Goal: Contribute content: Contribute content

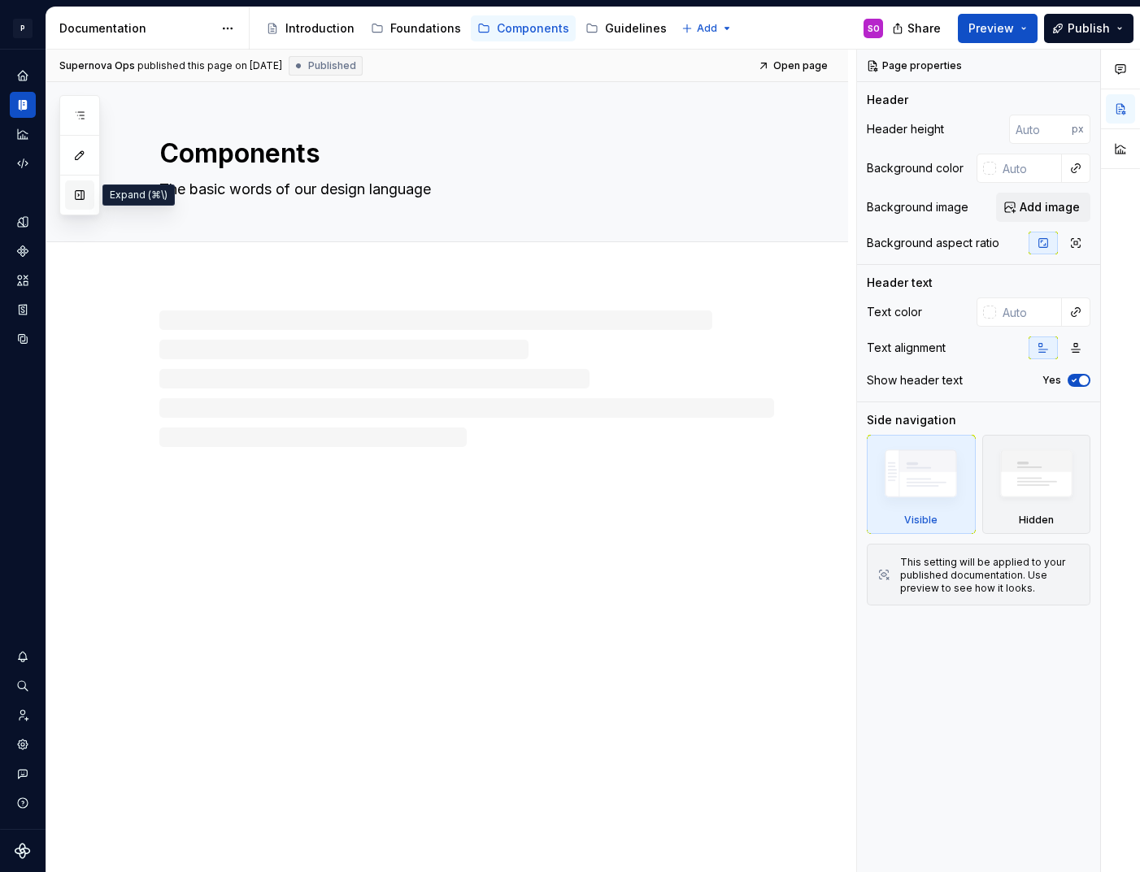
click at [90, 197] on button "button" at bounding box center [79, 194] width 29 height 29
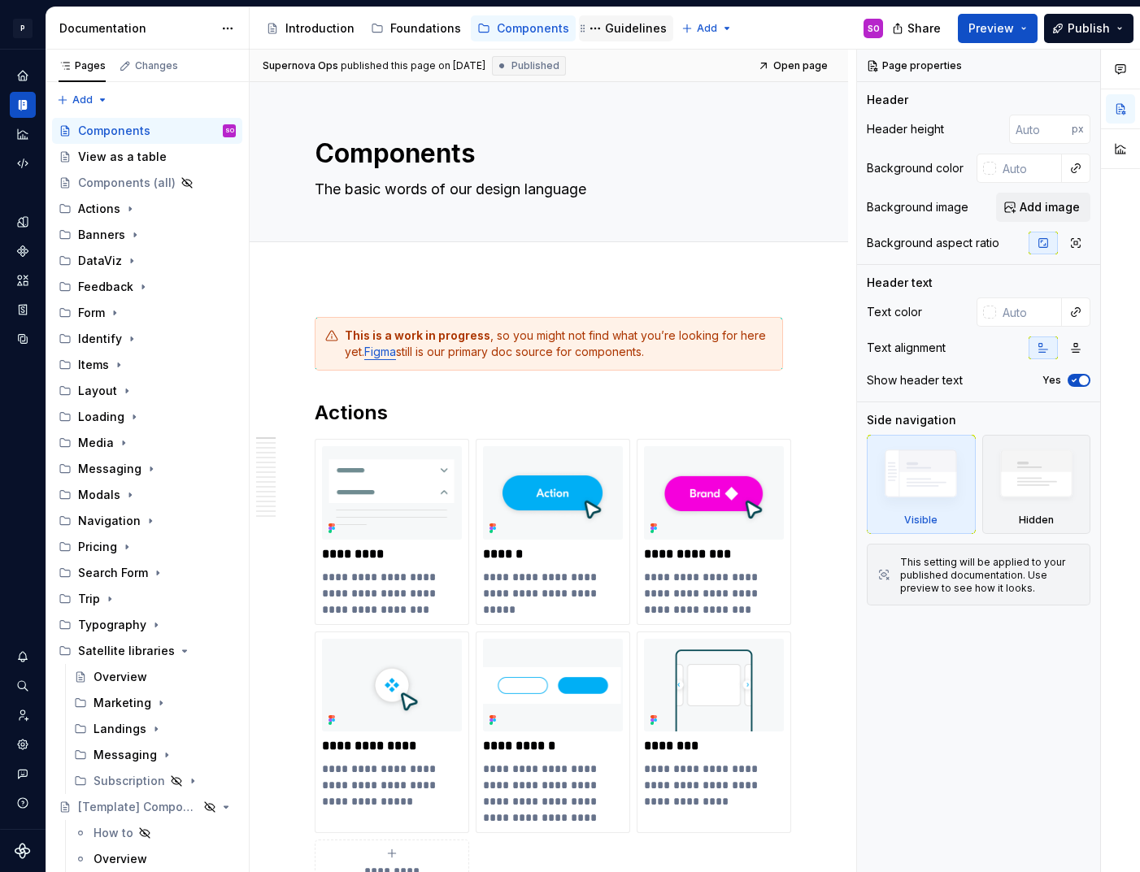
click at [614, 29] on div "Guidelines" at bounding box center [636, 28] width 62 height 16
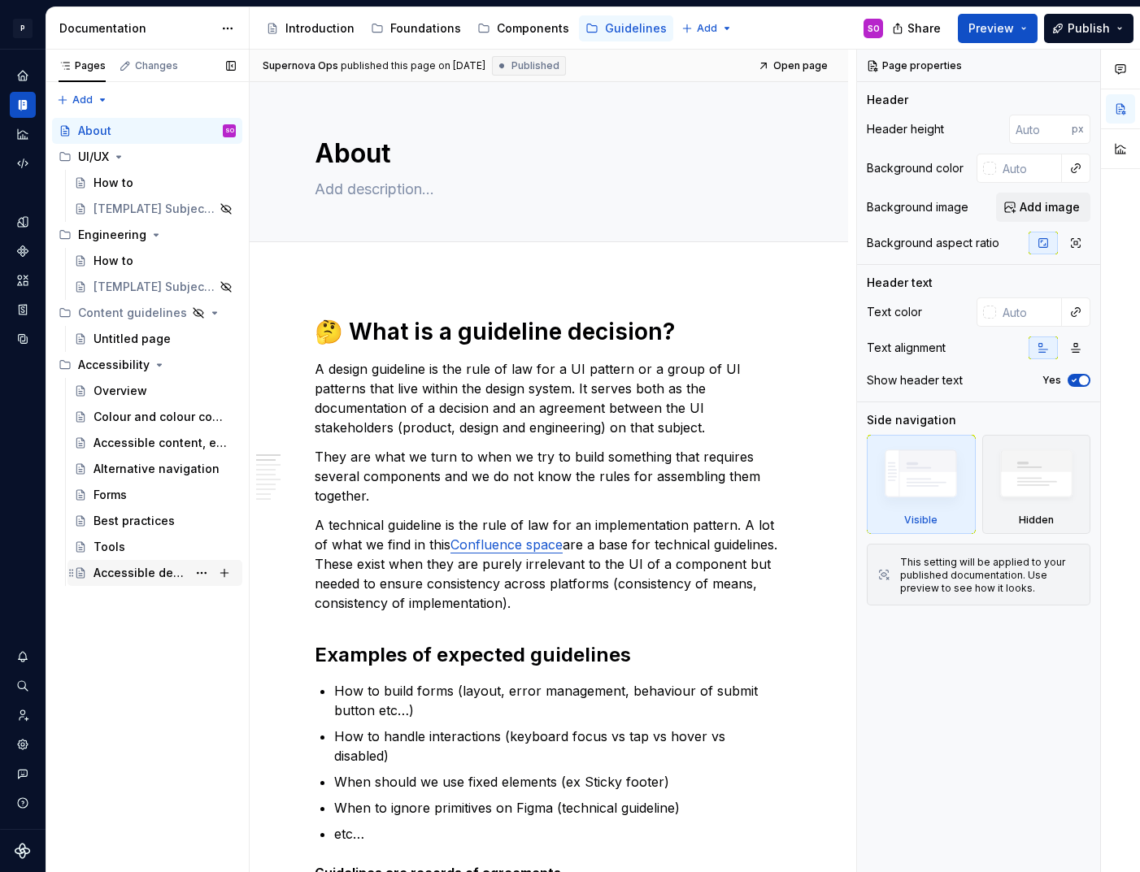
click at [150, 585] on div "Accessible design checklist" at bounding box center [154, 573] width 175 height 26
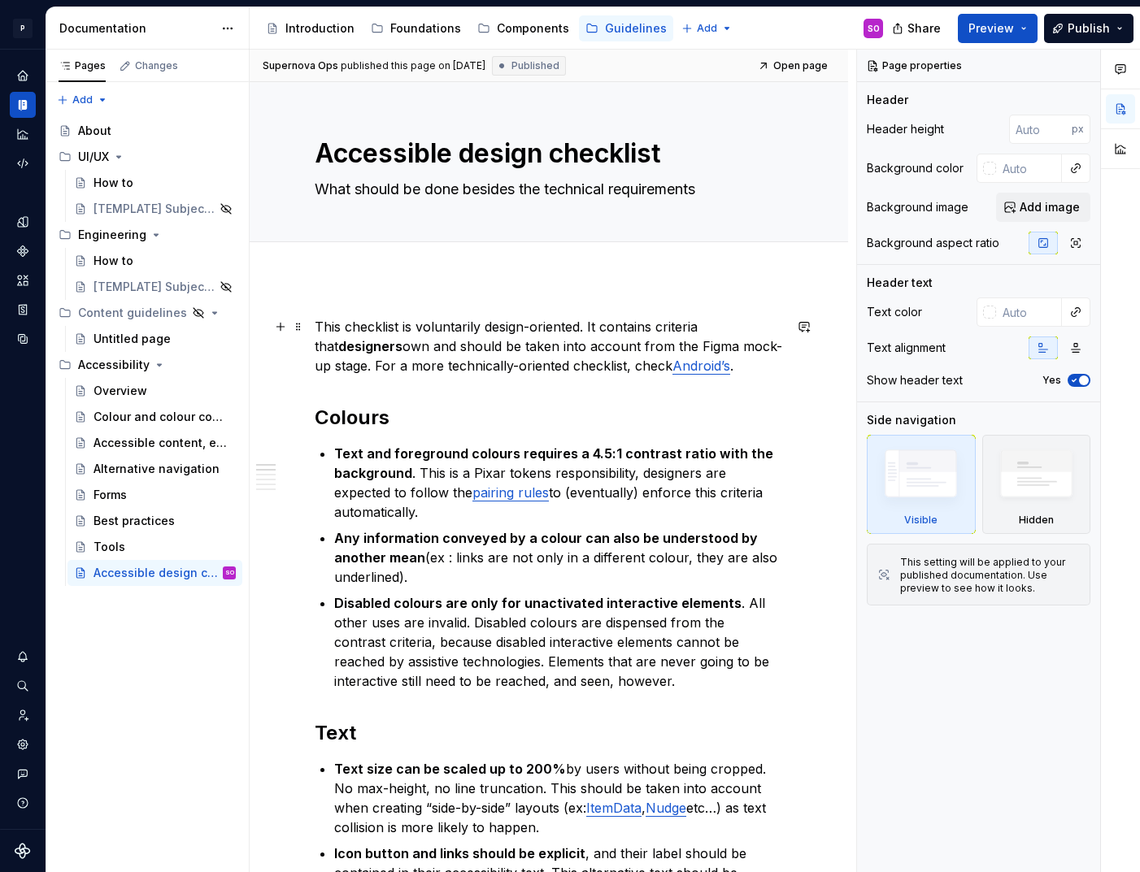
type textarea "*"
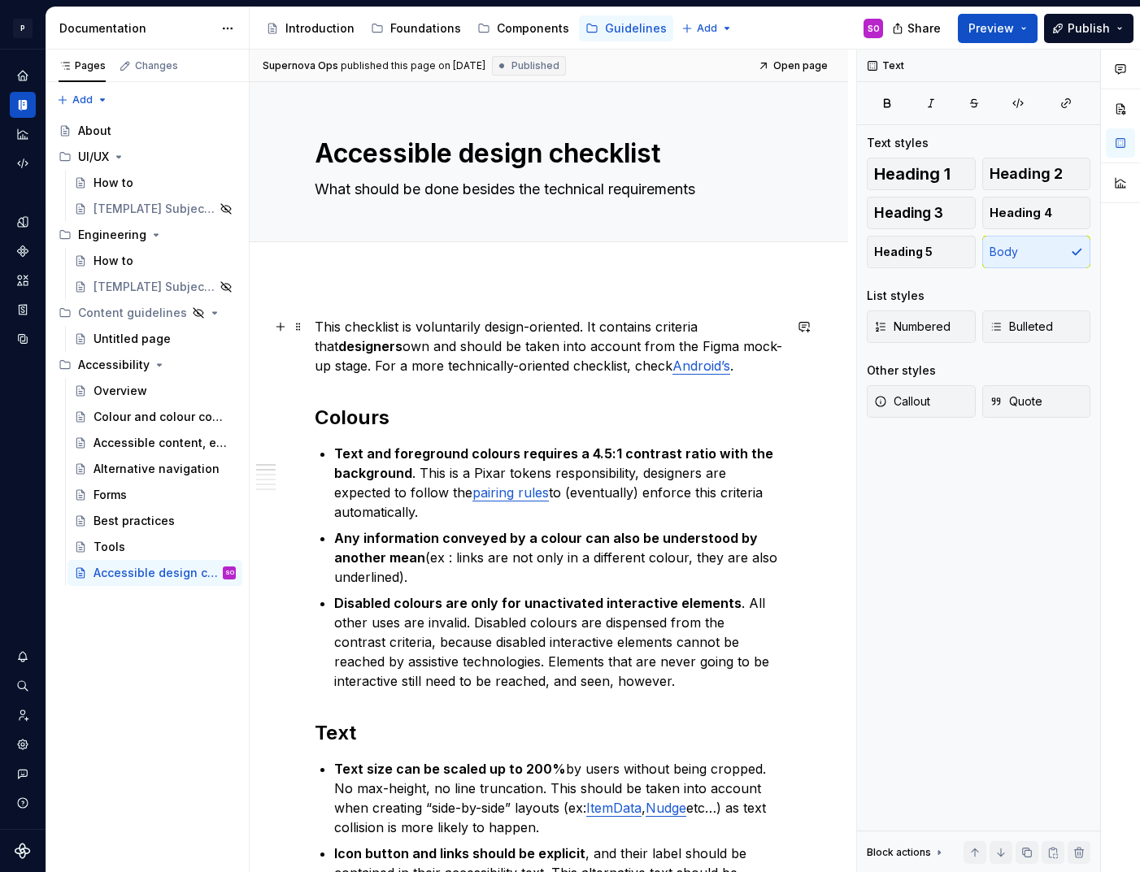
click at [731, 363] on p "This checklist is voluntarily design-oriented. It contains criteria that design…" at bounding box center [549, 346] width 468 height 59
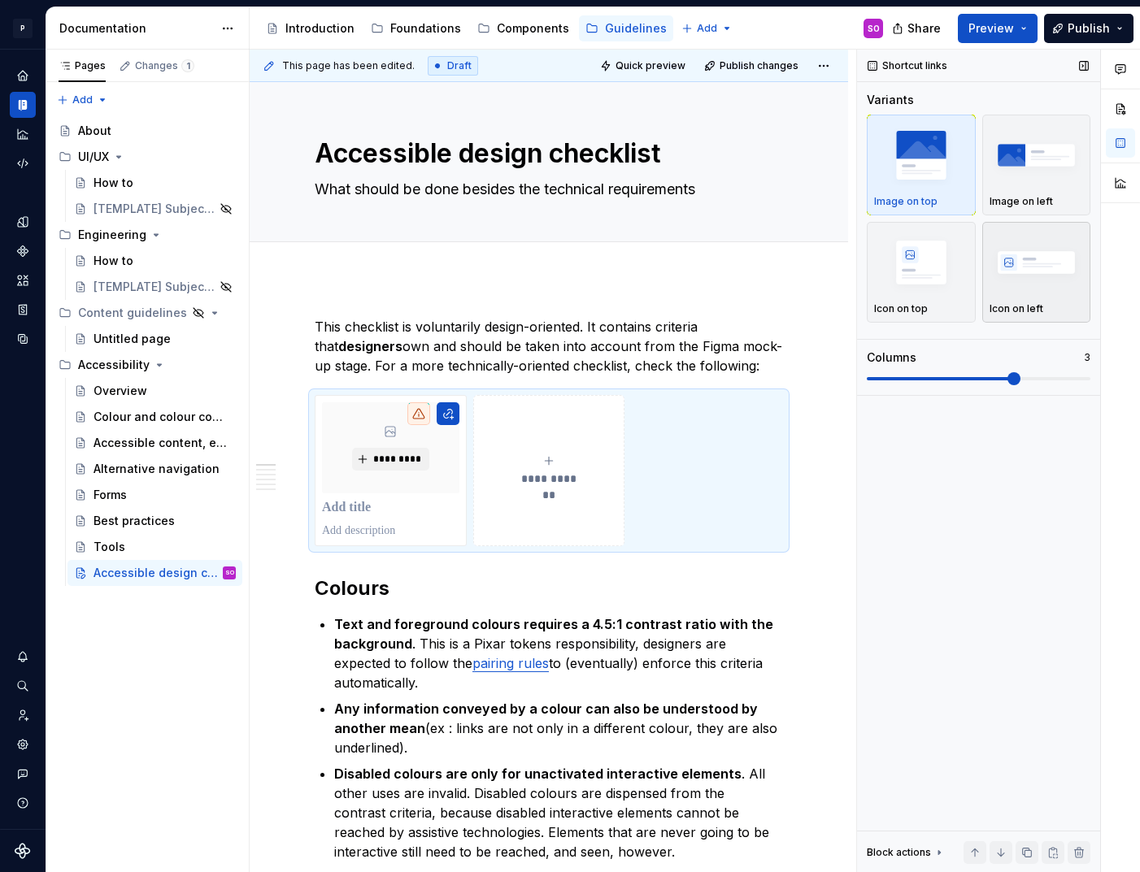
click at [1036, 294] on div "button" at bounding box center [1036, 262] width 94 height 67
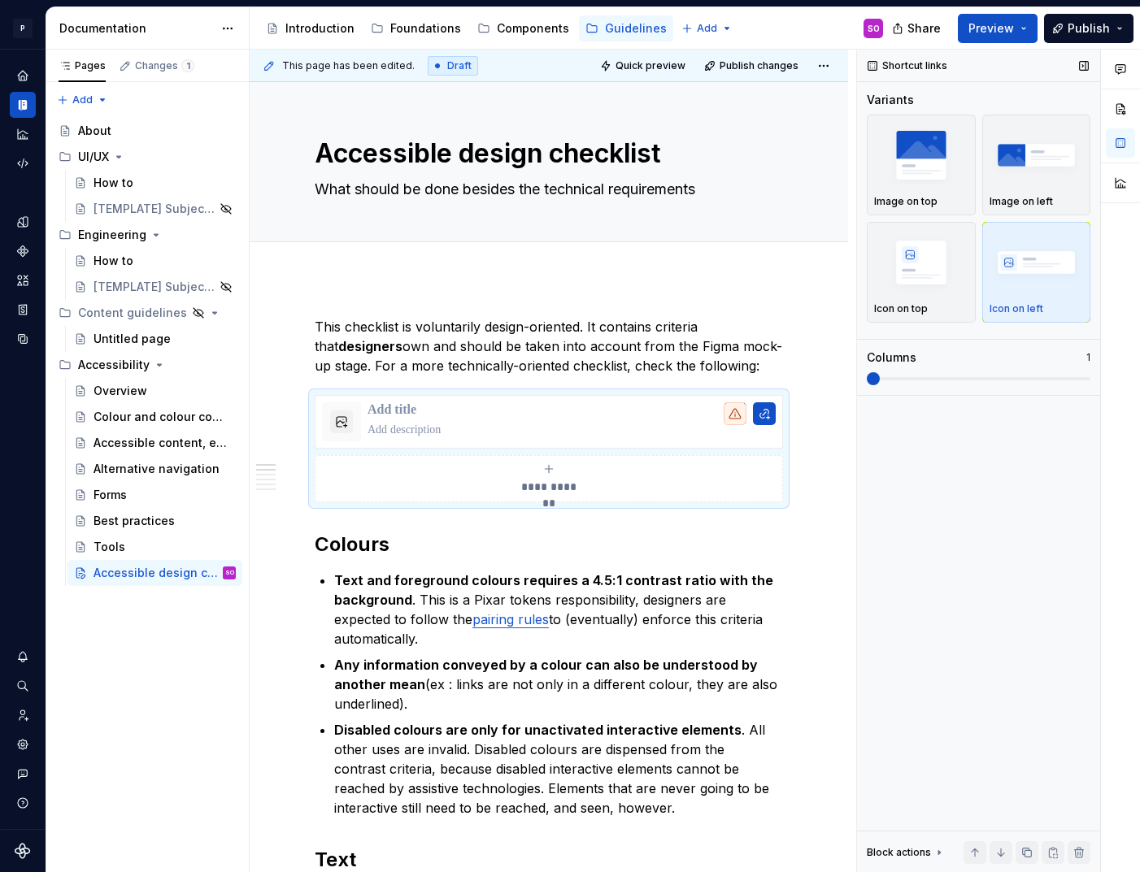
click at [875, 377] on span at bounding box center [873, 378] width 13 height 13
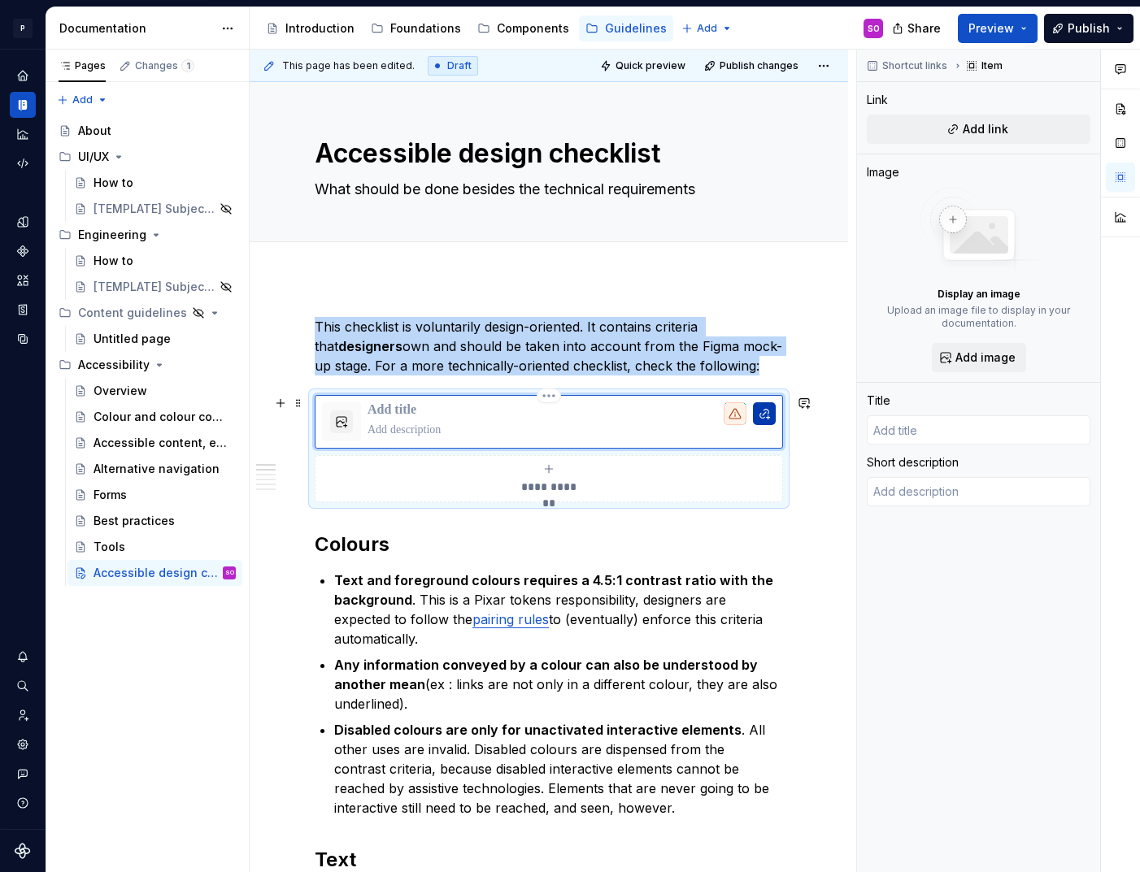
click at [770, 415] on button "button" at bounding box center [764, 413] width 23 height 23
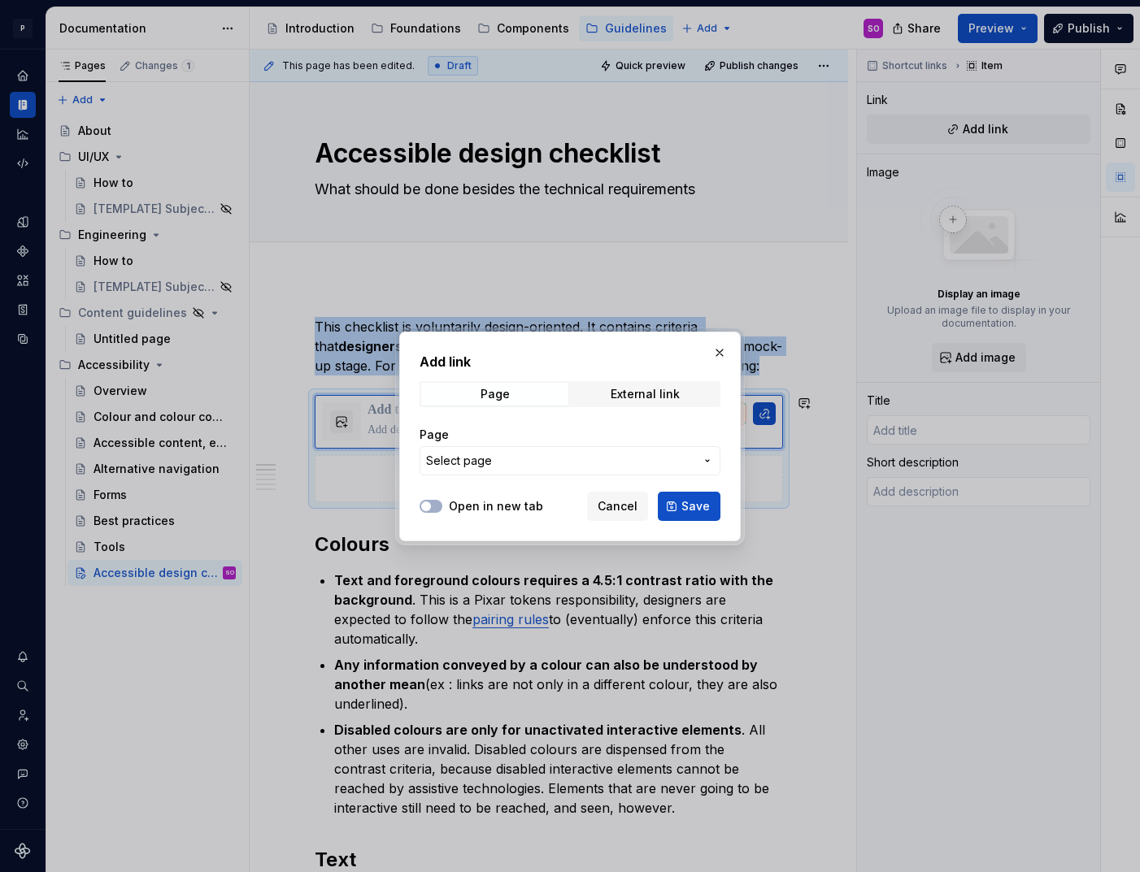
type textarea "*"
click at [533, 391] on span "Page" at bounding box center [494, 394] width 147 height 23
click at [638, 391] on div "External link" at bounding box center [645, 394] width 69 height 13
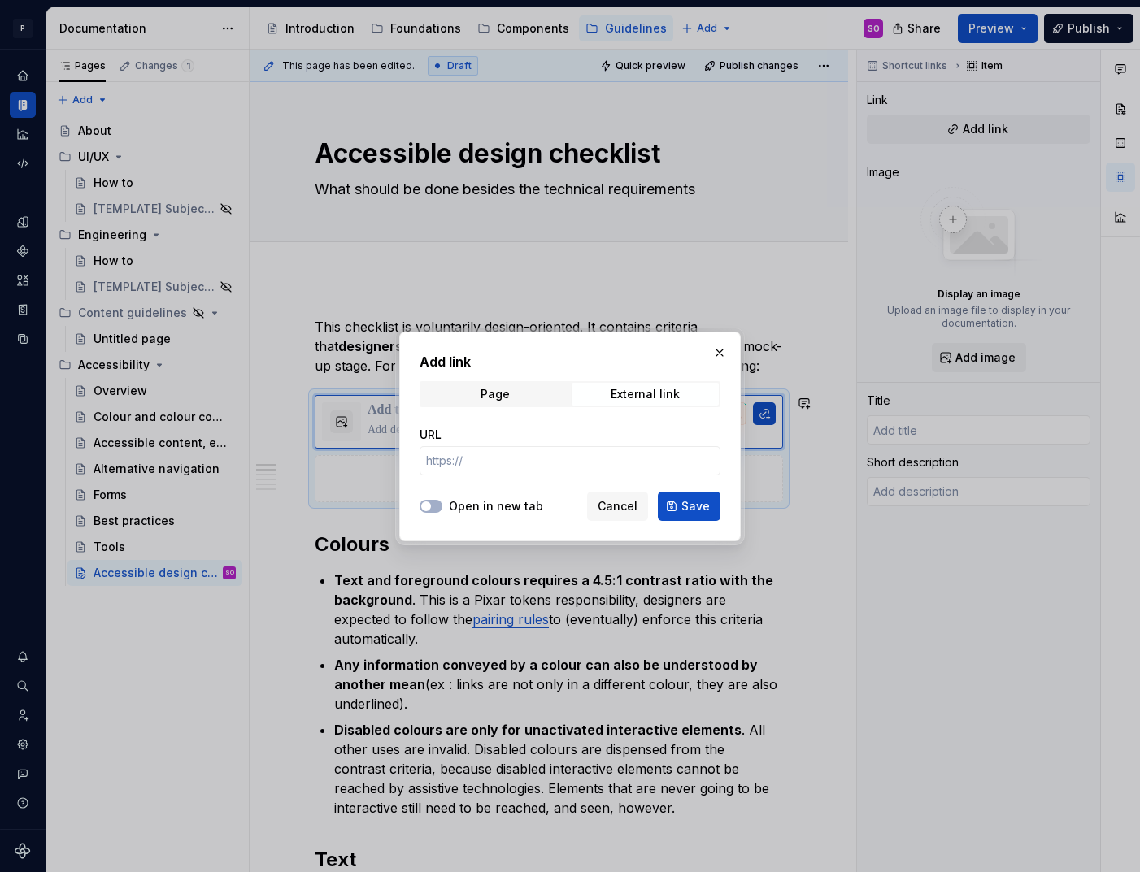
click at [494, 498] on label "Open in new tab" at bounding box center [496, 506] width 94 height 16
click at [442, 500] on button "Open in new tab" at bounding box center [431, 506] width 23 height 13
click at [494, 453] on input "URL" at bounding box center [570, 460] width 301 height 29
paste input "[URL][DOMAIN_NAME]"
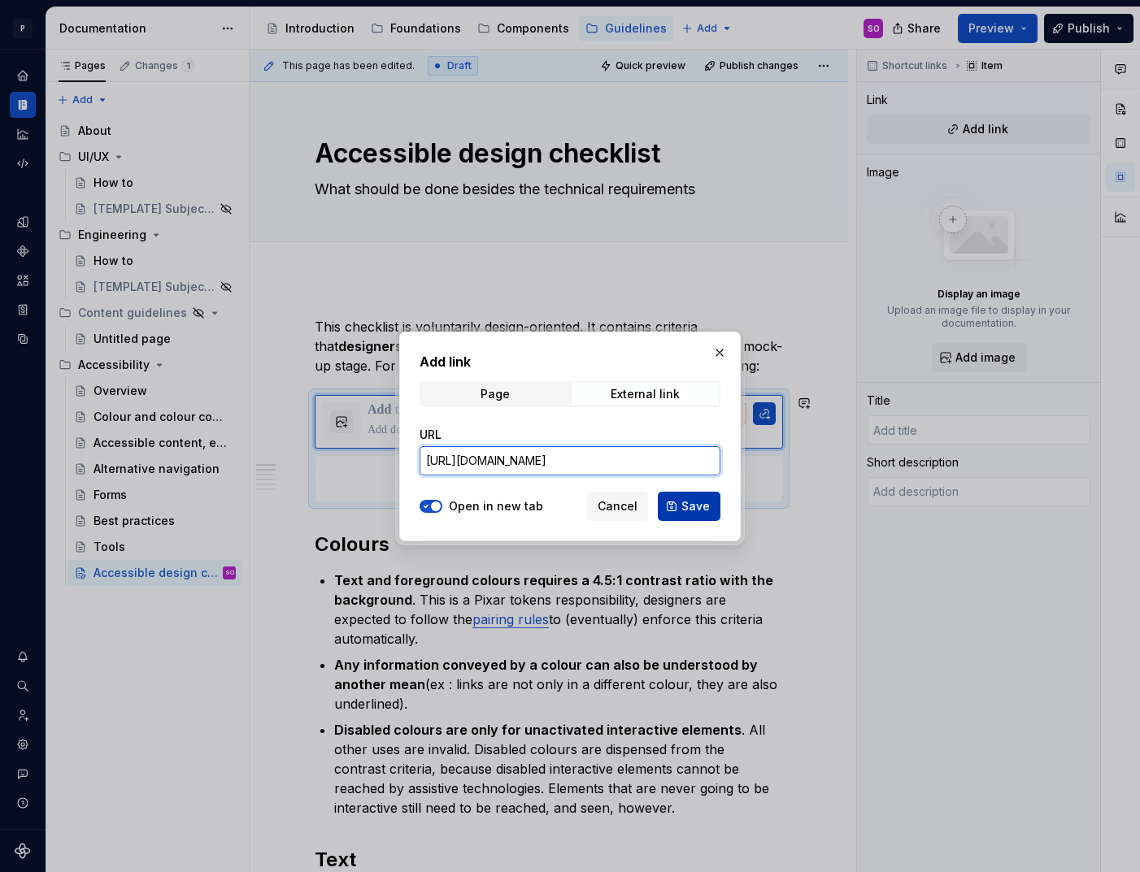
type input "[URL][DOMAIN_NAME]"
click at [697, 504] on span "Save" at bounding box center [695, 506] width 28 height 16
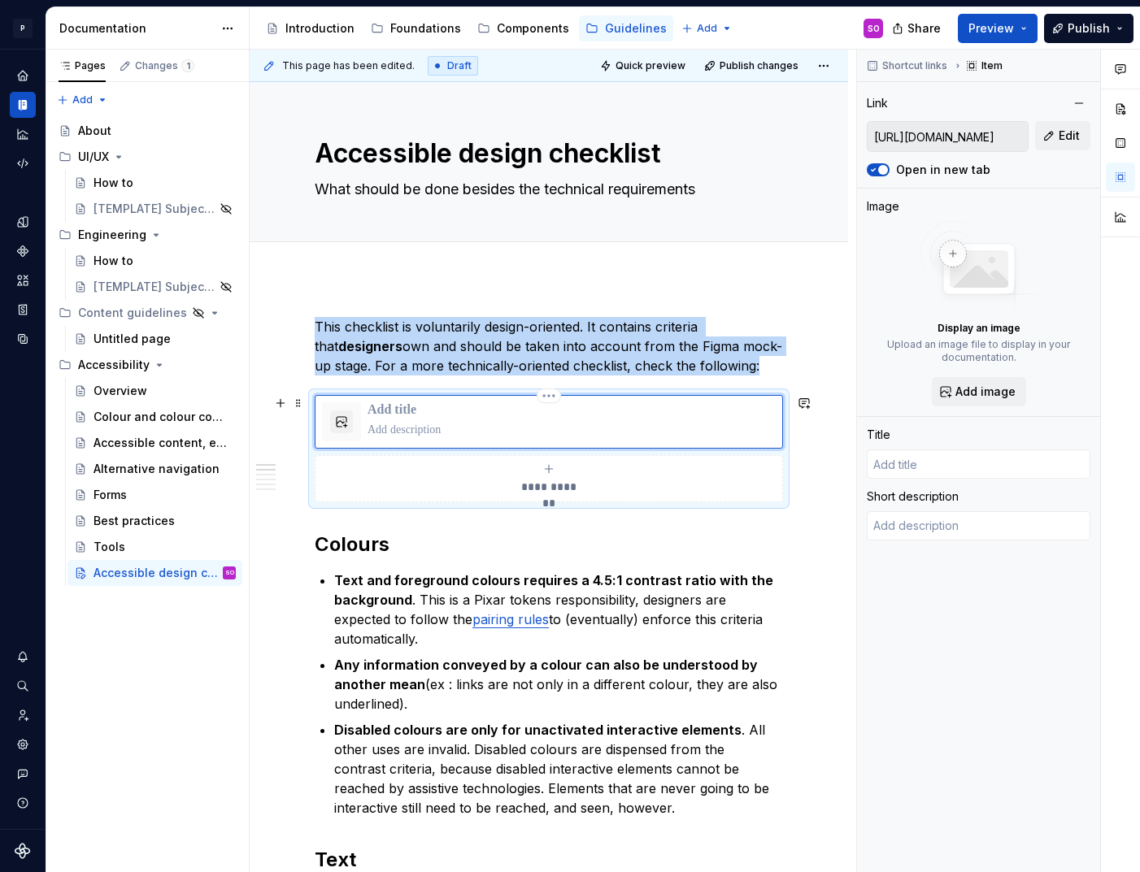
click at [411, 415] on p at bounding box center [572, 410] width 408 height 16
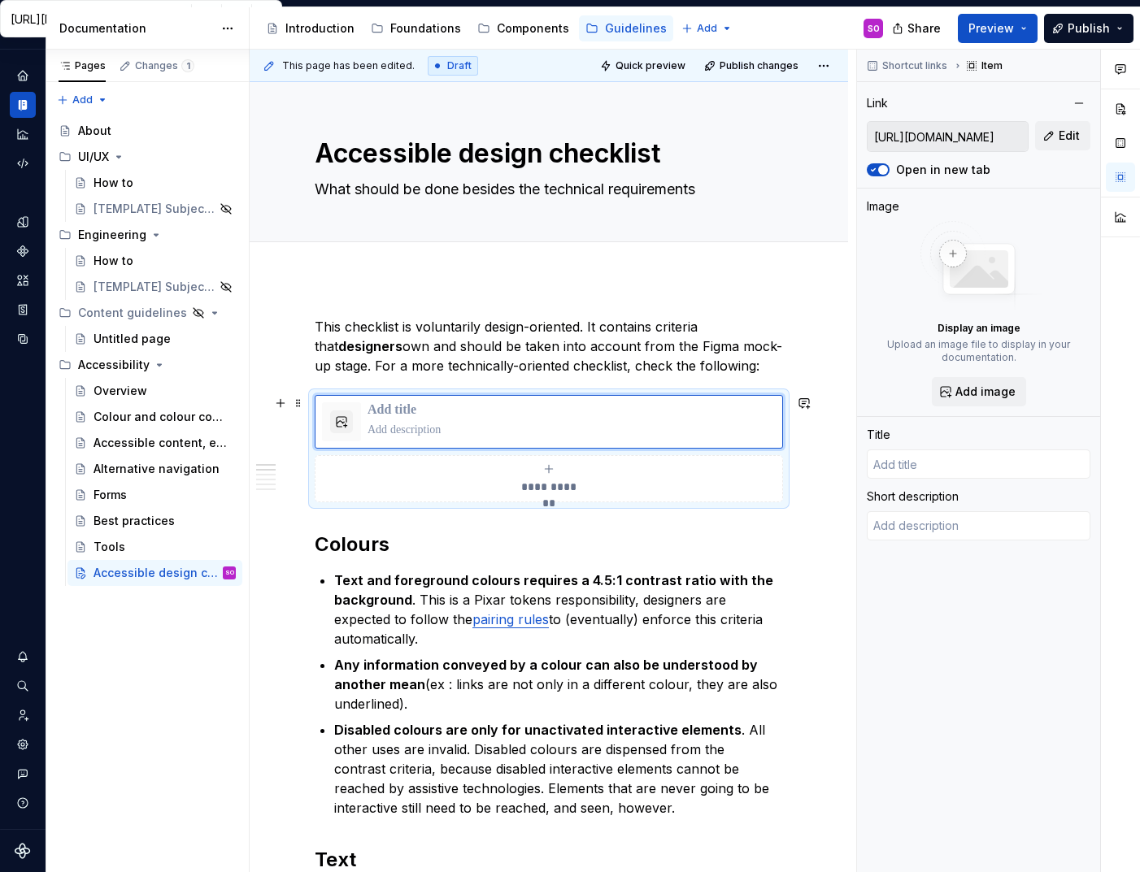
type textarea "*"
type input "Log in with Atlassian account"
type textarea "Log in to Jira, Confluence, and all other Atlassian Cloud products here. Not an…"
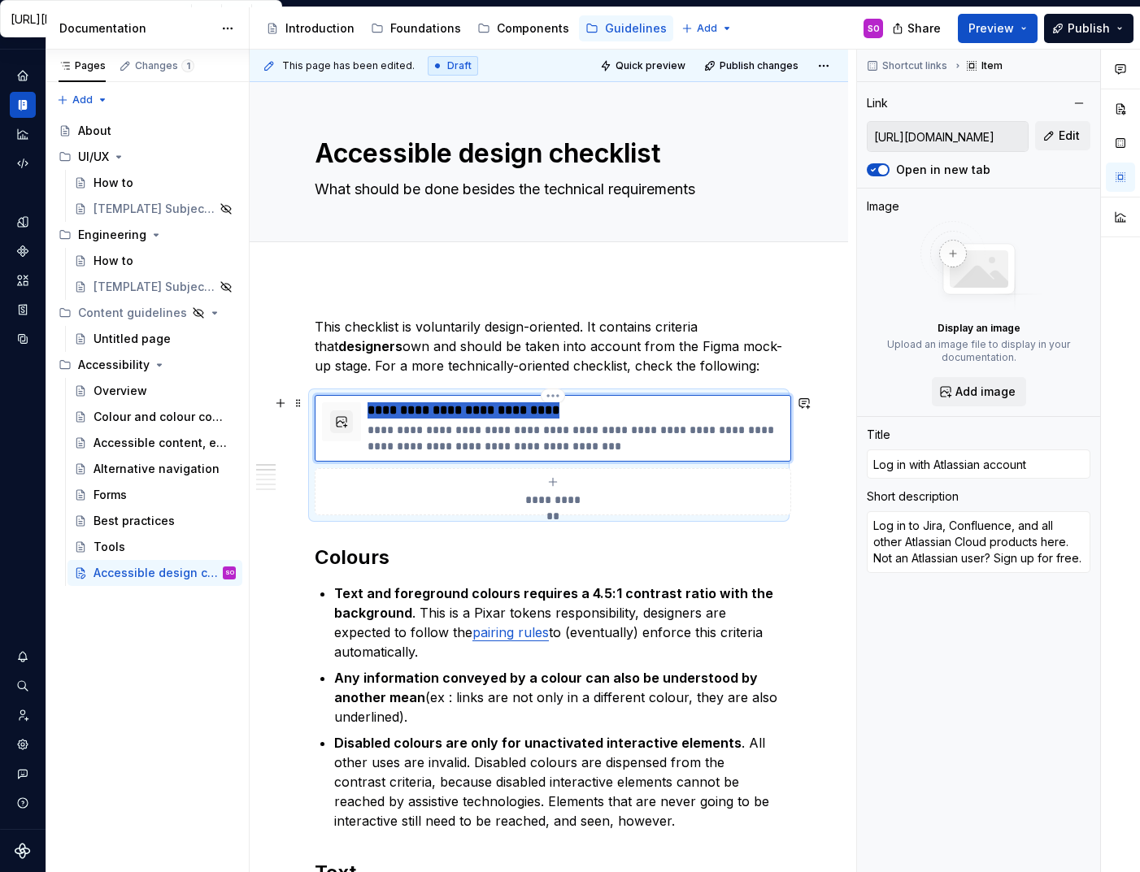
type textarea "*"
type input "S"
type textarea "*"
type input "SP"
type textarea "*"
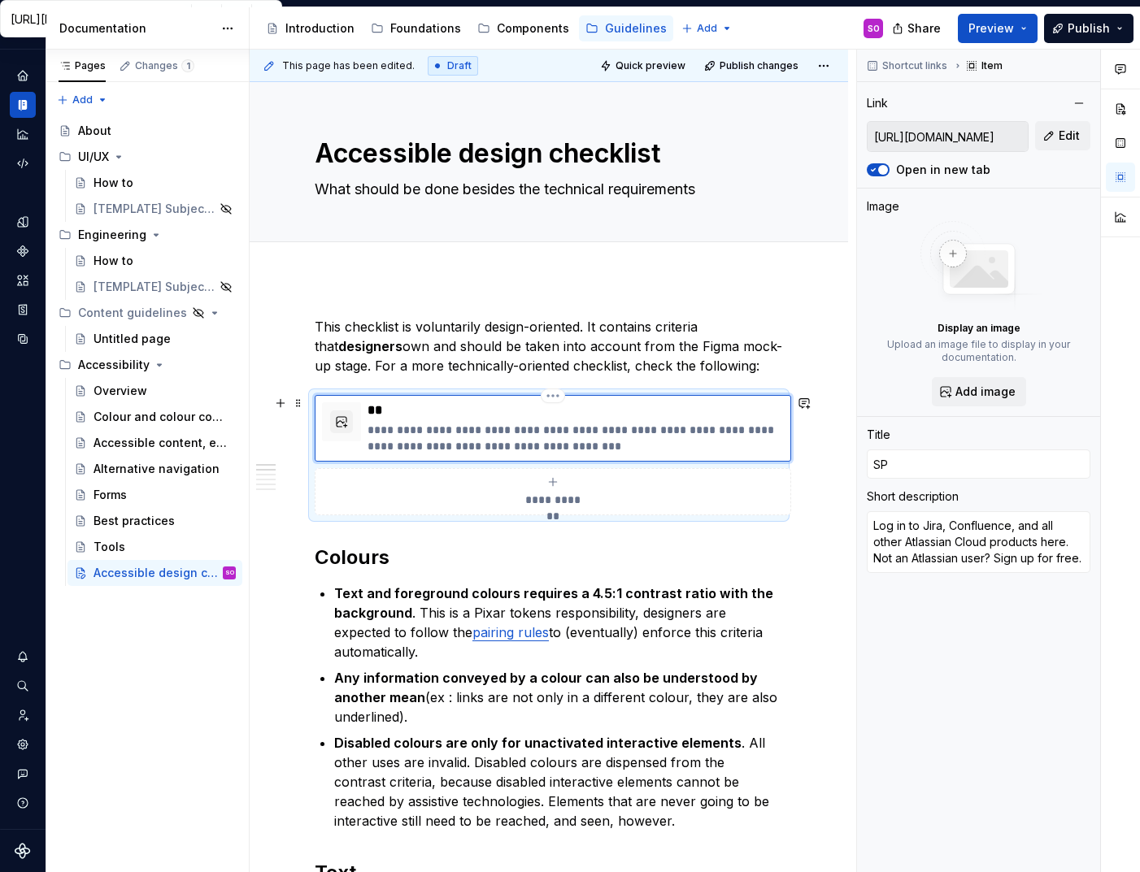
type input "SPA"
type textarea "*"
type input "SPA"
type textarea "*"
type input "SPA A"
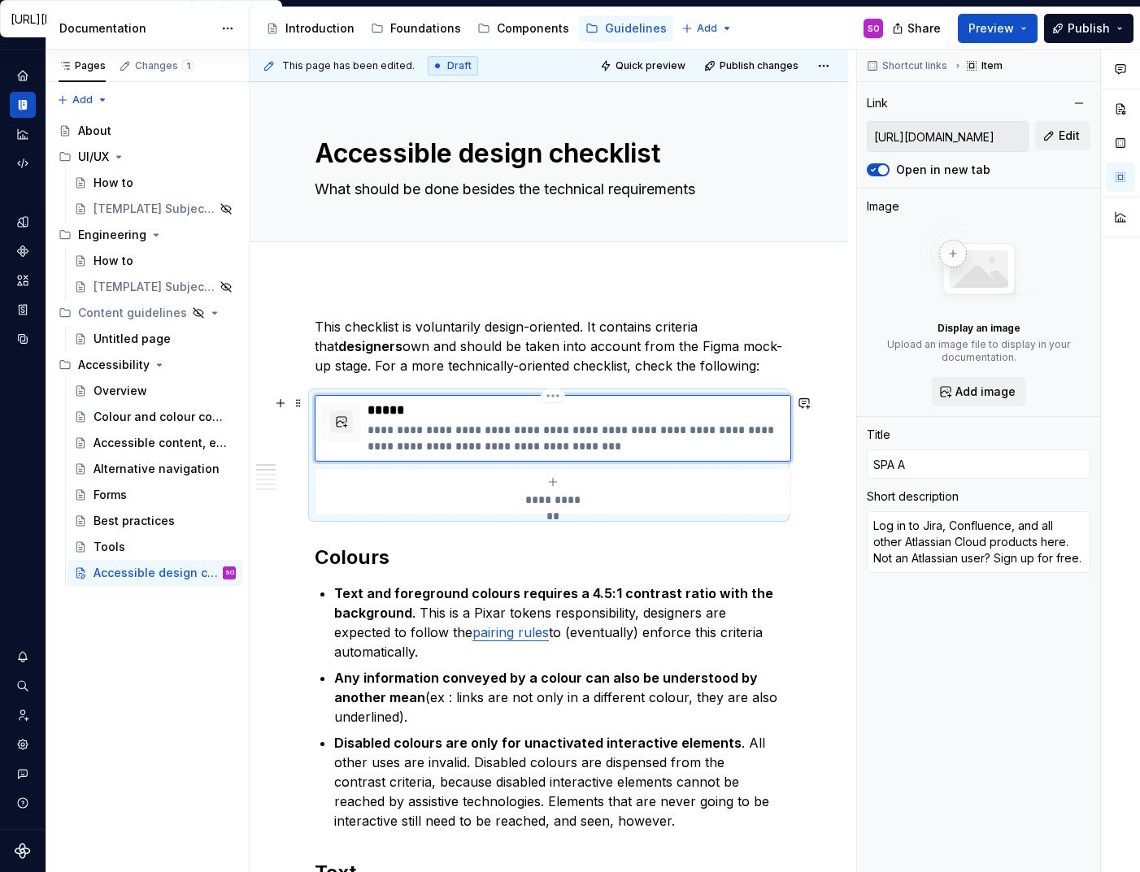
type textarea "*"
type input "SPA Ac"
type textarea "*"
type input "SPA Acc"
type textarea "*"
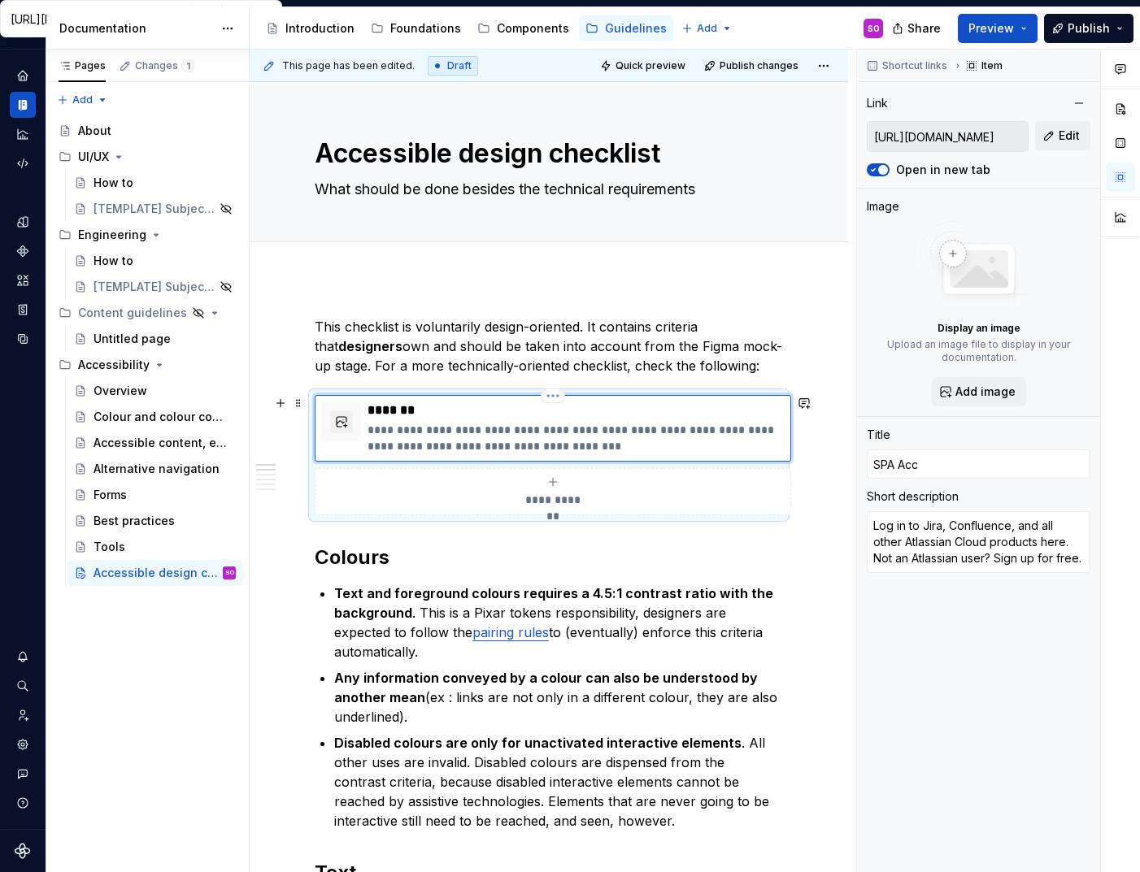
type input "SPA Acce"
type textarea "*"
type input "SPA Acces"
type textarea "*"
type input "SPA Access"
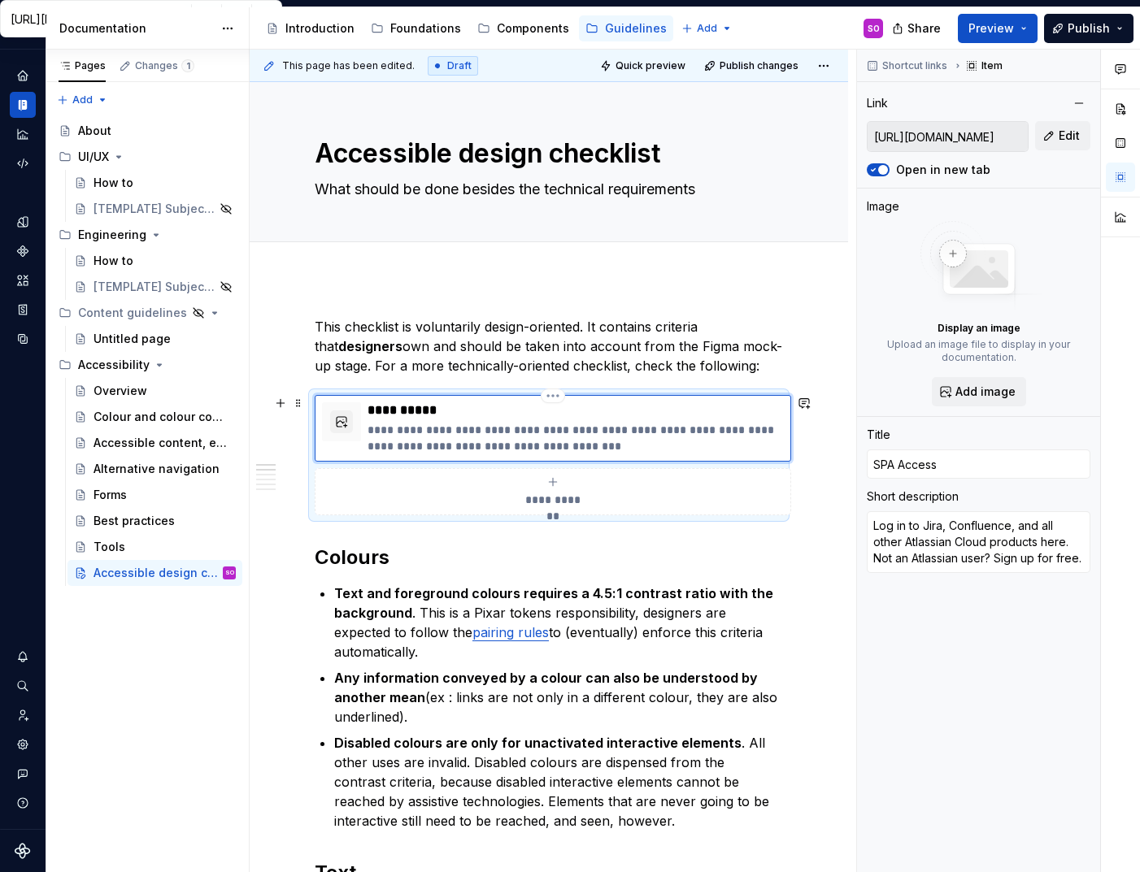
type textarea "*"
type input "SPA Accessi"
type textarea "*"
type input "SPA Accessib"
type textarea "*"
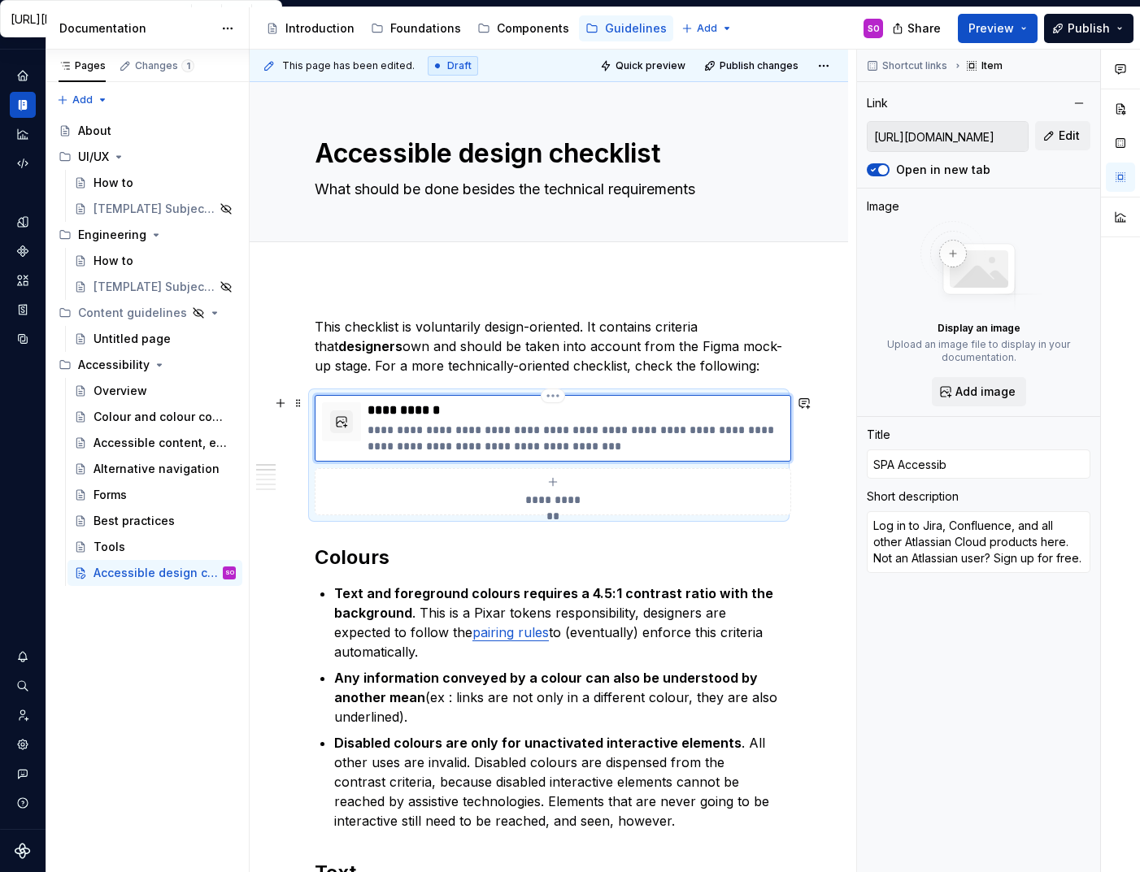
type input "SPA Accessibi"
type textarea "*"
type input "SPA Accessibil"
type textarea "*"
type input "SPA Accessibili"
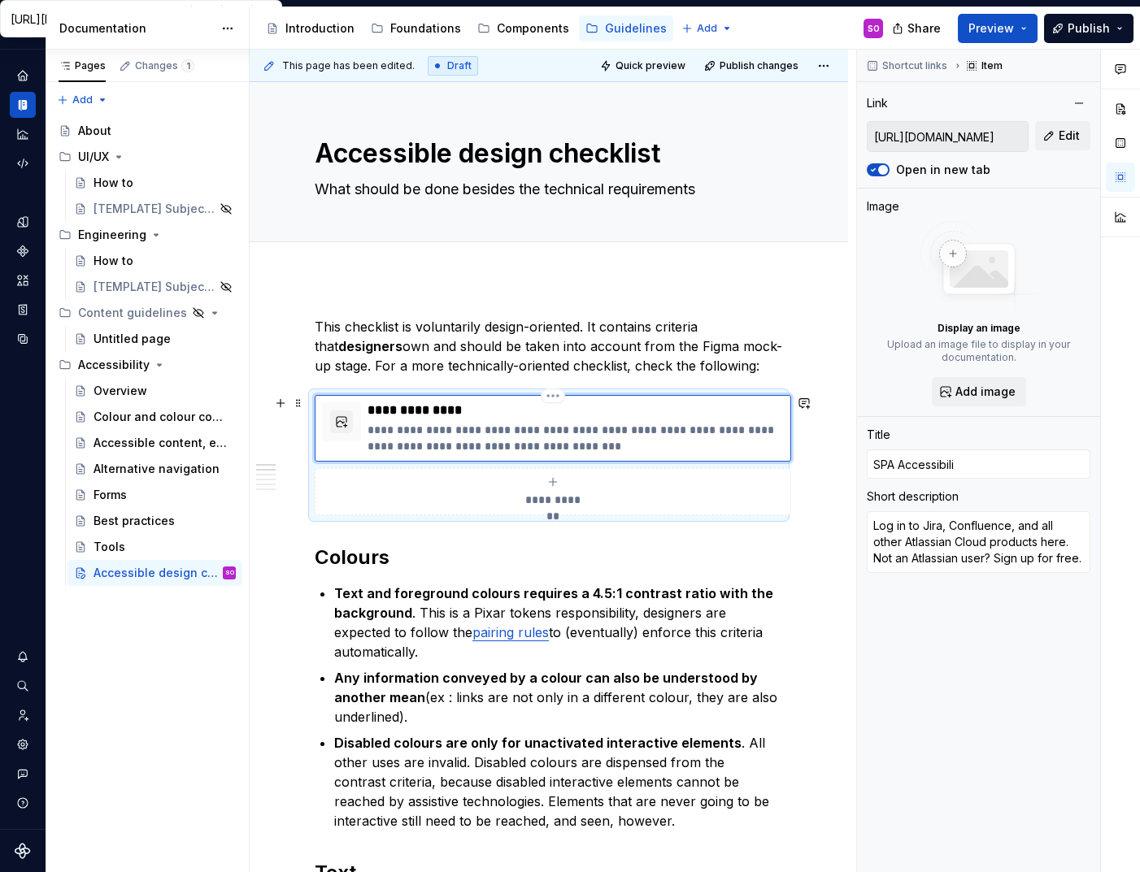
type textarea "*"
type input "SPA Accessibilit"
type textarea "*"
type input "SPA Accessibility"
type textarea "*"
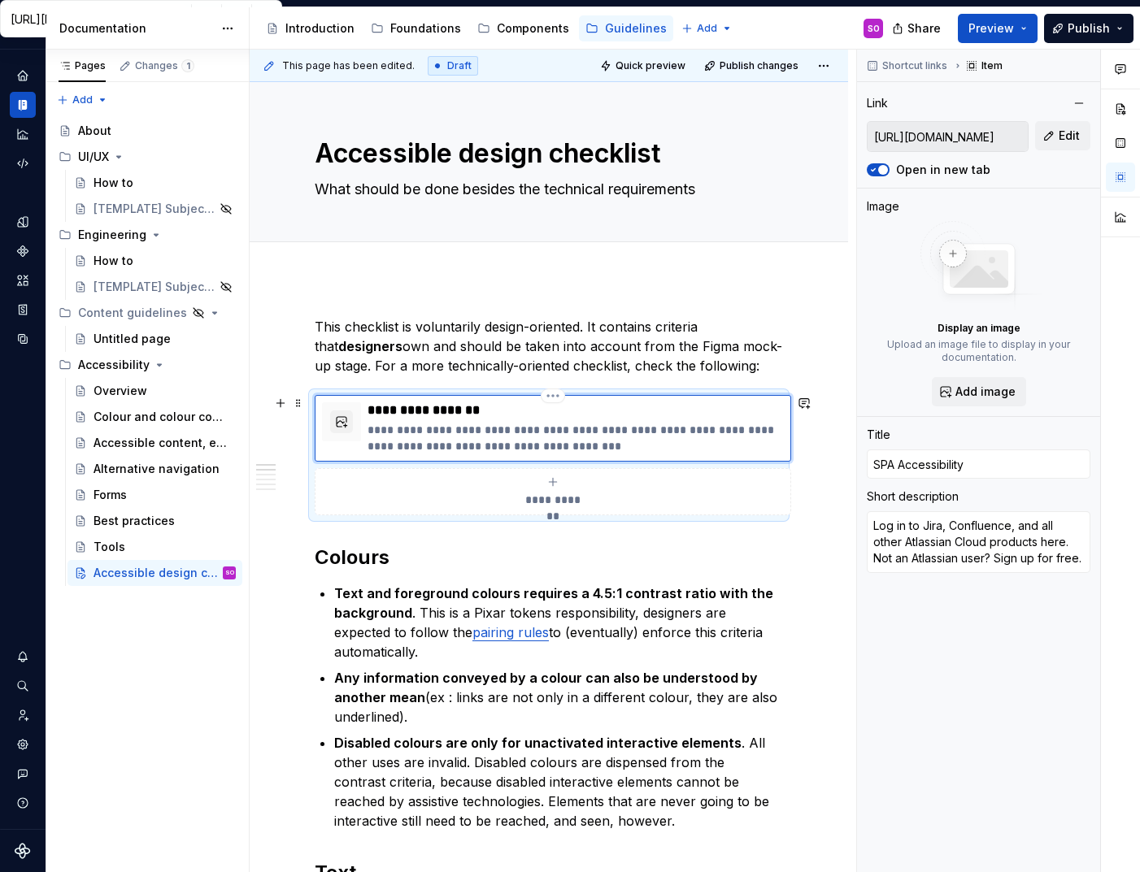
type input "SPA Accessibility"
type textarea "*"
type input "SPA Accessibility c"
type textarea "*"
type input "SPA Accessibility ch"
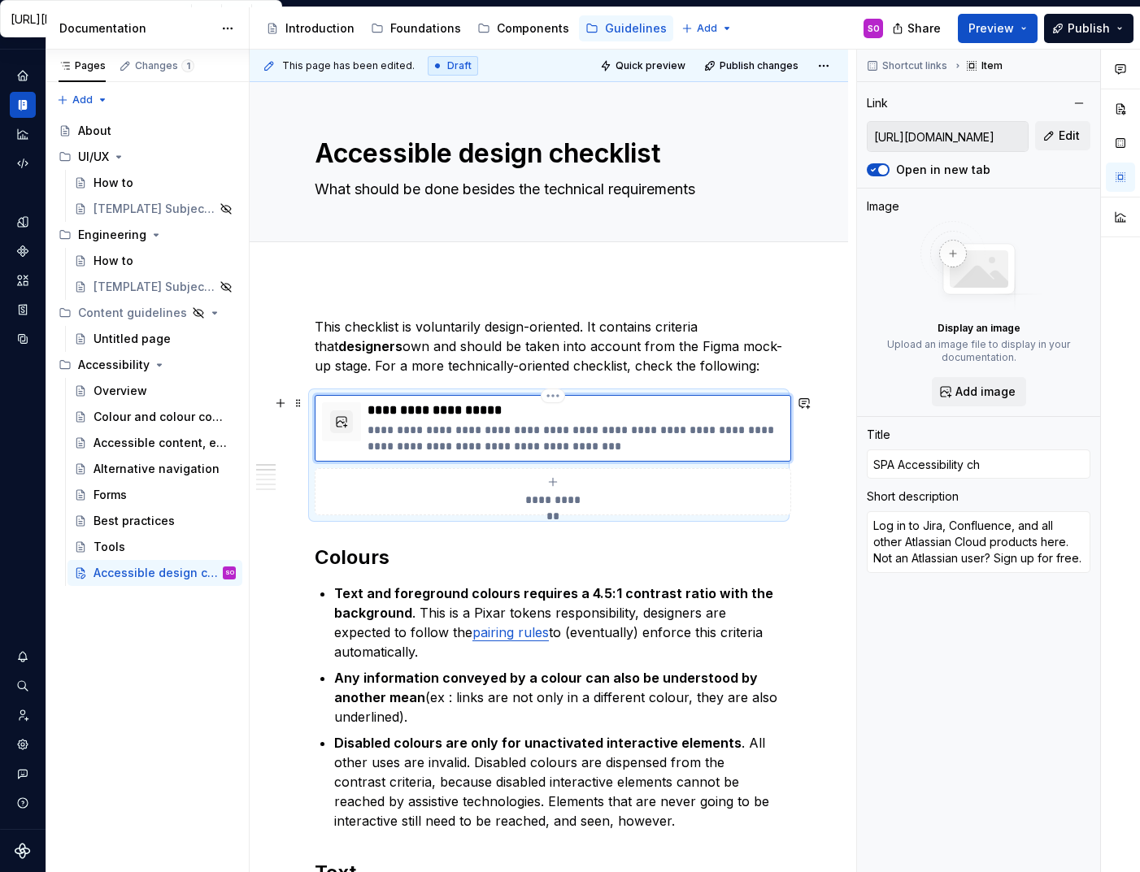
type textarea "*"
type input "SPA Accessibility che"
type textarea "*"
type input "SPA Accessibility chec"
type textarea "*"
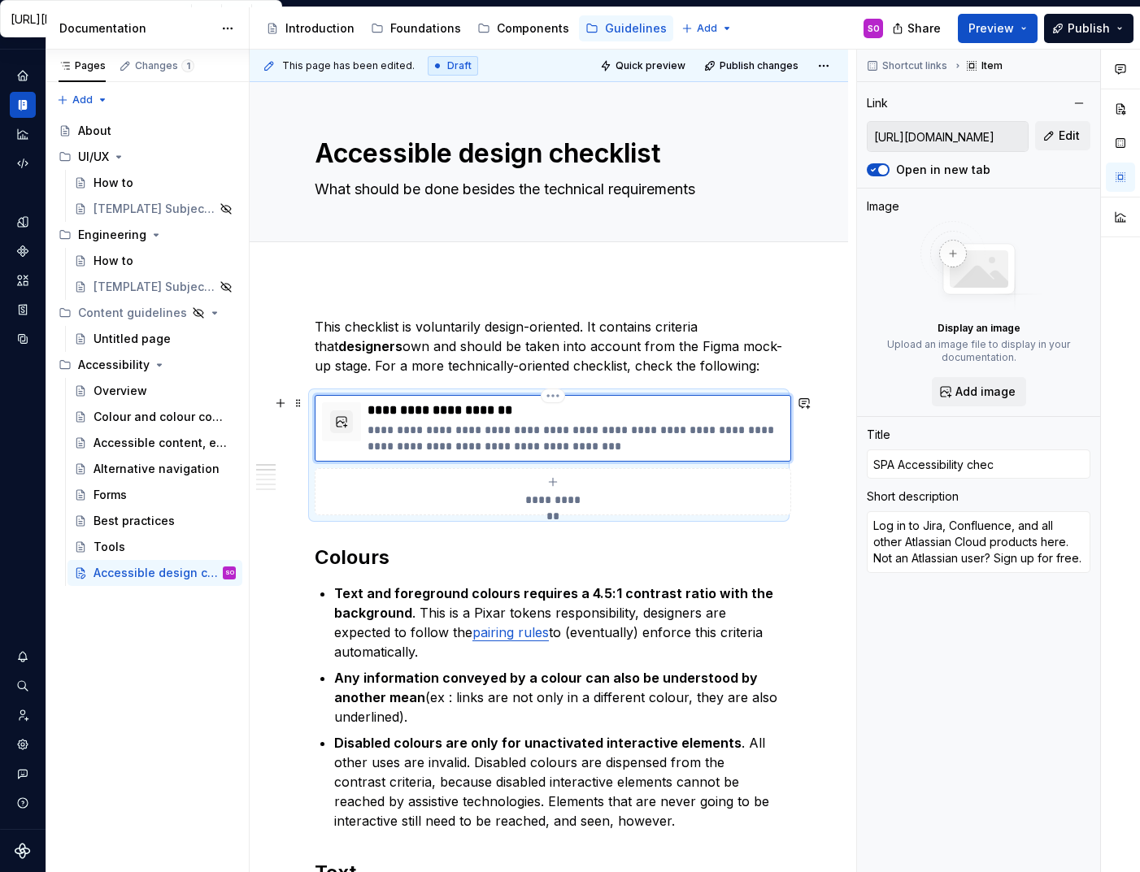
type input "SPA Accessibility check"
type textarea "*"
type input "SPA Accessibility checkl"
type textarea "*"
type input "SPA Accessibility checkli"
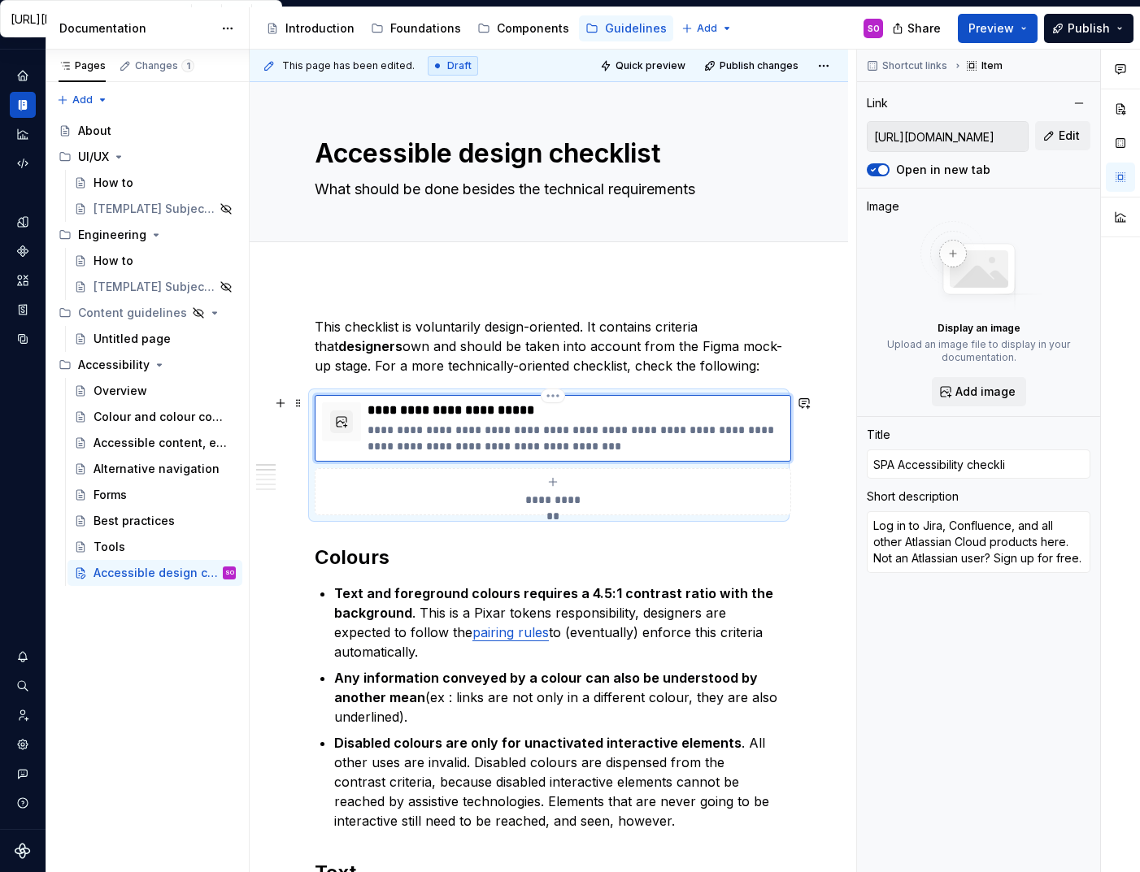
type textarea "*"
type input "SPA Accessibility checklis"
type textarea "*"
type input "SPA Accessibility checklist"
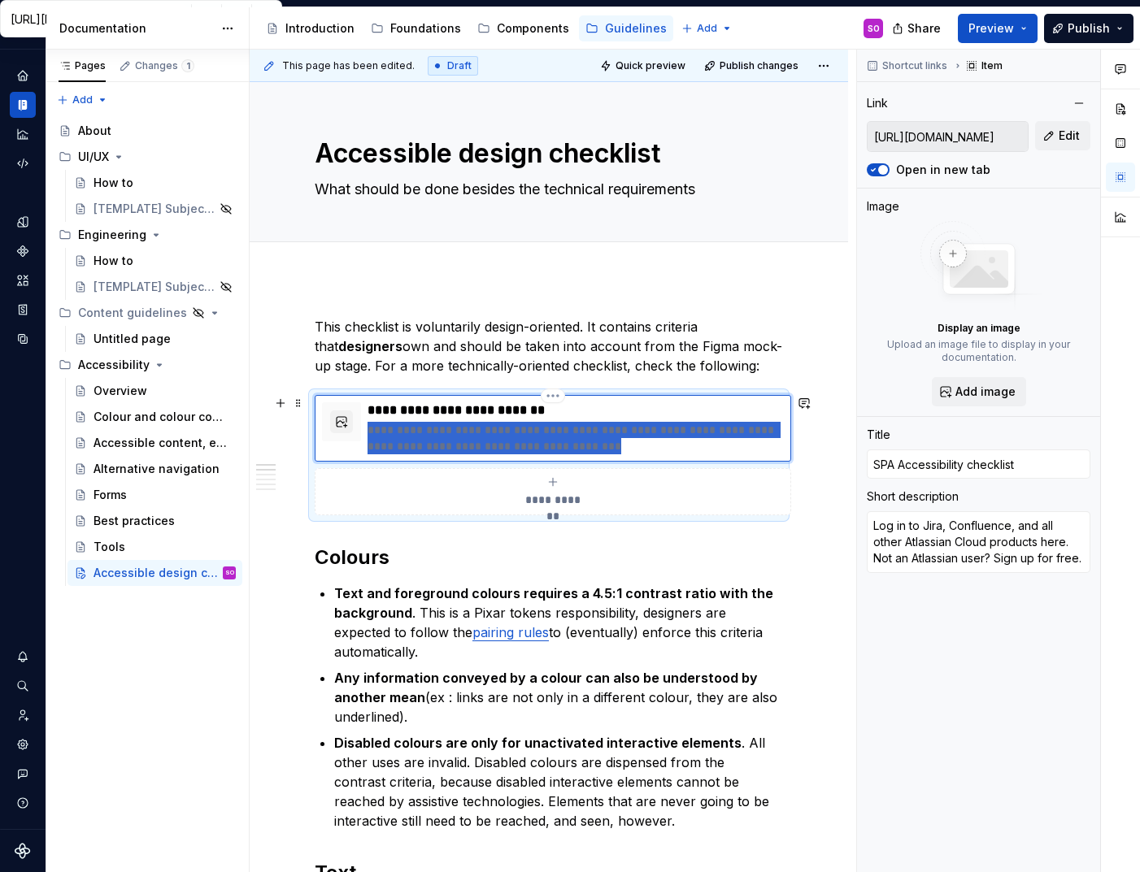
drag, startPoint x: 569, startPoint y: 445, endPoint x: 367, endPoint y: 433, distance: 202.8
click at [368, 433] on p "**********" at bounding box center [576, 438] width 416 height 33
type textarea "*"
type textarea "O"
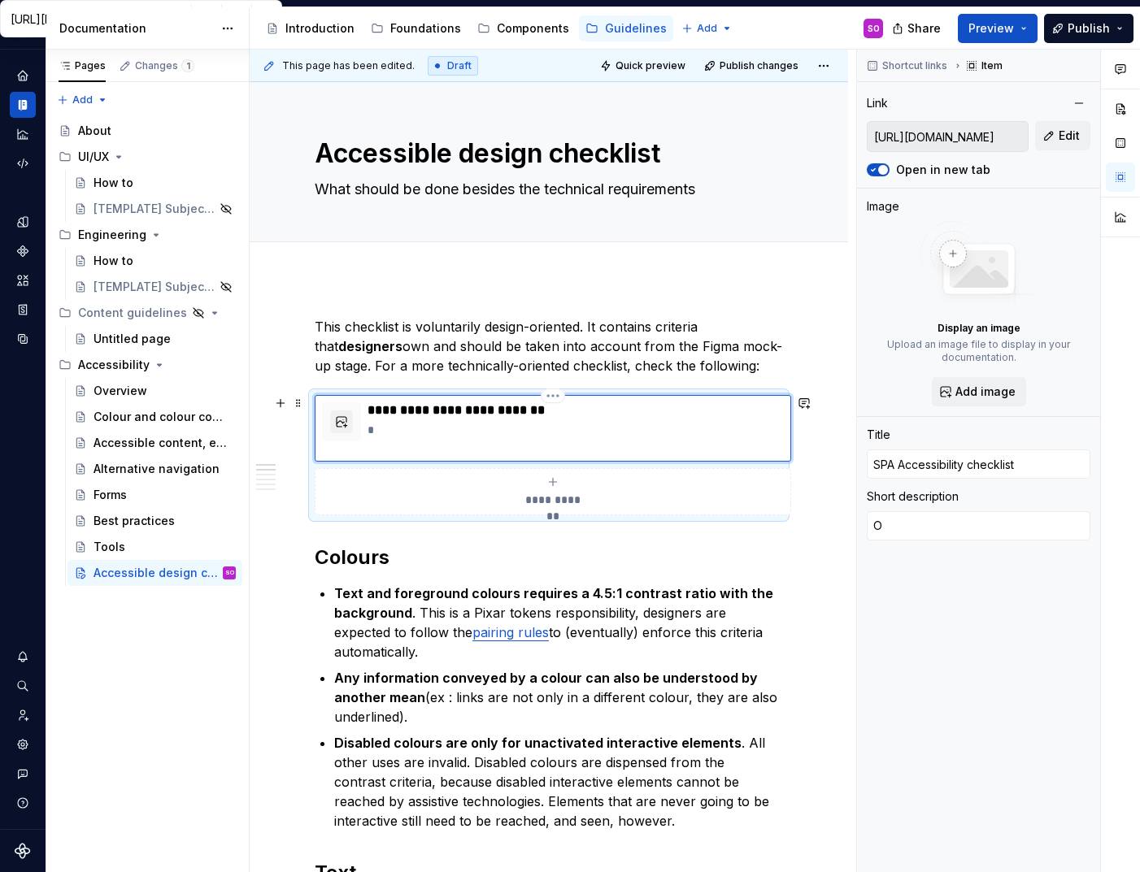
type textarea "*"
type textarea "On"
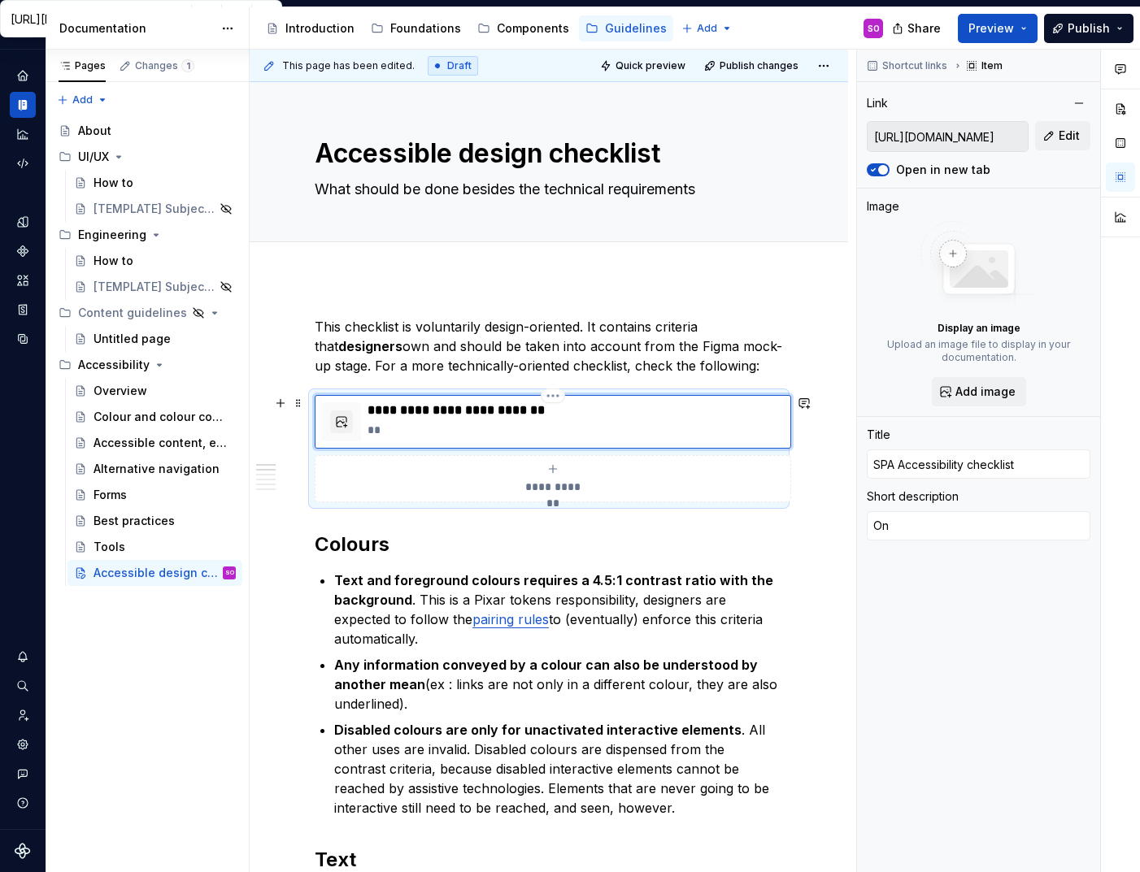
type textarea "*"
type textarea "On"
type textarea "*"
type textarea "On C"
type textarea "*"
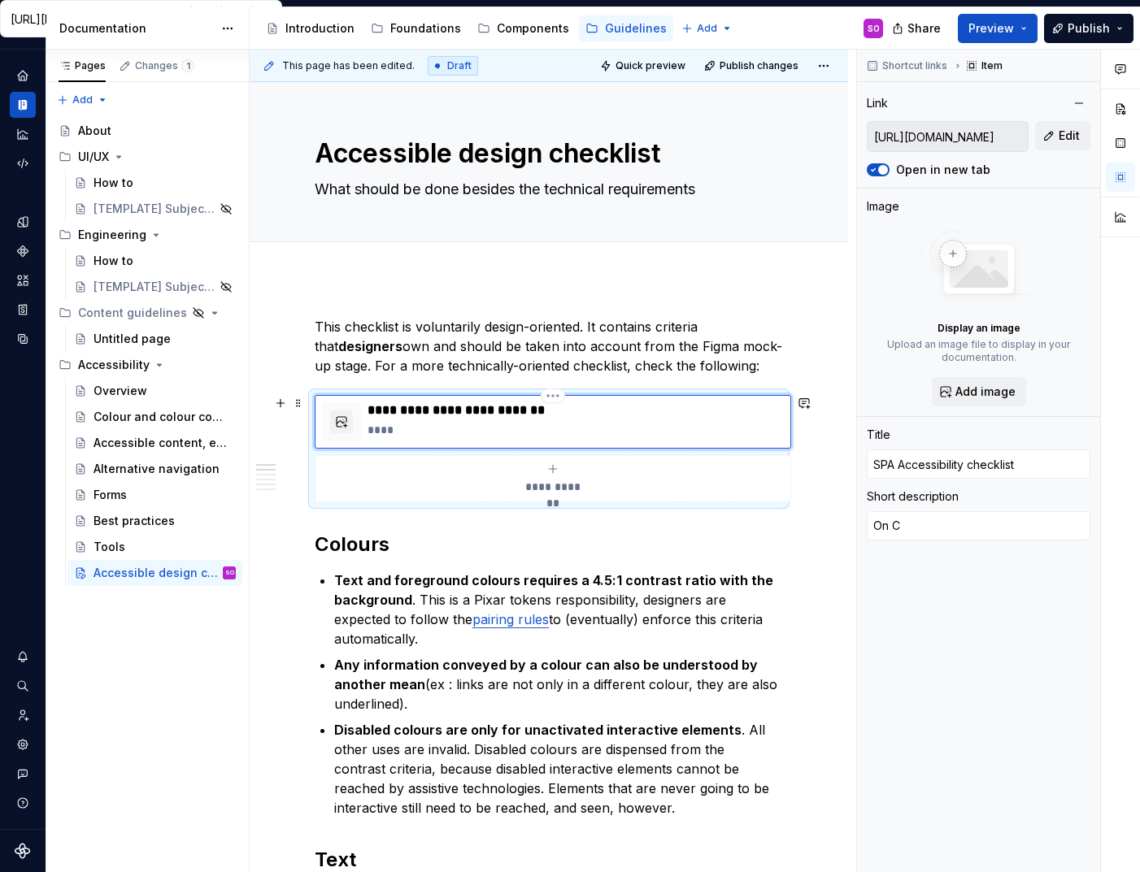
type textarea "On Co"
type textarea "*"
type textarea "On Con"
type textarea "*"
type textarea "On Conf"
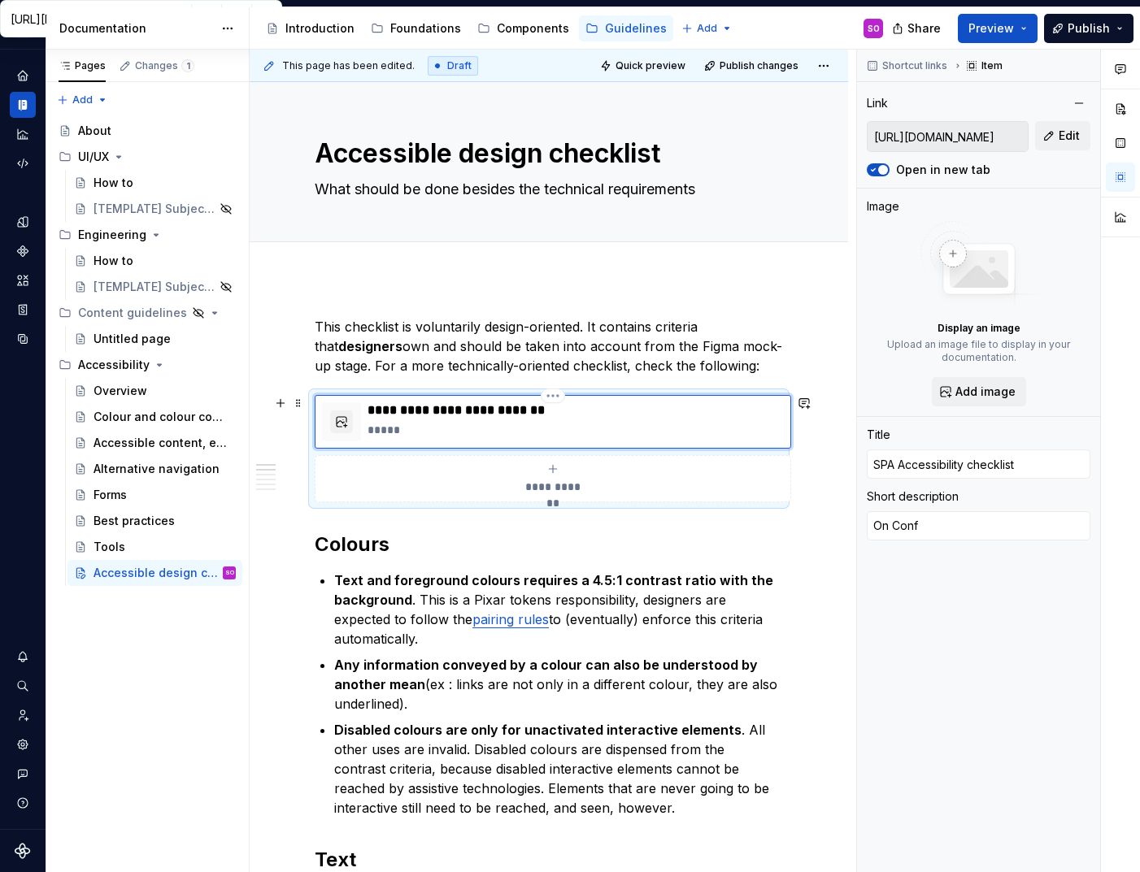
type textarea "*"
type textarea "On Confl"
type textarea "*"
type textarea "On Conflu"
type textarea "*"
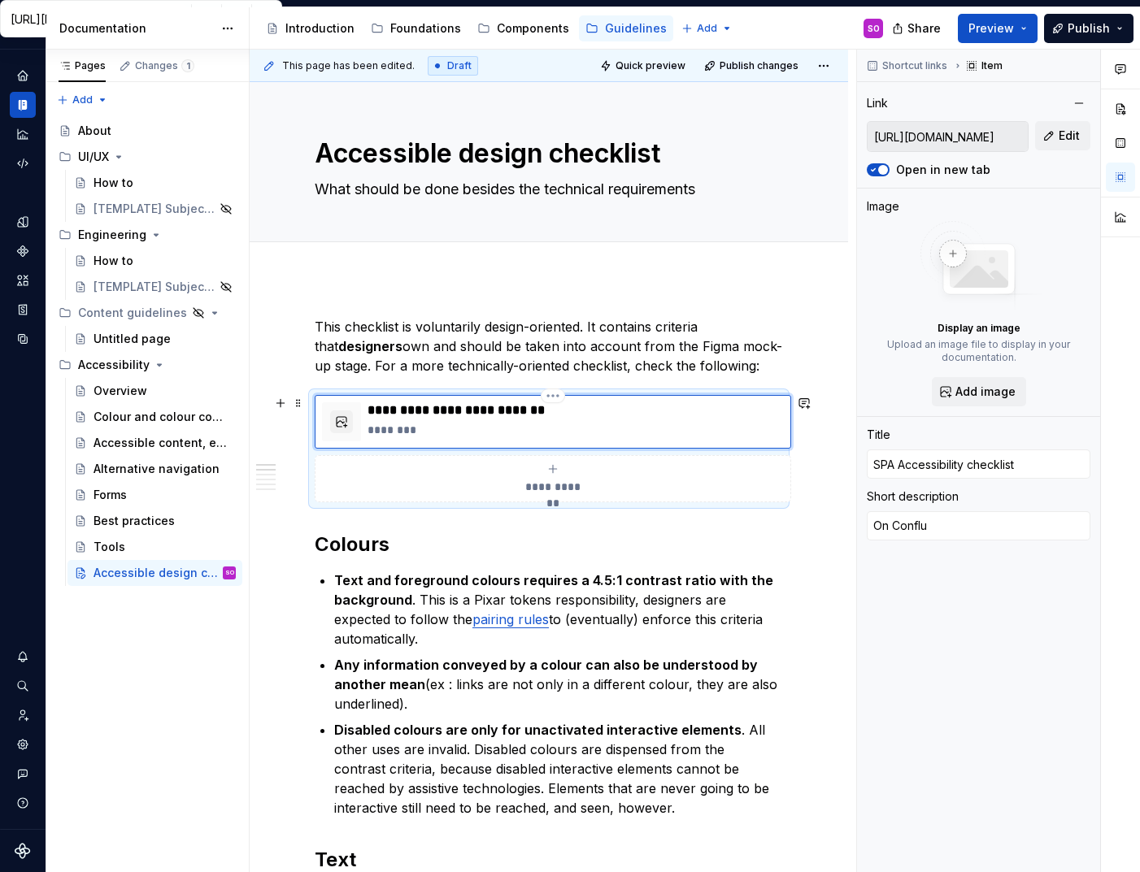
type textarea "On Conflue"
type textarea "*"
type textarea "On Confluen"
type textarea "*"
type textarea "On Confluenc"
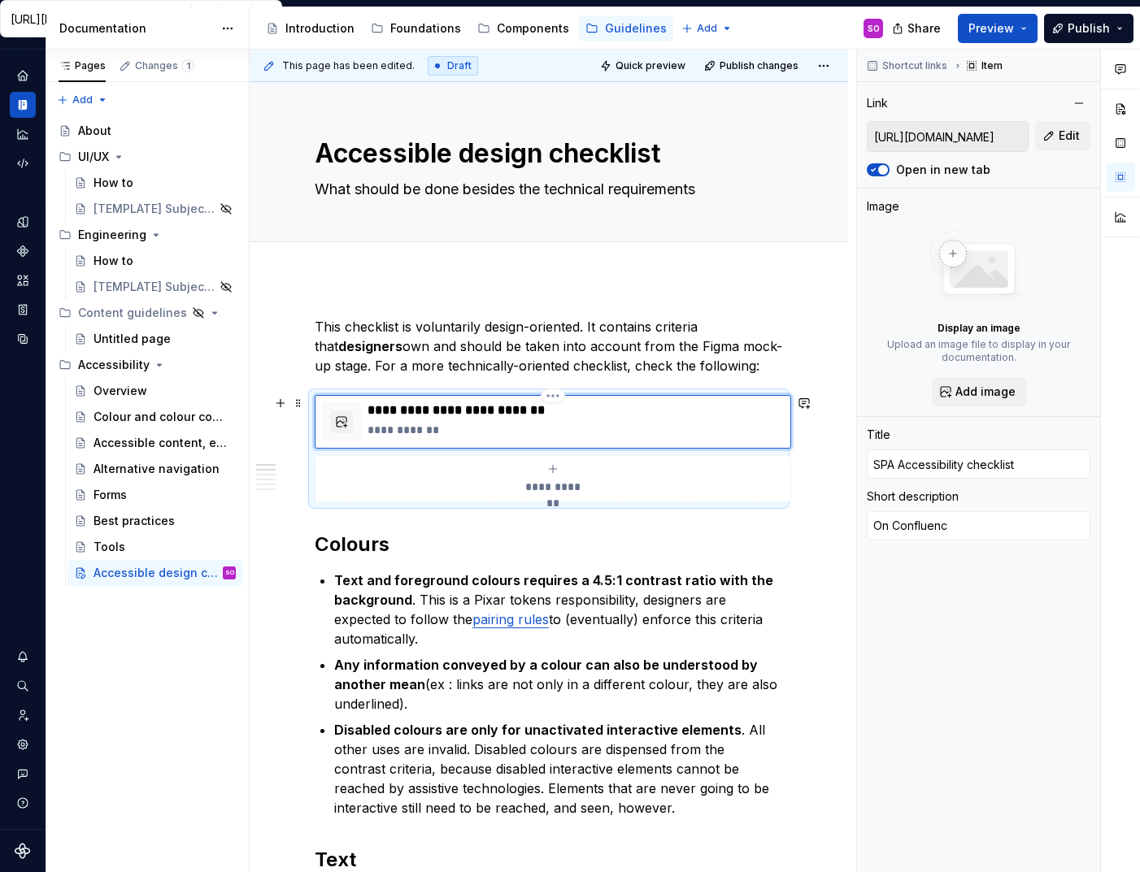
type textarea "*"
type textarea "On Confluence"
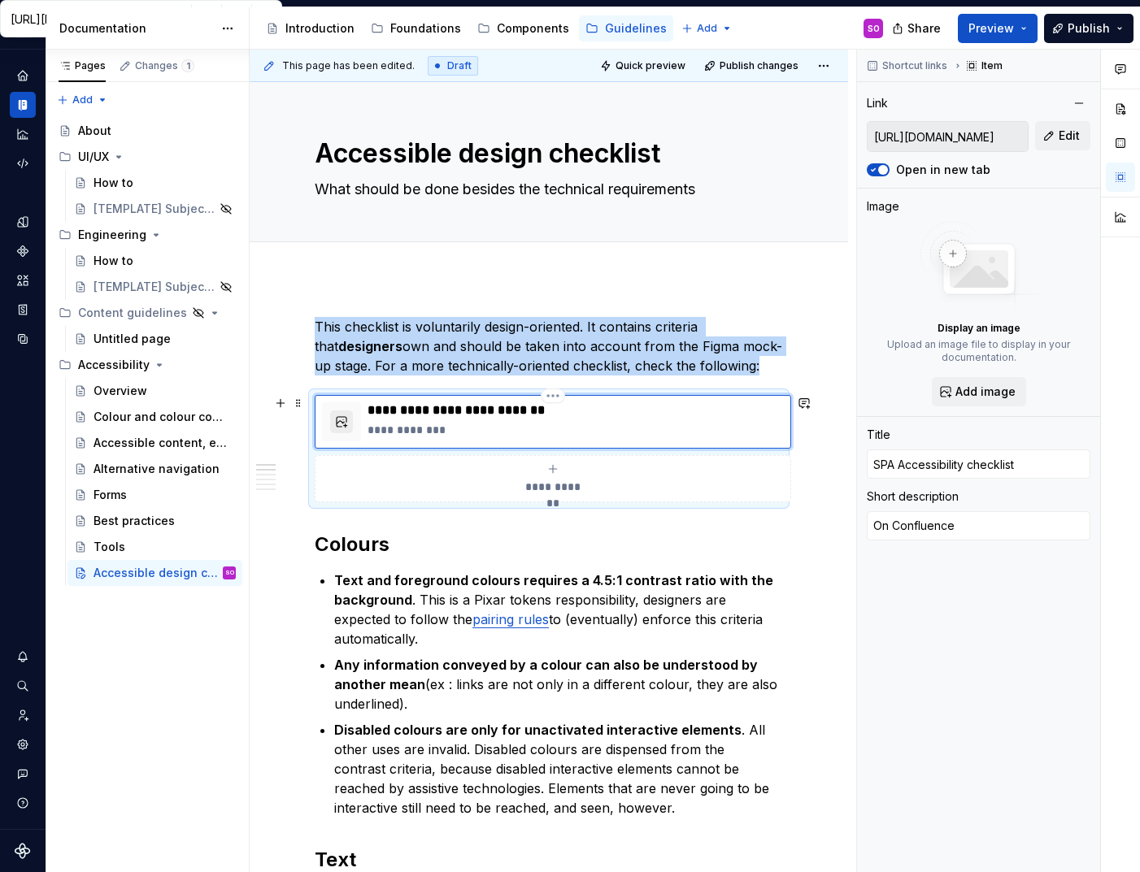
click at [342, 417] on button "button" at bounding box center [341, 422] width 23 height 23
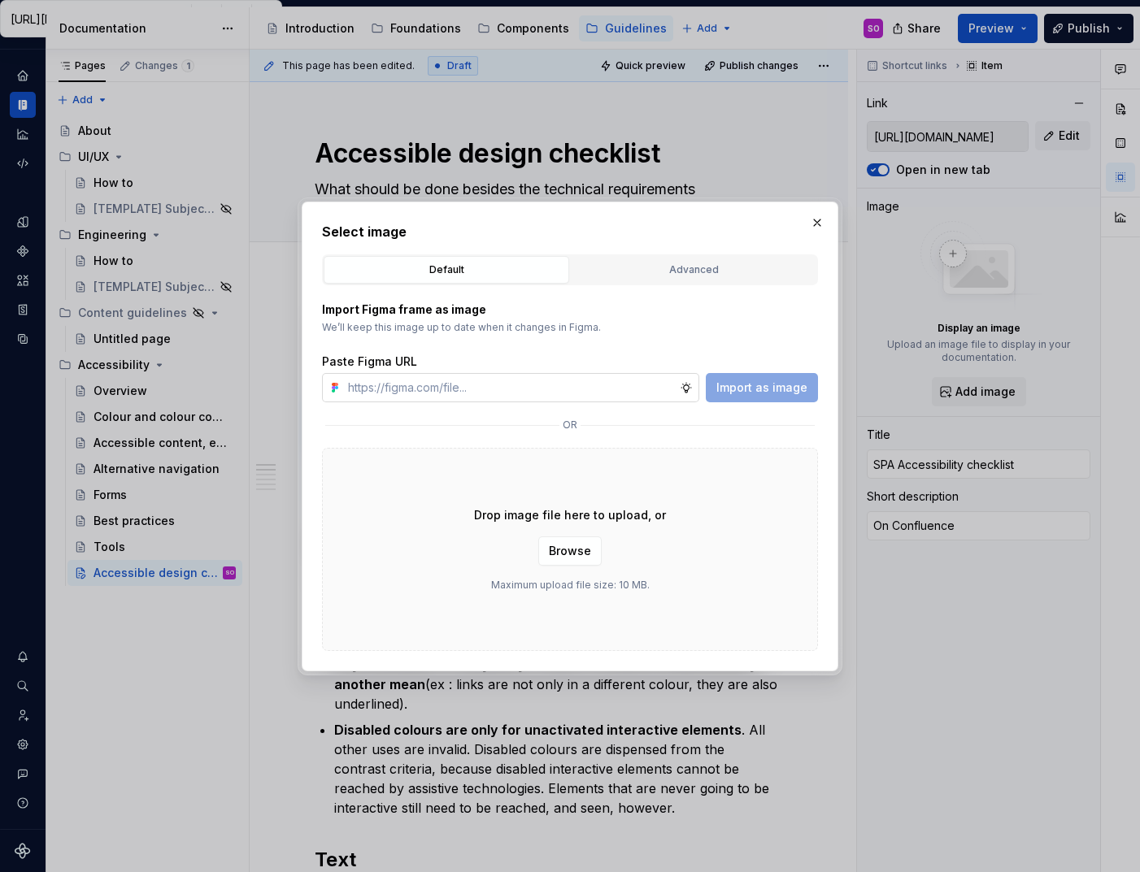
type textarea "*"
type input "[URL][DOMAIN_NAME]"
click at [734, 394] on span "Import as image" at bounding box center [761, 388] width 91 height 16
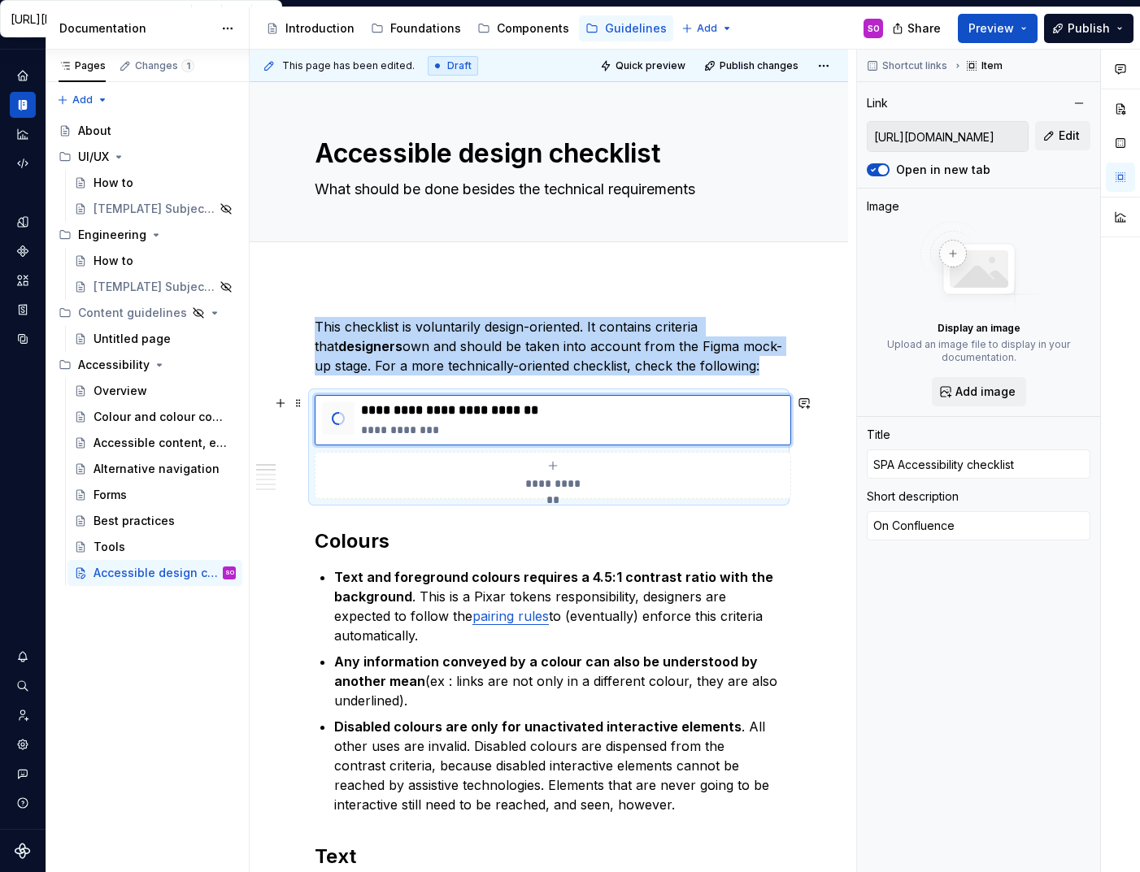
click at [560, 481] on span "**********" at bounding box center [553, 484] width 71 height 16
type textarea "*"
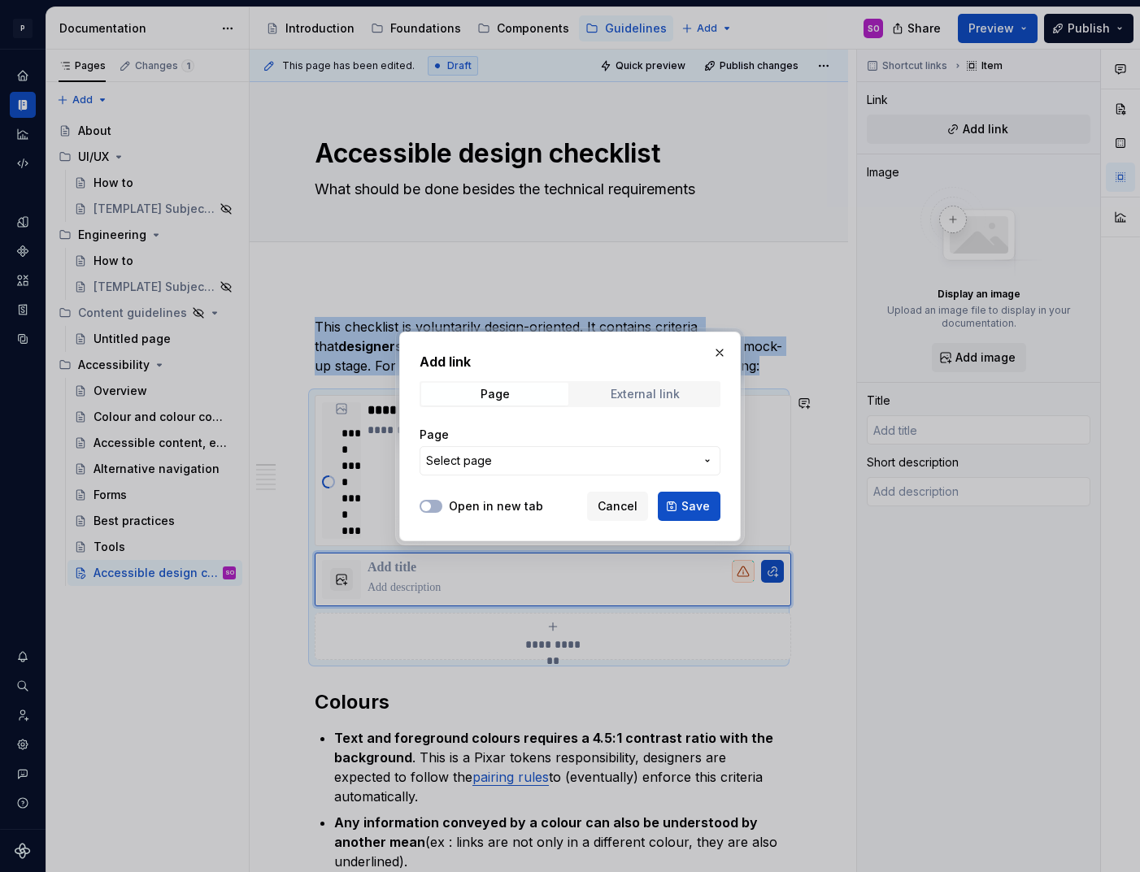
click at [624, 393] on div "External link" at bounding box center [645, 394] width 69 height 13
click at [627, 504] on span "Cancel" at bounding box center [618, 506] width 40 height 16
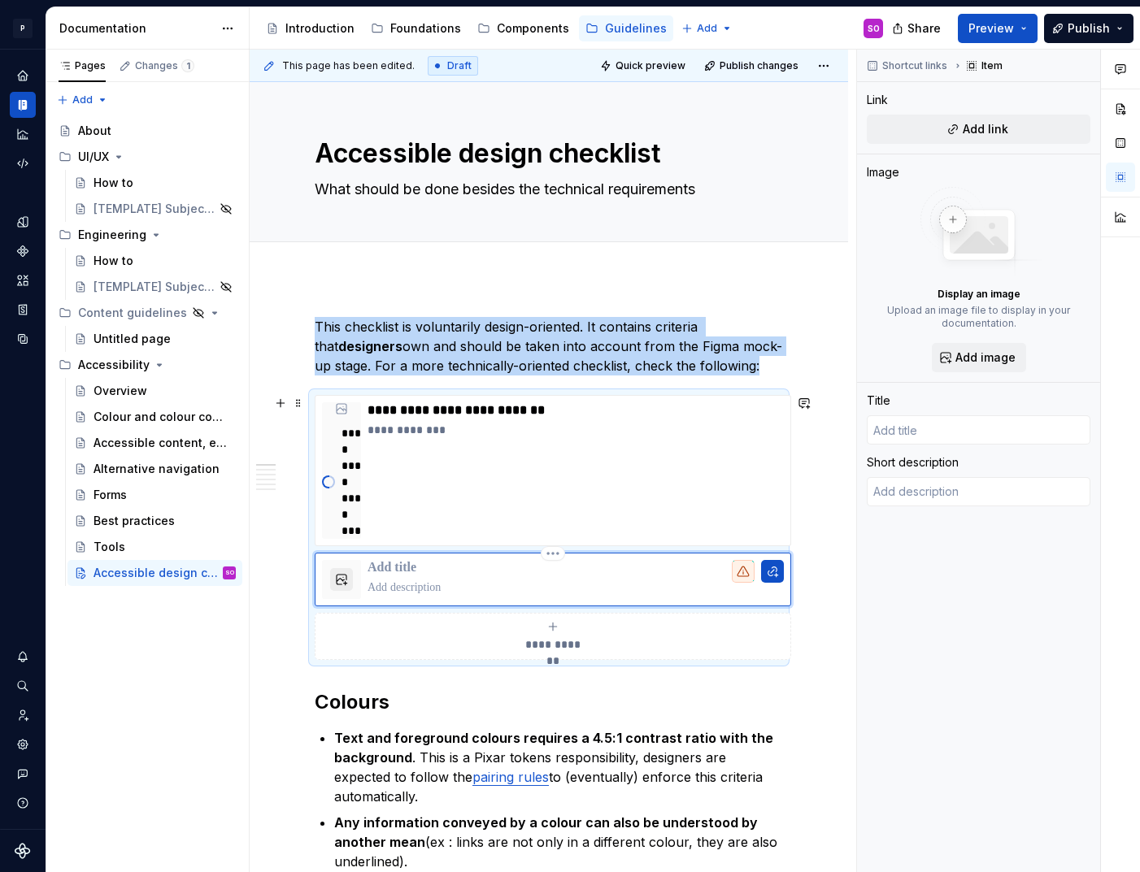
click at [340, 575] on button "button" at bounding box center [341, 579] width 23 height 23
type textarea "*"
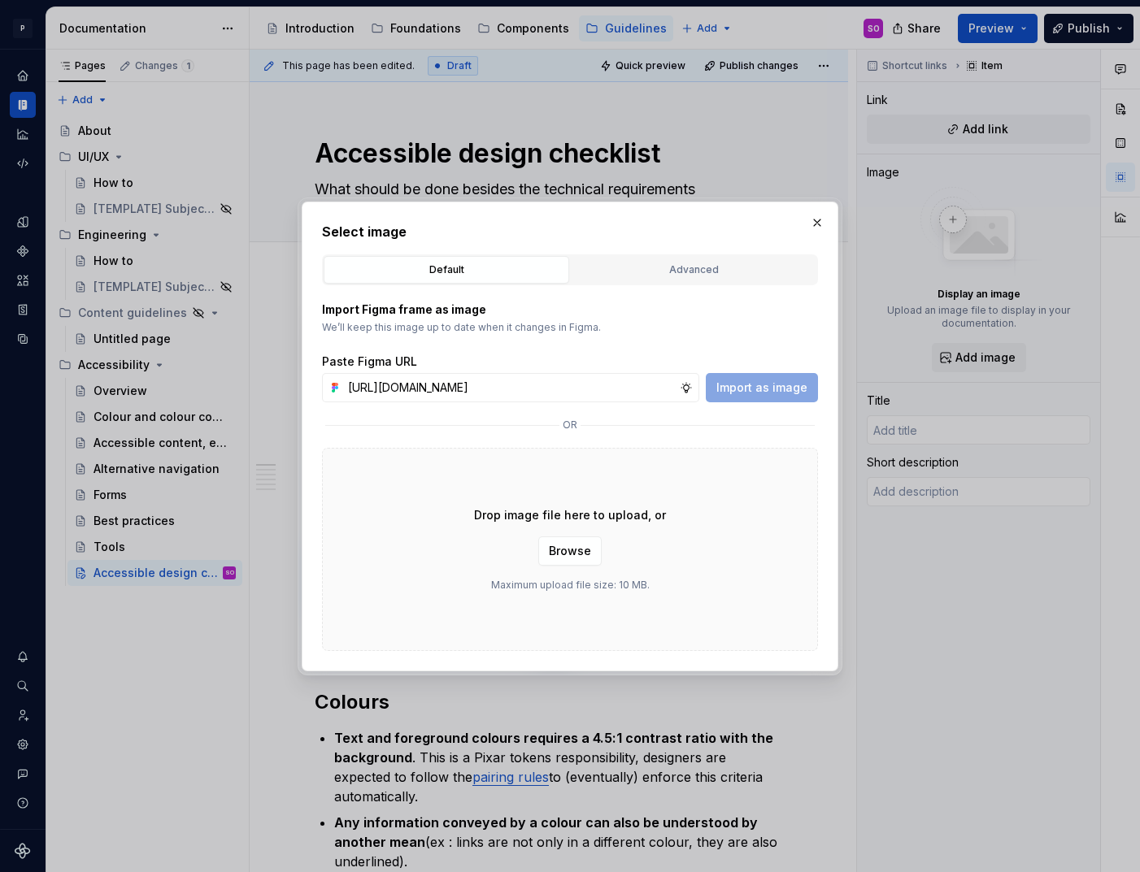
scroll to position [0, 350]
type input "[URL][DOMAIN_NAME]"
click at [764, 391] on span "Import as image" at bounding box center [761, 388] width 91 height 16
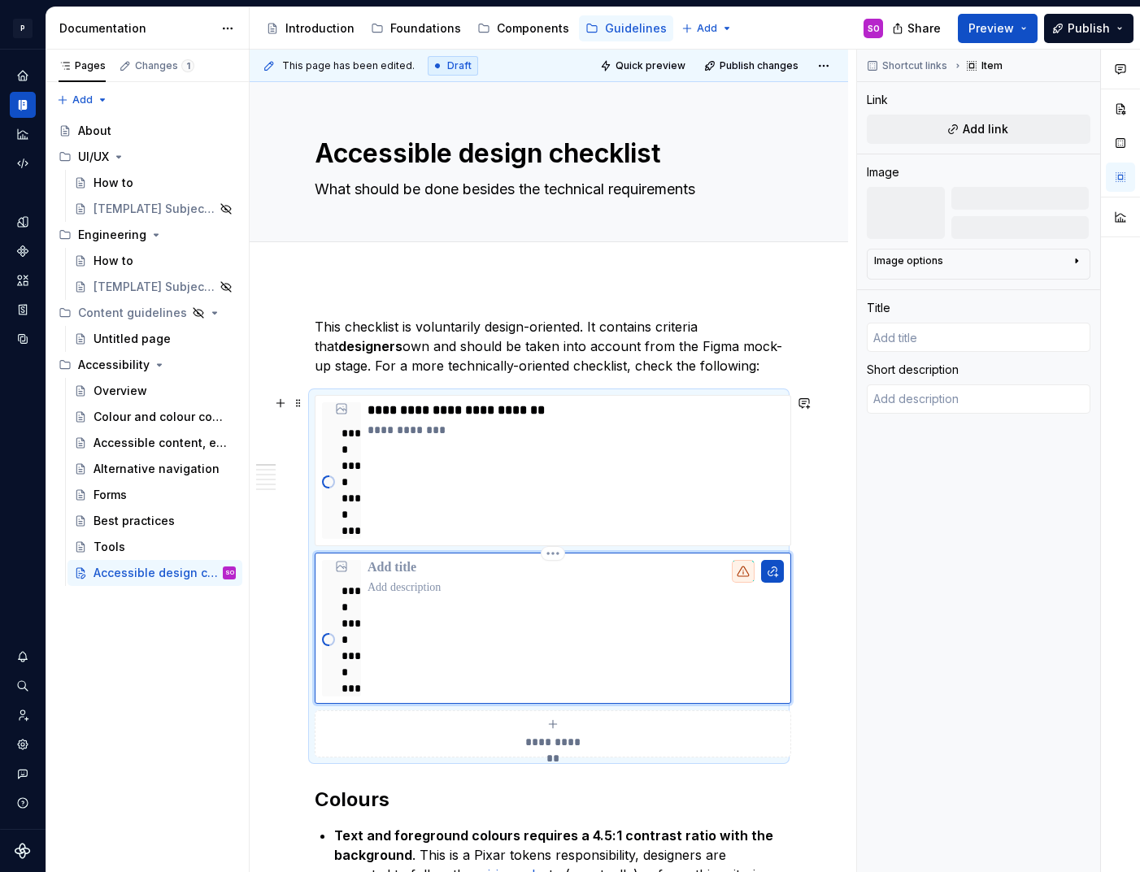
click at [568, 637] on div "**********" at bounding box center [549, 576] width 468 height 363
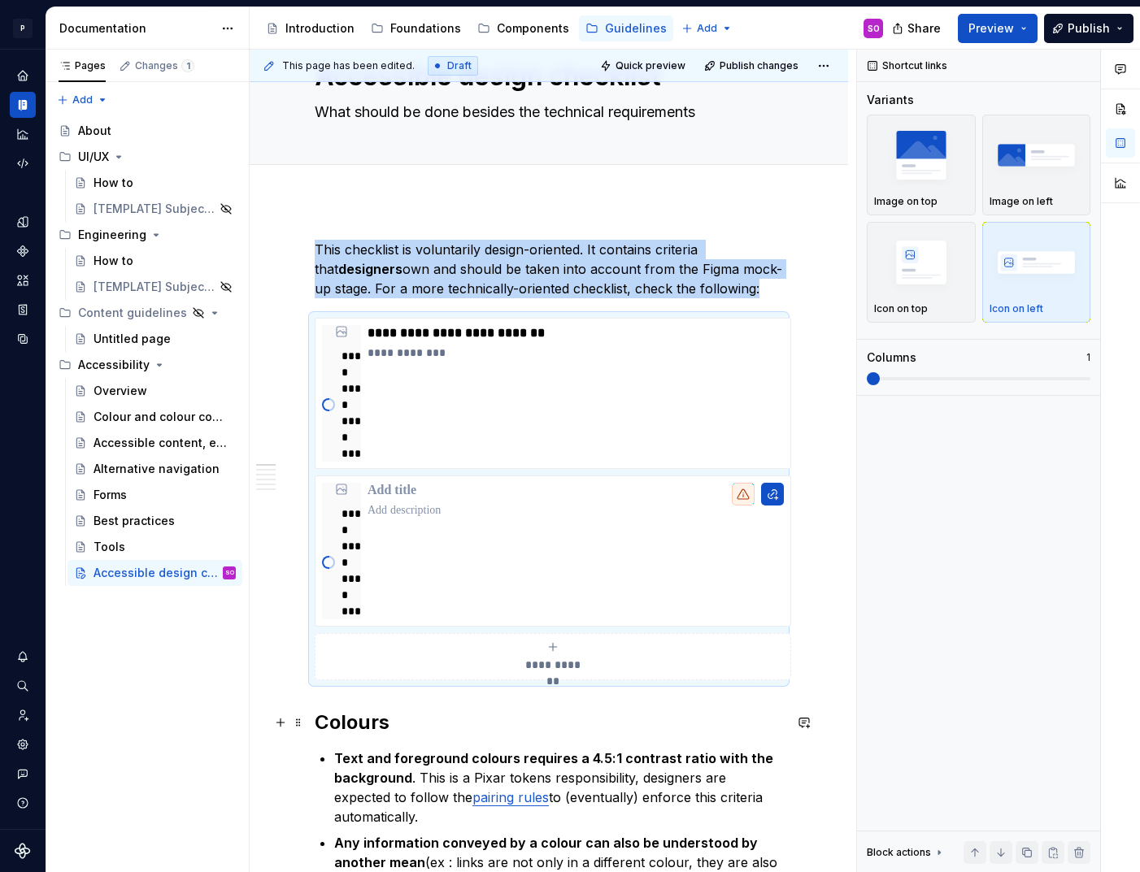
scroll to position [83, 0]
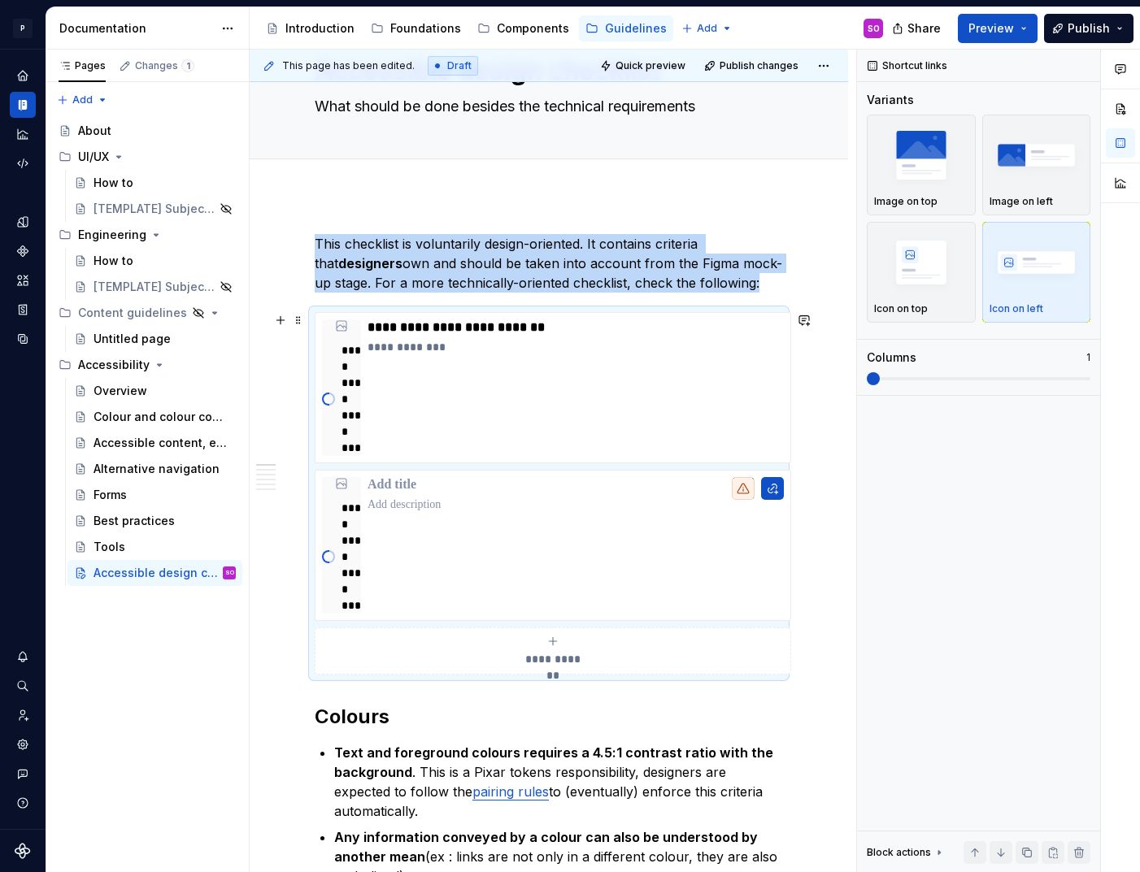
click at [552, 655] on span "**********" at bounding box center [553, 659] width 71 height 16
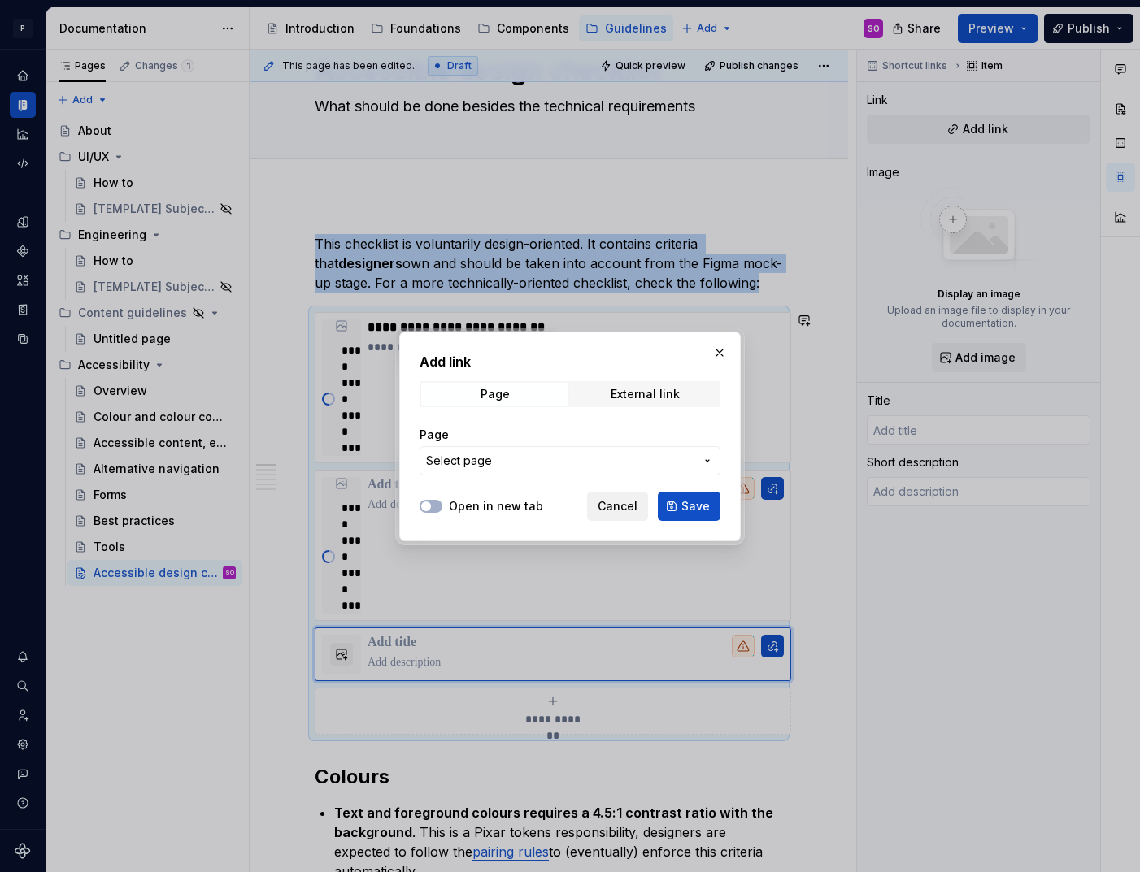
click at [625, 506] on span "Cancel" at bounding box center [618, 506] width 40 height 16
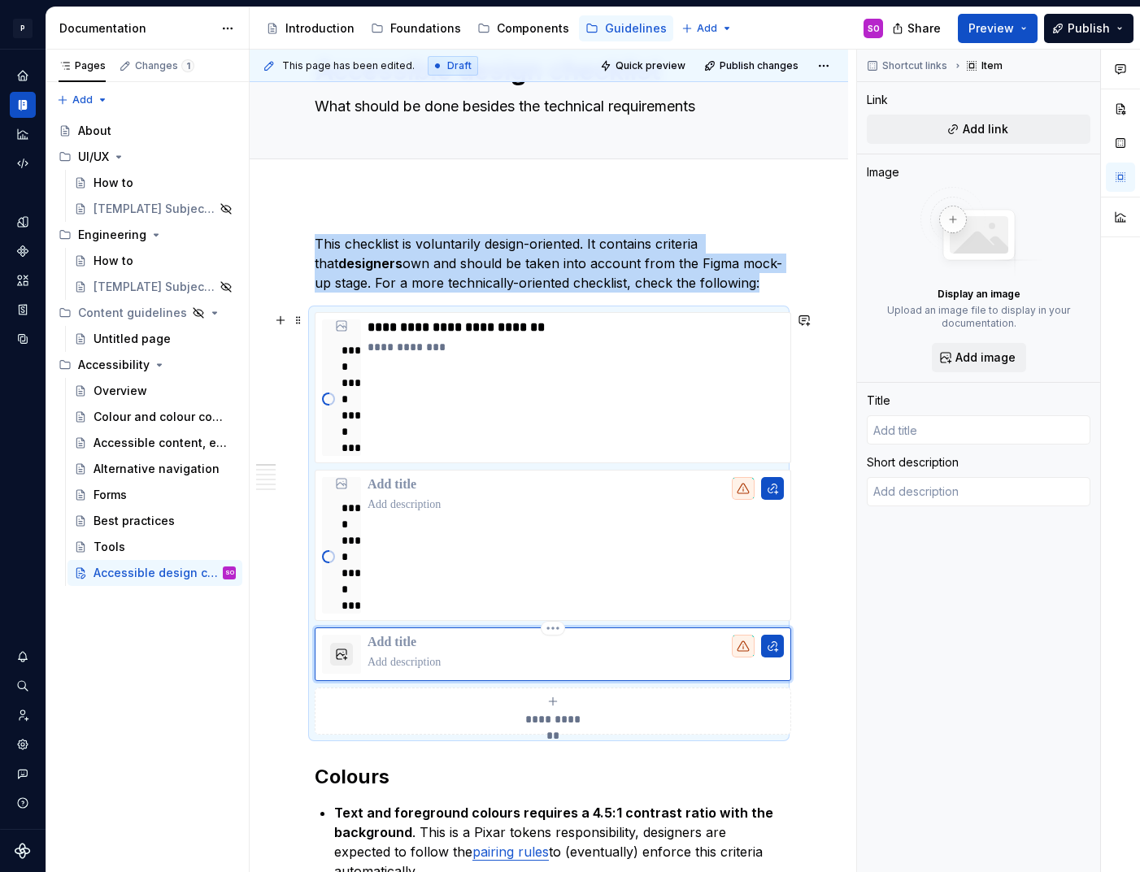
click at [340, 655] on button "button" at bounding box center [341, 654] width 23 height 23
type textarea "*"
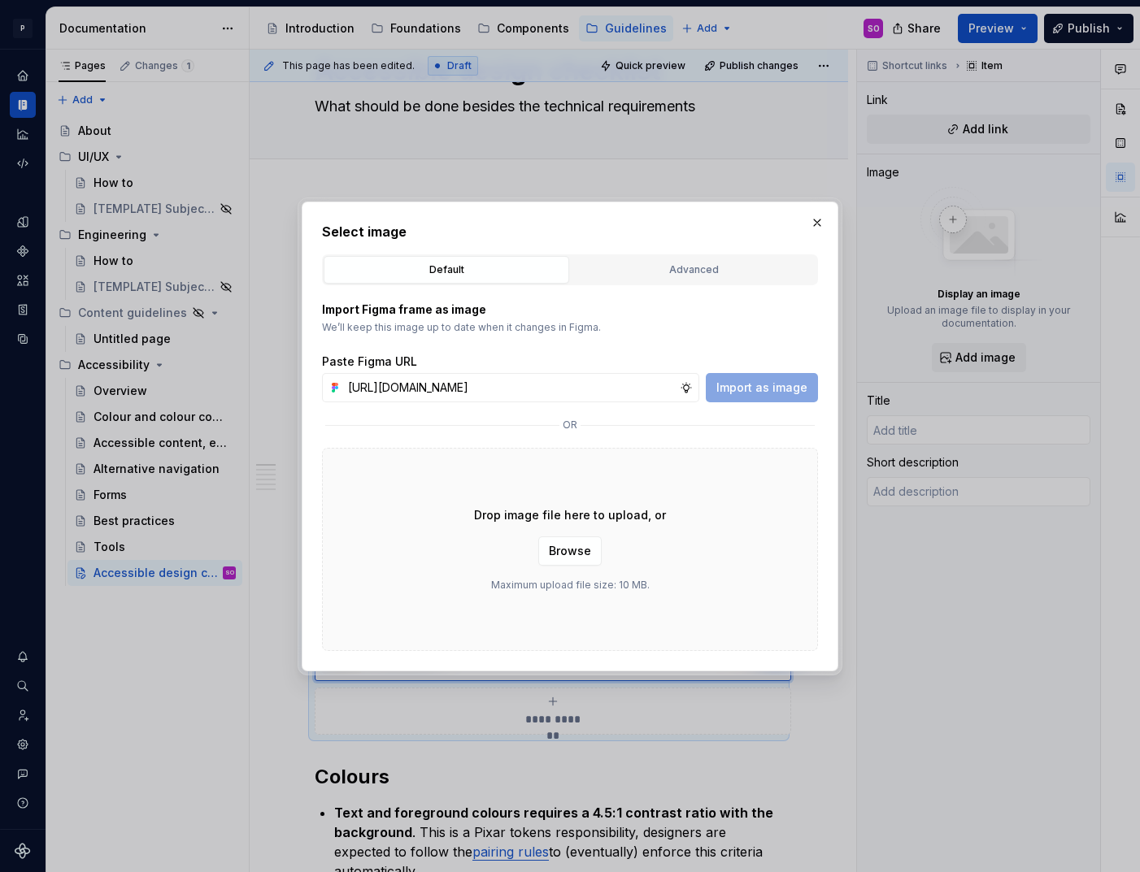
scroll to position [0, 350]
type input "[URL][DOMAIN_NAME]"
click at [743, 387] on span "Import as image" at bounding box center [761, 388] width 91 height 16
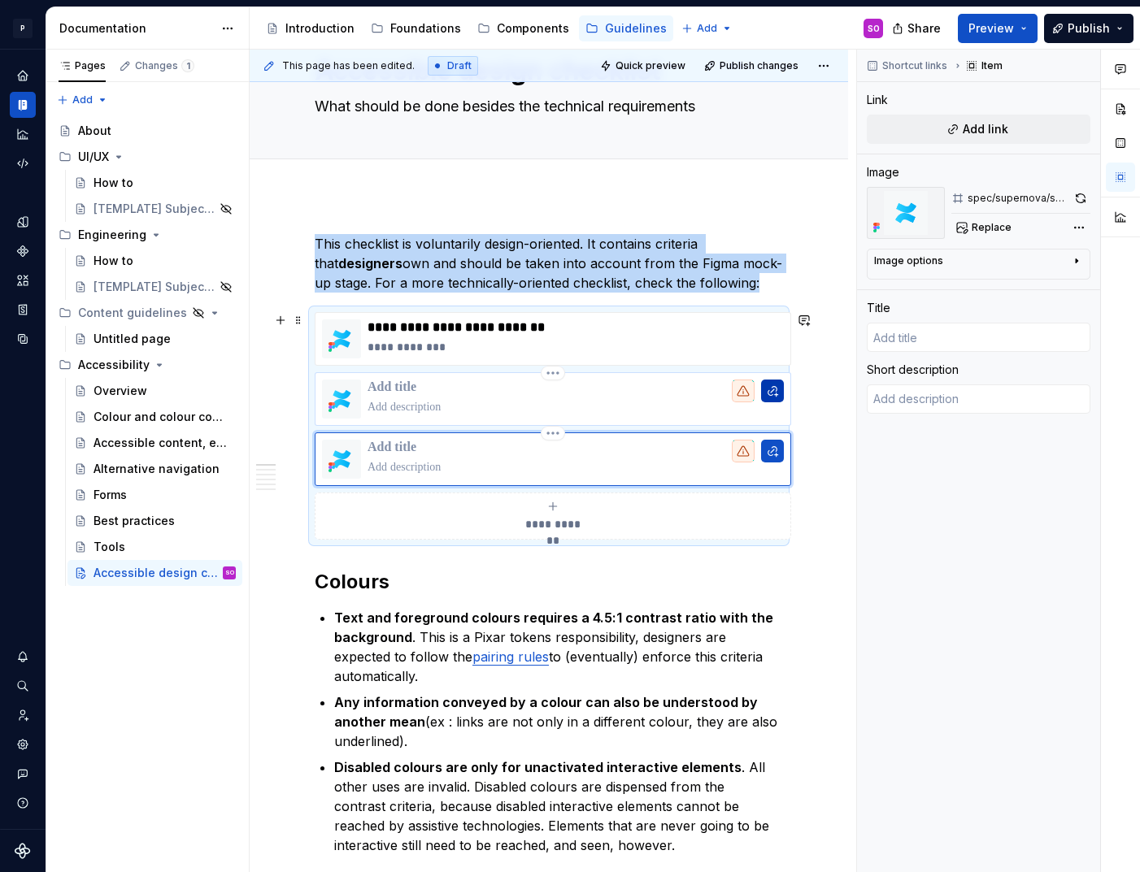
click at [766, 389] on button "button" at bounding box center [772, 391] width 23 height 23
type textarea "*"
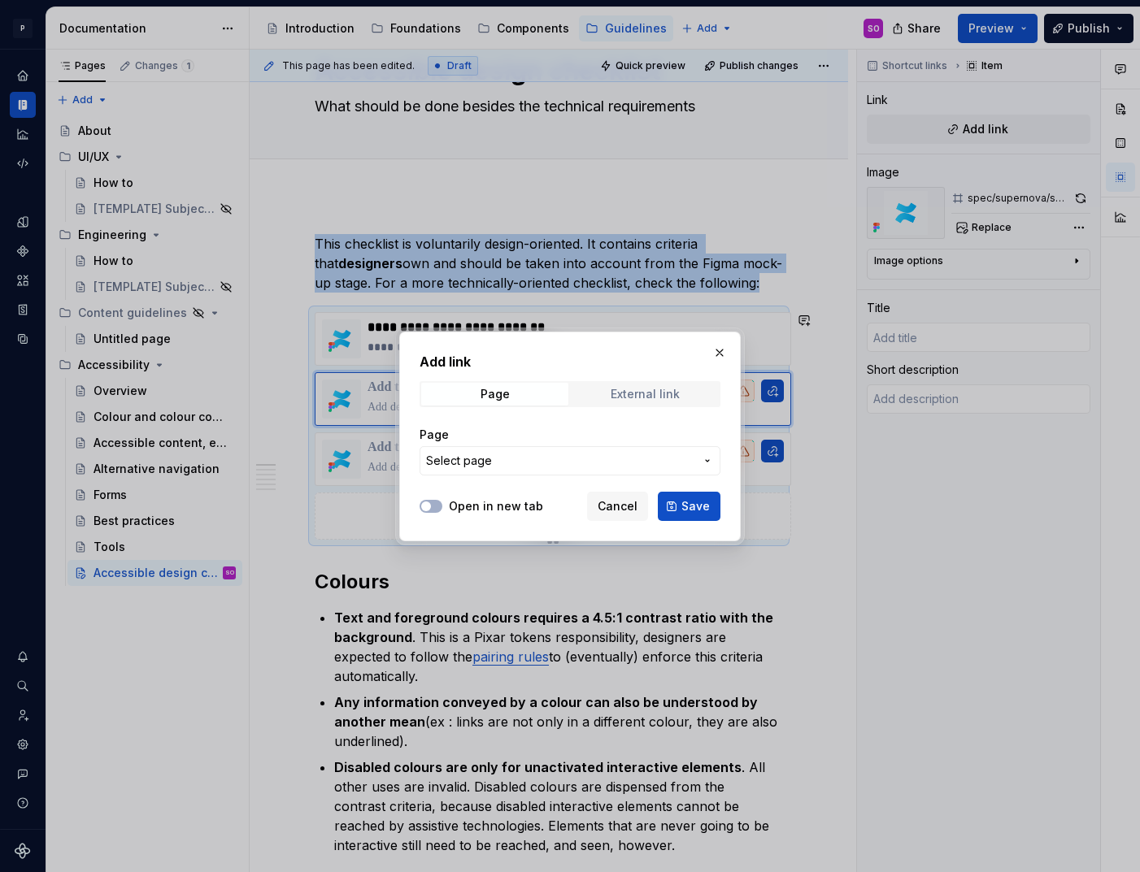
click at [647, 395] on div "External link" at bounding box center [645, 394] width 69 height 13
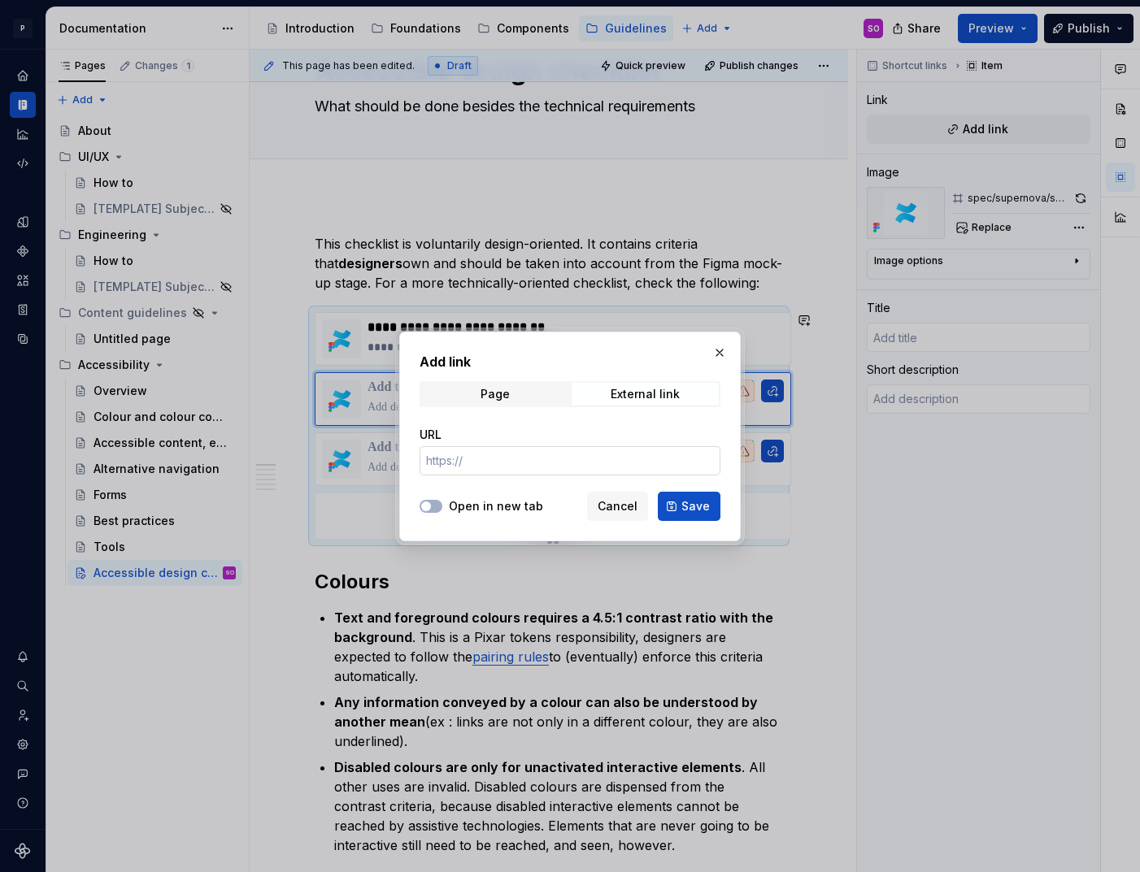
click at [543, 464] on input "URL" at bounding box center [570, 460] width 301 height 29
paste input "[URL][DOMAIN_NAME]"
type input "[URL][DOMAIN_NAME]"
click at [426, 504] on span "button" at bounding box center [426, 507] width 10 height 10
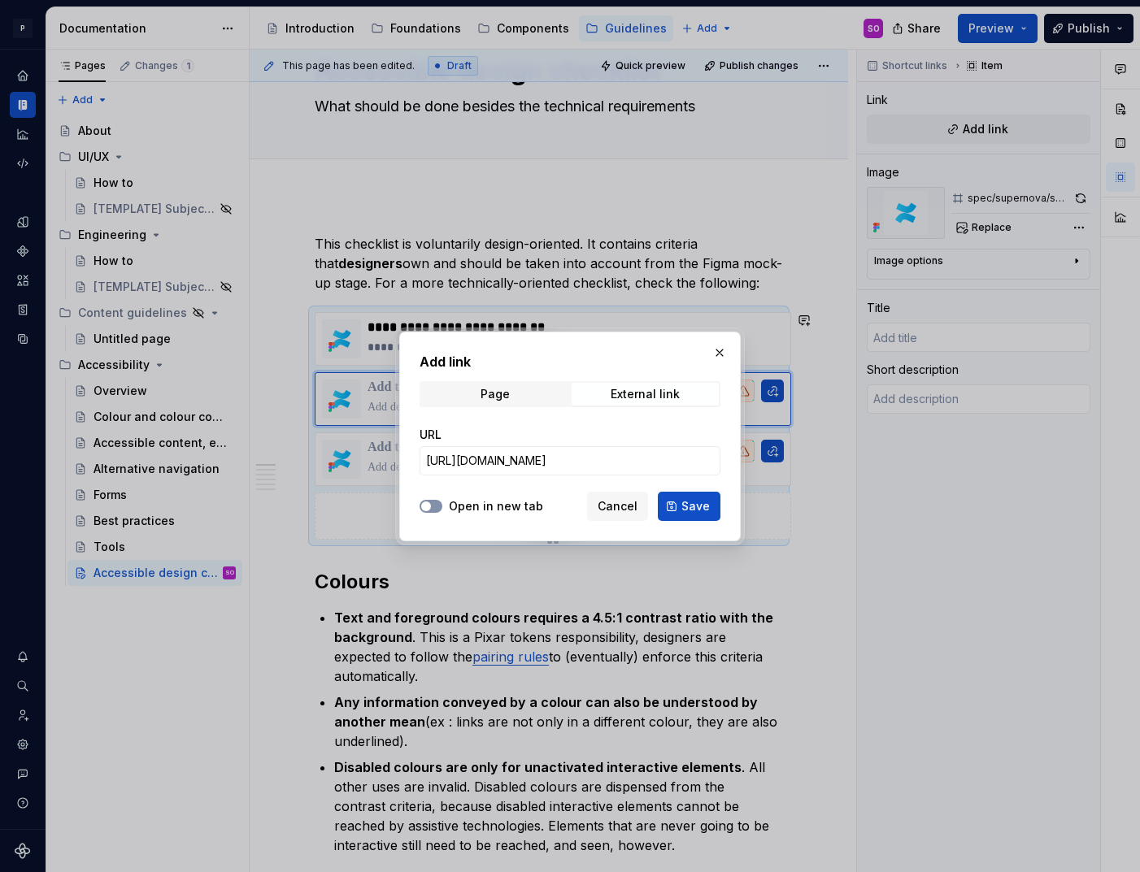
scroll to position [0, 0]
click at [677, 504] on button "Save" at bounding box center [689, 506] width 63 height 29
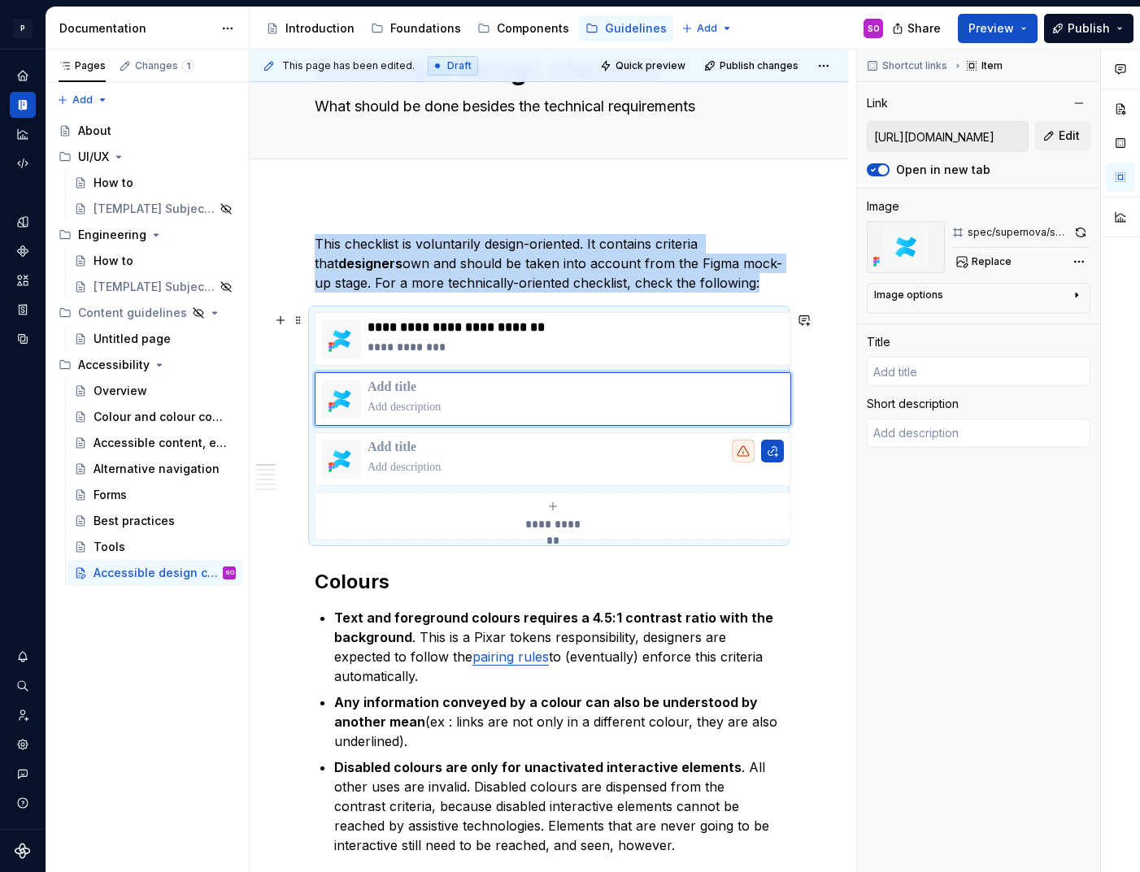
type textarea "*"
type input "Log in with Atlassian account"
type textarea "Log in to Jira, Confluence, and all other Atlassian Cloud products here. Not an…"
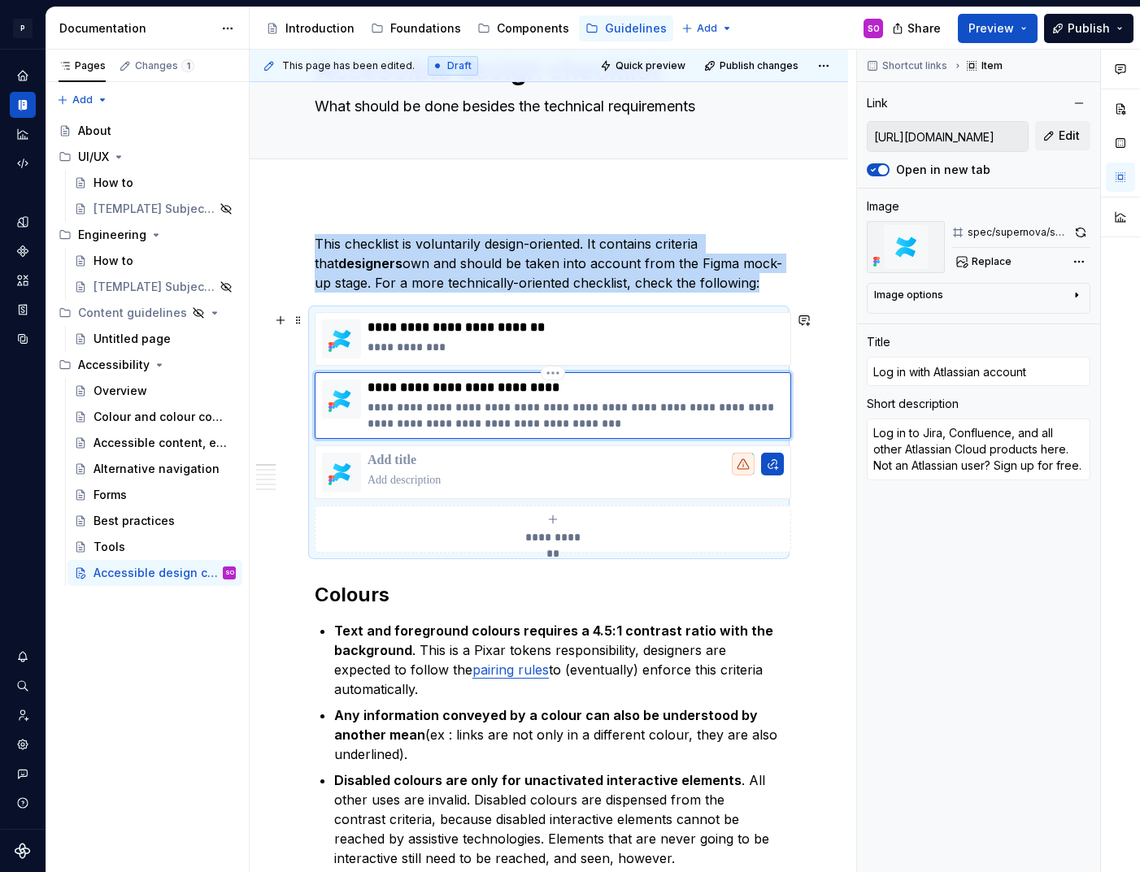
click at [562, 386] on p "**********" at bounding box center [576, 388] width 416 height 16
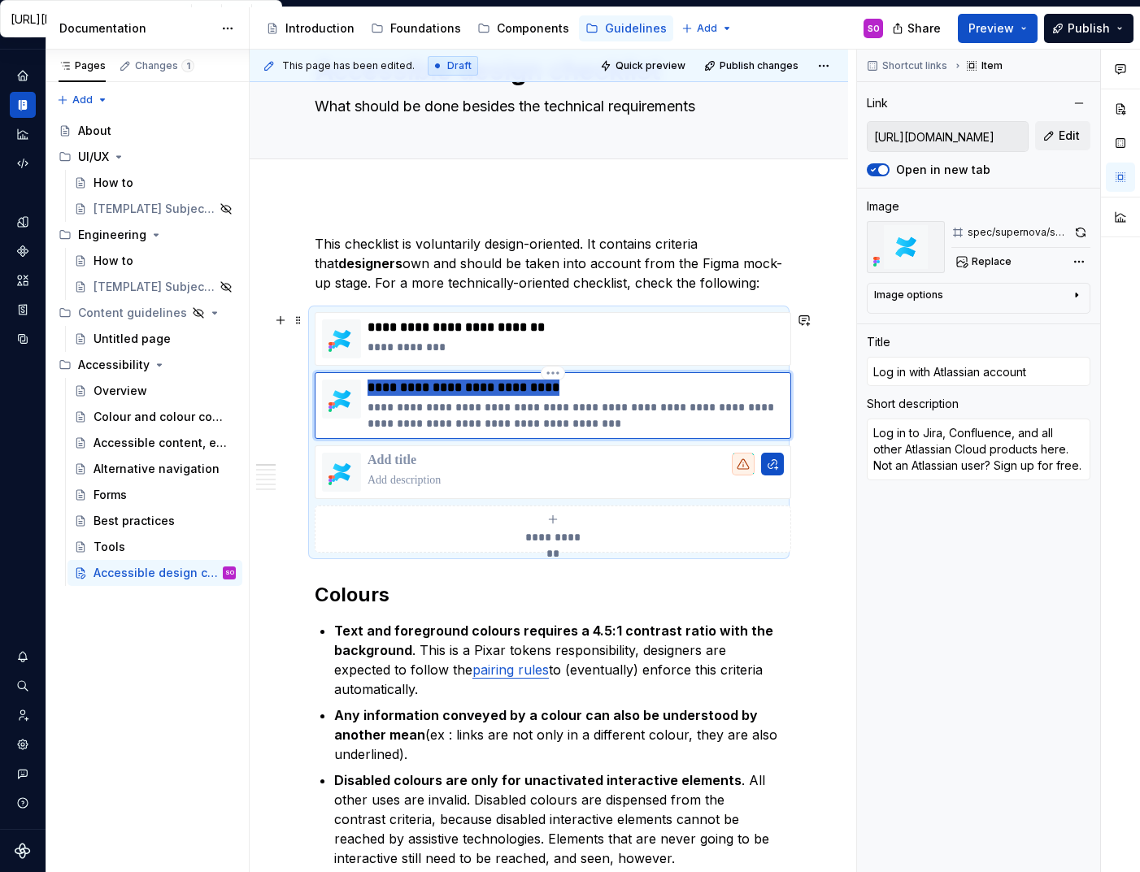
type textarea "*"
type input "A"
type textarea "*"
type input "An"
type textarea "*"
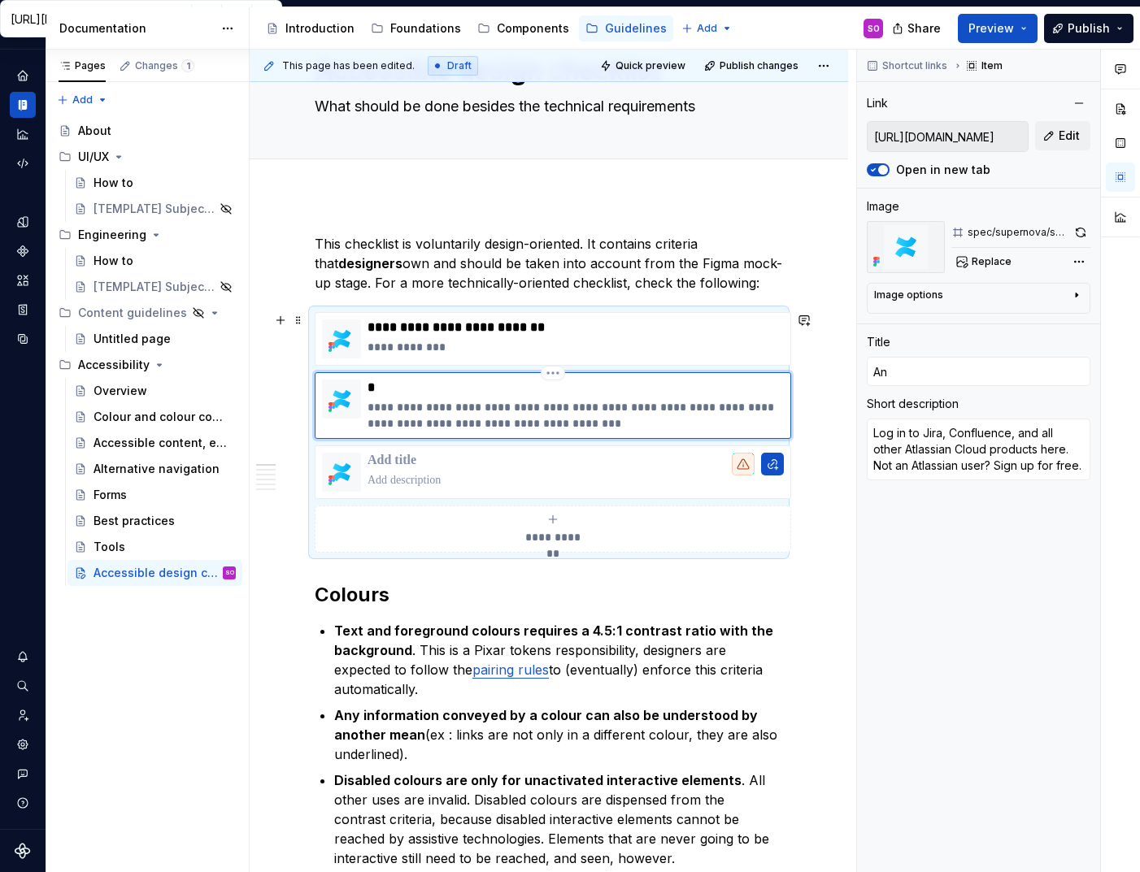
type input "And"
type textarea "*"
type input "Andr"
type textarea "*"
type input "Andro"
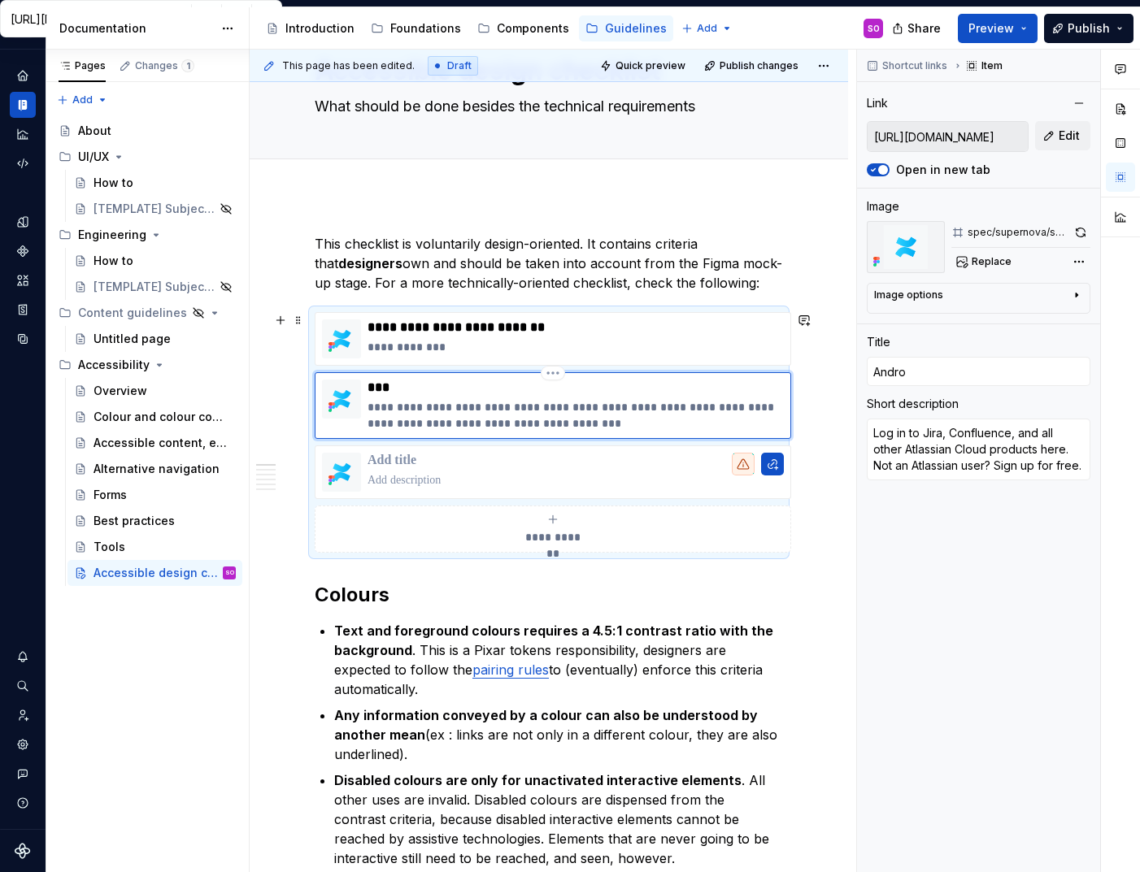
type textarea "*"
type input "Androi"
type textarea "*"
type input "Android"
type textarea "*"
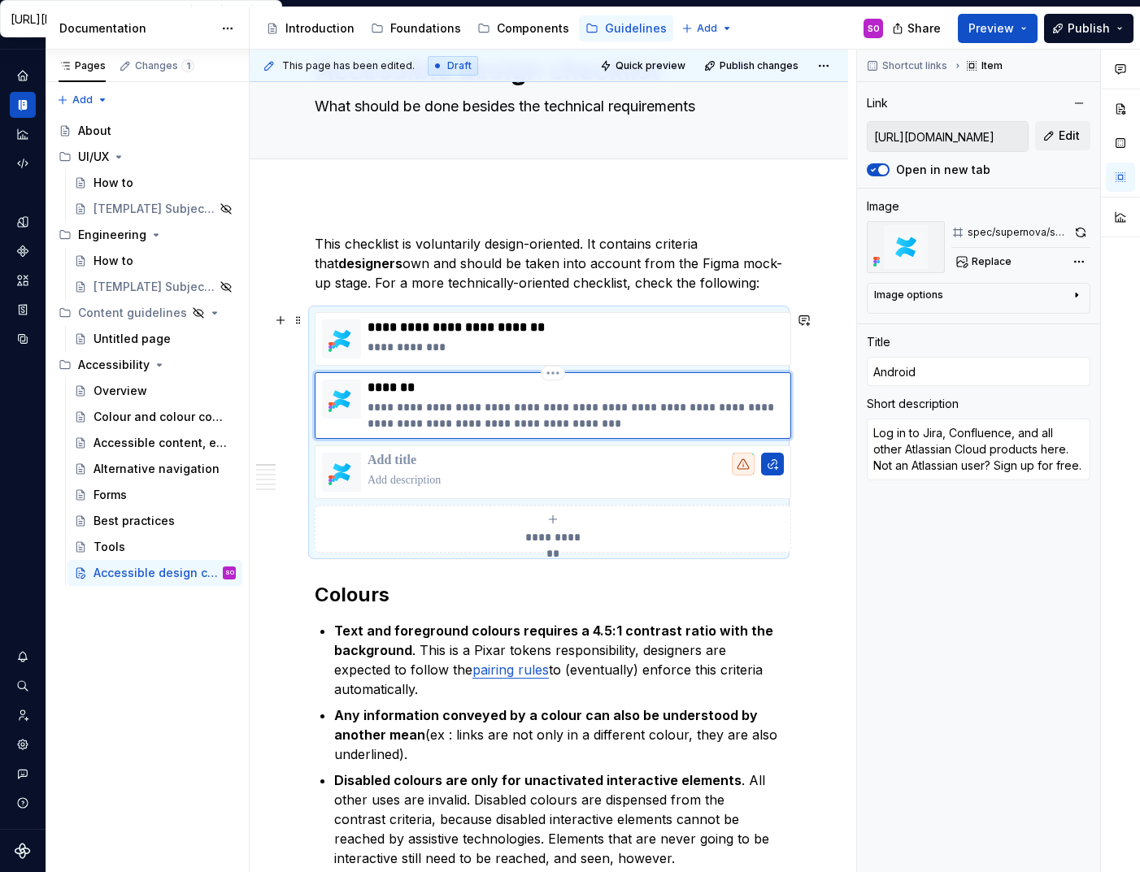
type input "Android"
type textarea "*"
type input "Android A"
type textarea "*"
type input "Android Ac"
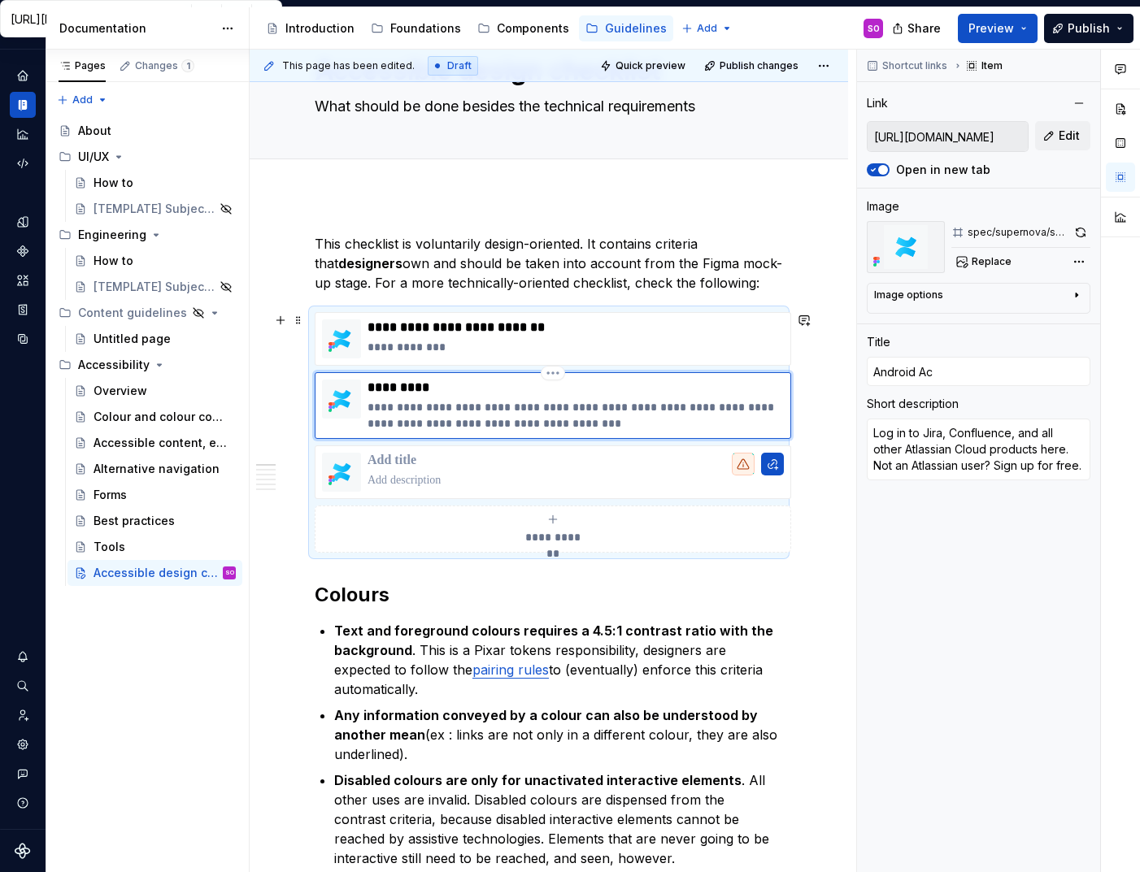
type textarea "*"
type input "Android Acc"
type textarea "*"
type input "Android Acce"
type textarea "*"
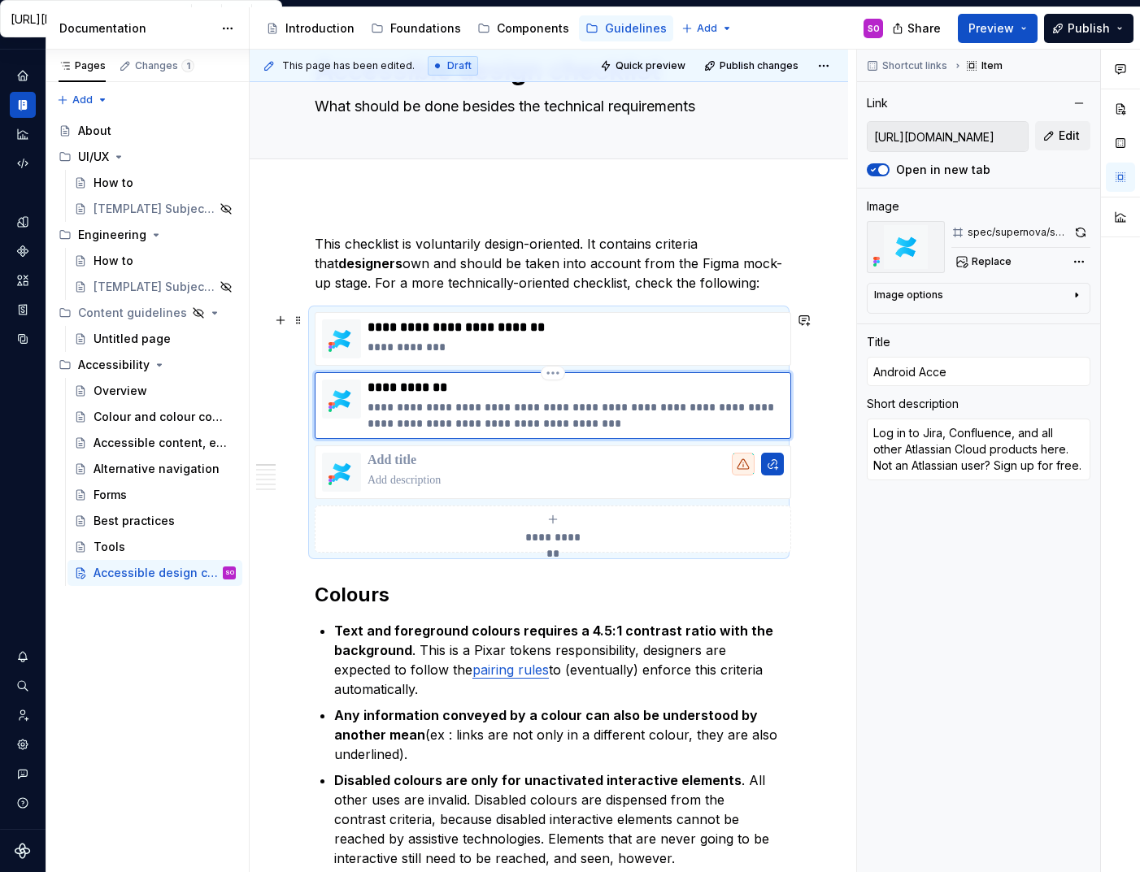
type input "Android Acces"
type textarea "*"
type input "Android Access"
type textarea "*"
type input "Android Accessi"
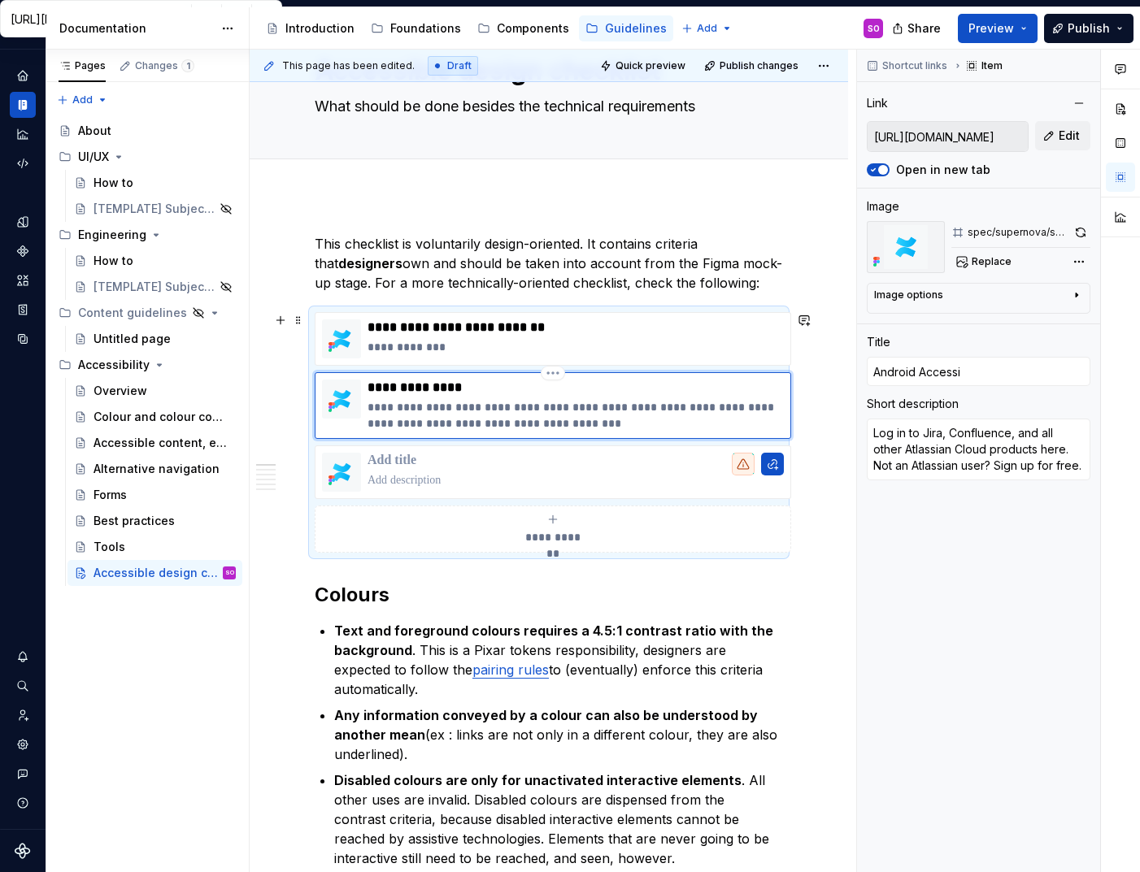
type textarea "*"
type input "Android Accessib"
type textarea "*"
type input "Android Accessibi"
type textarea "*"
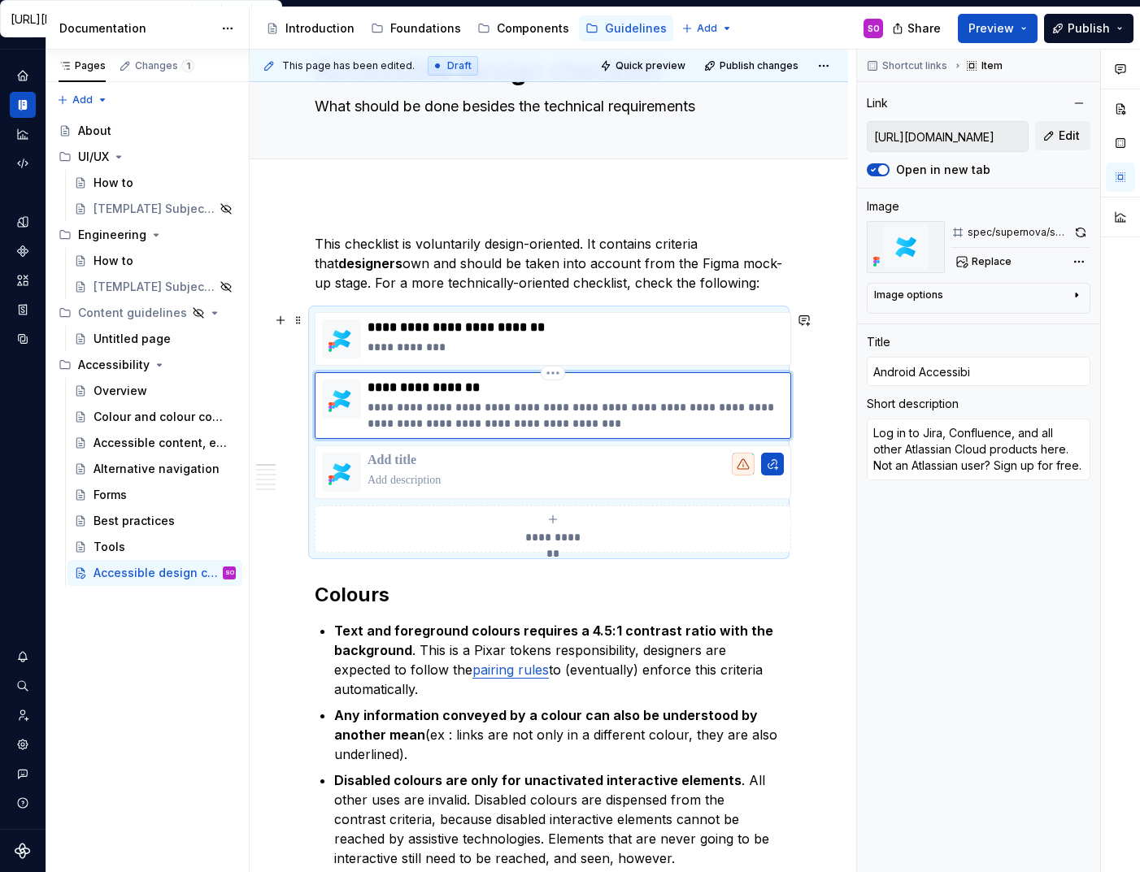
type input "Android Accessibil"
type textarea "*"
type input "Android Accessibili"
type textarea "*"
type input "Android Accessibilit"
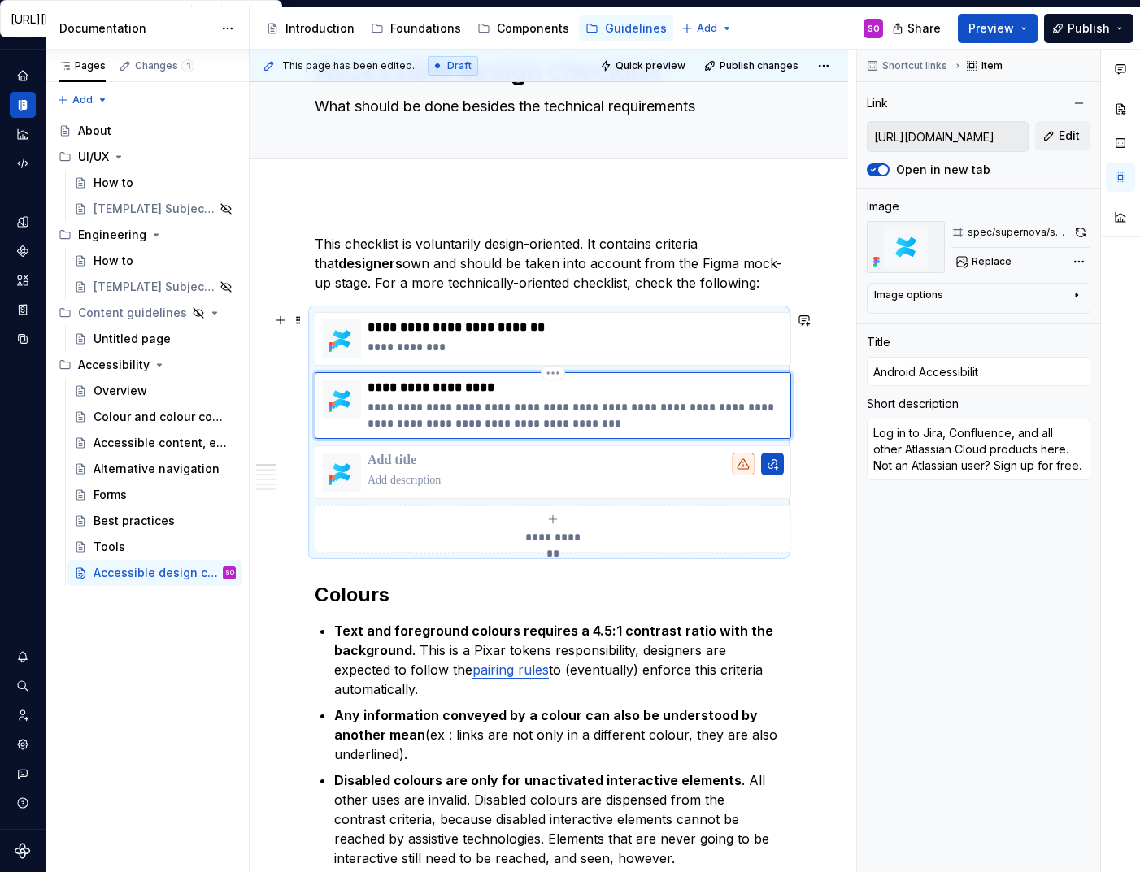
type textarea "*"
type input "Android Accessibility"
type textarea "*"
type input "Android Accessibility"
type textarea "*"
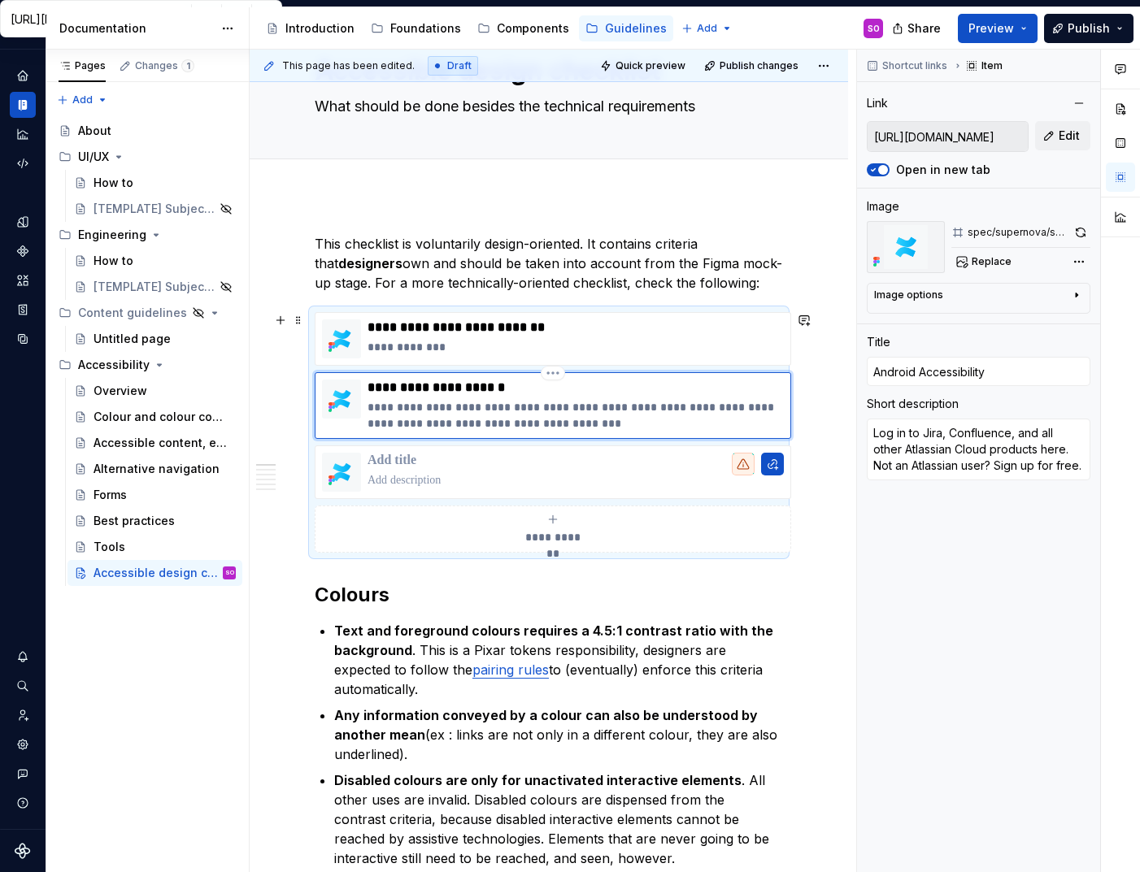
type input "Android Accessibility C"
type textarea "*"
type input "Android Accessibility Ch"
type textarea "*"
type input "Android Accessibility Che"
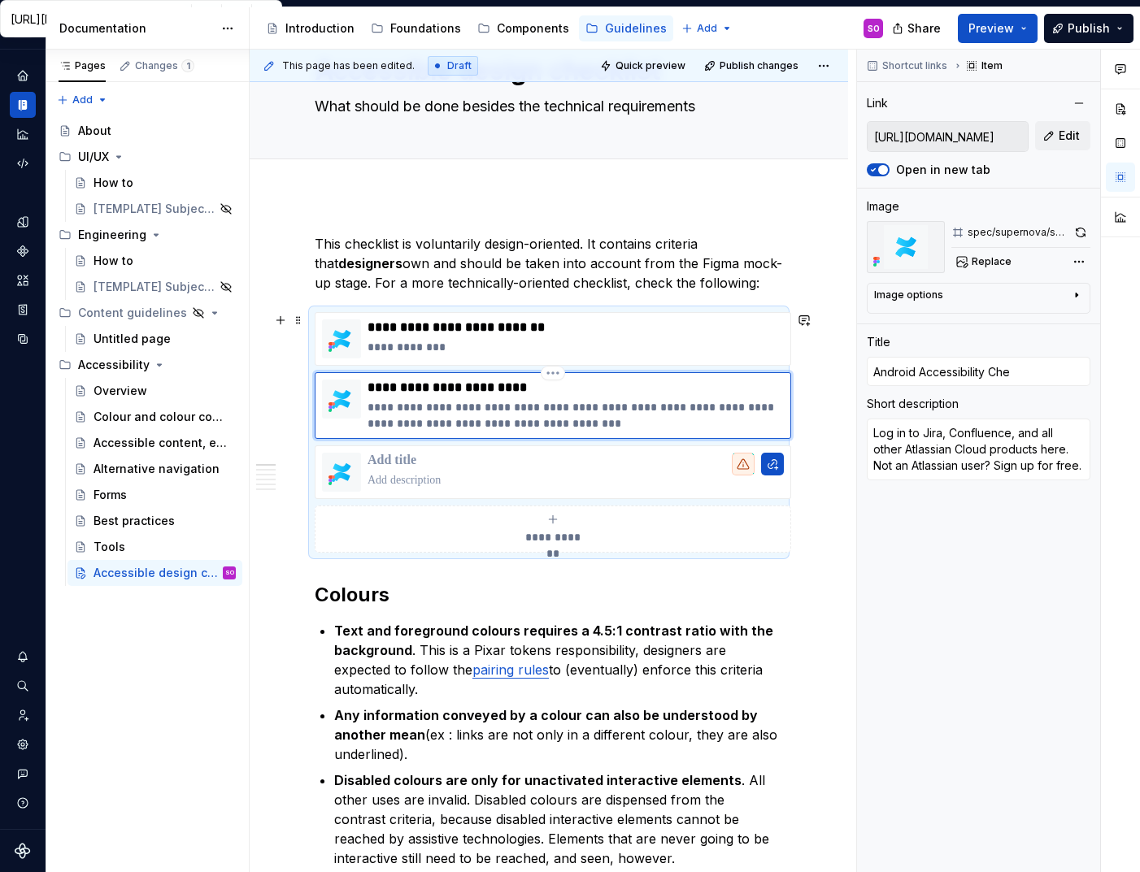
type textarea "*"
type input "Android Accessibility Chec"
type textarea "*"
type input "Android Accessibility Check"
type textarea "*"
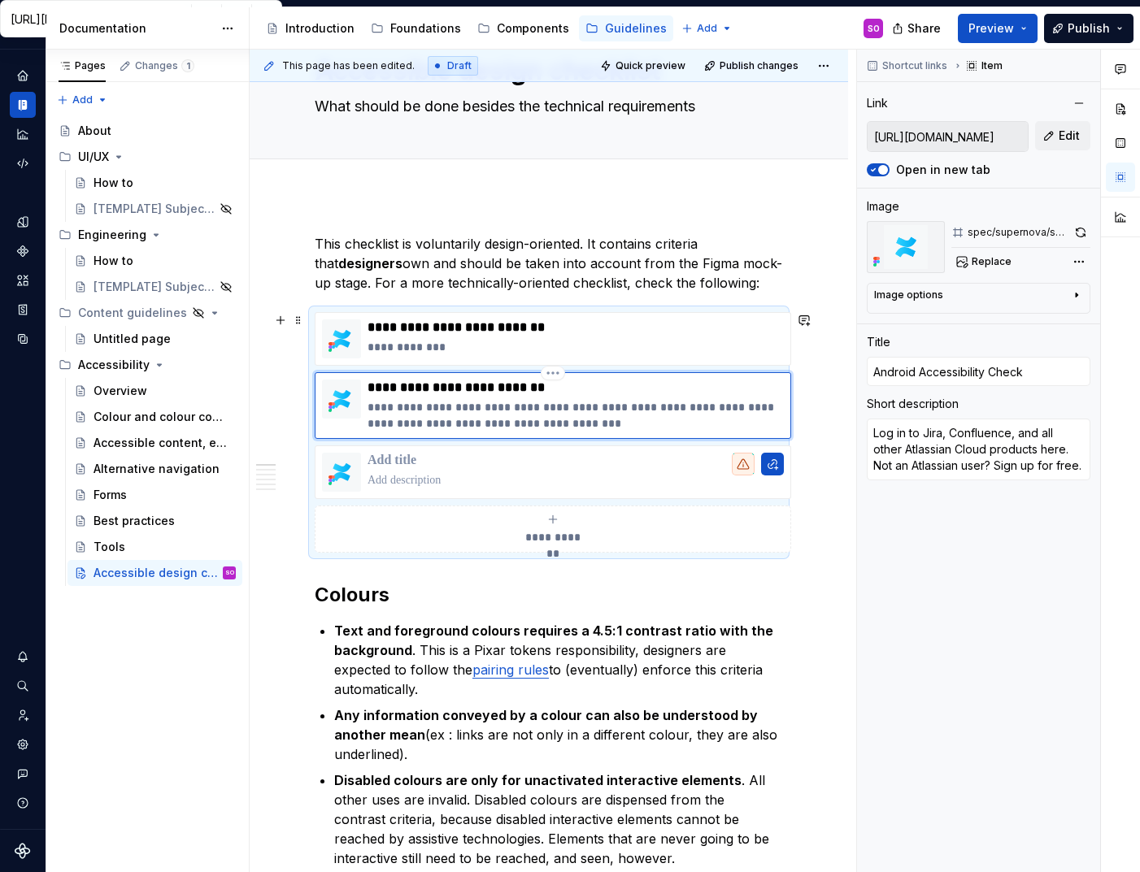
type input "Android Accessibility Checkl"
type textarea "*"
type input "Android Accessibility Checkli"
type textarea "*"
type input "Android Accessibility Checklis"
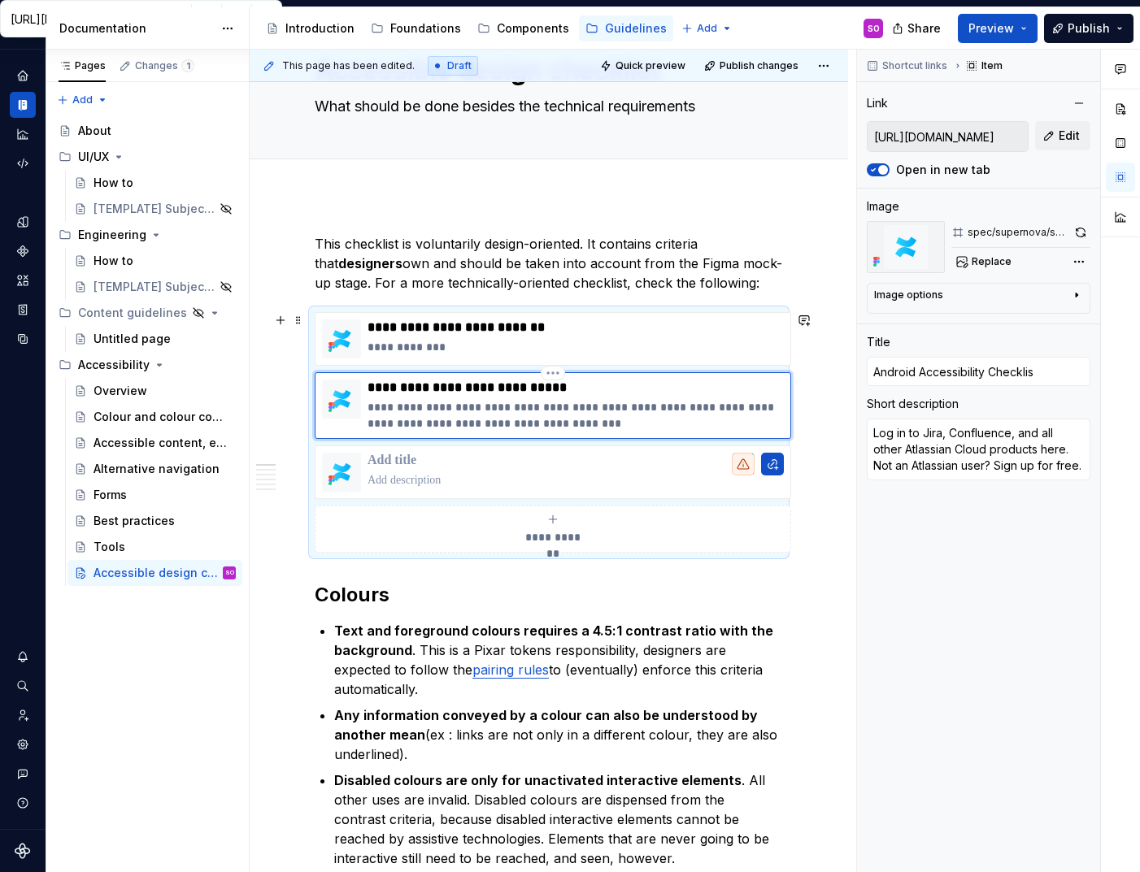
type textarea "*"
type input "Android Accessibility Checklist"
click at [482, 324] on p "**********" at bounding box center [576, 328] width 416 height 16
type textarea "*"
type input "SPA Accessibility checklist"
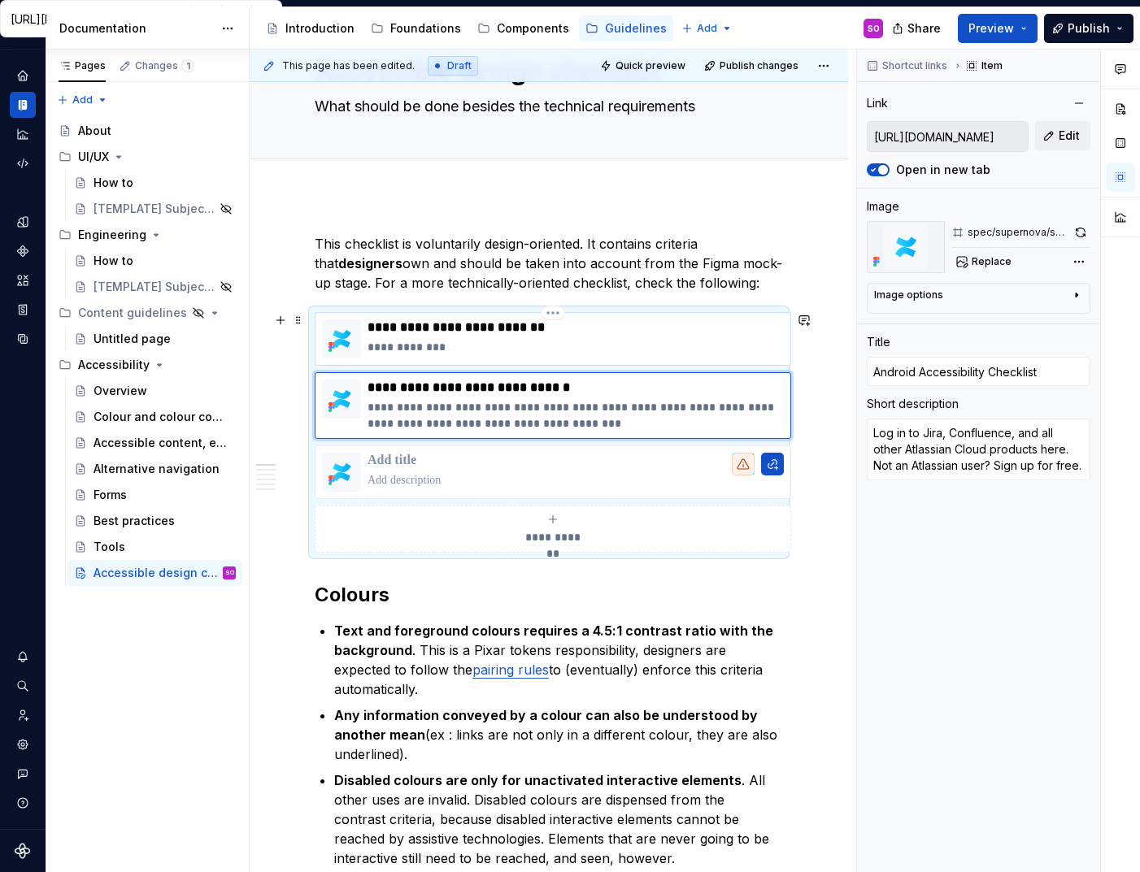
type textarea "On Confluence"
type input "[URL][DOMAIN_NAME]"
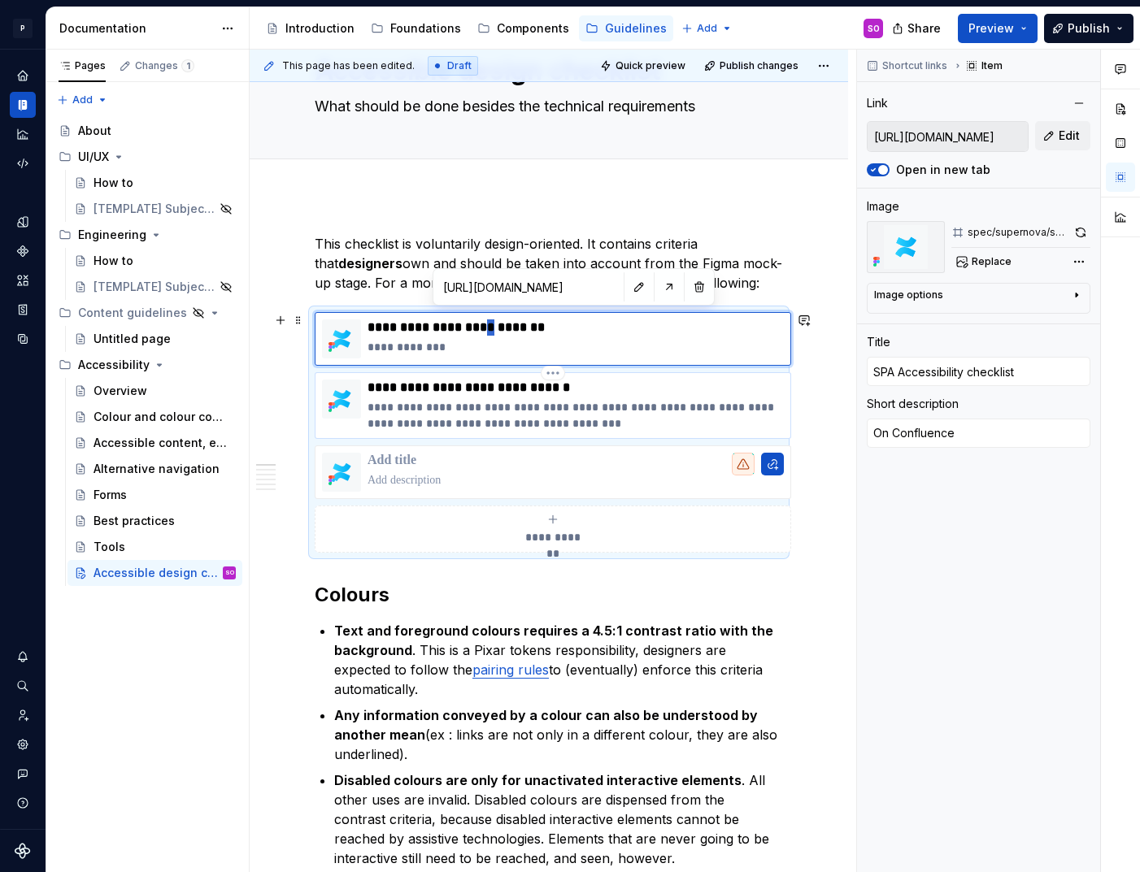
type textarea "*"
type input "SPA Accessibility Checklist"
type textarea "*"
type textarea "On [URL][DOMAIN_NAME]"
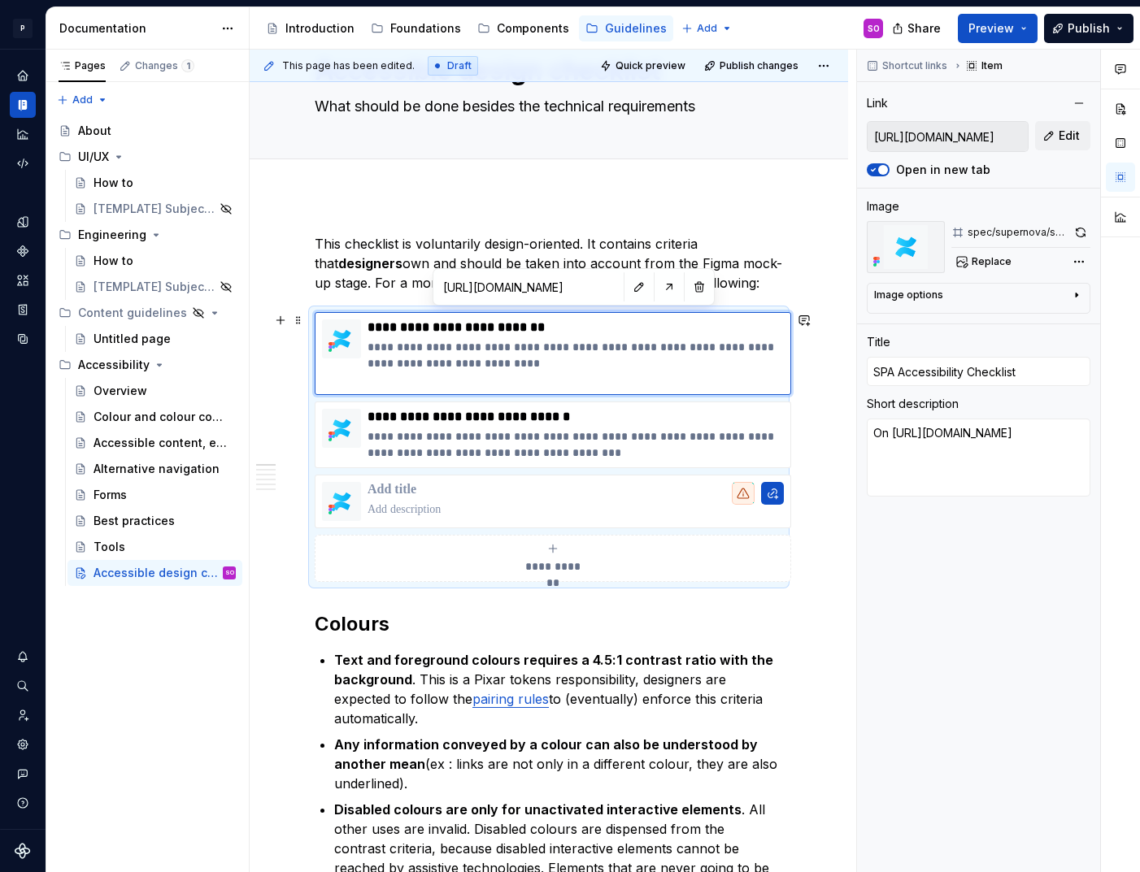
type textarea "*"
type textarea "On Confluence"
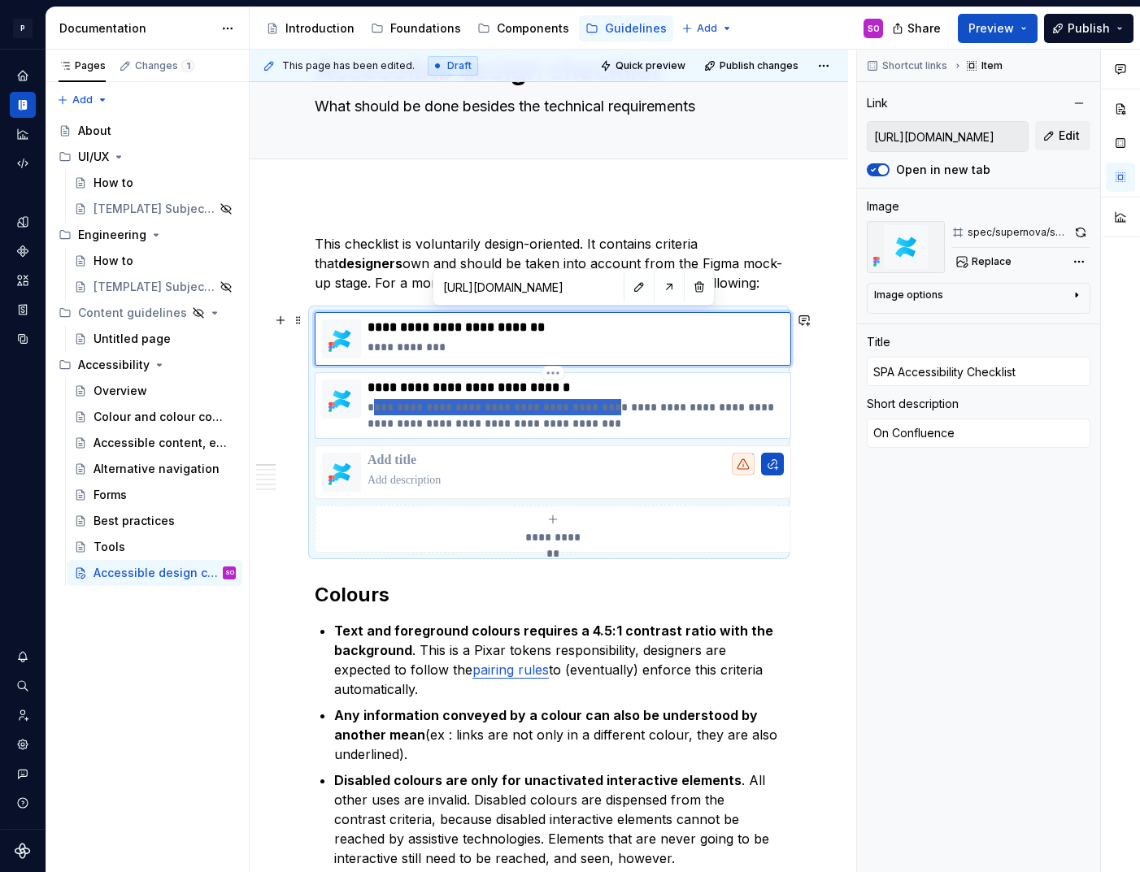
drag, startPoint x: 586, startPoint y: 413, endPoint x: 375, endPoint y: 409, distance: 211.4
click at [375, 409] on p "**********" at bounding box center [576, 415] width 416 height 33
type textarea "*"
type input "Android Accessibility Checklist"
type textarea "Log in to Jira, Confluence, and all other Atlassian Cloud products here. Not an…"
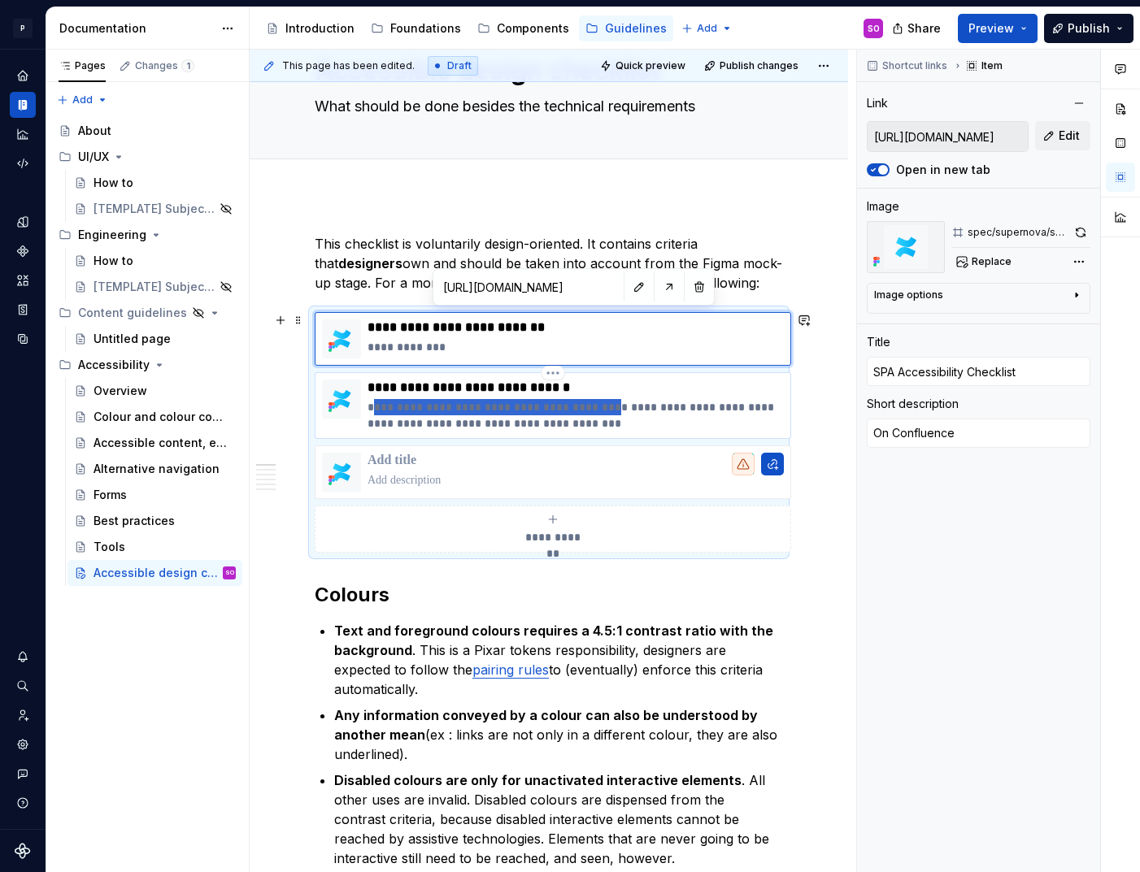
type input "[URL][DOMAIN_NAME]"
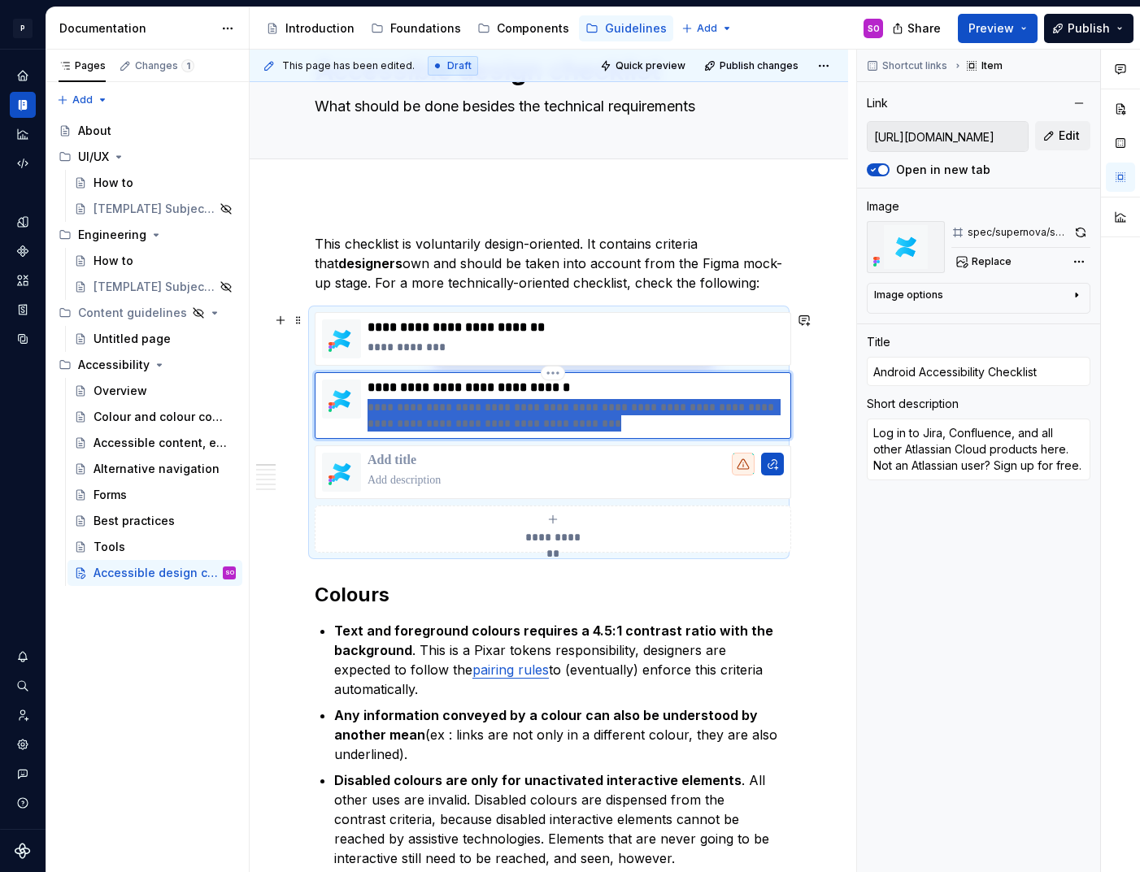
type textarea "*"
type textarea "O"
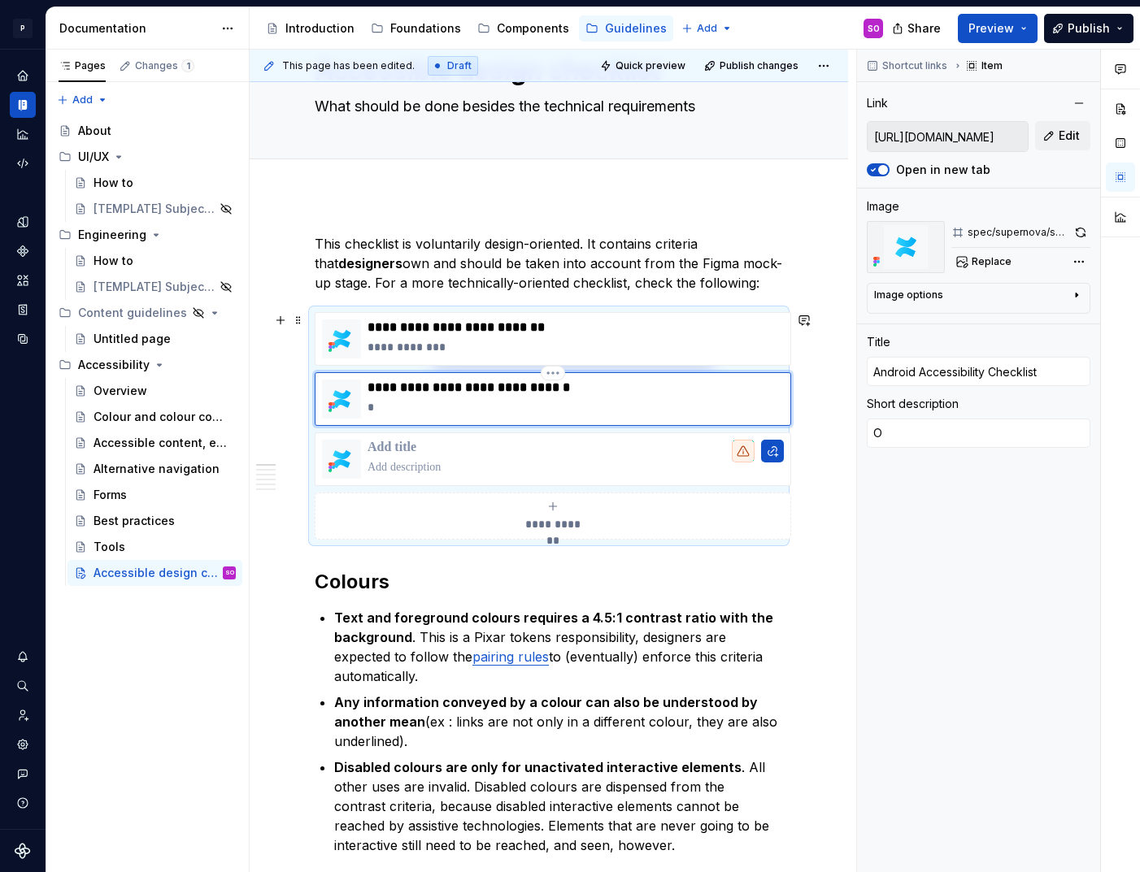
type textarea "*"
type textarea "On"
type textarea "*"
type textarea "On"
type textarea "*"
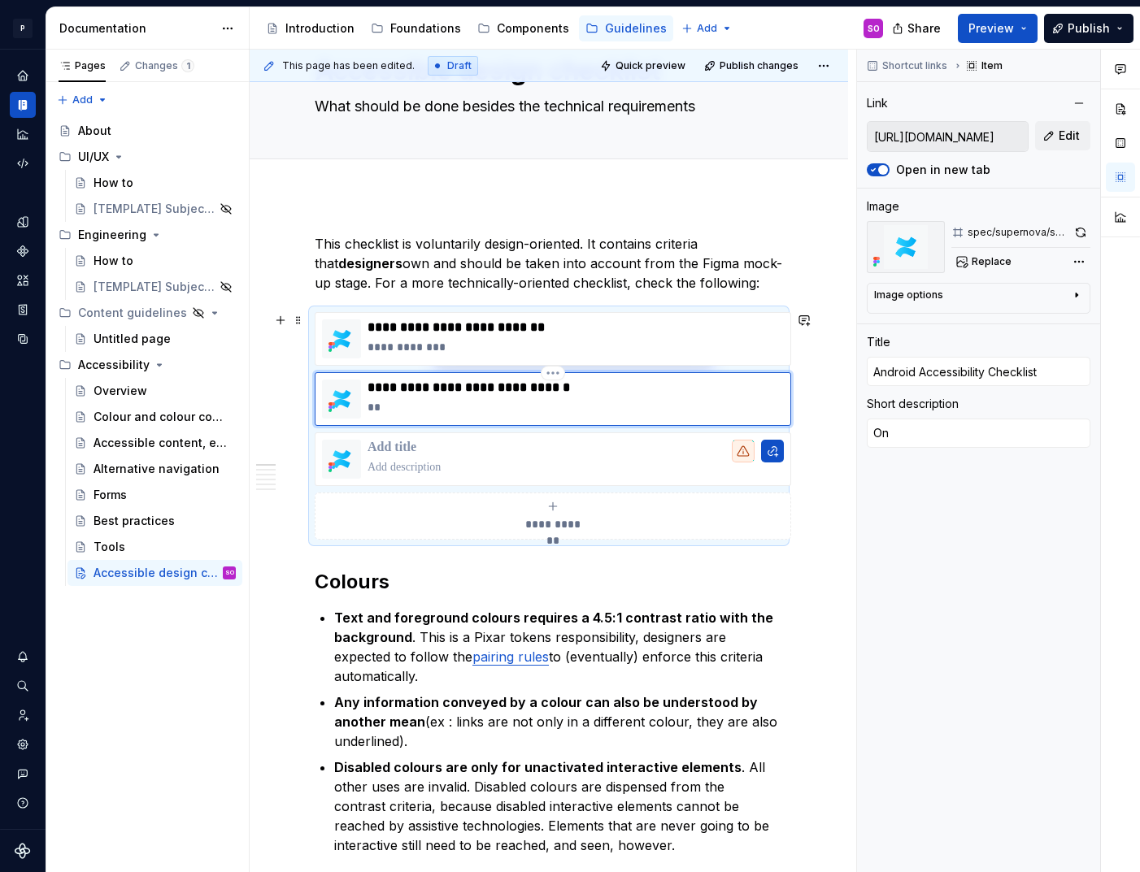
type textarea "On Confluence"
click at [409, 445] on p at bounding box center [576, 448] width 416 height 16
type textarea "*"
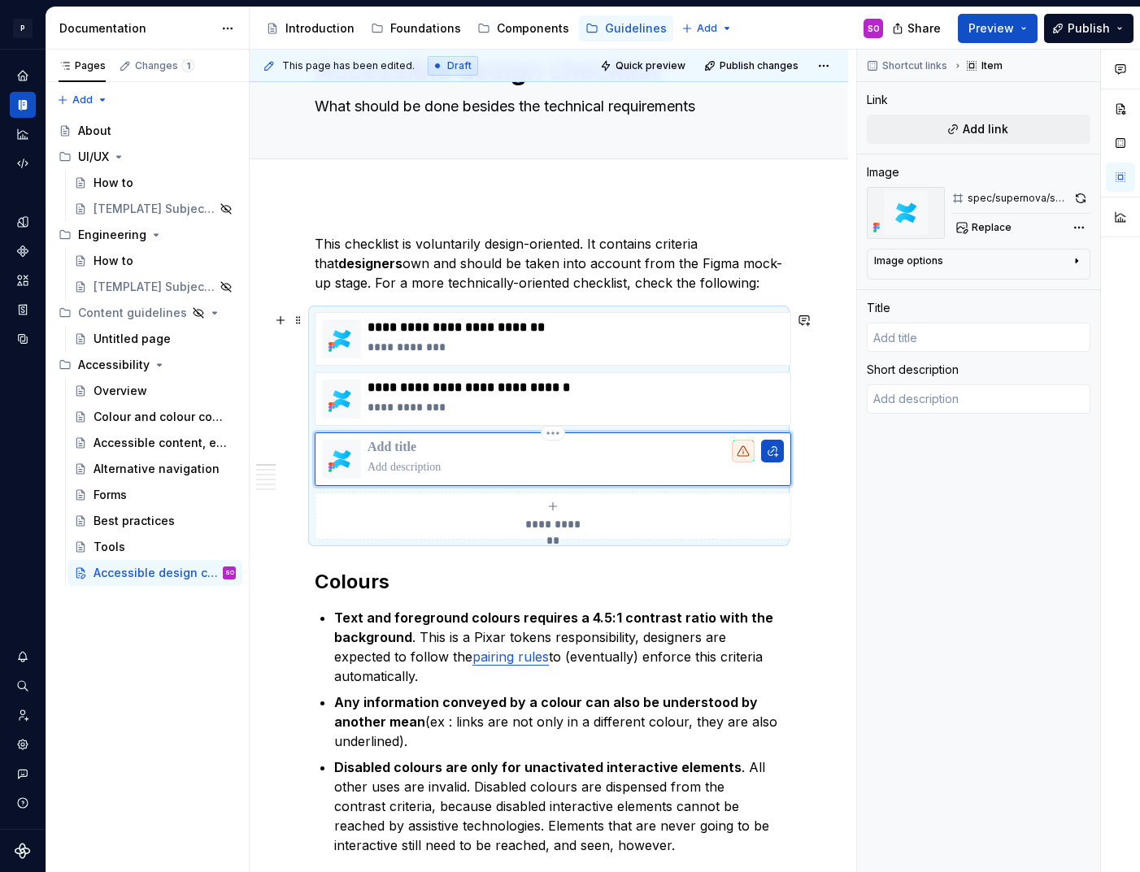
type textarea "*"
type input "i"
type textarea "*"
type input "iO"
type textarea "*"
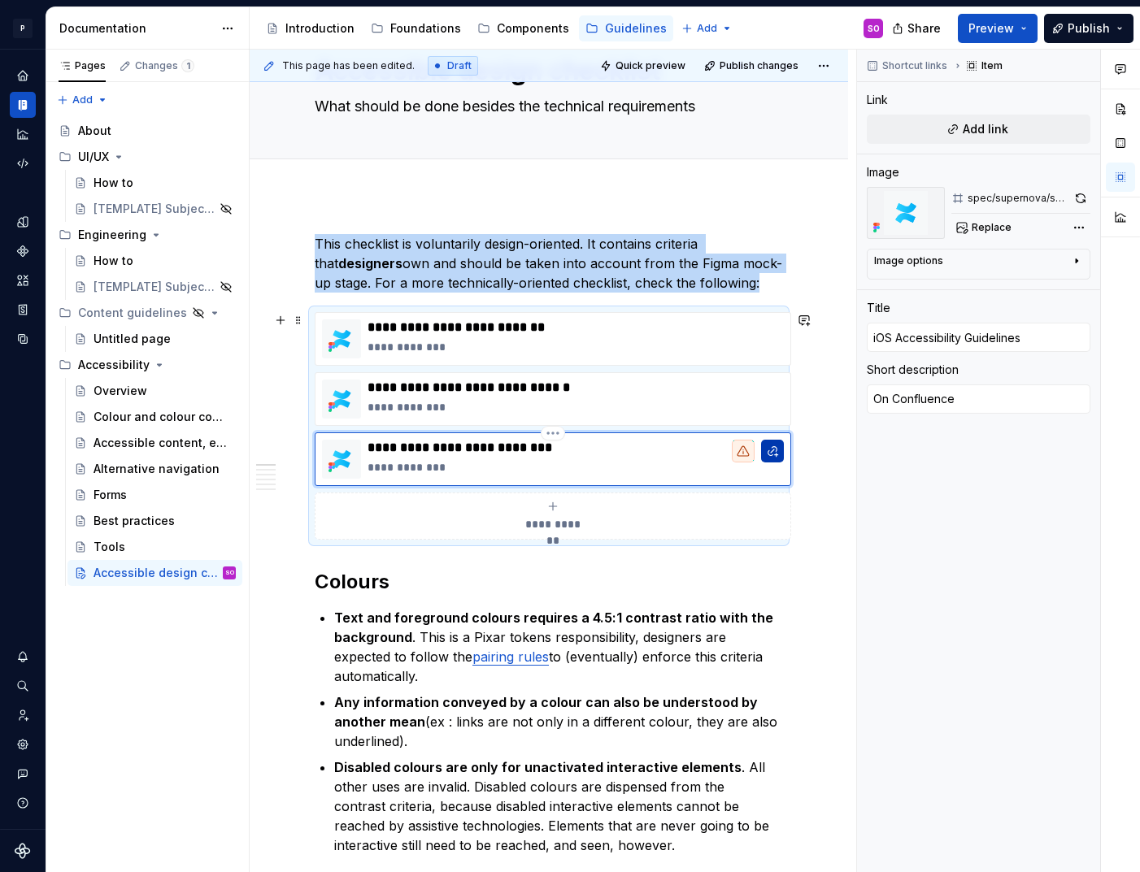
click at [774, 450] on button "button" at bounding box center [772, 451] width 23 height 23
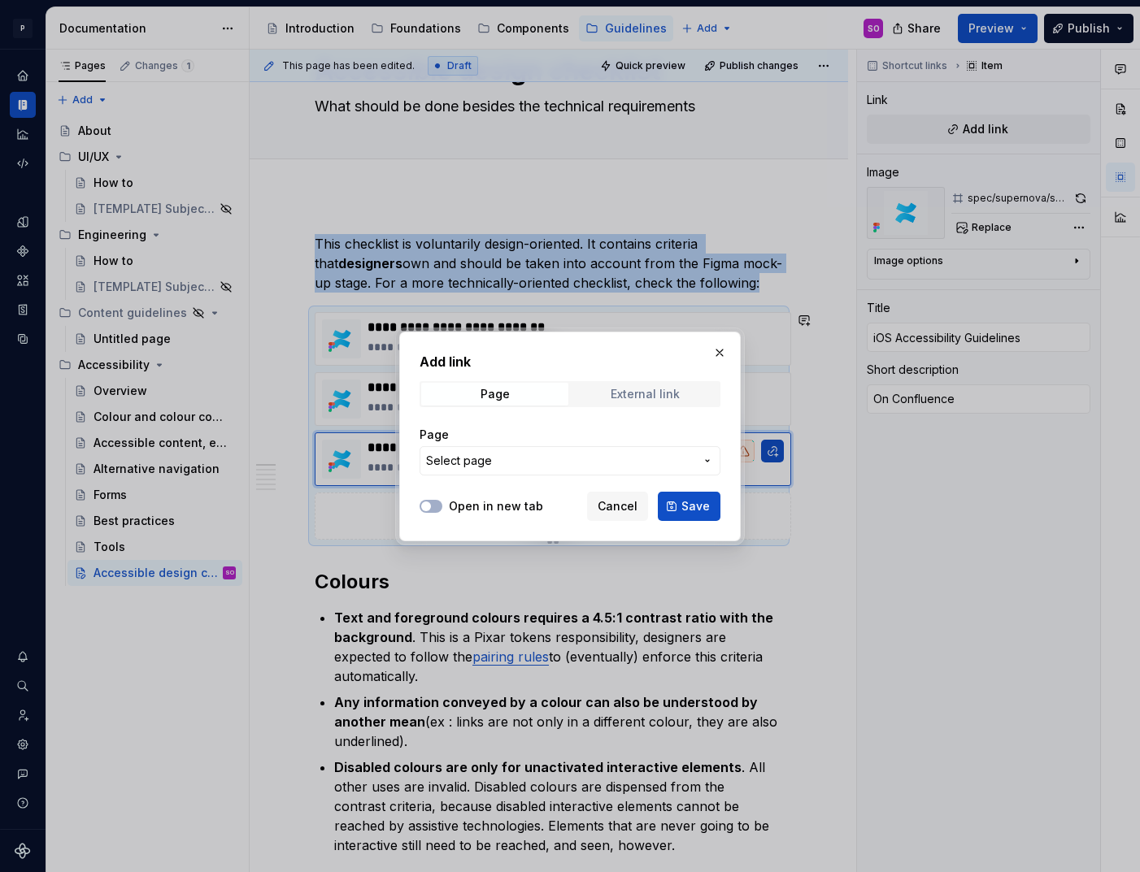
click at [637, 388] on div "External link" at bounding box center [645, 394] width 69 height 13
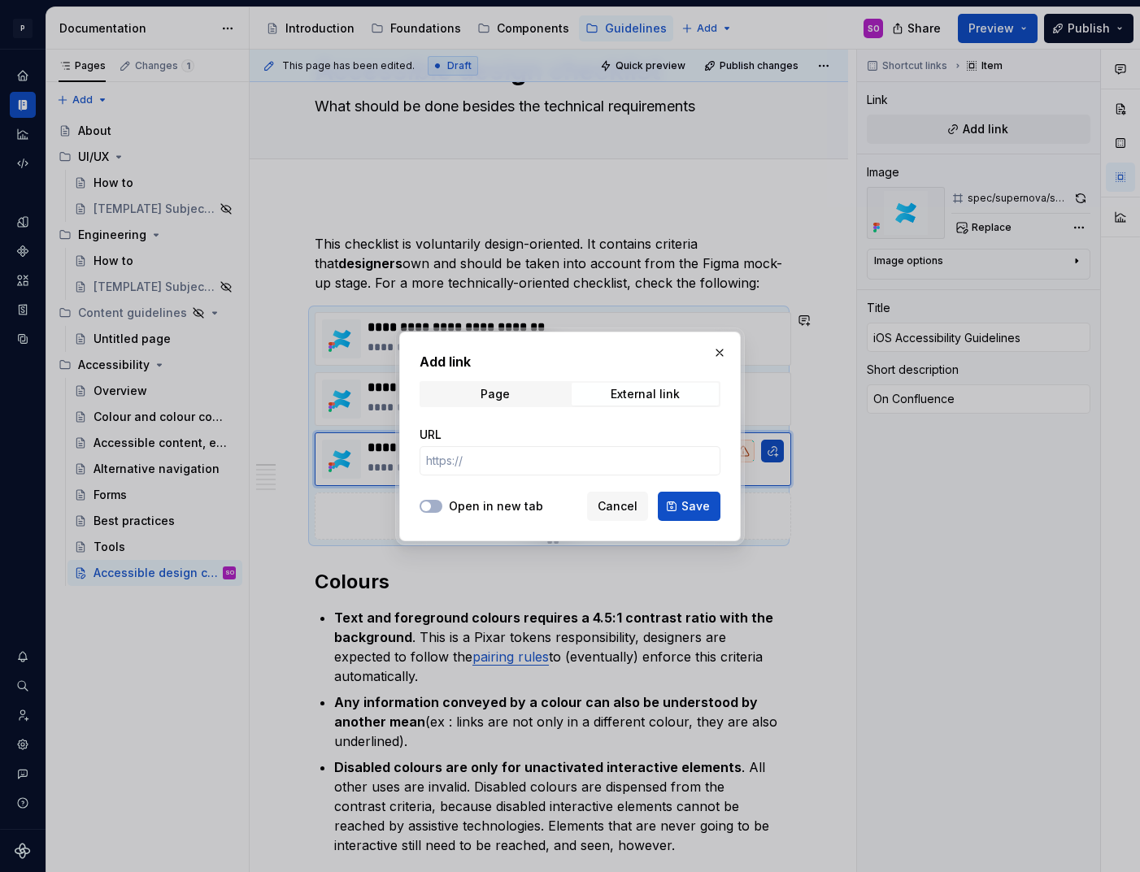
click at [481, 513] on label "Open in new tab" at bounding box center [496, 506] width 94 height 16
click at [442, 513] on button "Open in new tab" at bounding box center [431, 506] width 23 height 13
click at [506, 445] on div "URL" at bounding box center [570, 451] width 301 height 49
click at [503, 472] on input "URL" at bounding box center [570, 460] width 301 height 29
paste input "[URL][DOMAIN_NAME]"
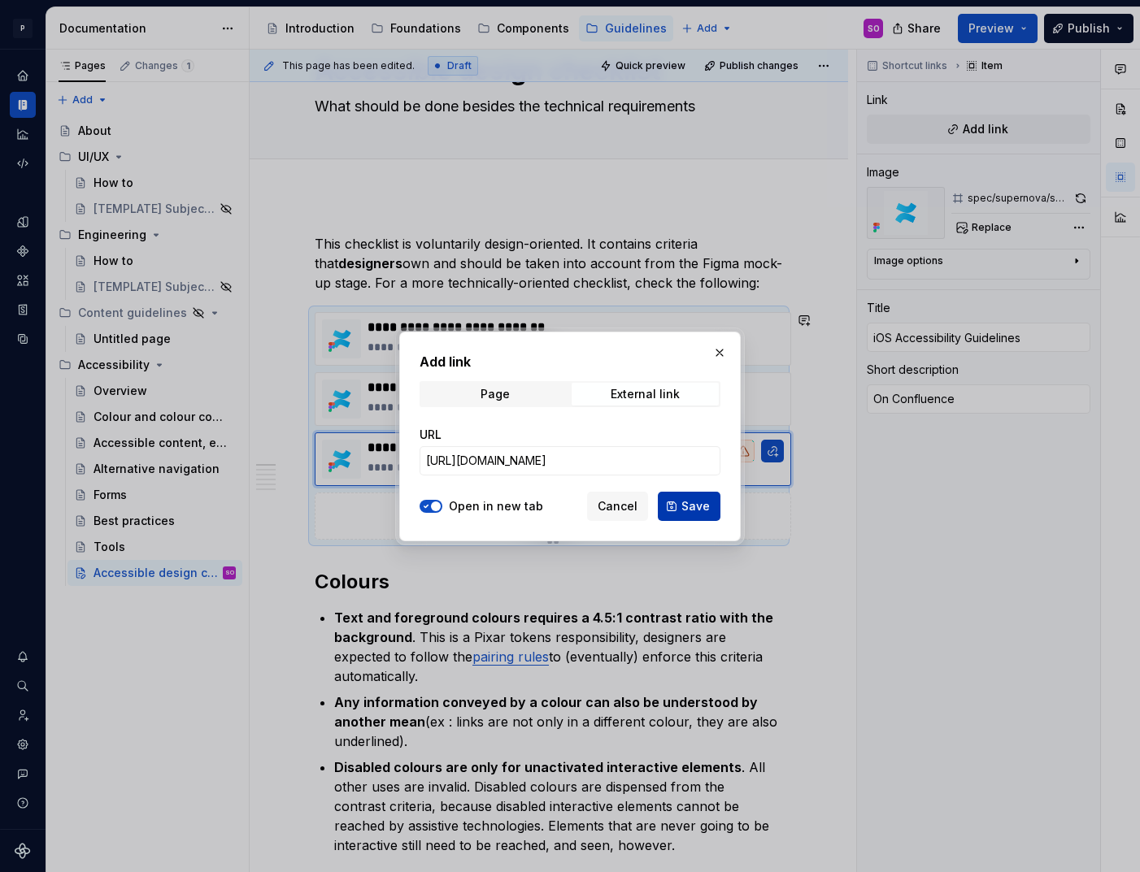
click at [693, 498] on button "Save" at bounding box center [689, 506] width 63 height 29
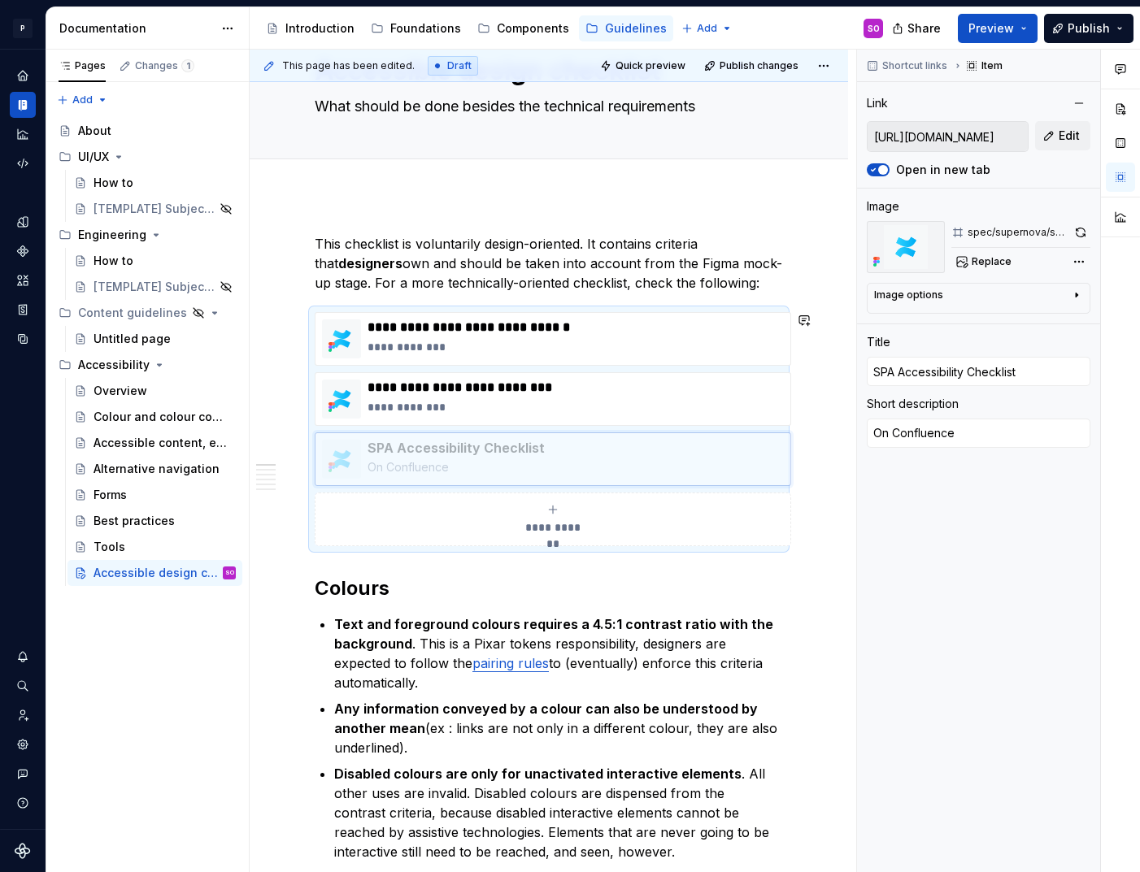
drag, startPoint x: 533, startPoint y: 338, endPoint x: 525, endPoint y: 464, distance: 126.3
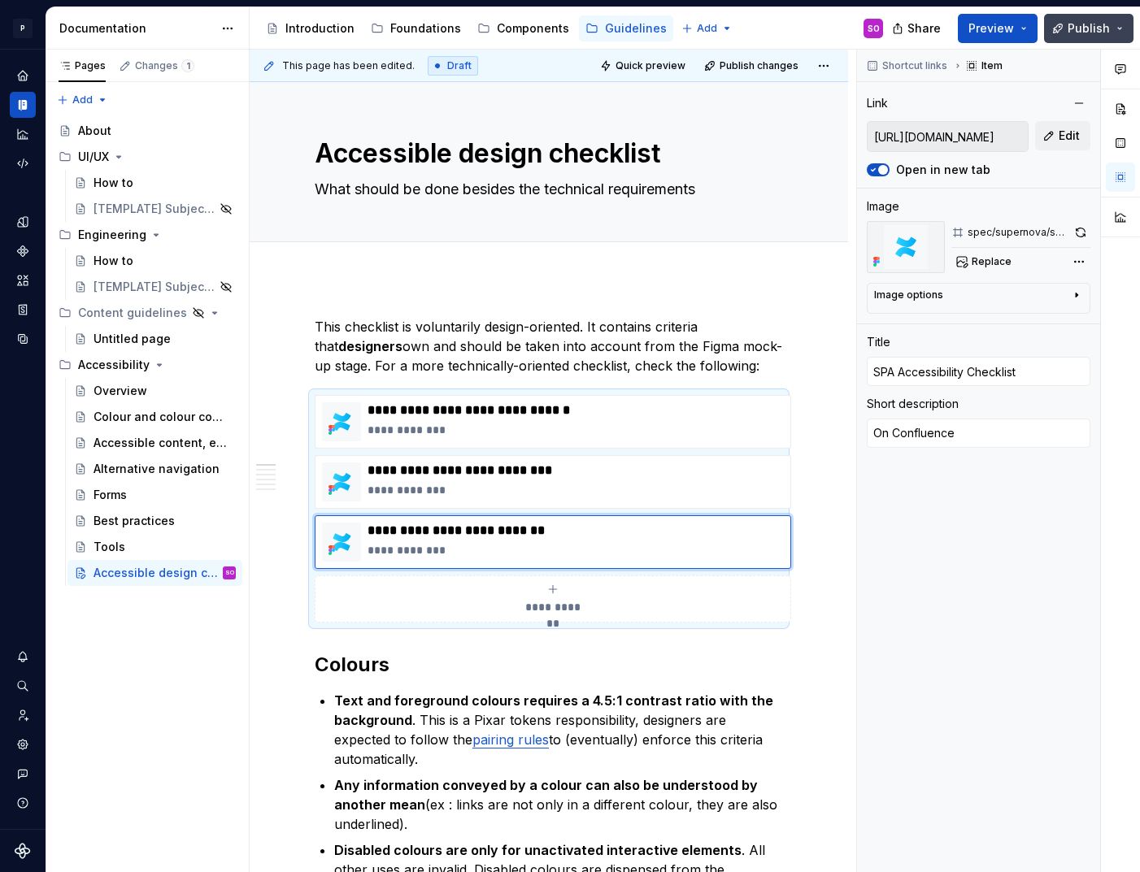
click at [1089, 25] on span "Publish" at bounding box center [1089, 28] width 42 height 16
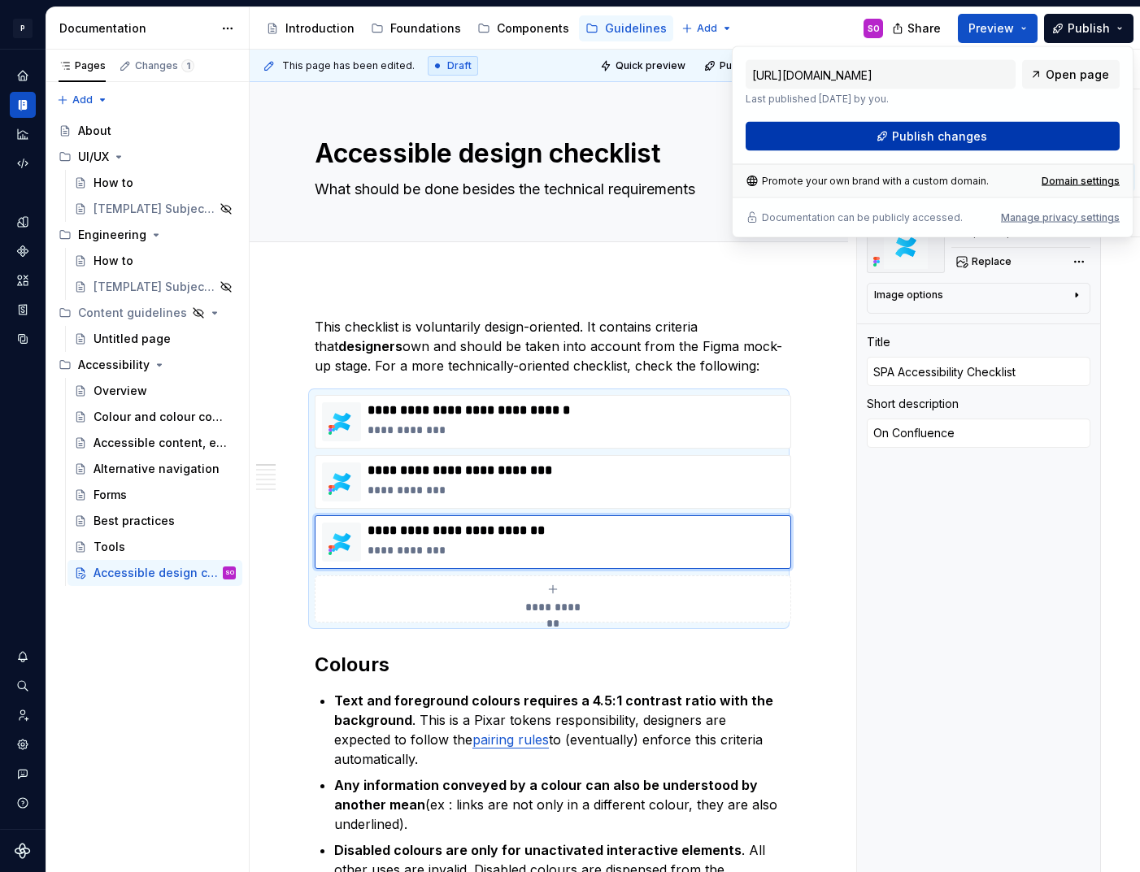
click at [975, 133] on span "Publish changes" at bounding box center [939, 136] width 95 height 16
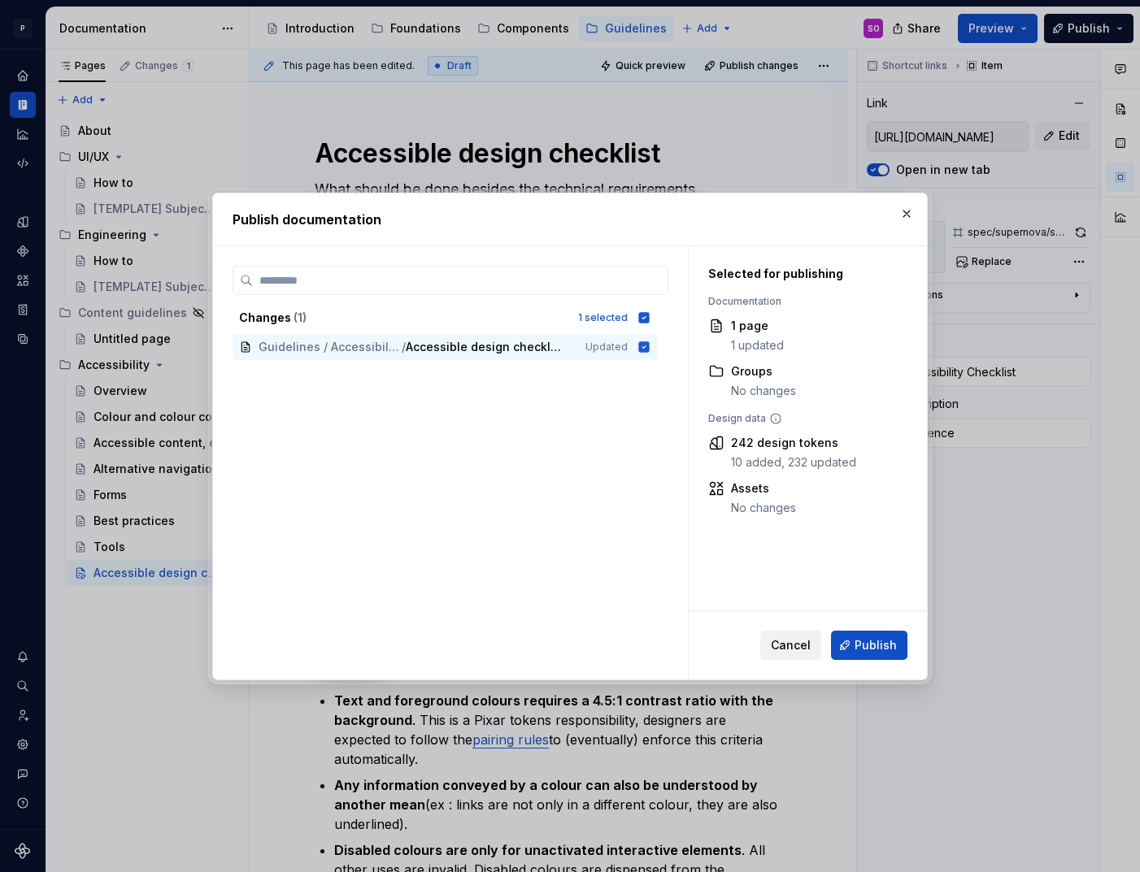
click at [809, 655] on button "Cancel" at bounding box center [790, 645] width 61 height 29
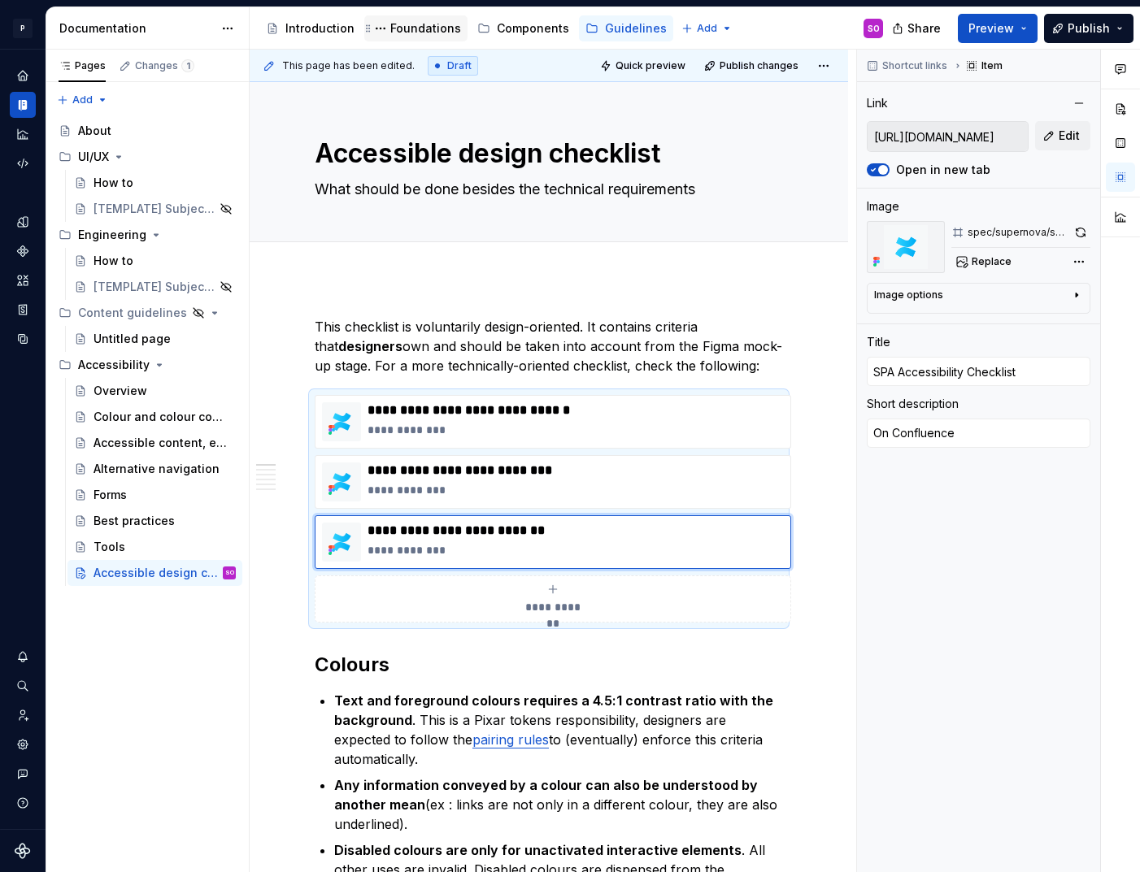
click at [411, 33] on div "Foundations" at bounding box center [425, 28] width 71 height 16
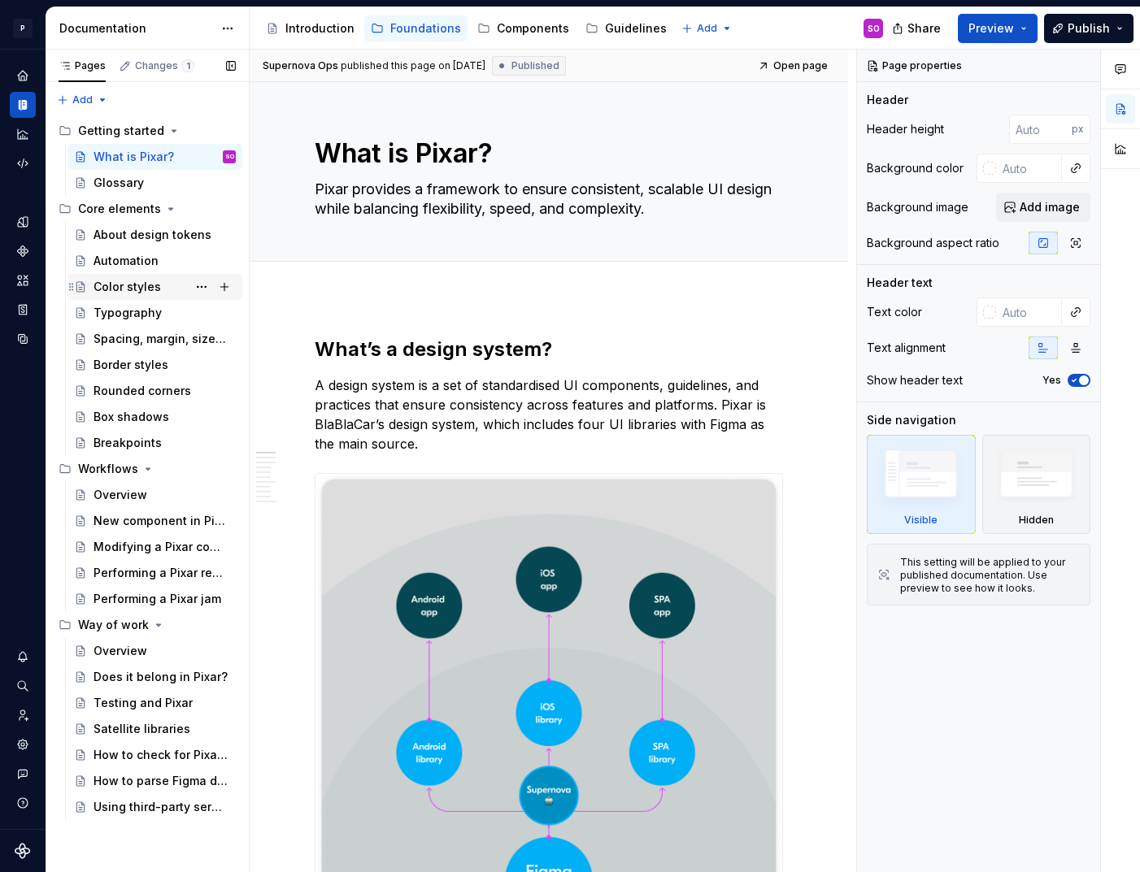
click at [132, 288] on div "Color styles" at bounding box center [127, 287] width 67 height 16
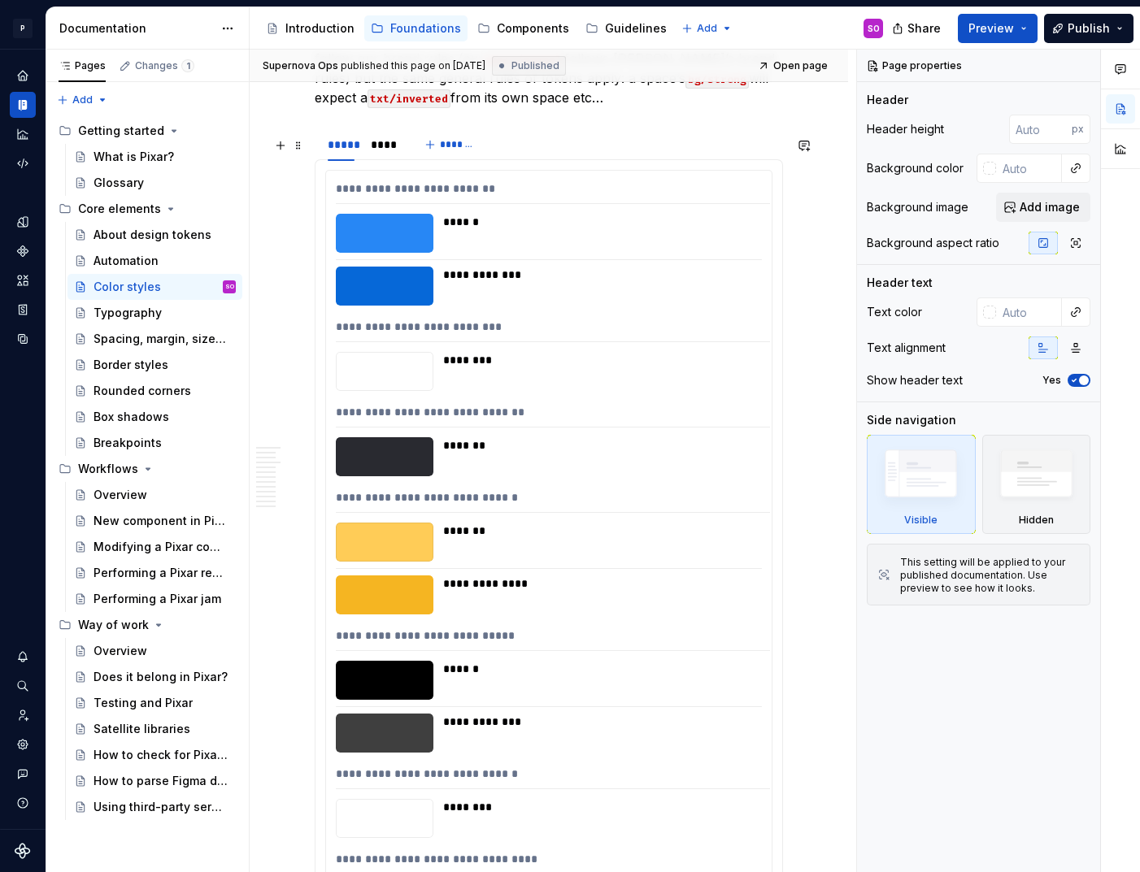
scroll to position [7965, 0]
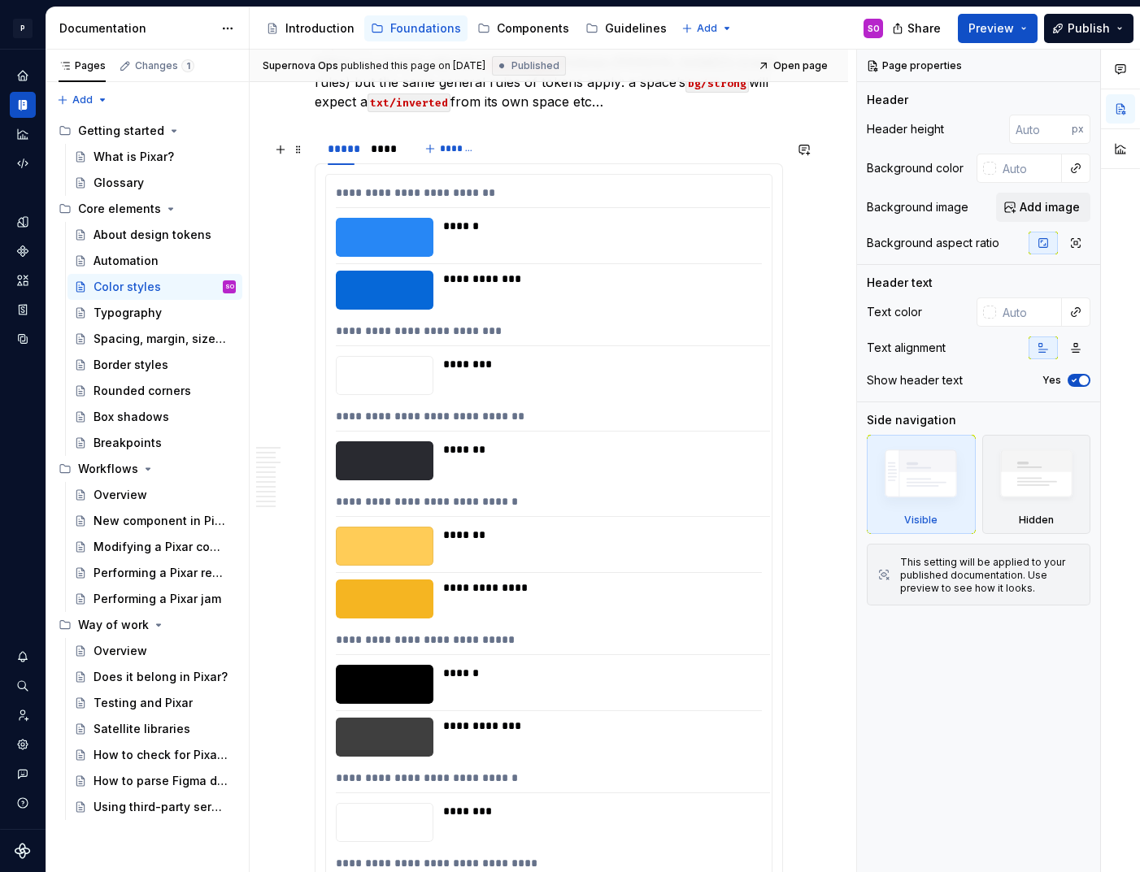
click at [481, 665] on div "******" at bounding box center [597, 684] width 309 height 39
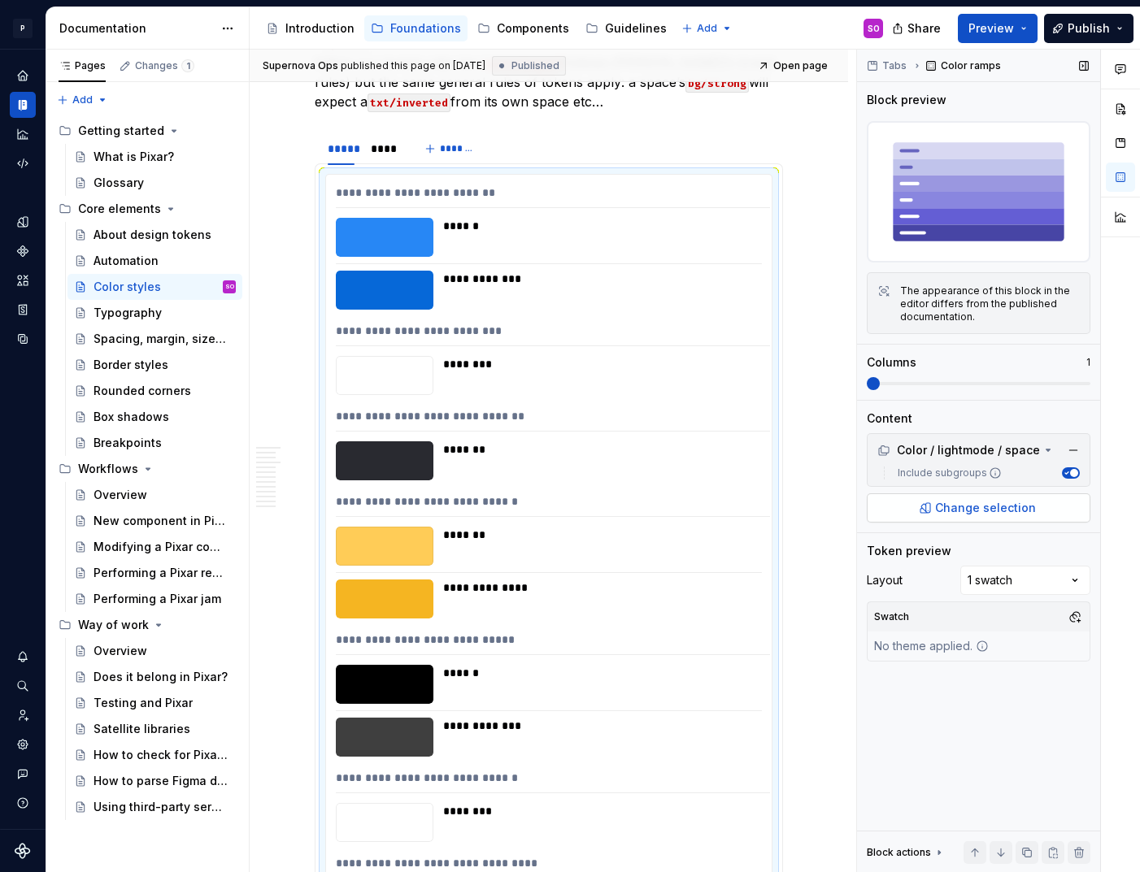
click at [972, 514] on span "Change selection" at bounding box center [985, 508] width 101 height 16
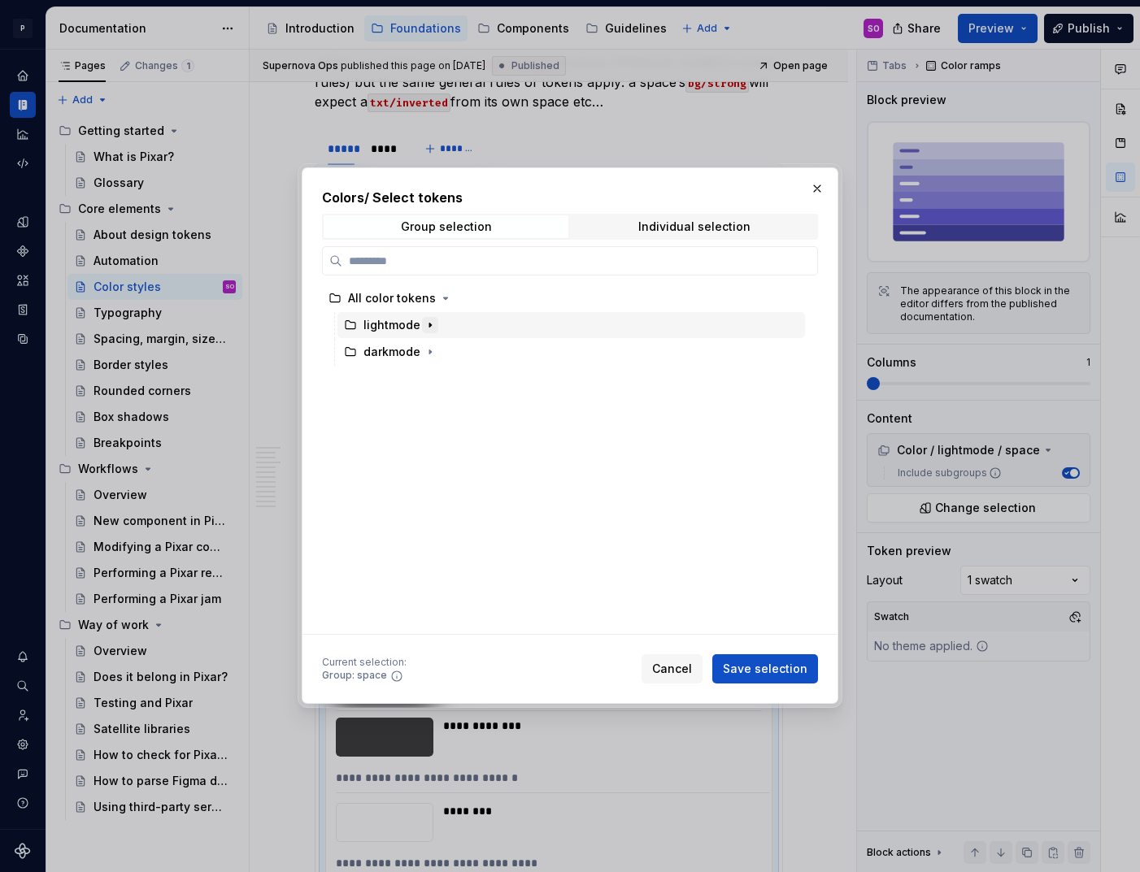
click at [424, 323] on icon "button" at bounding box center [430, 325] width 13 height 13
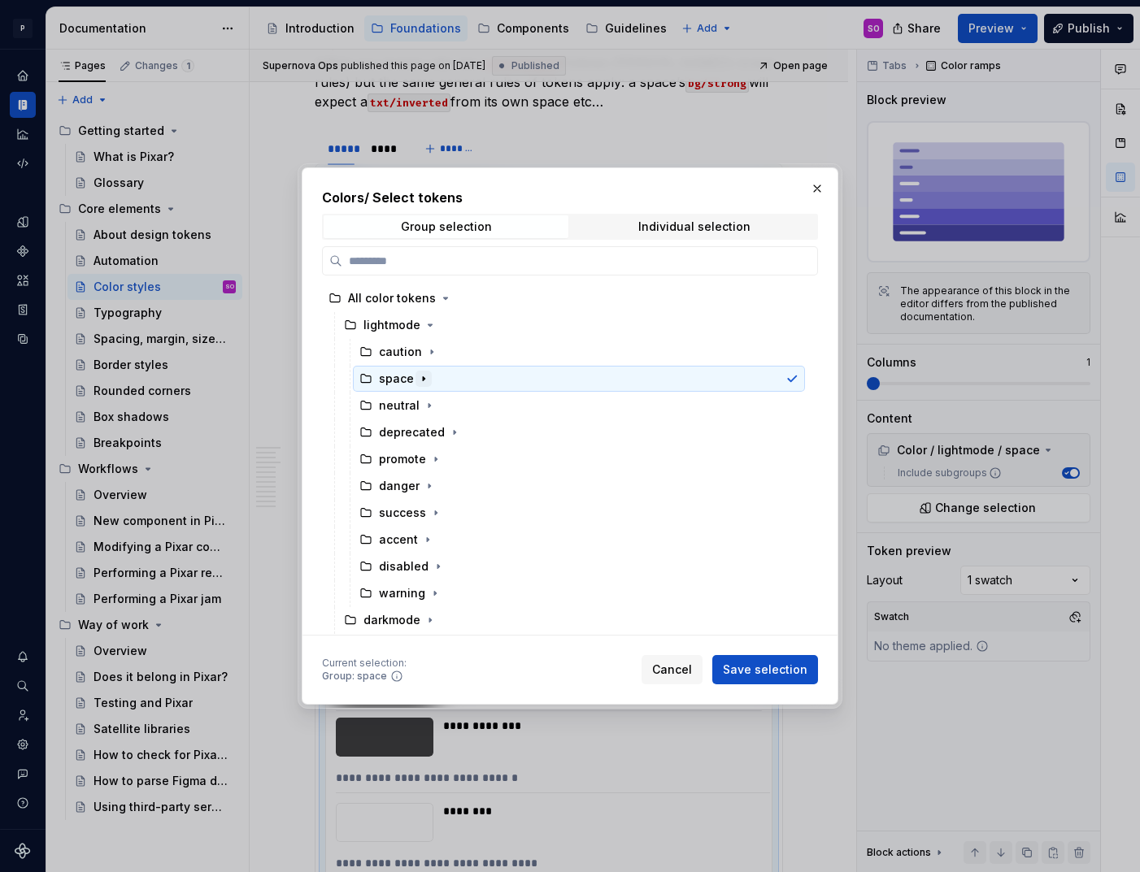
click at [423, 383] on icon "button" at bounding box center [423, 378] width 13 height 13
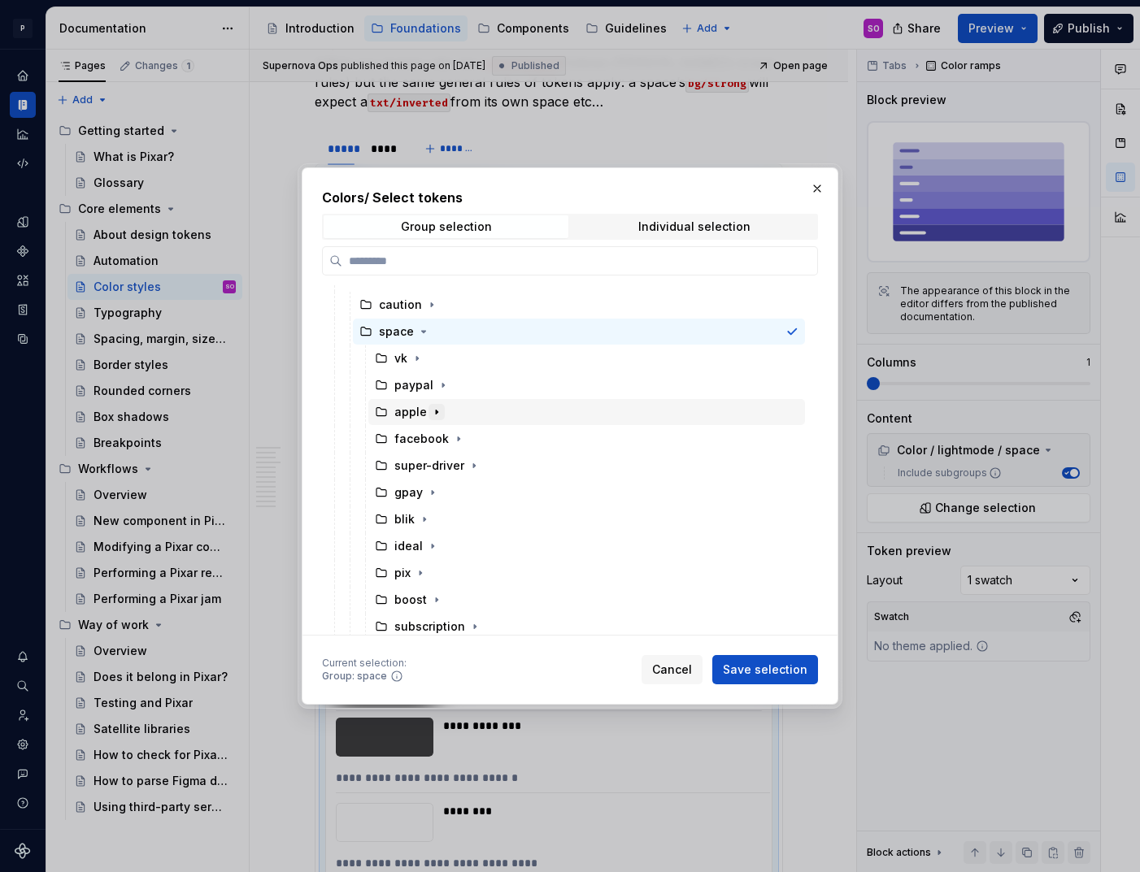
scroll to position [0, 0]
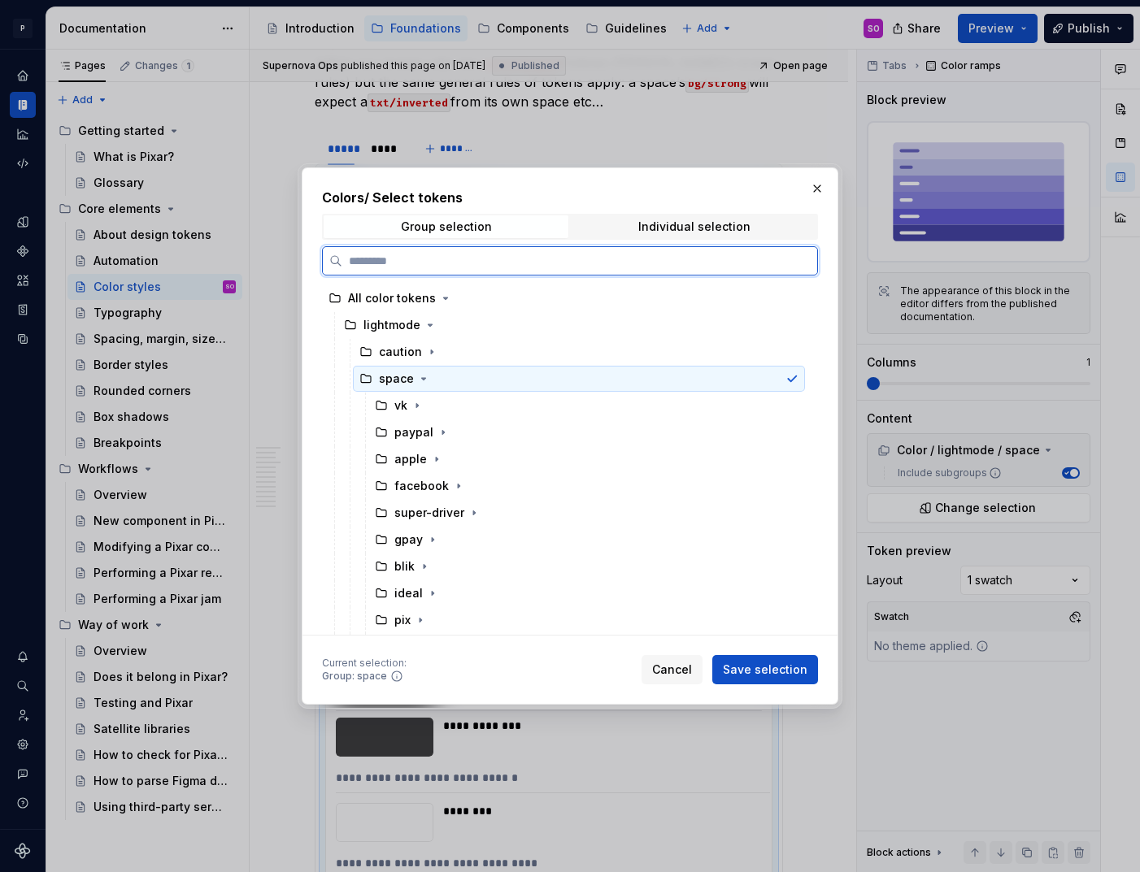
click at [798, 385] on icon at bounding box center [791, 378] width 13 height 13
click at [798, 376] on icon at bounding box center [791, 378] width 13 height 13
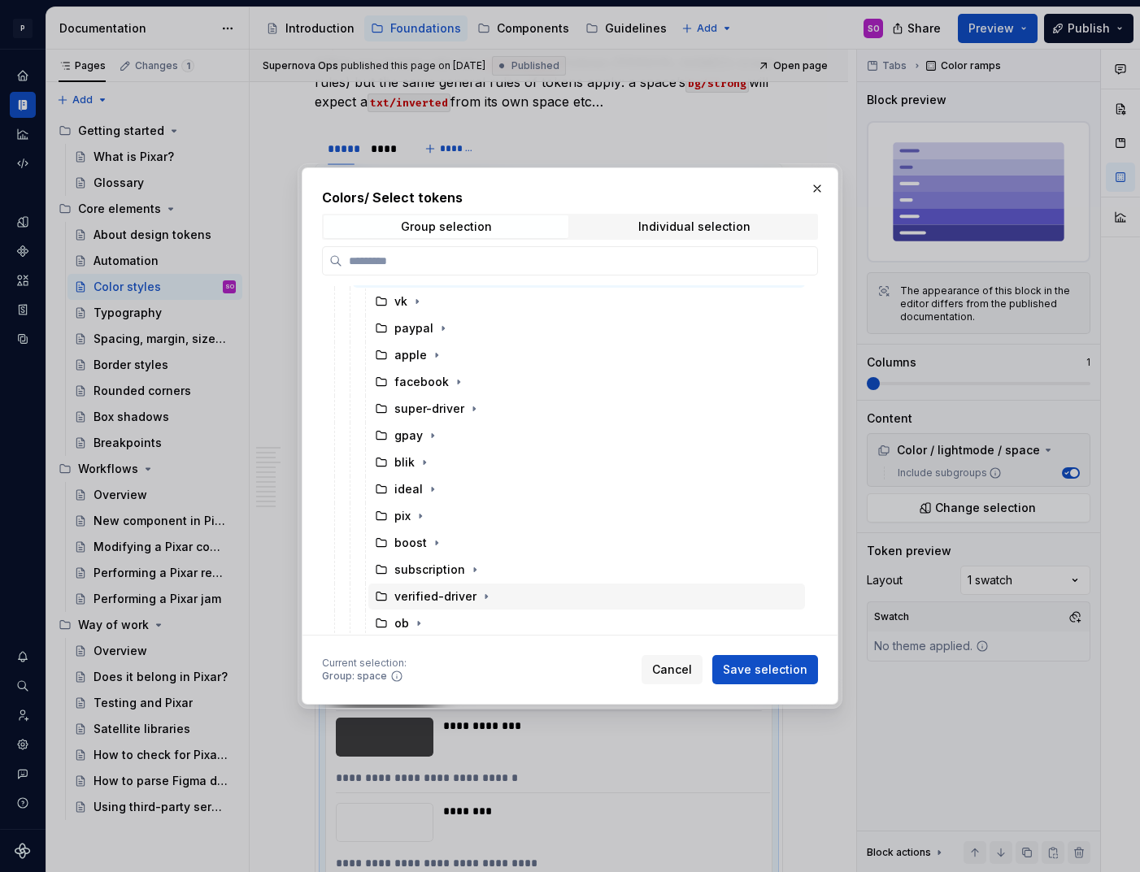
scroll to position [50, 0]
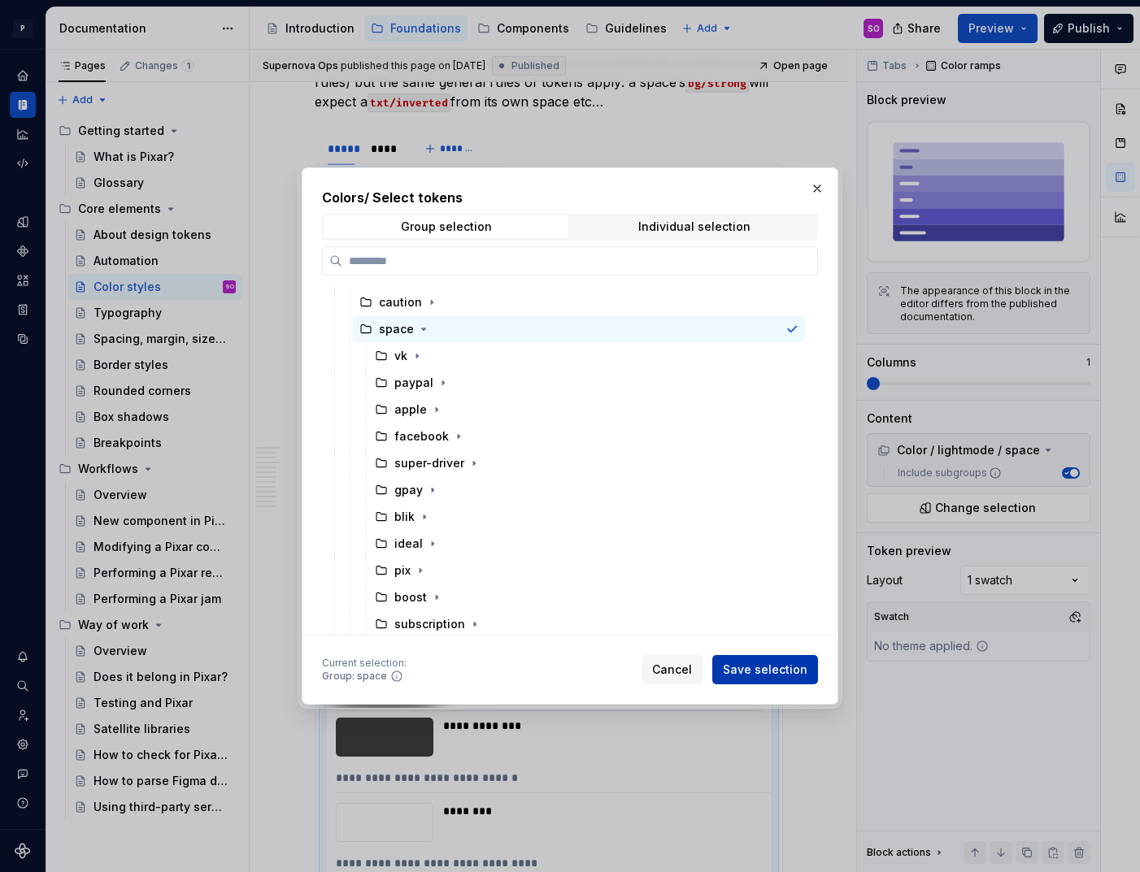
click at [761, 669] on span "Save selection" at bounding box center [765, 670] width 85 height 16
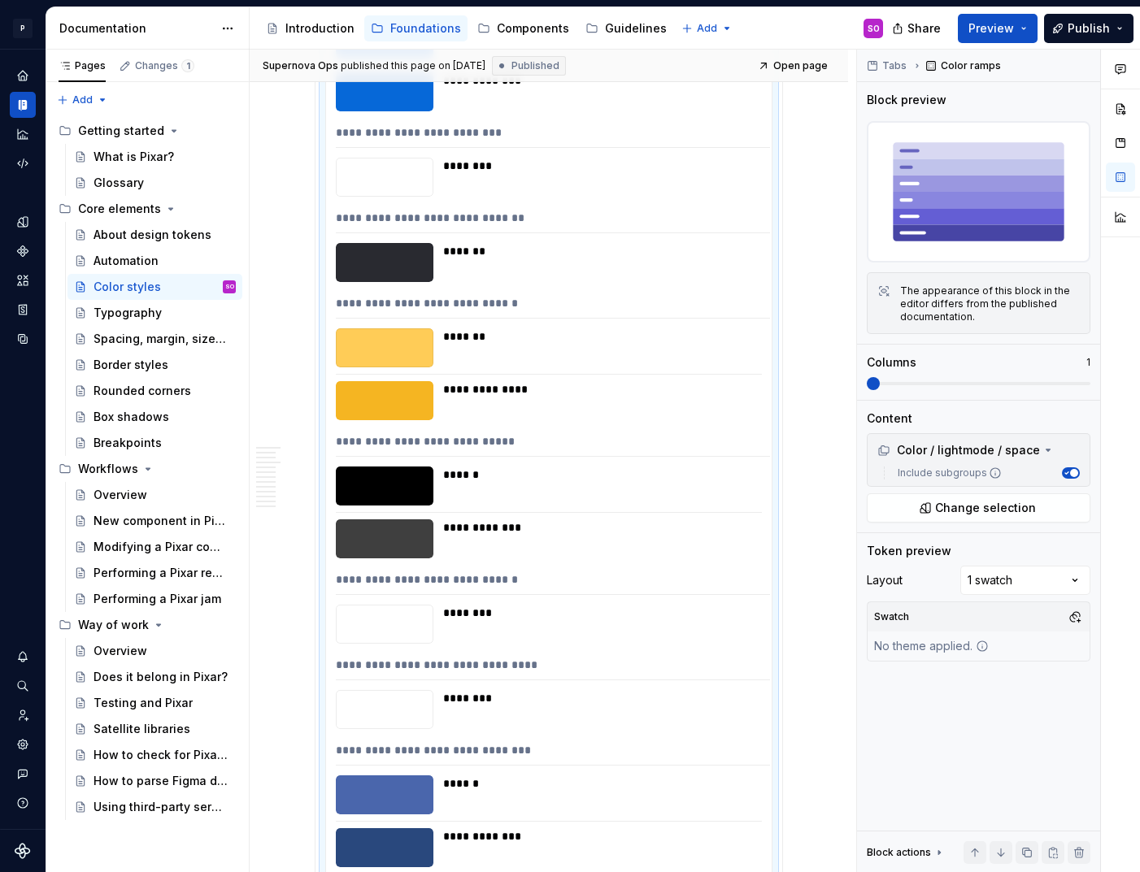
scroll to position [7395, 0]
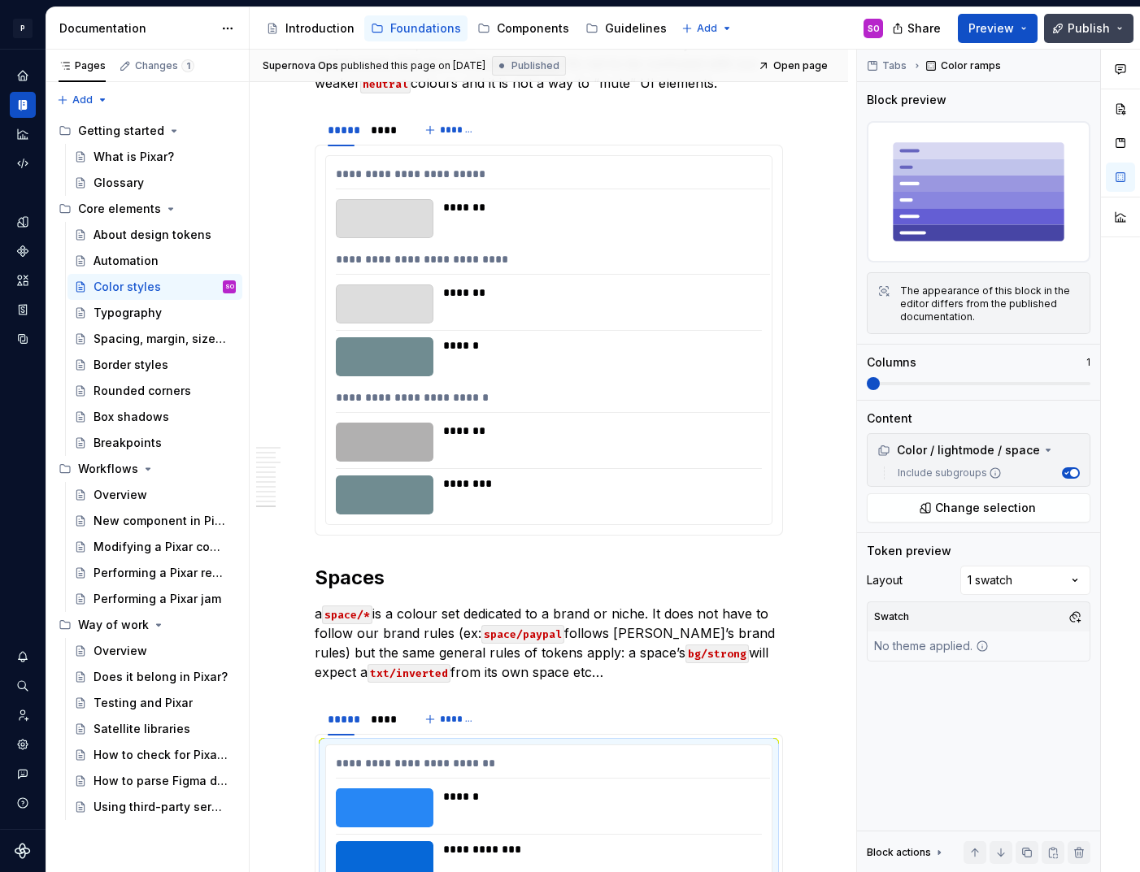
click at [1084, 33] on span "Publish" at bounding box center [1089, 28] width 42 height 16
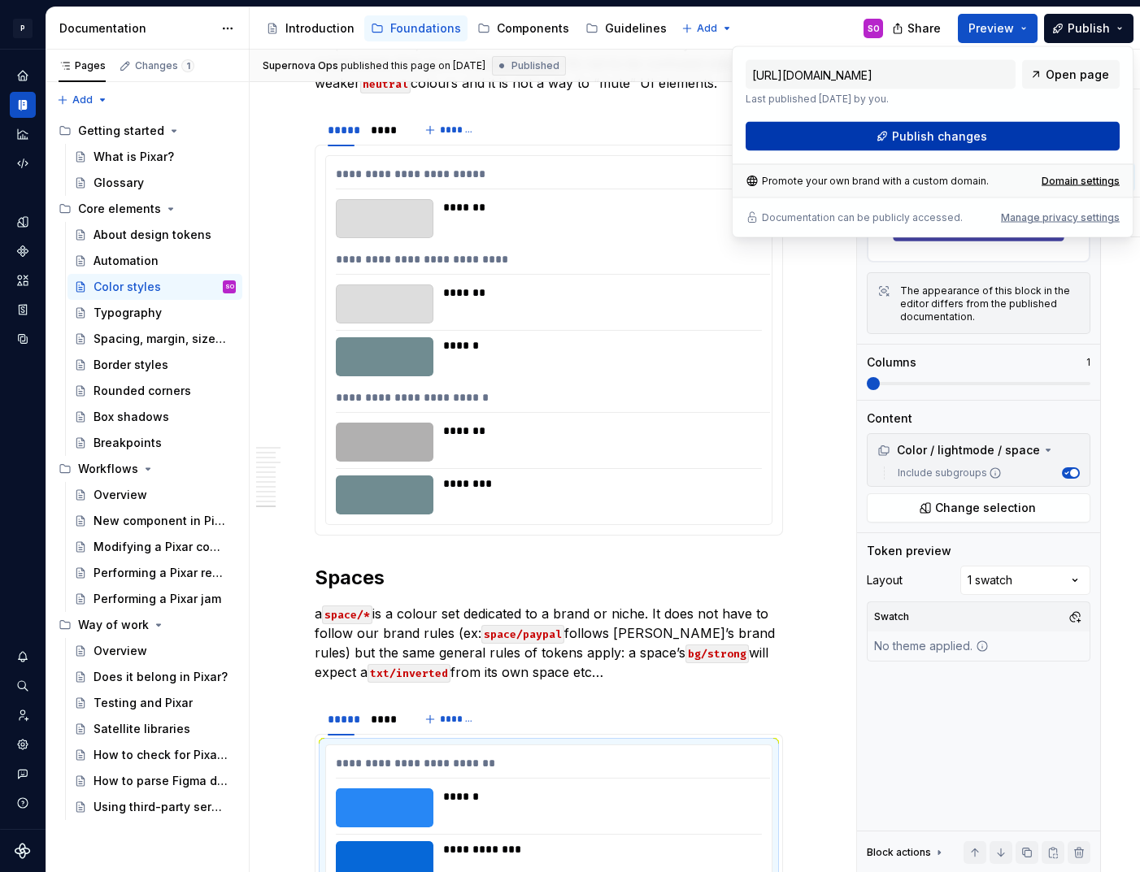
click at [1019, 123] on button "Publish changes" at bounding box center [933, 136] width 374 height 29
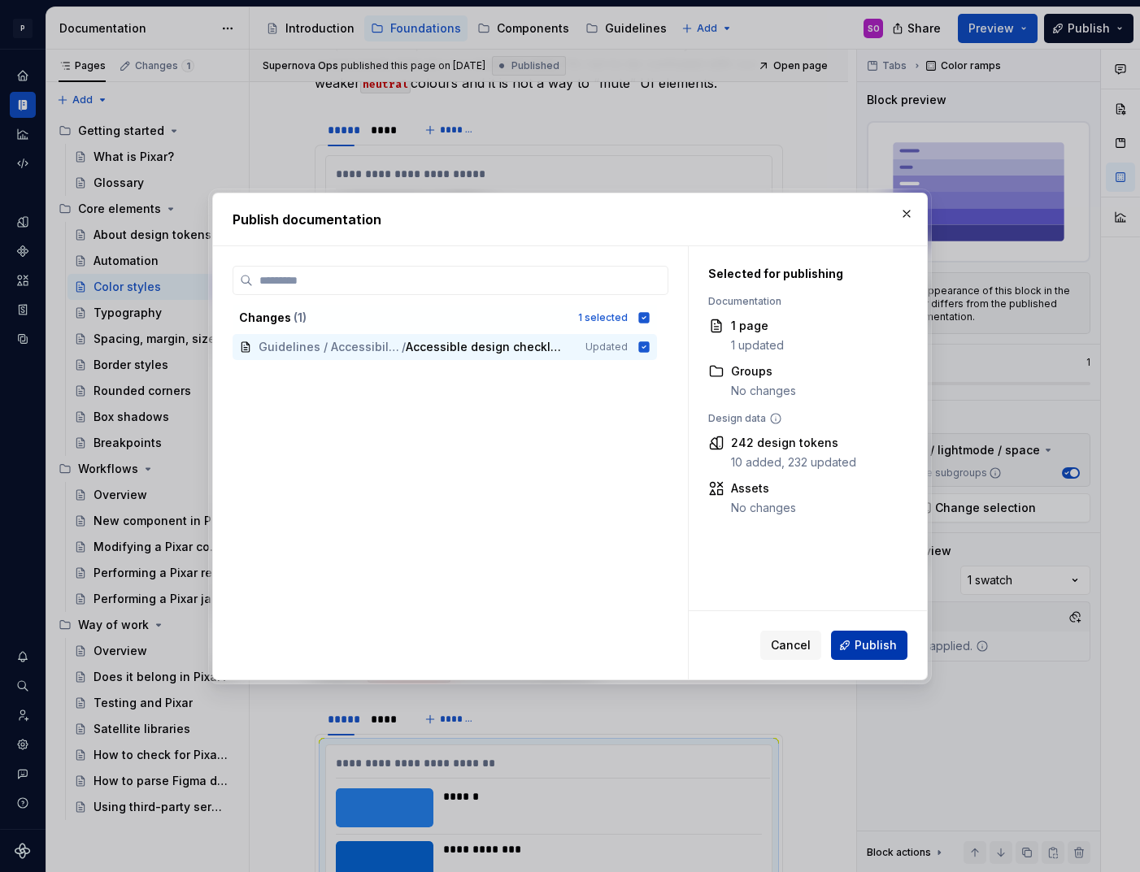
click at [883, 648] on span "Publish" at bounding box center [876, 645] width 42 height 16
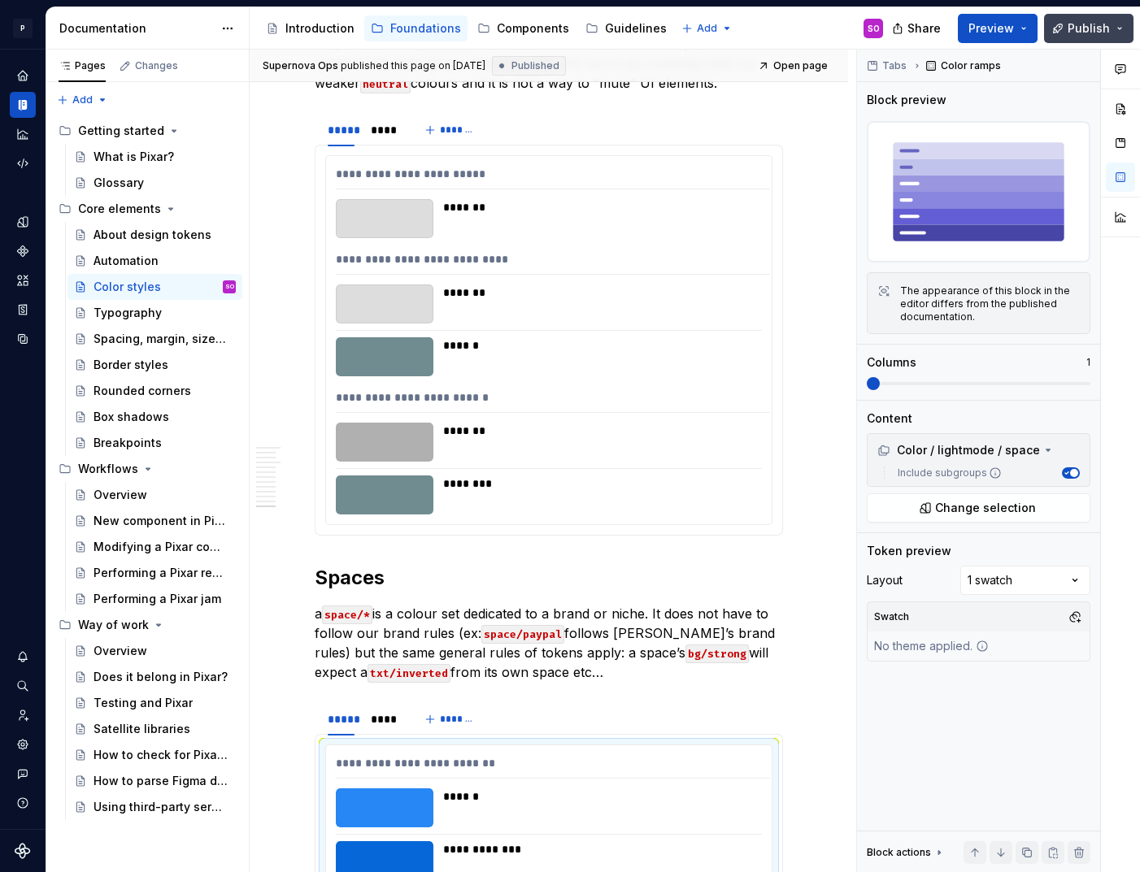
click at [1119, 28] on button "Publish" at bounding box center [1088, 28] width 89 height 29
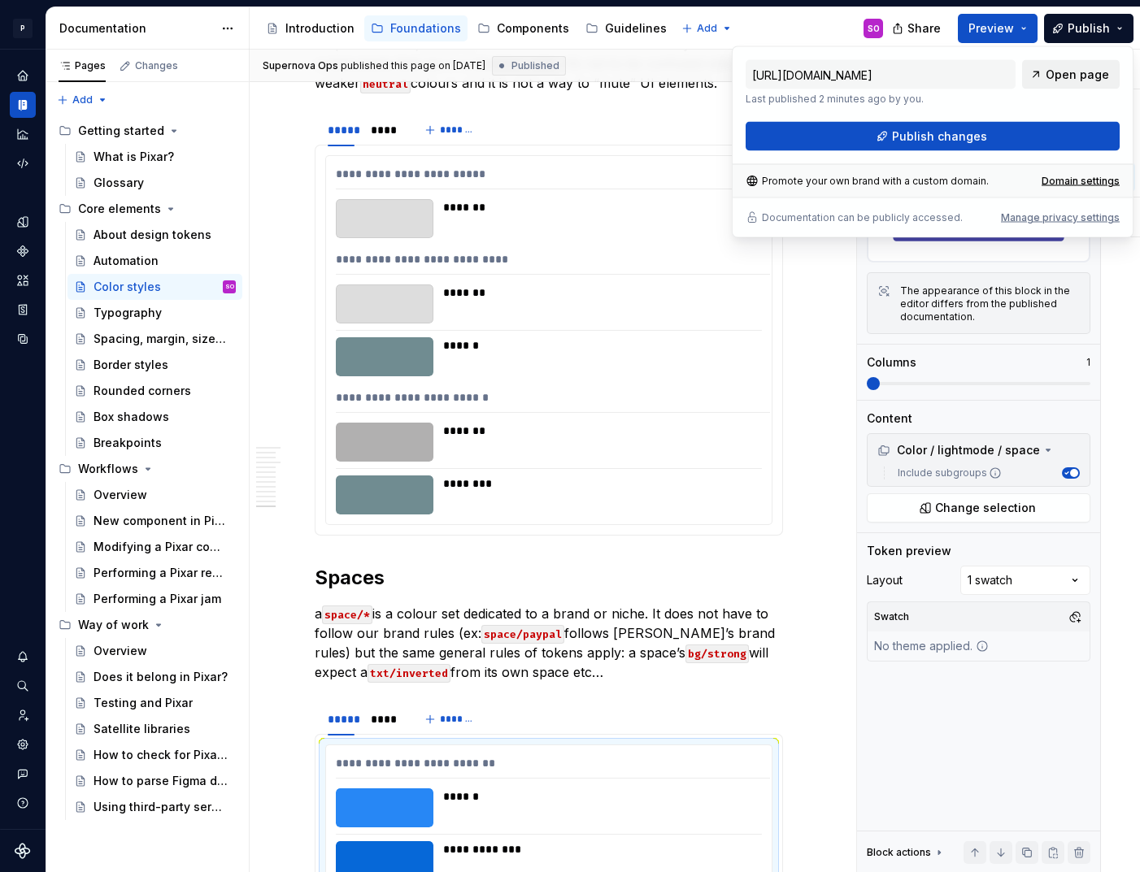
click at [1078, 72] on span "Open page" at bounding box center [1077, 75] width 63 height 16
click at [629, 16] on div "Guidelines" at bounding box center [626, 28] width 94 height 26
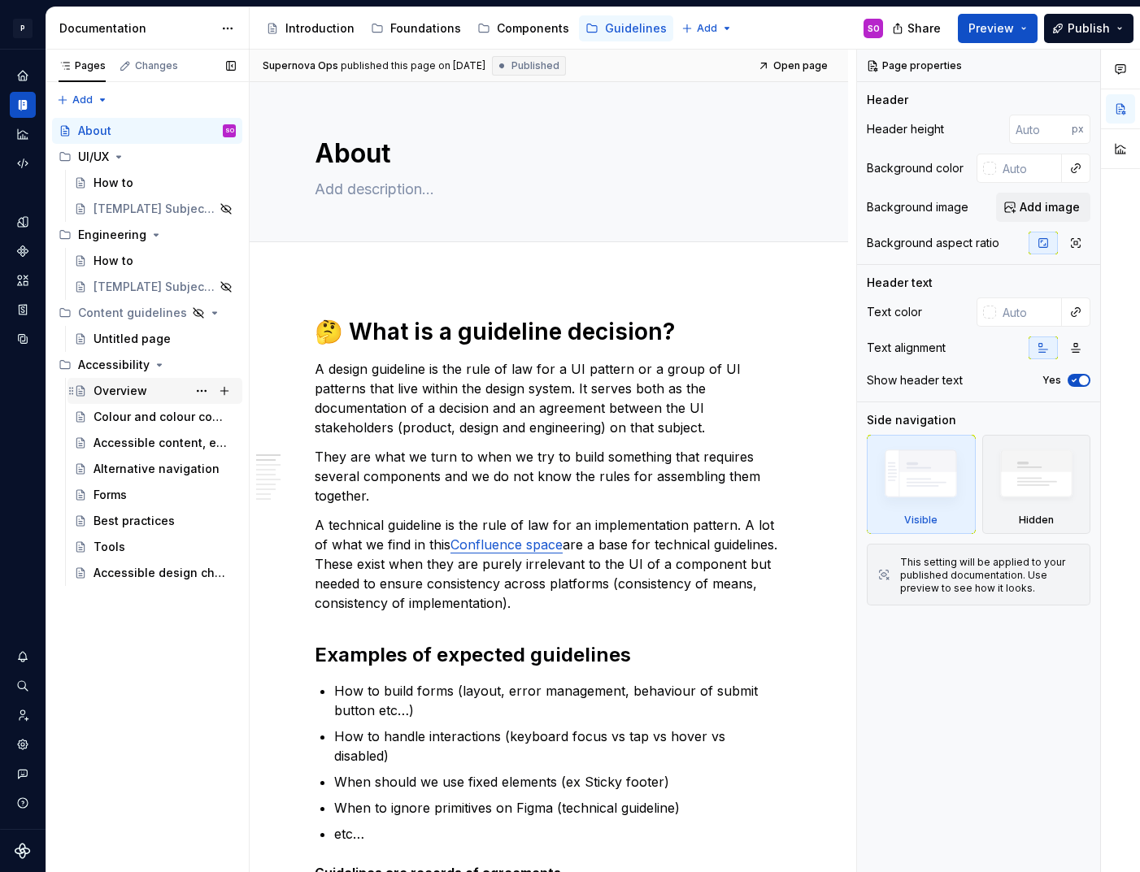
click at [147, 401] on div "Overview" at bounding box center [165, 391] width 142 height 23
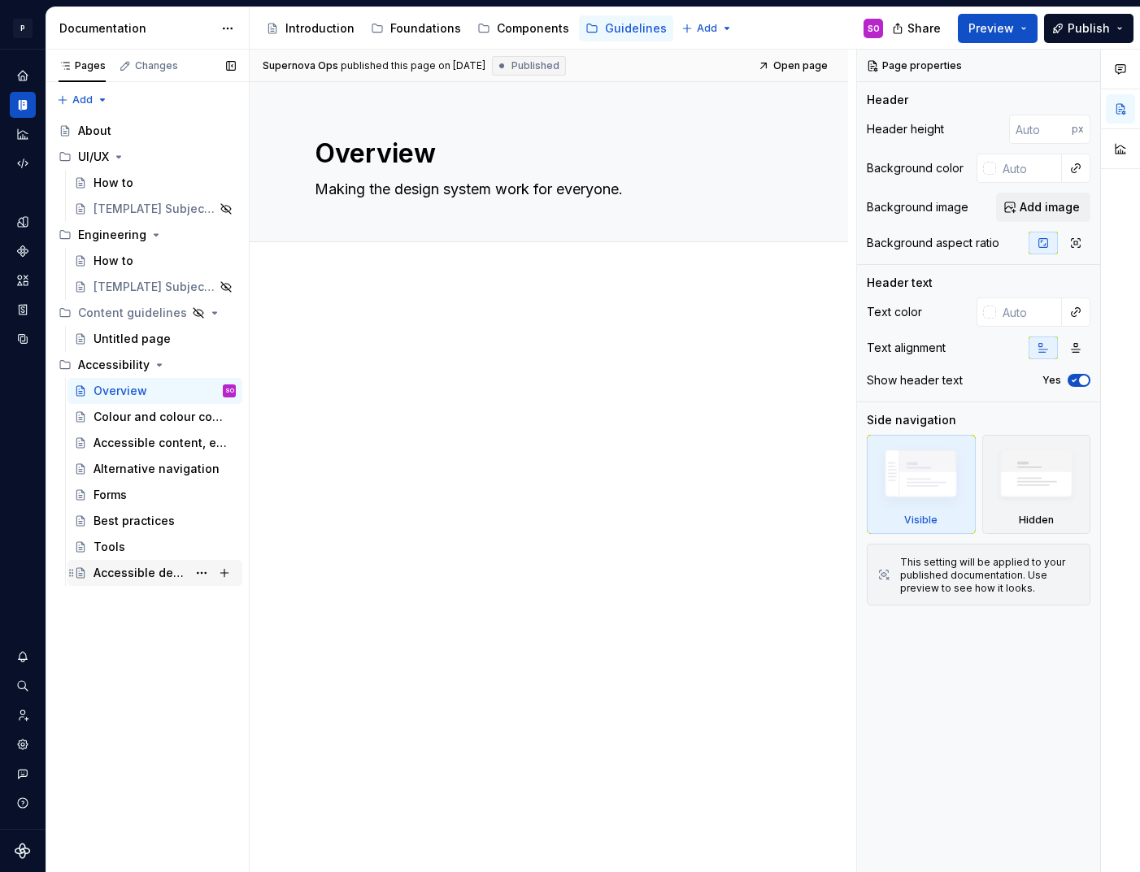
click at [146, 579] on div "Accessible design checklist" at bounding box center [141, 573] width 94 height 16
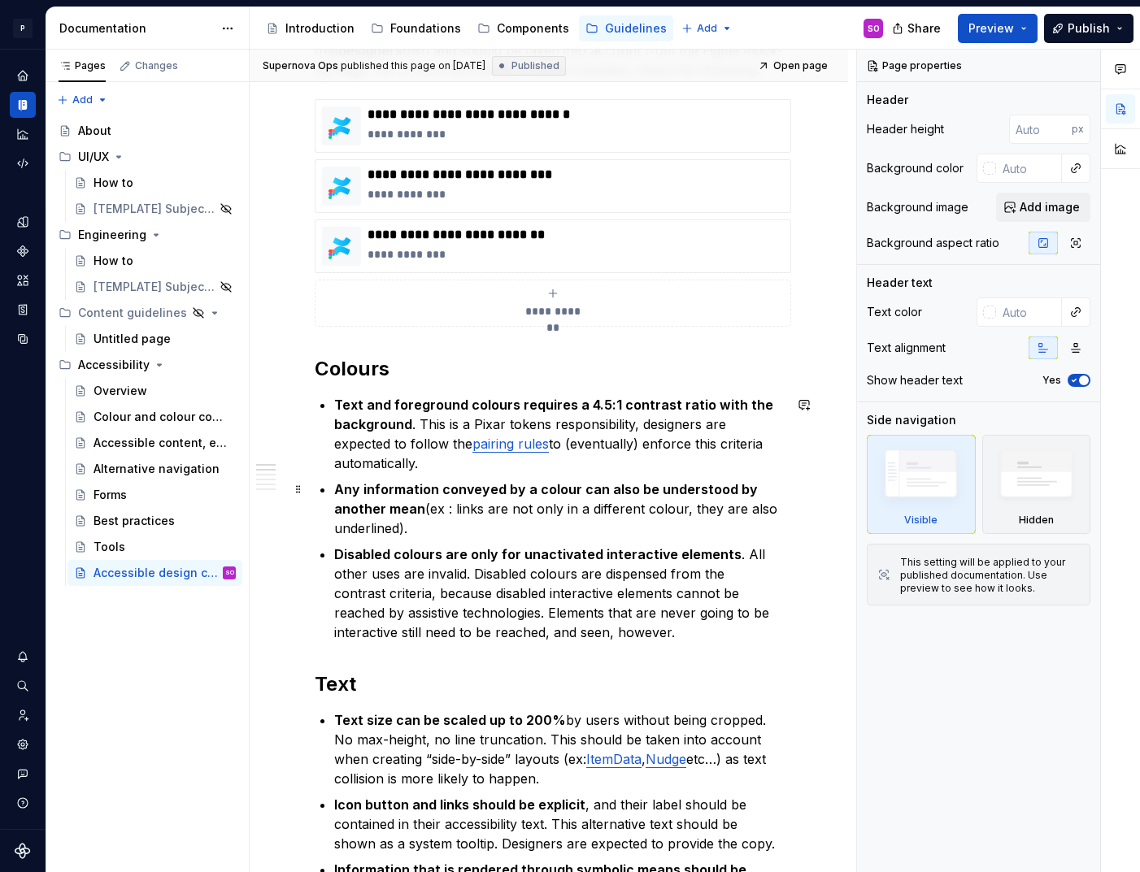
scroll to position [363, 0]
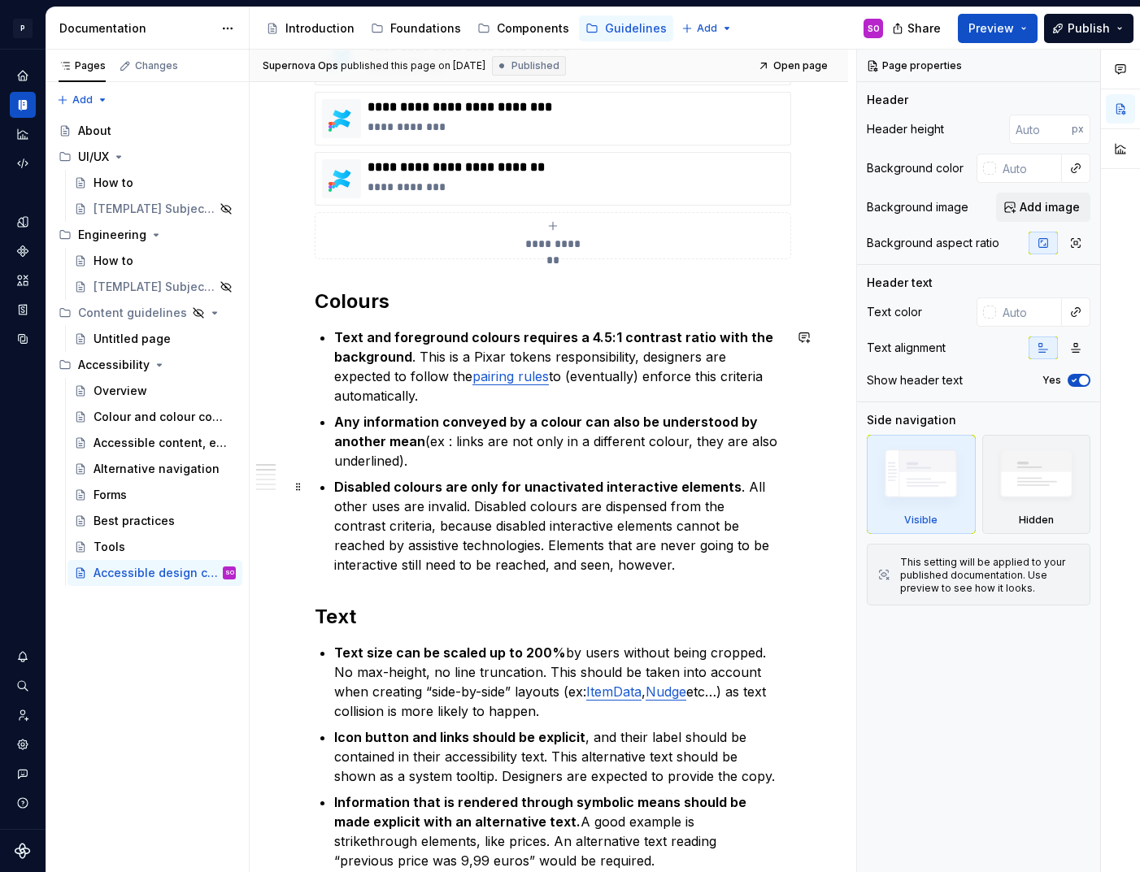
click at [615, 574] on p "Disabled colours are only for unactivated interactive elements . All other uses…" at bounding box center [558, 526] width 449 height 98
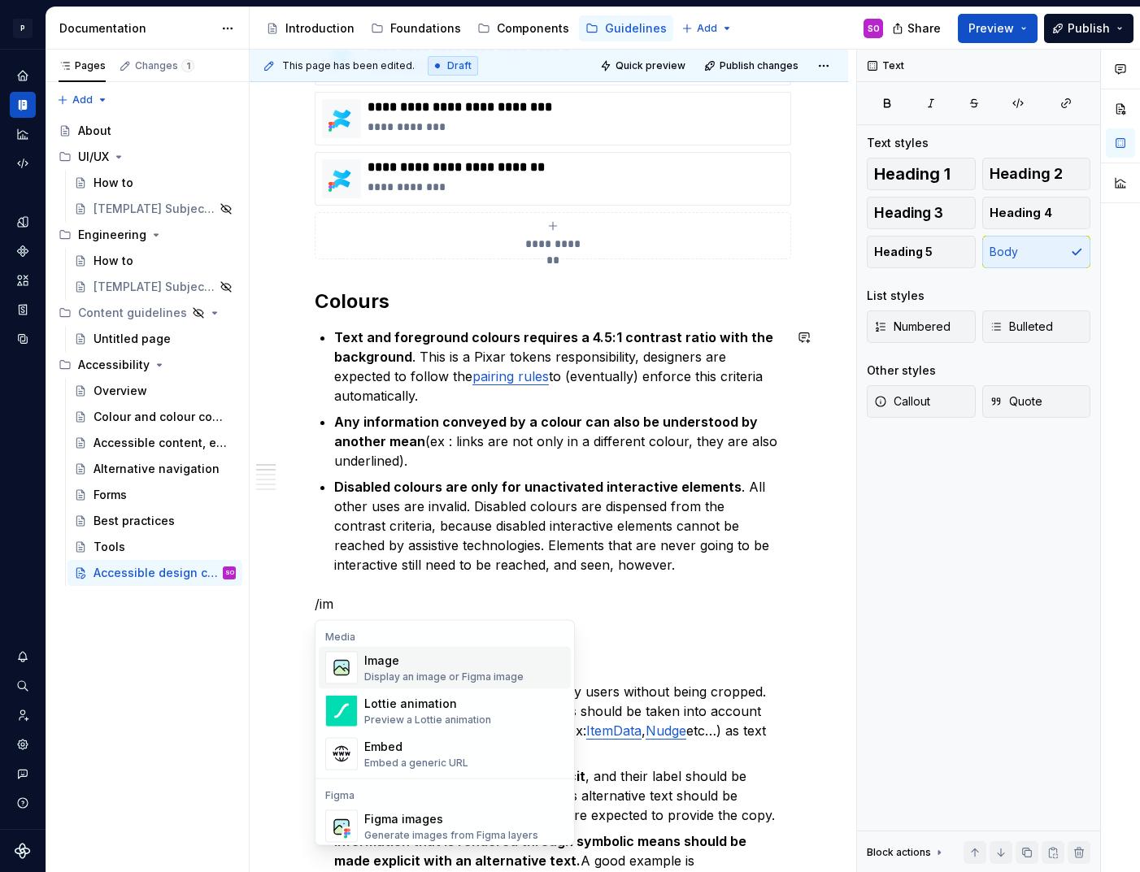
click at [479, 668] on div "Image Display an image or Figma image" at bounding box center [443, 668] width 159 height 31
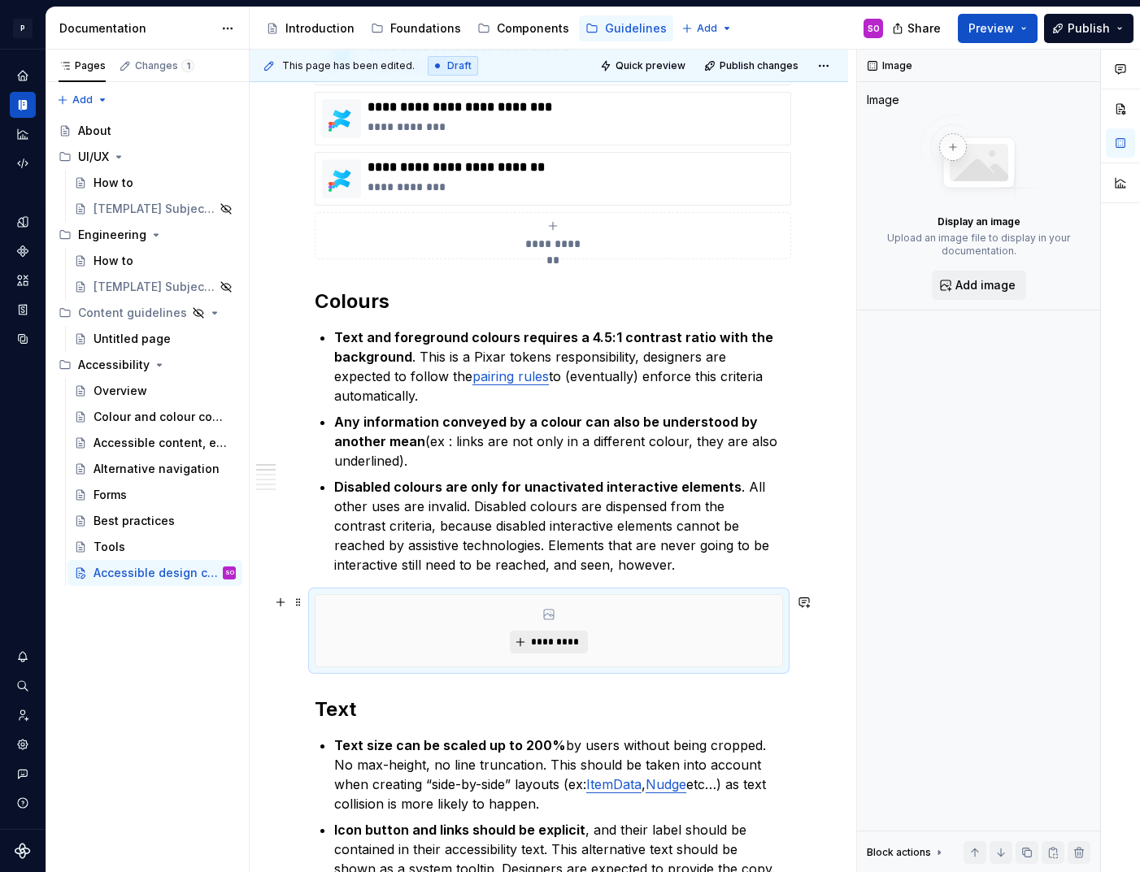
click at [541, 647] on span "*********" at bounding box center [555, 642] width 50 height 13
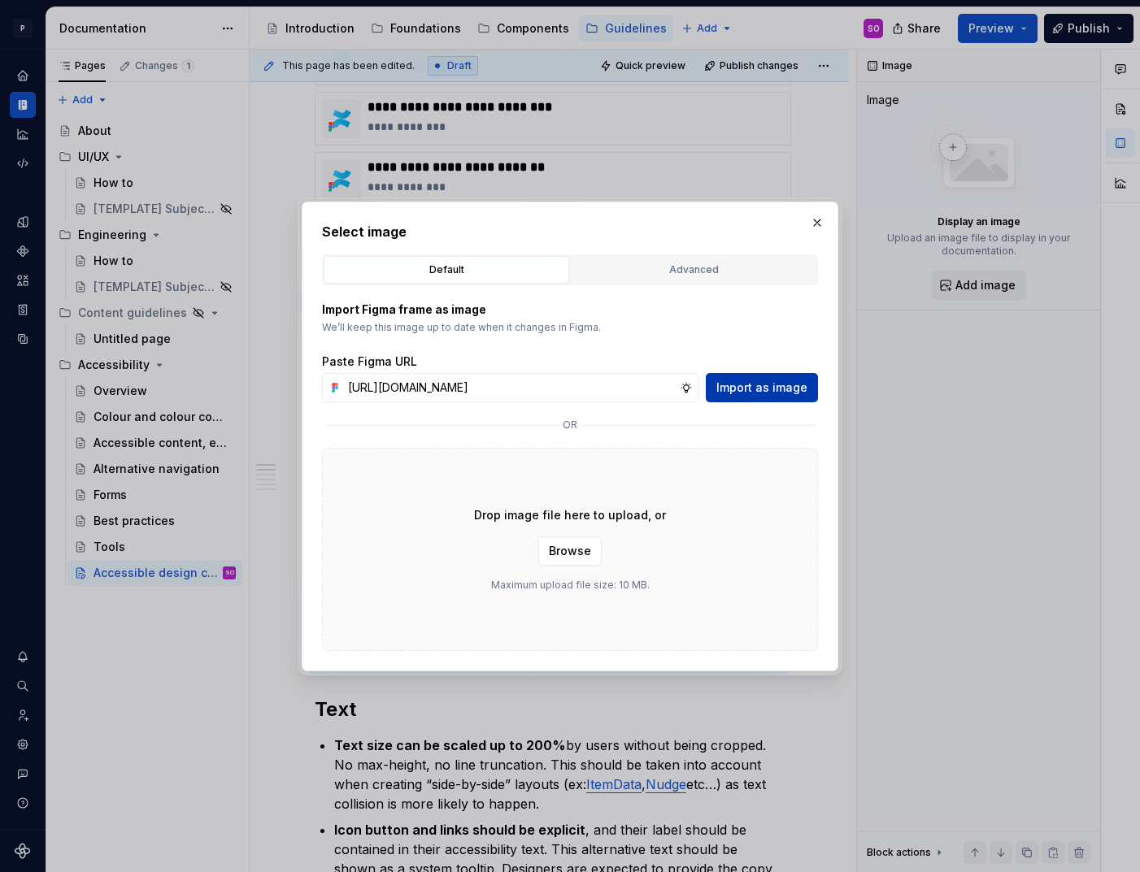
scroll to position [0, 0]
click at [750, 389] on span "Import as image" at bounding box center [761, 388] width 91 height 16
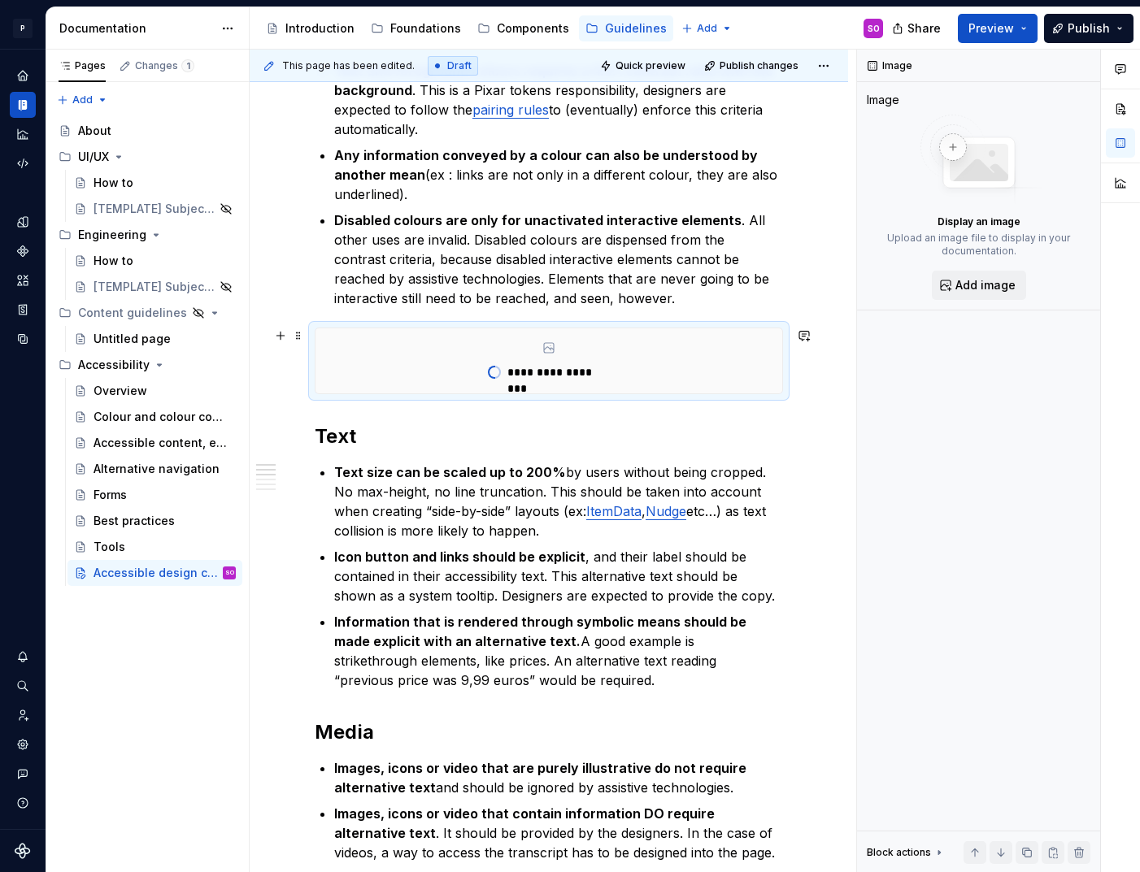
scroll to position [637, 0]
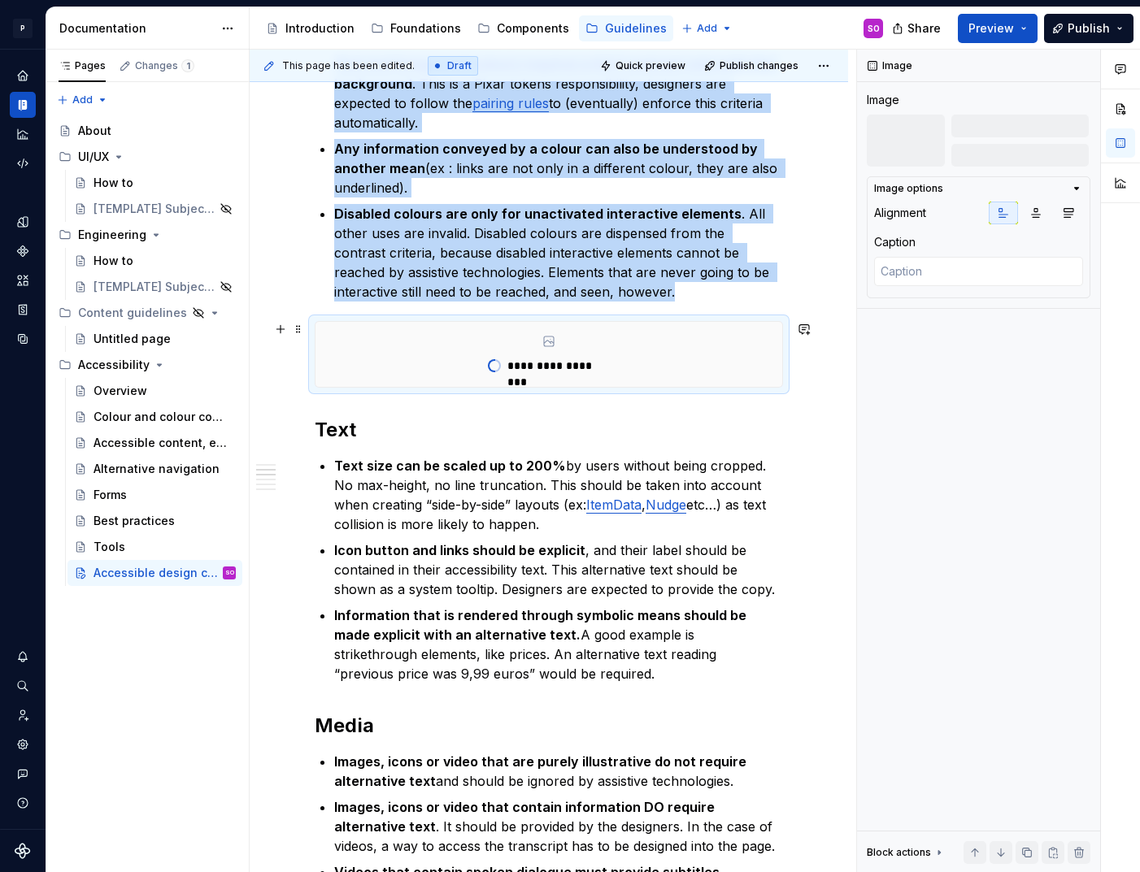
click at [416, 345] on div "**********" at bounding box center [548, 354] width 467 height 65
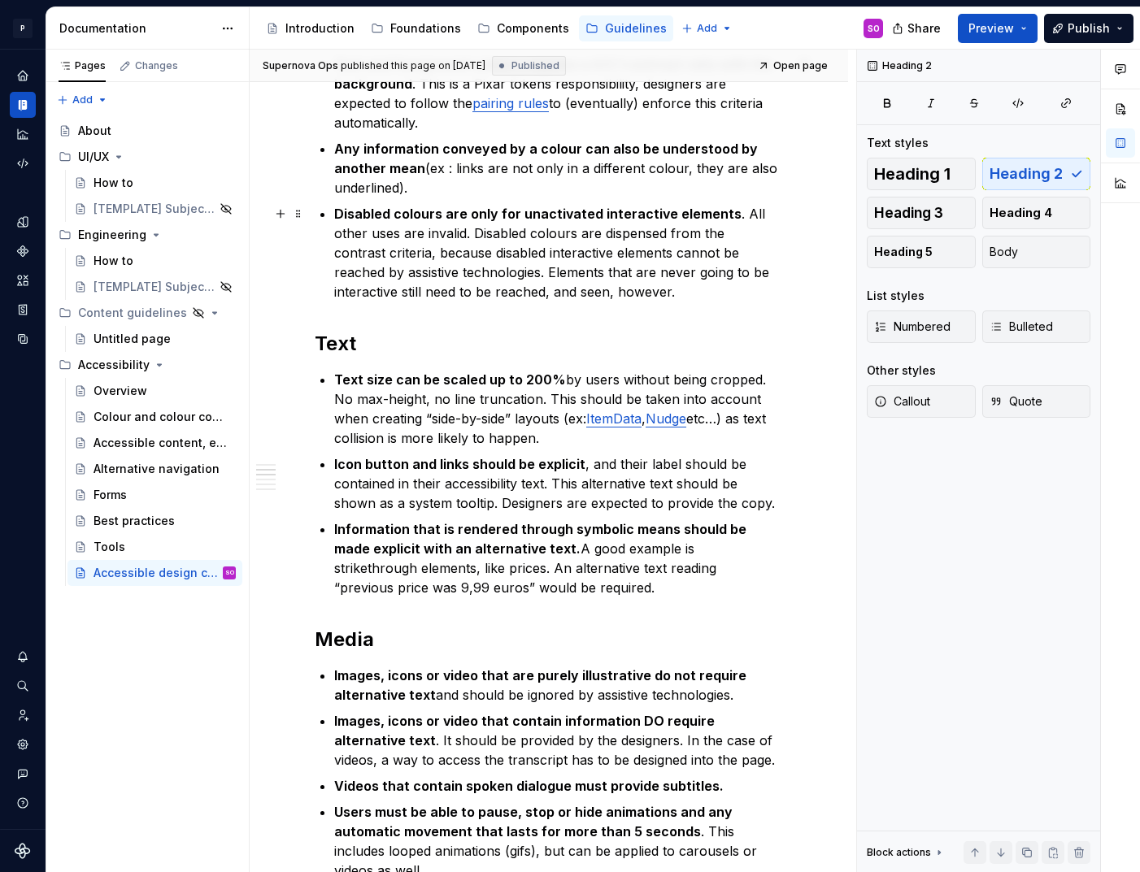
click at [644, 288] on p "Disabled colours are only for unactivated interactive elements . All other uses…" at bounding box center [558, 253] width 449 height 98
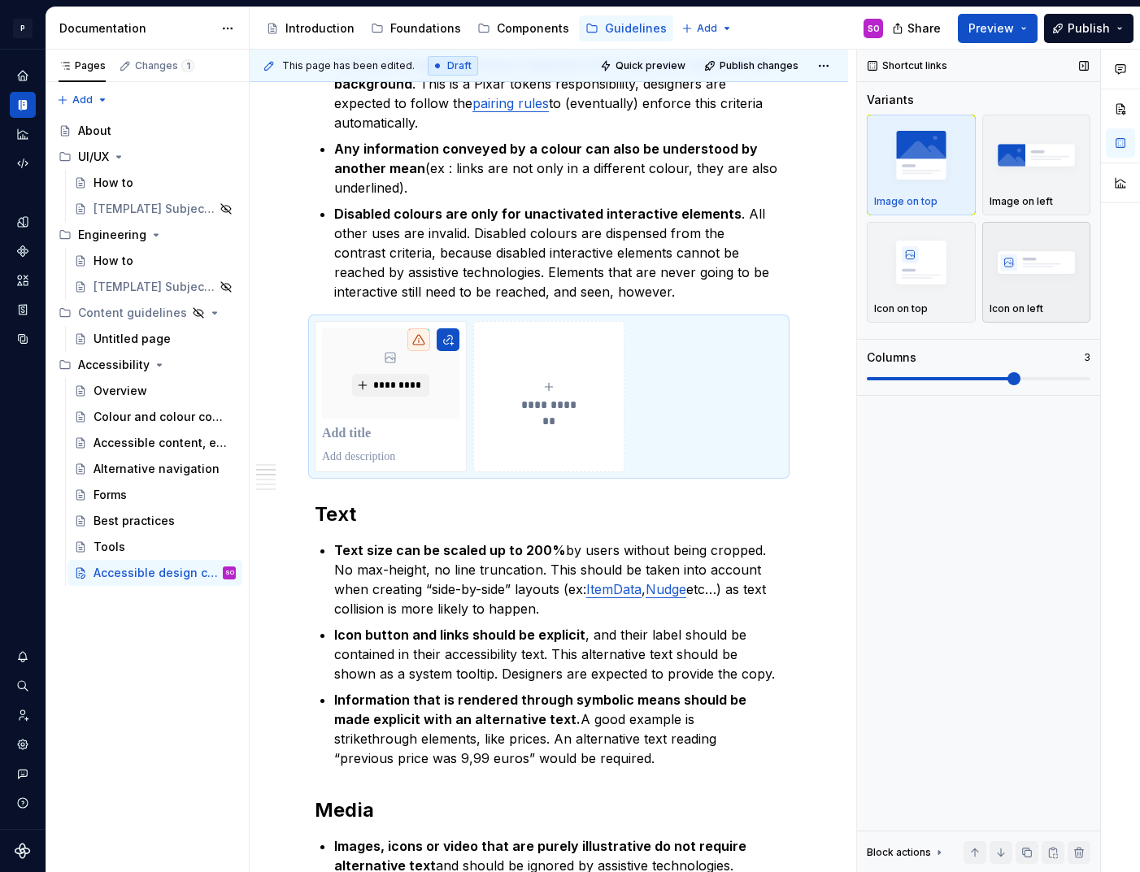
click at [1037, 291] on img "button" at bounding box center [1036, 262] width 94 height 59
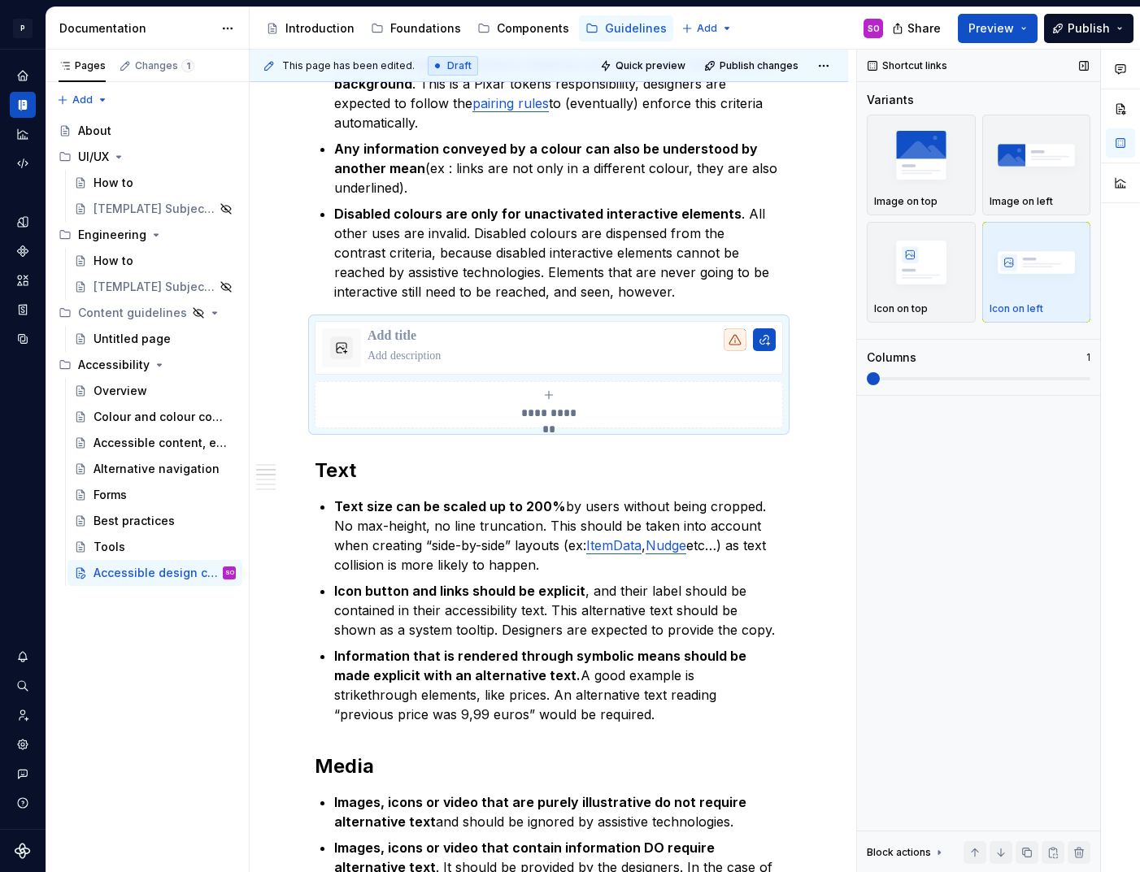
click at [867, 377] on span at bounding box center [873, 378] width 13 height 13
click at [403, 333] on p at bounding box center [572, 336] width 408 height 16
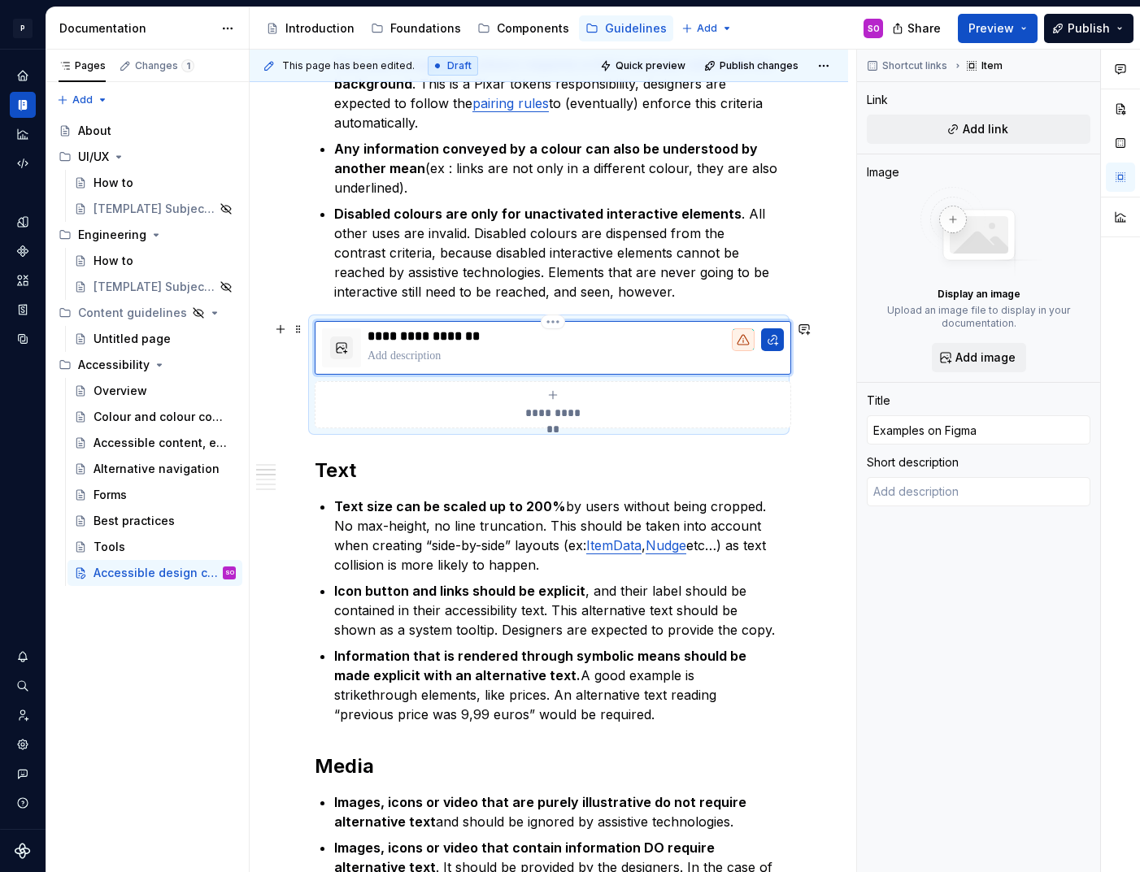
click at [450, 354] on p at bounding box center [576, 356] width 416 height 16
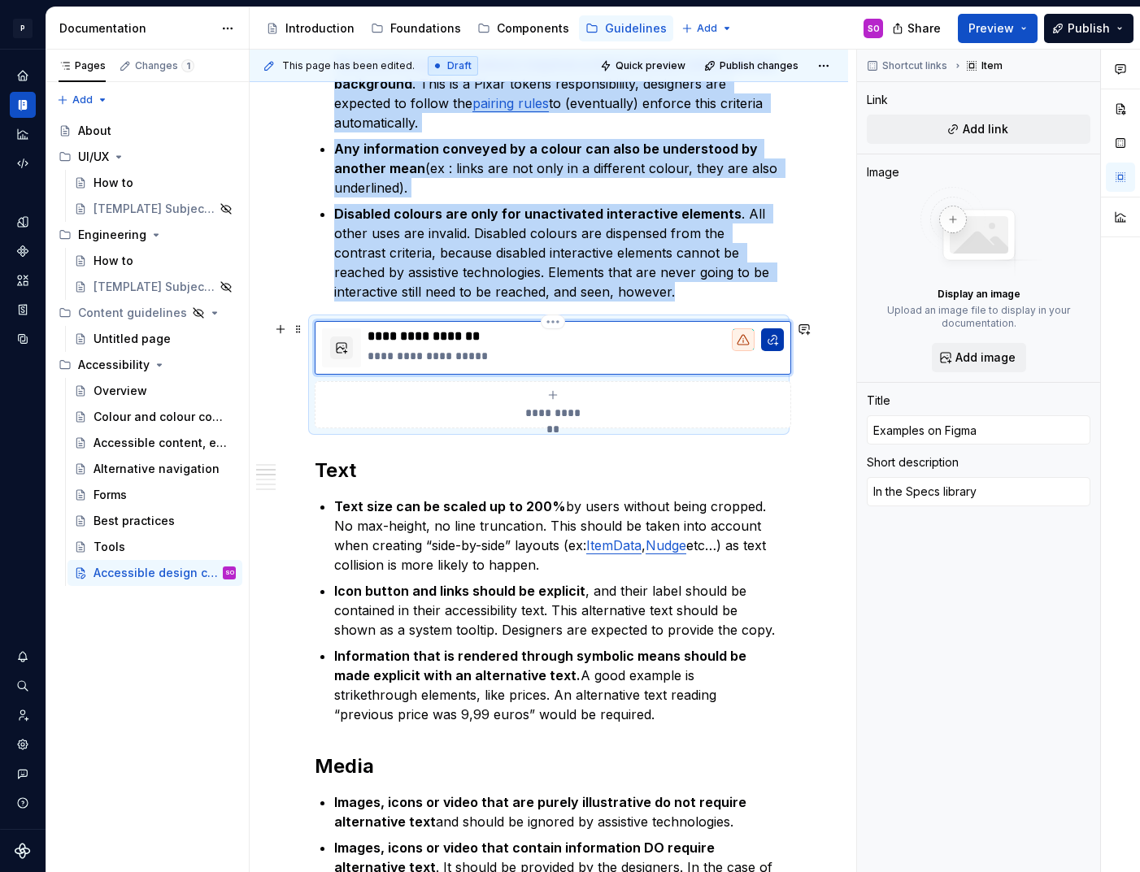
click at [768, 339] on button "button" at bounding box center [772, 339] width 23 height 23
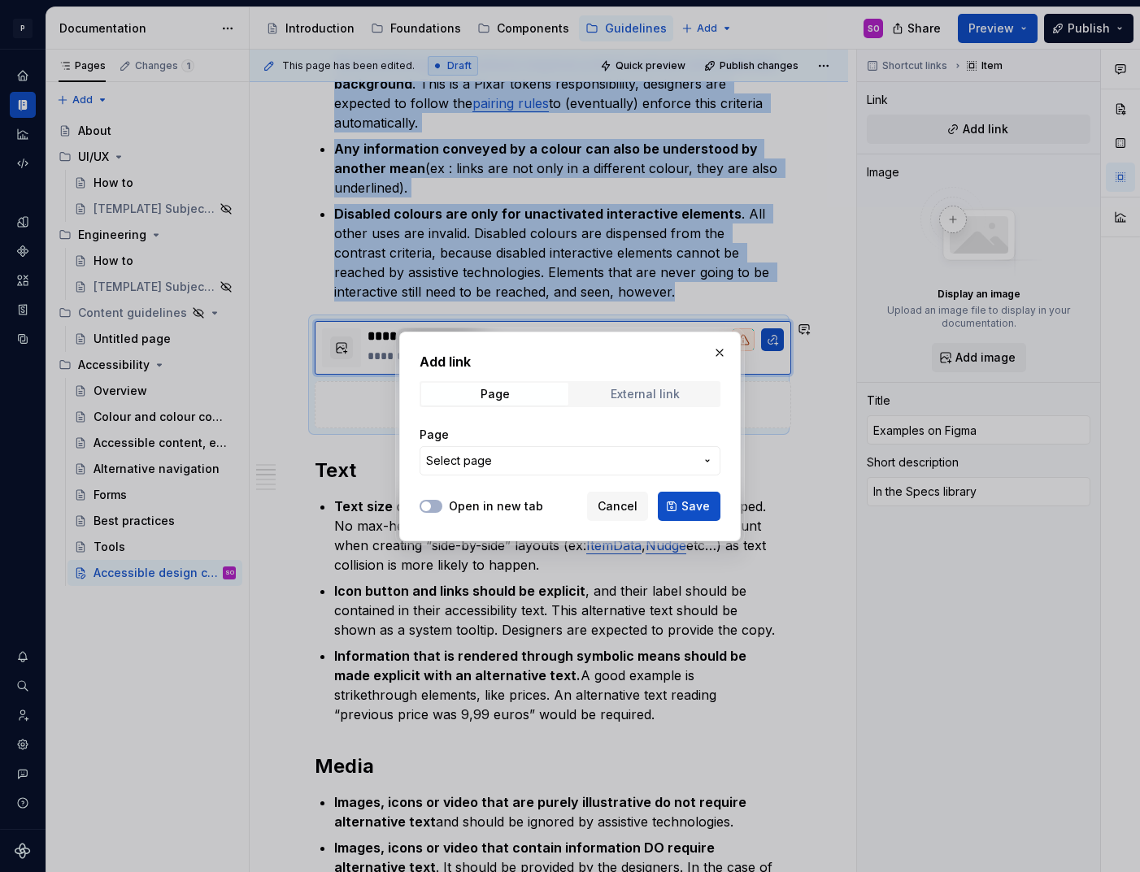
click at [638, 384] on span "External link" at bounding box center [645, 394] width 147 height 23
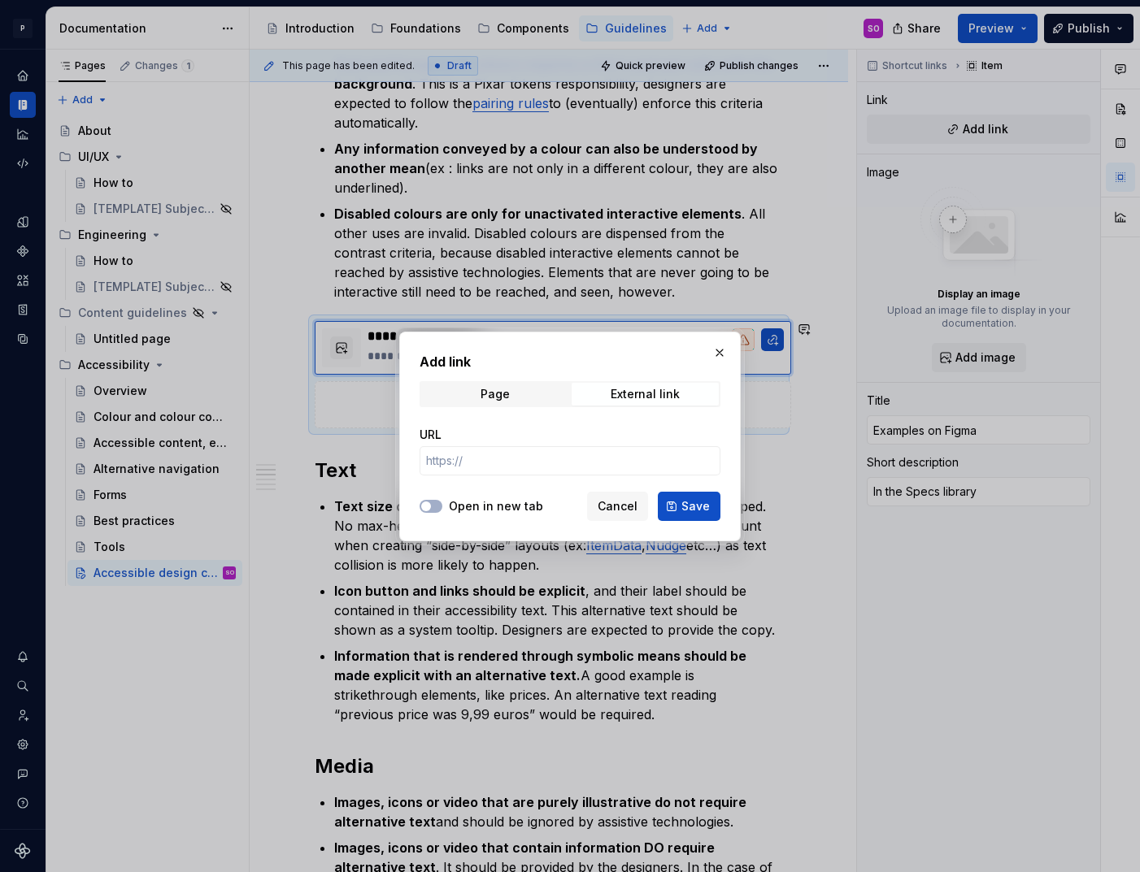
click at [504, 503] on label "Open in new tab" at bounding box center [496, 506] width 94 height 16
click at [442, 503] on button "Open in new tab" at bounding box center [431, 506] width 23 height 13
click at [504, 461] on input "URL" at bounding box center [570, 460] width 301 height 29
paste input "[URL][DOMAIN_NAME]"
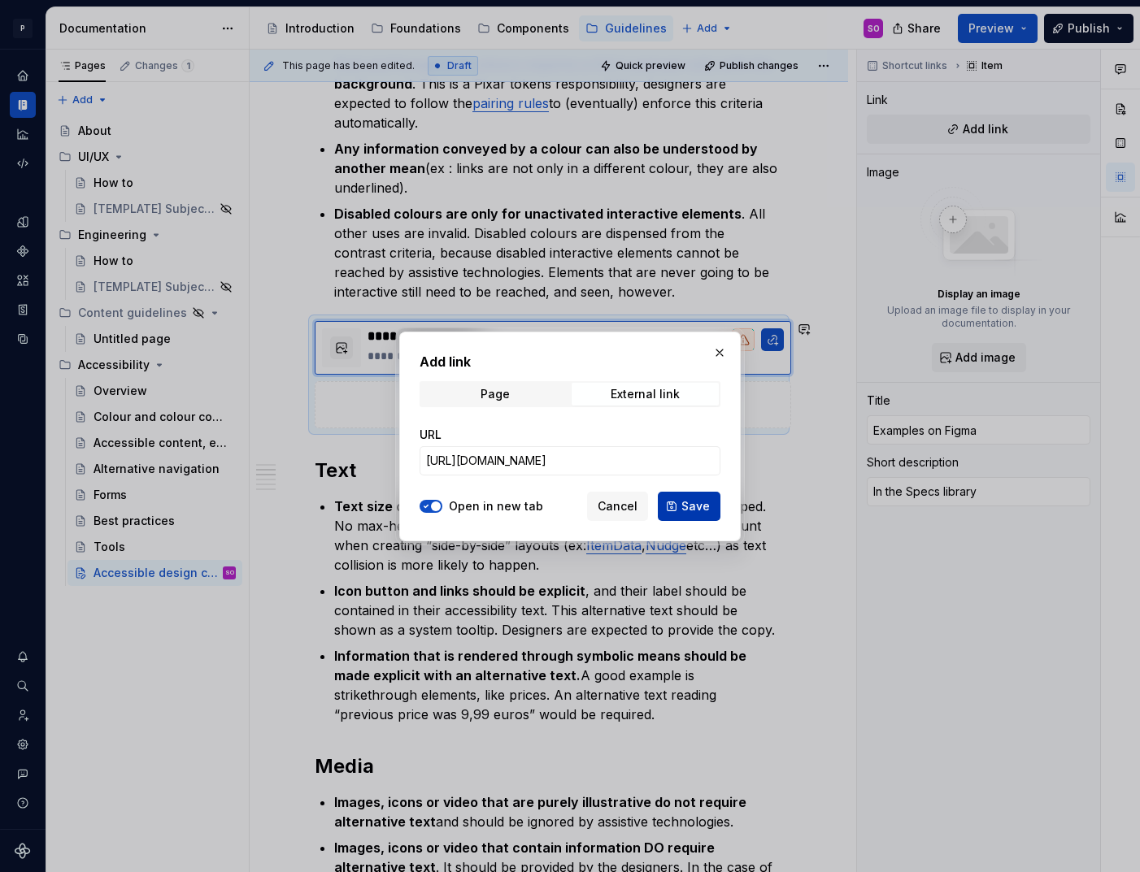
click at [710, 500] on button "Save" at bounding box center [689, 506] width 63 height 29
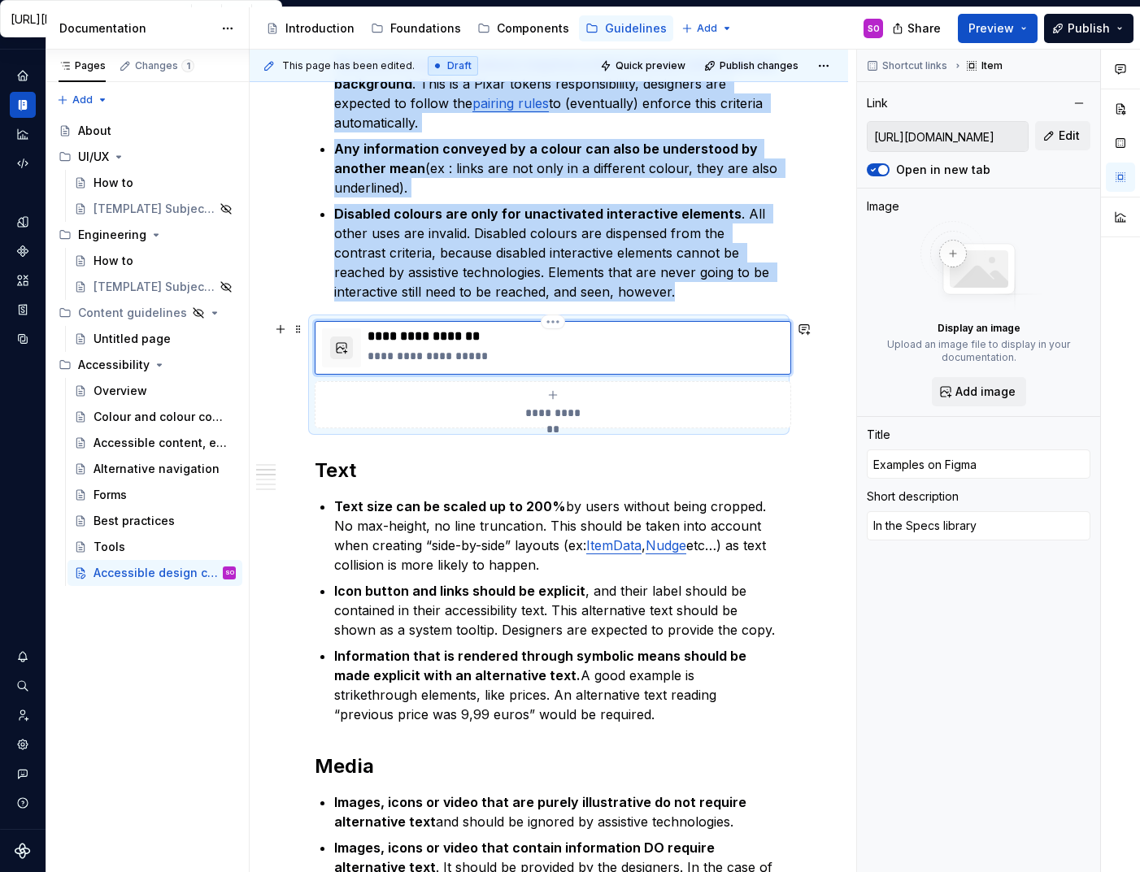
click at [332, 347] on button "button" at bounding box center [341, 348] width 23 height 23
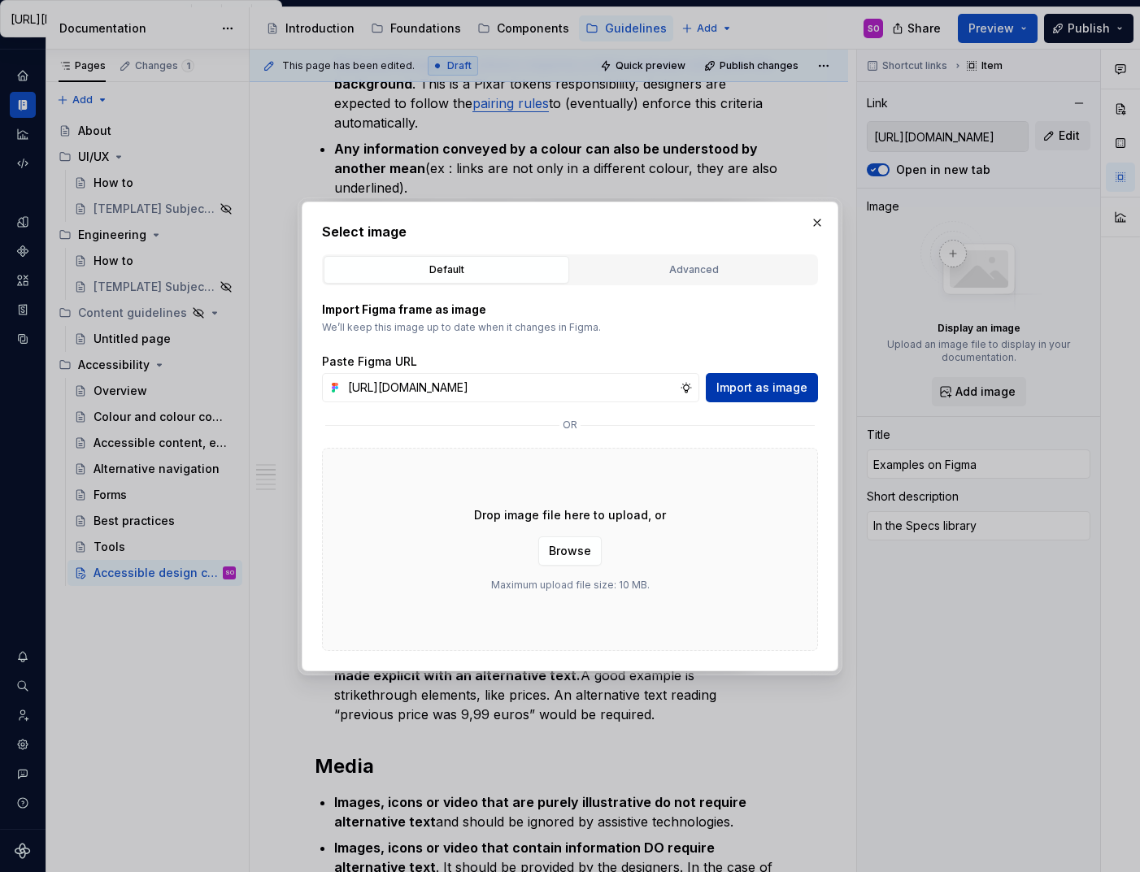
scroll to position [0, 350]
click at [741, 391] on span "Import as image" at bounding box center [761, 388] width 91 height 16
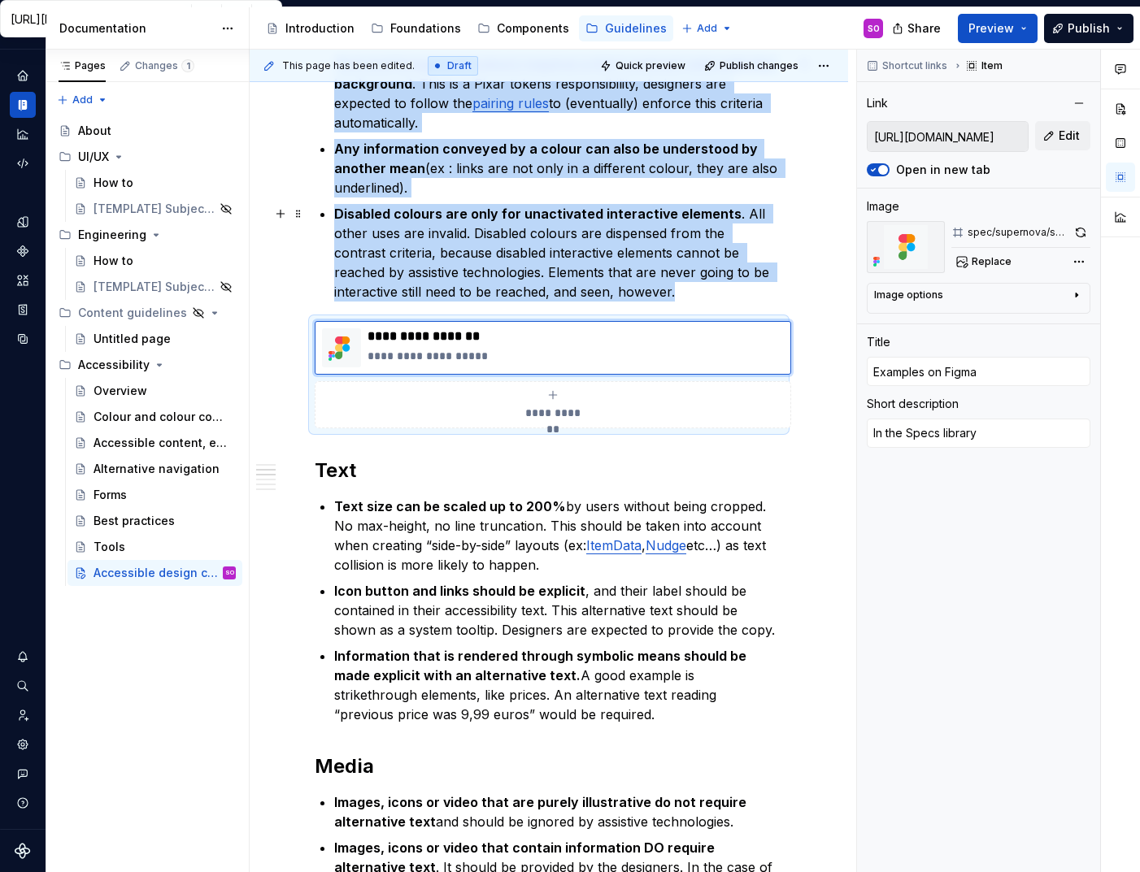
click at [783, 286] on p "Disabled colours are only for unactivated interactive elements . All other uses…" at bounding box center [558, 253] width 449 height 98
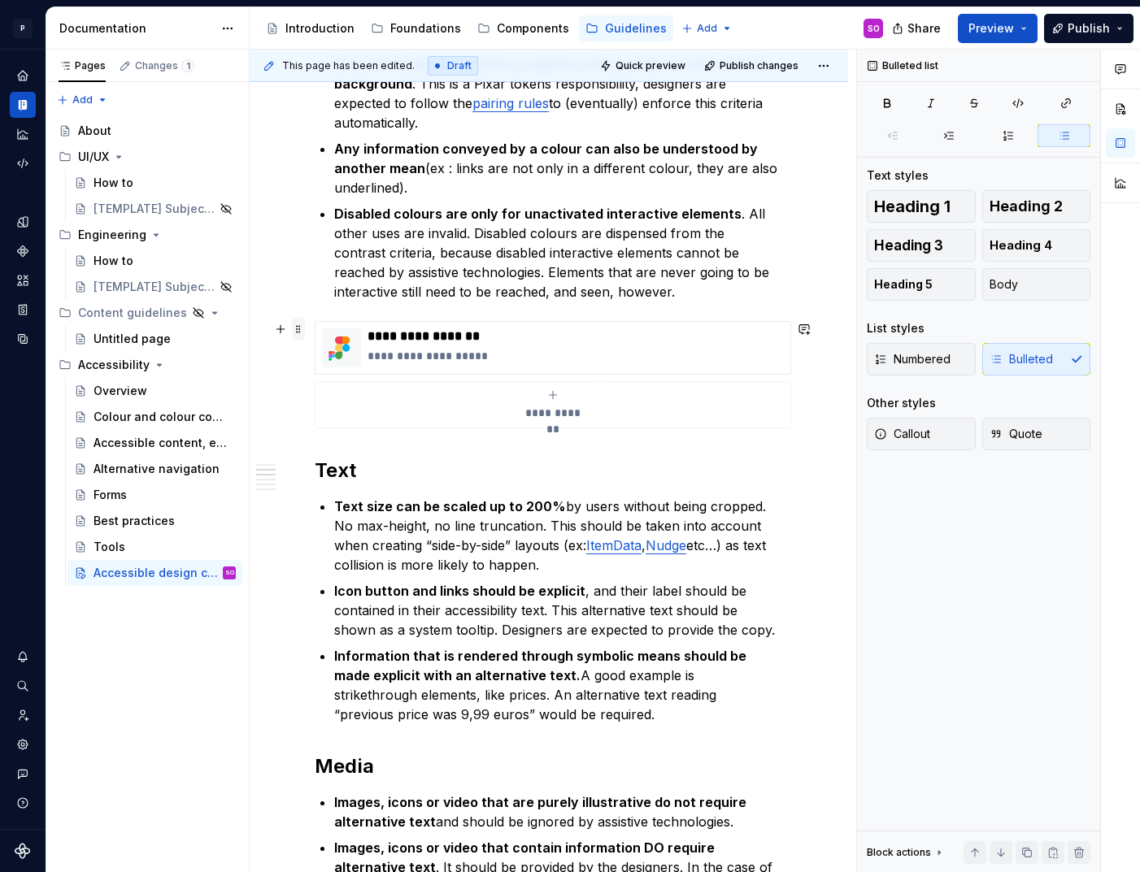
click at [298, 327] on span at bounding box center [298, 329] width 13 height 23
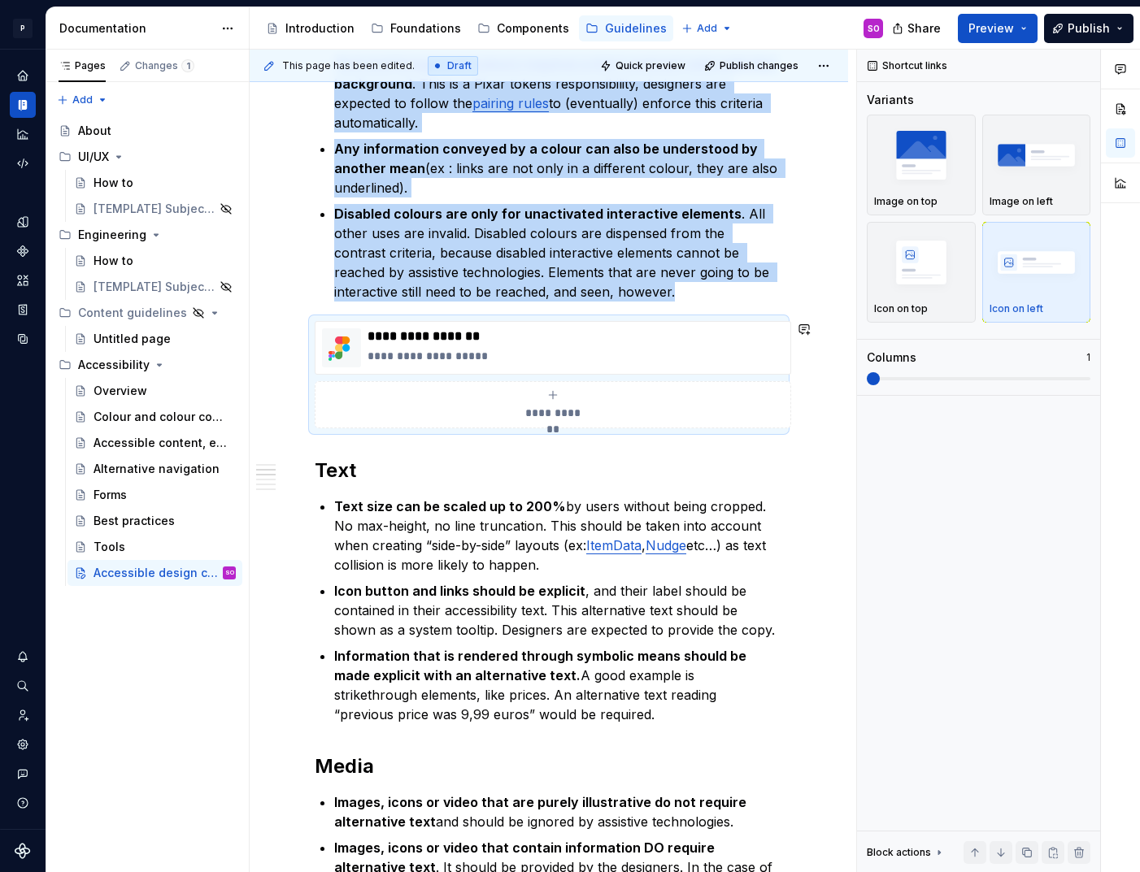
copy ul "Text and foreground colours requires a 4.5:1 contrast ratio with the background…"
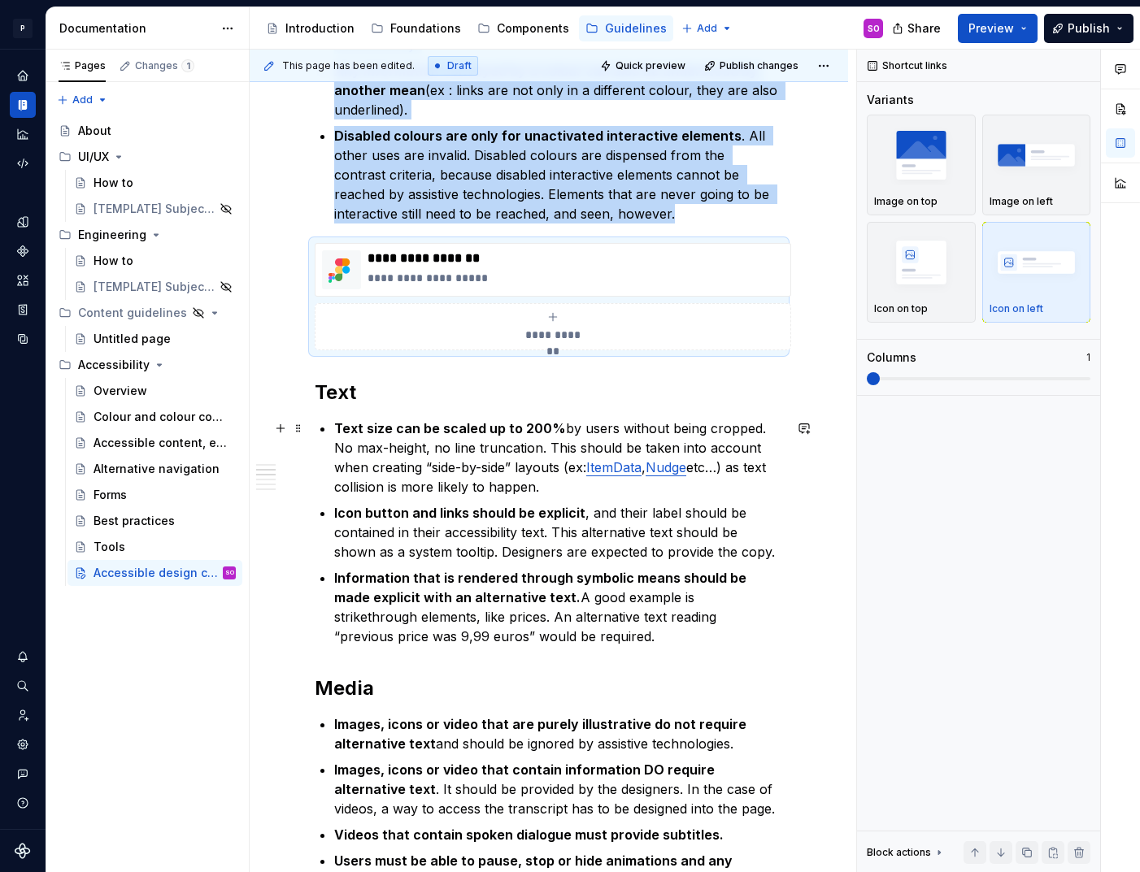
scroll to position [785, 0]
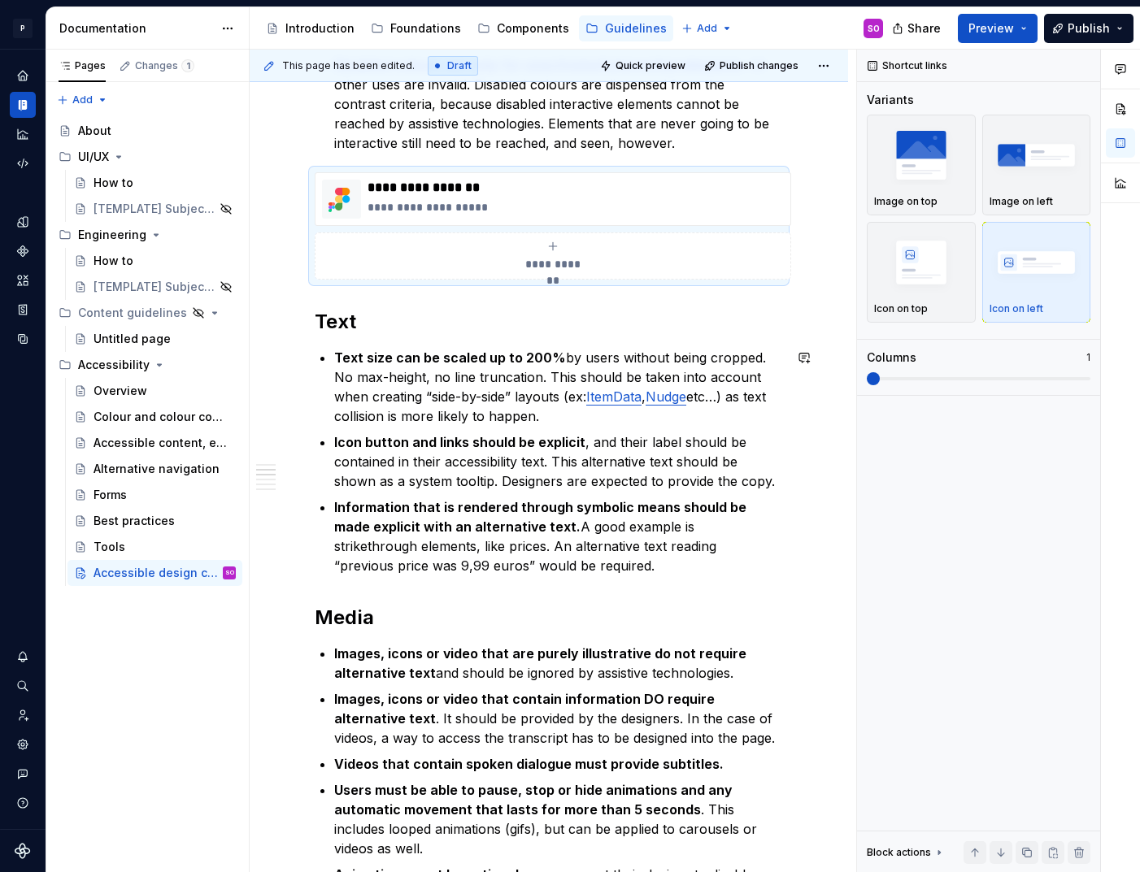
click at [520, 573] on p "Information that is rendered through symbolic means should be made explicit wit…" at bounding box center [558, 537] width 449 height 78
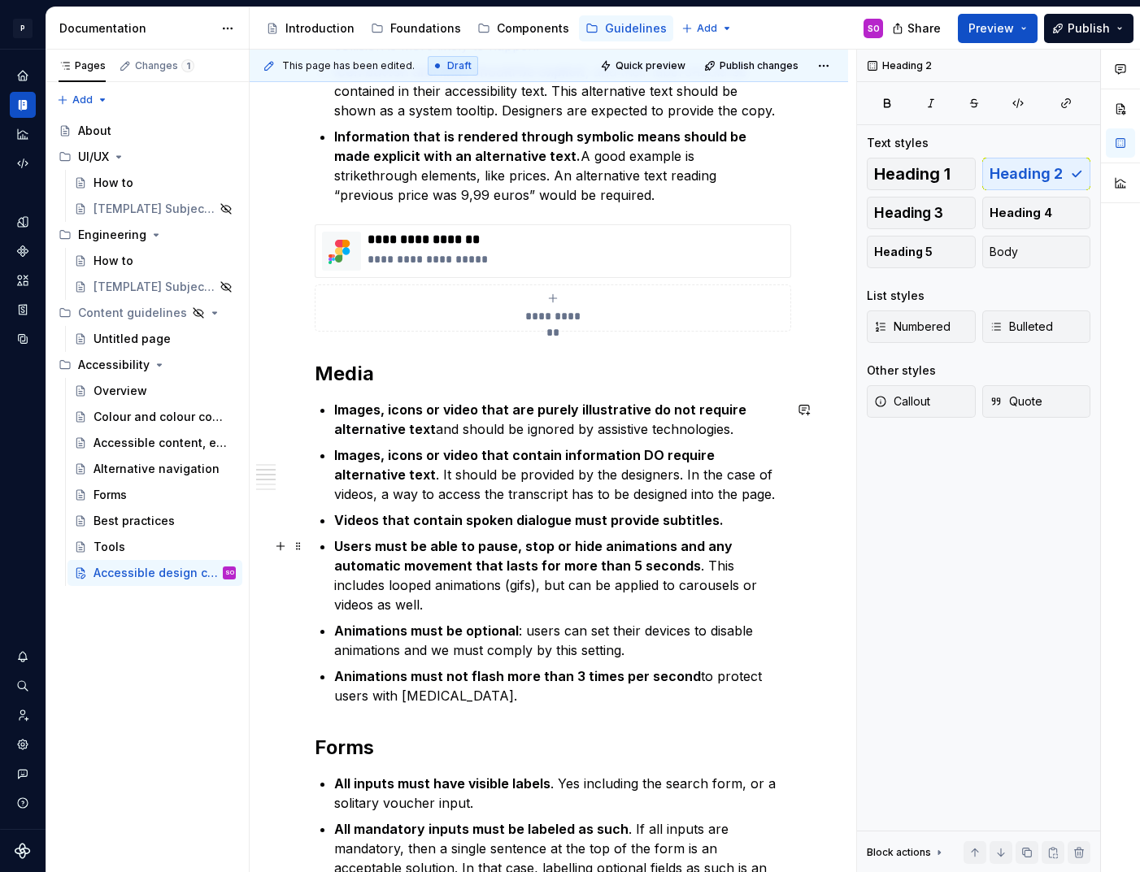
scroll to position [1189, 0]
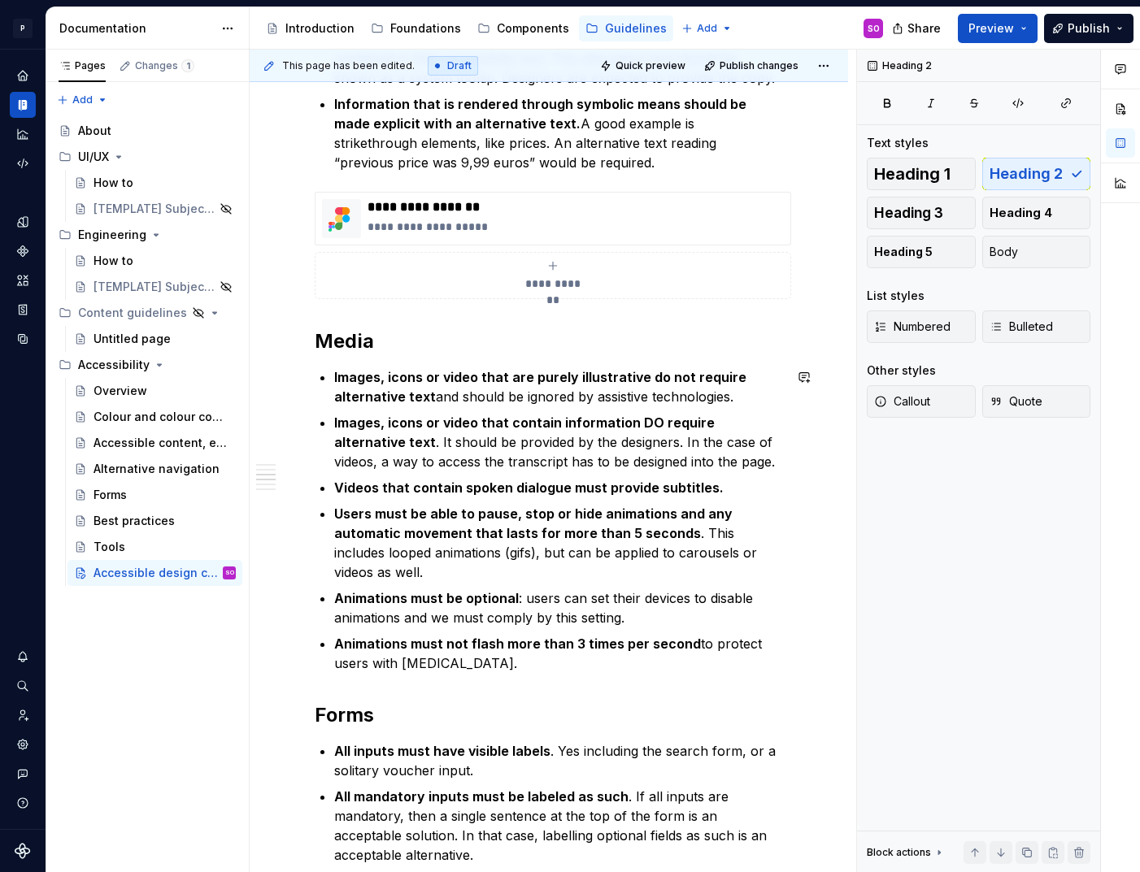
click at [563, 657] on div "**********" at bounding box center [549, 650] width 468 height 3044
click at [572, 642] on p "Animations must not flash more than 3 times per second to protect users with [M…" at bounding box center [558, 653] width 449 height 39
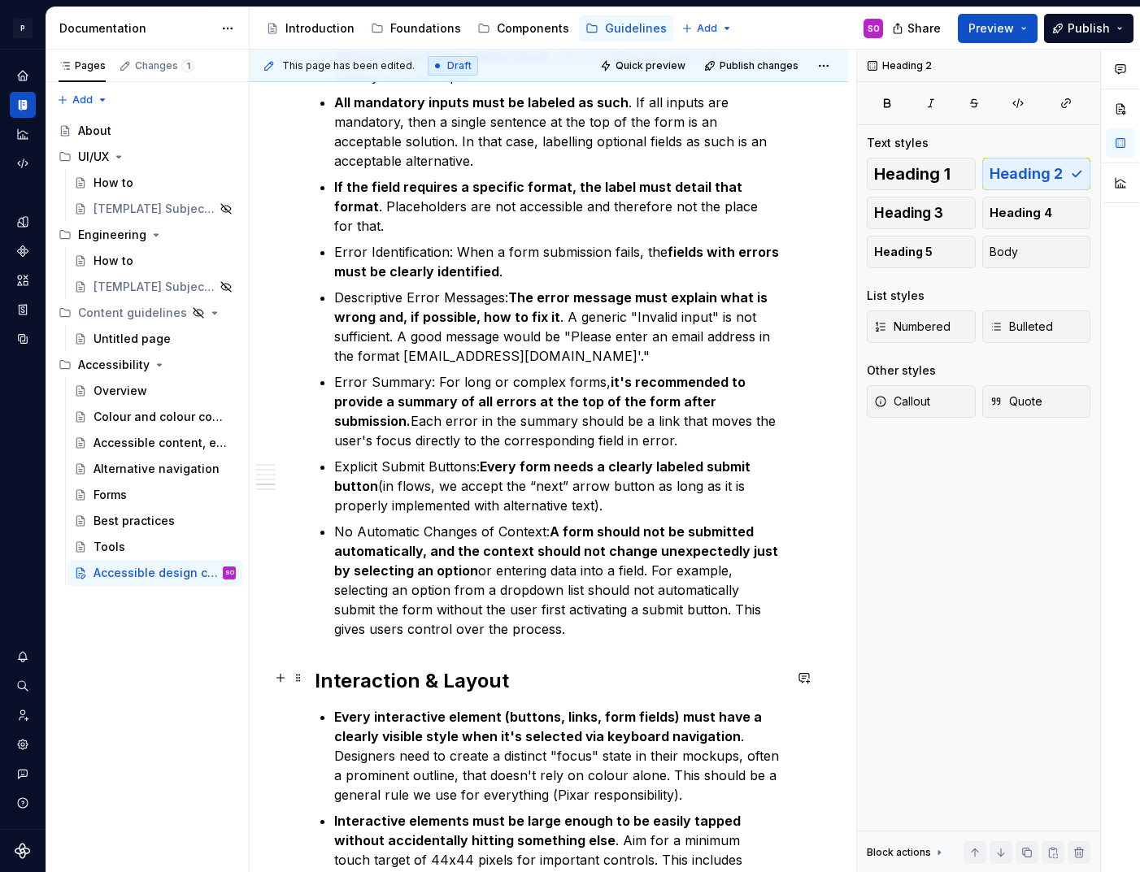
scroll to position [2072, 0]
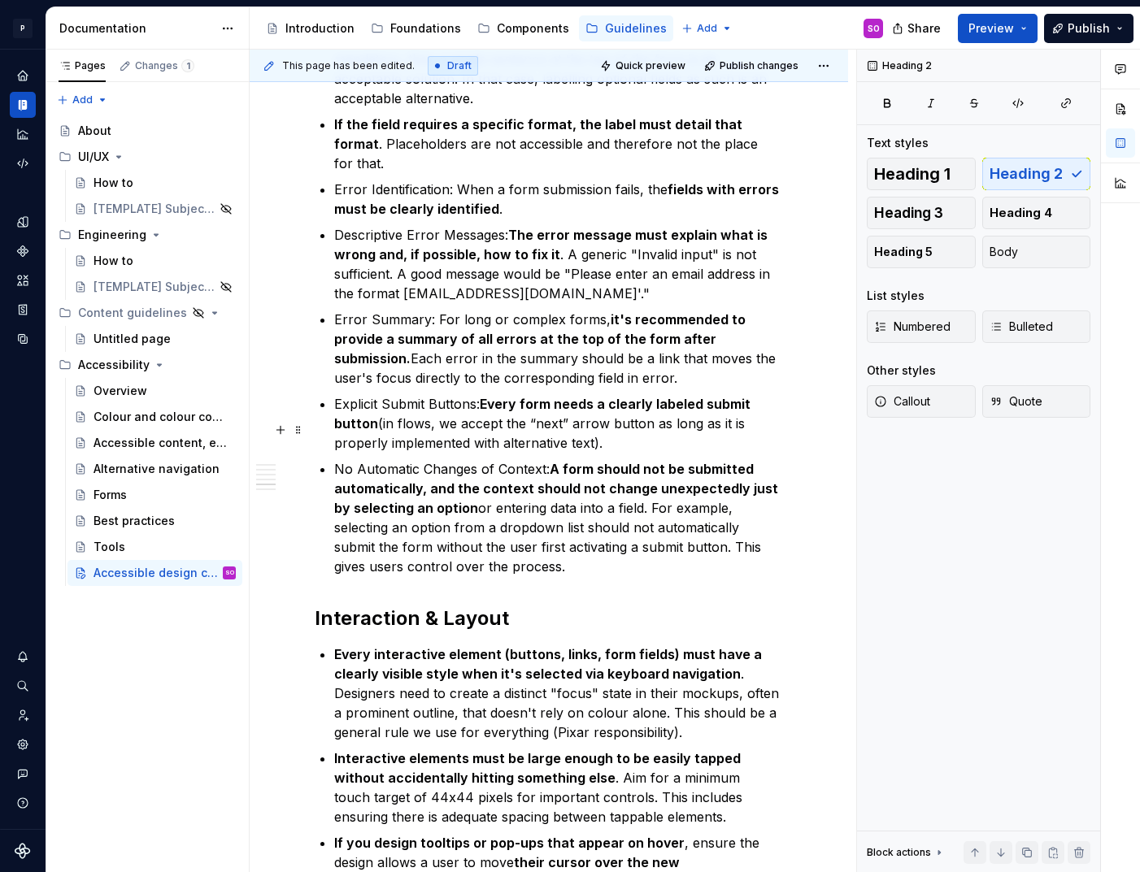
click at [476, 532] on p "No Automatic Changes of Context: A form should not be submitted automatically, …" at bounding box center [558, 517] width 449 height 117
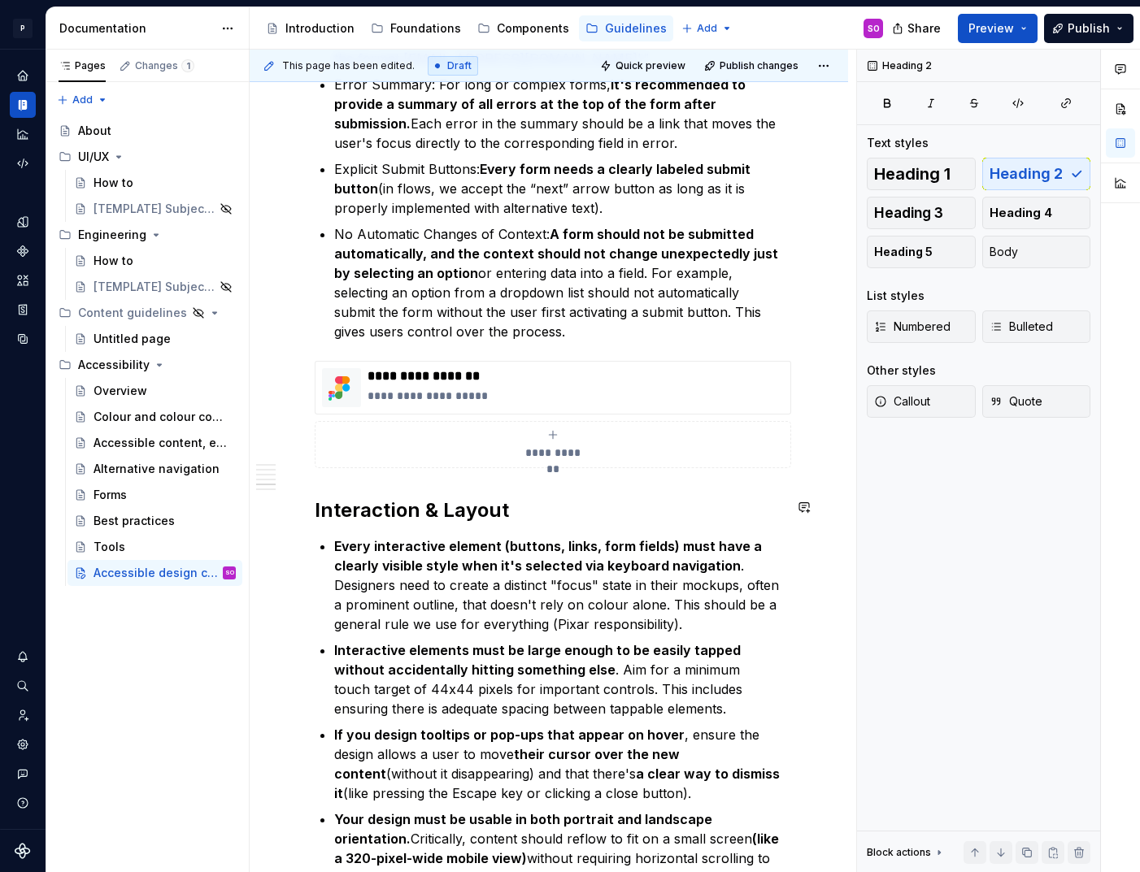
scroll to position [2306, 0]
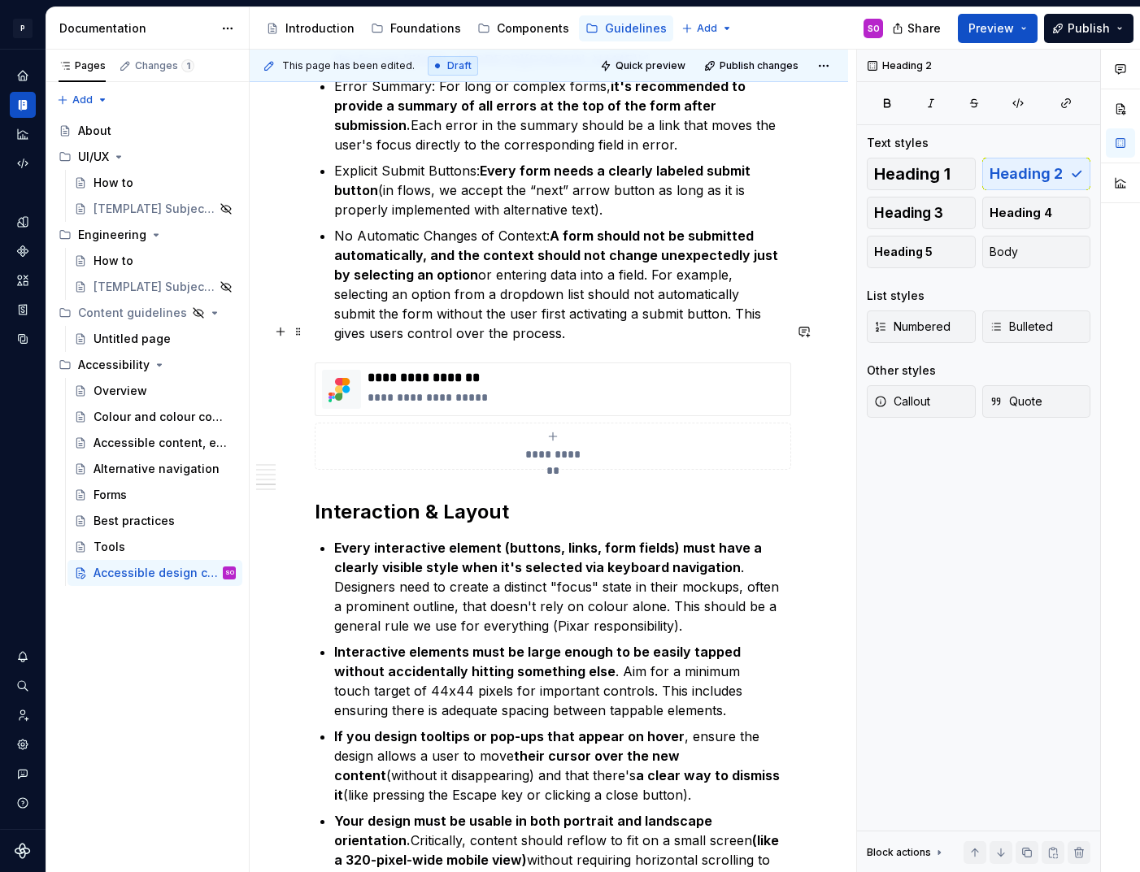
click at [550, 430] on icon "submit" at bounding box center [552, 436] width 13 height 13
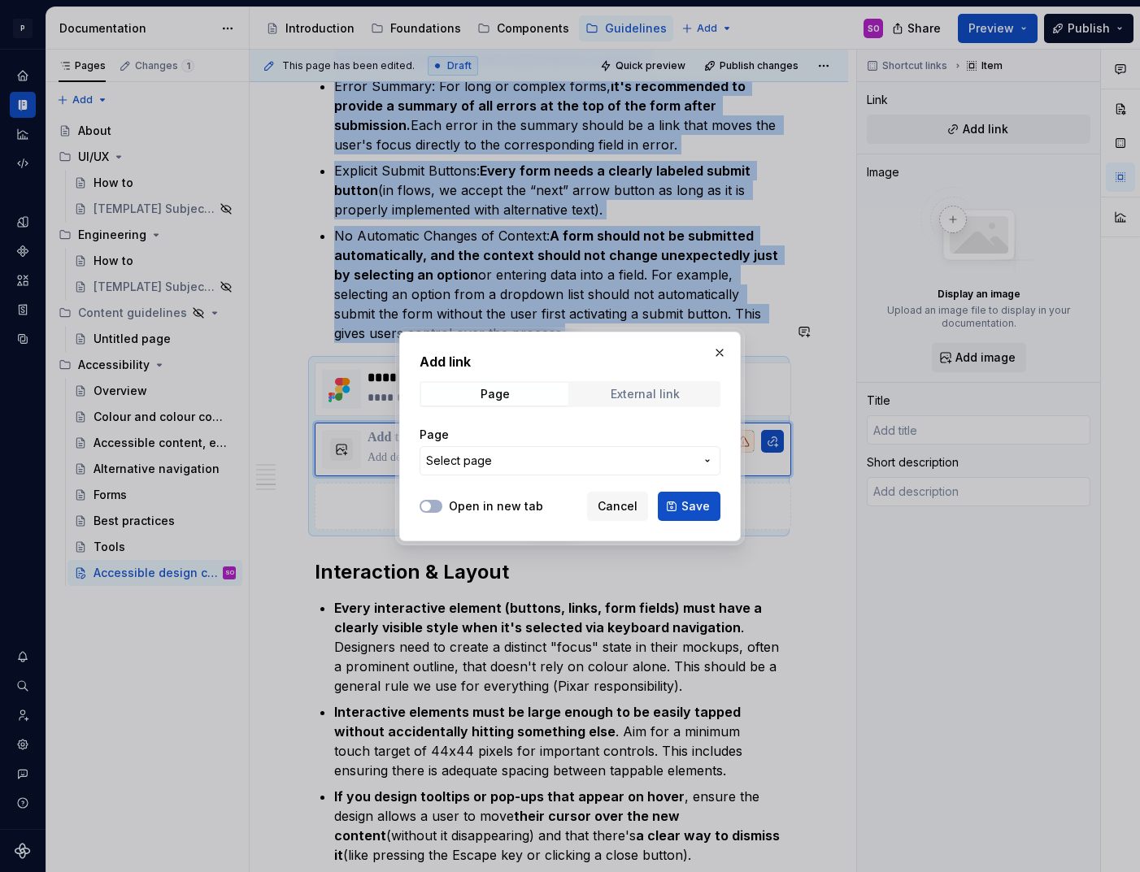
click at [643, 384] on span "External link" at bounding box center [645, 394] width 147 height 23
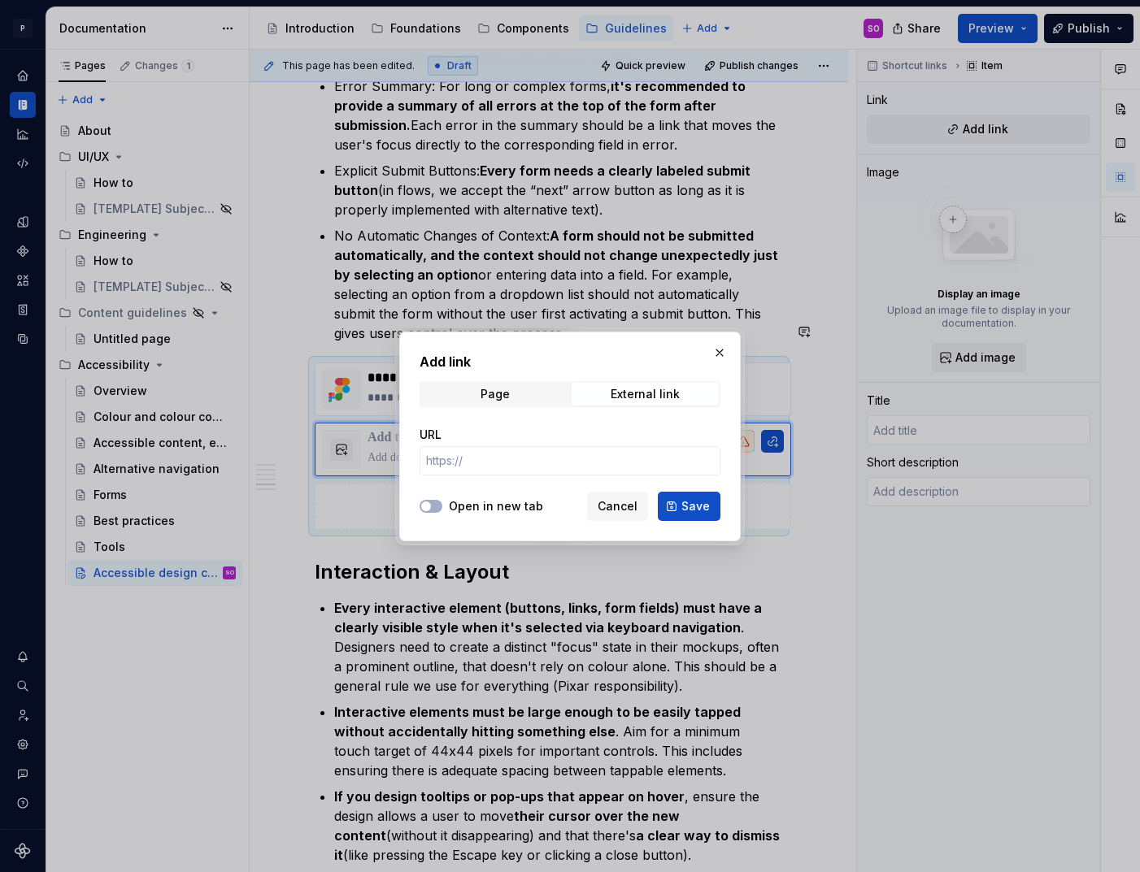
click at [452, 498] on label "Open in new tab" at bounding box center [496, 506] width 94 height 16
click at [442, 500] on button "Open in new tab" at bounding box center [431, 506] width 23 height 13
click at [468, 457] on input "URL" at bounding box center [570, 460] width 301 height 29
paste input "[URL][DOMAIN_NAME]"
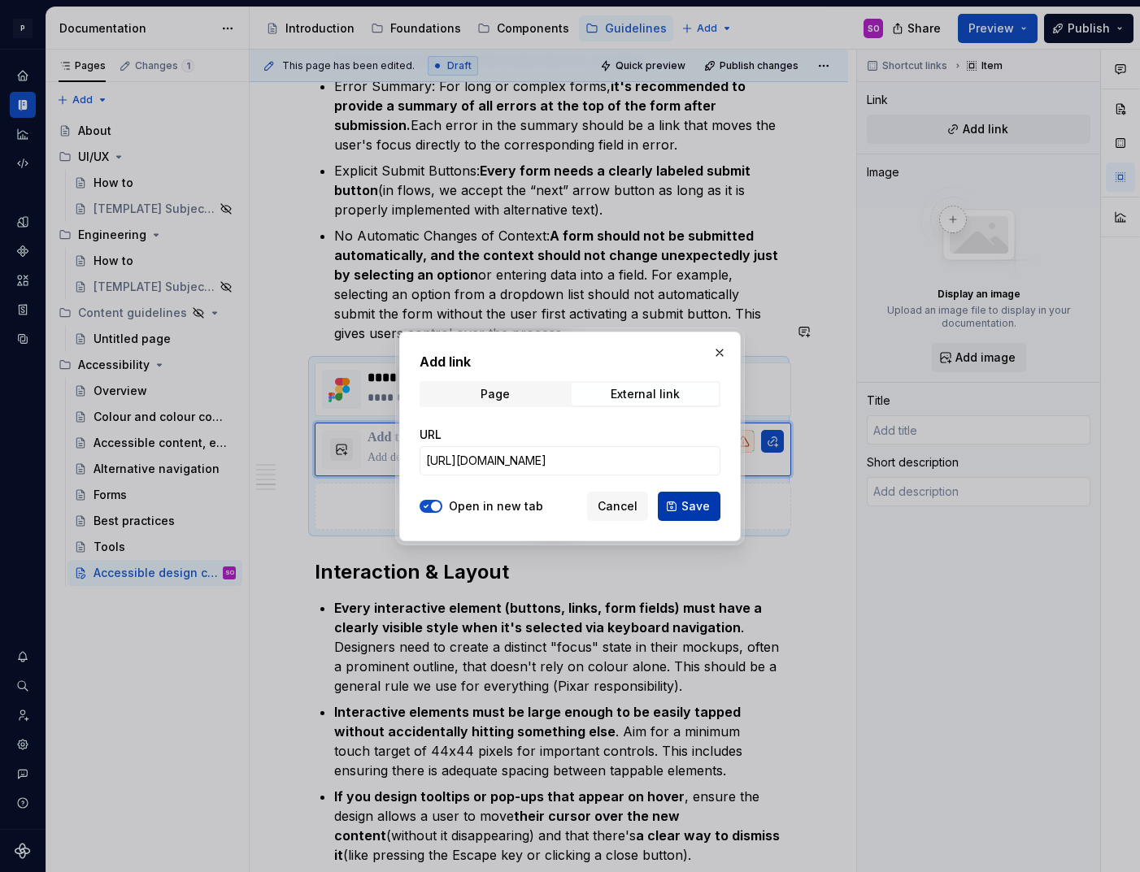
click at [690, 506] on span "Save" at bounding box center [695, 506] width 28 height 16
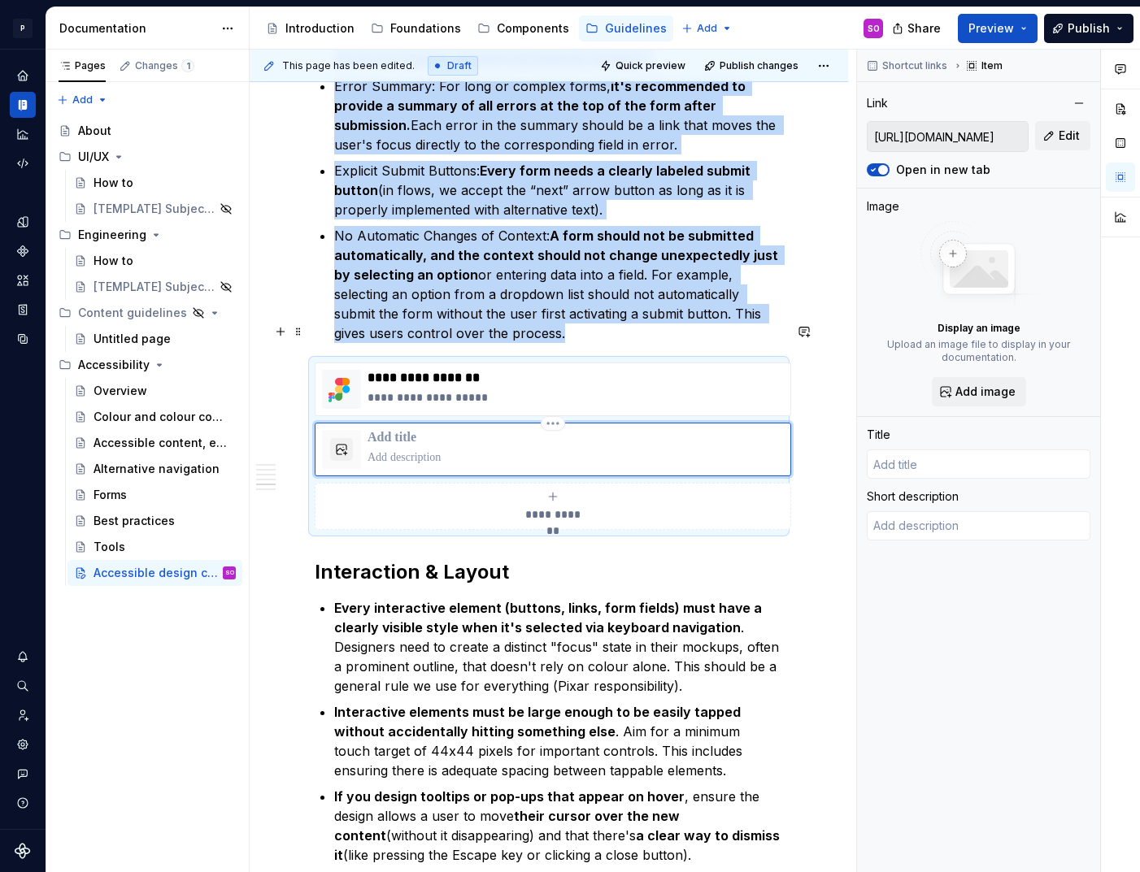
click at [443, 430] on p at bounding box center [576, 438] width 416 height 16
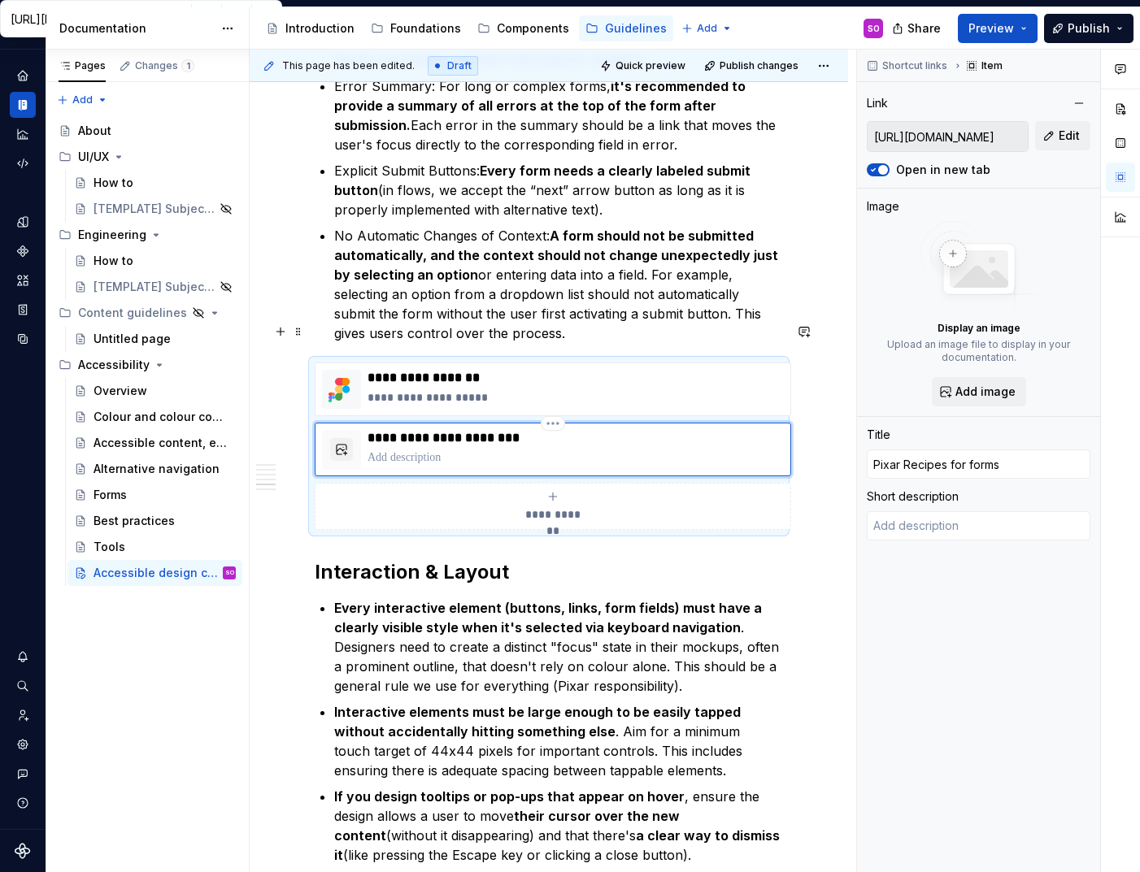
click at [448, 450] on p at bounding box center [576, 458] width 416 height 16
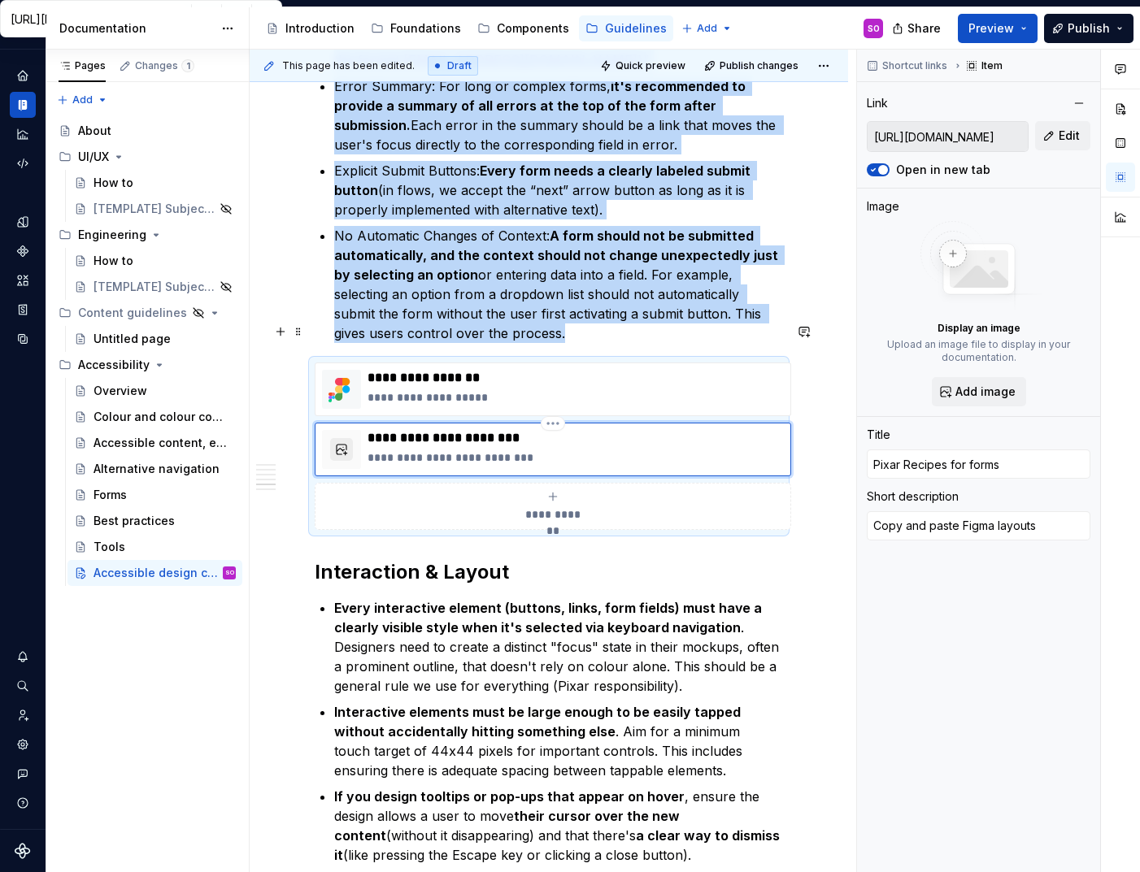
click at [346, 438] on button "button" at bounding box center [341, 449] width 23 height 23
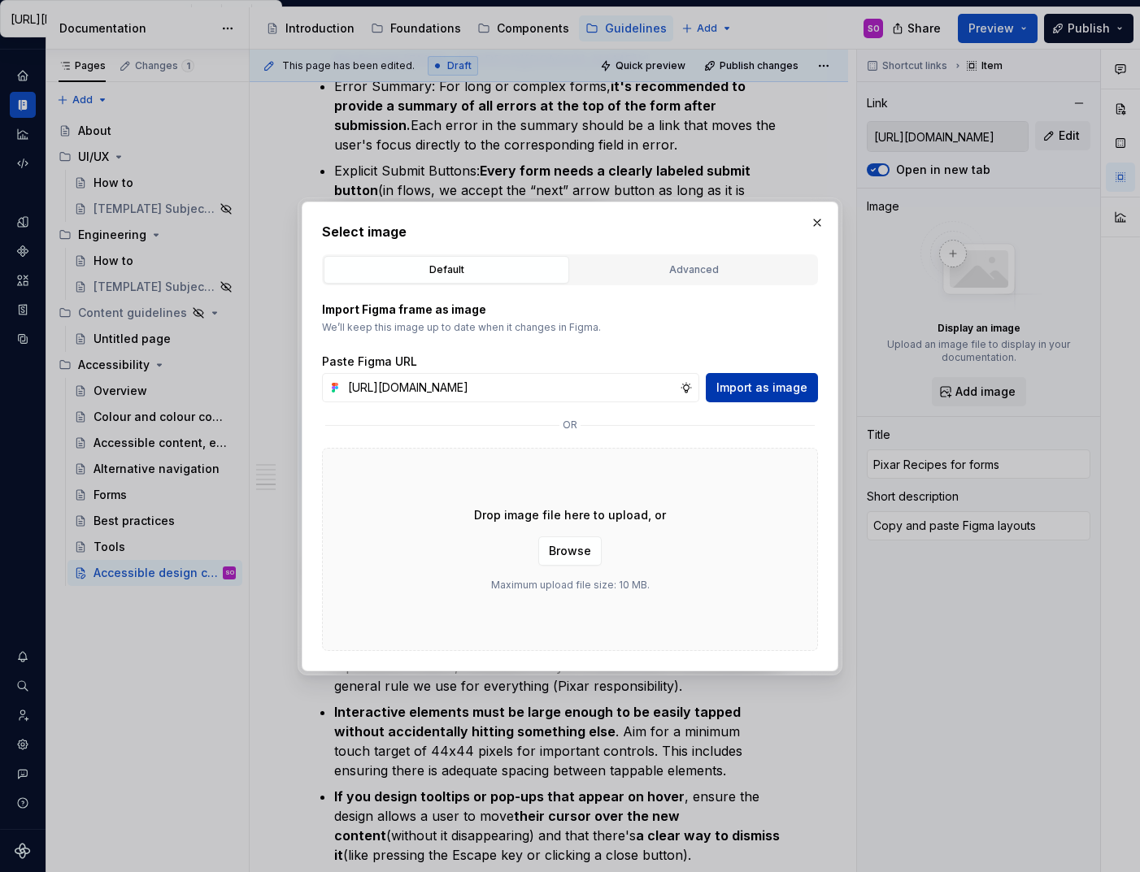
scroll to position [0, 350]
click at [759, 388] on span "Import as image" at bounding box center [761, 388] width 91 height 16
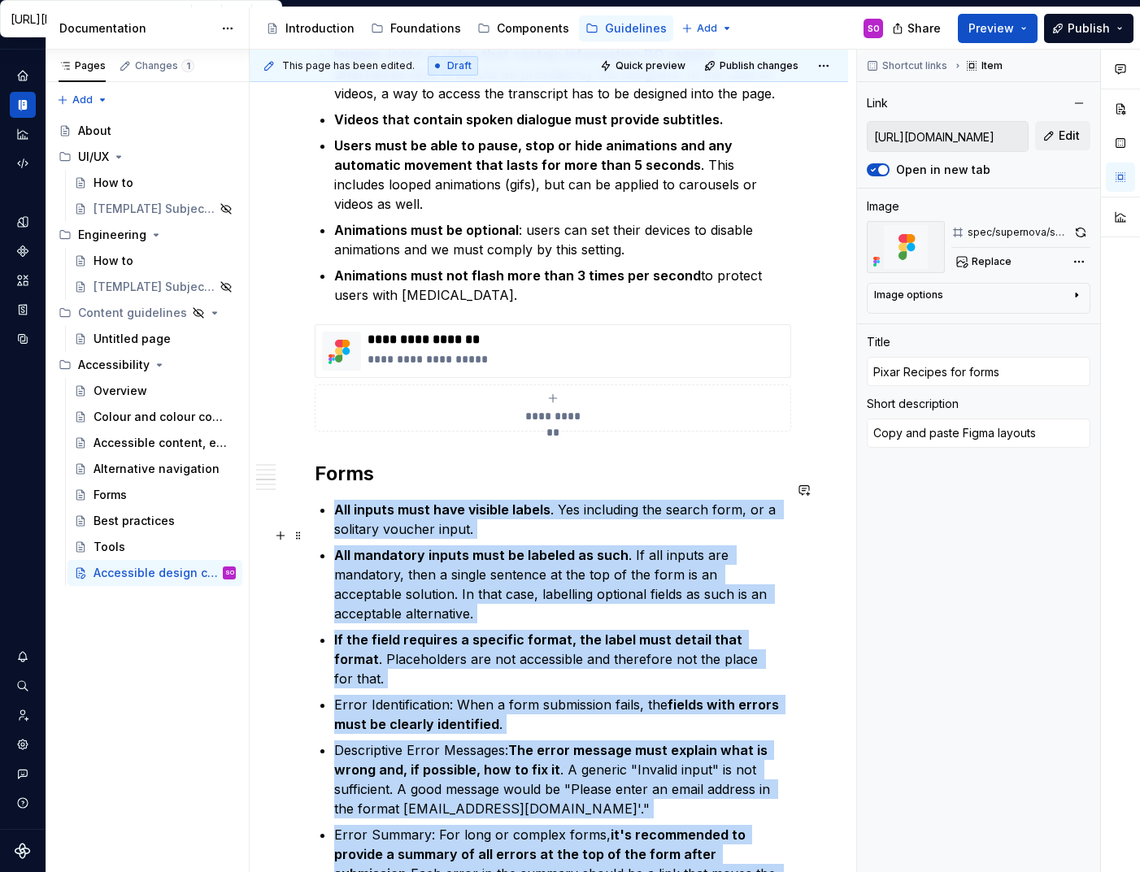
scroll to position [1512, 0]
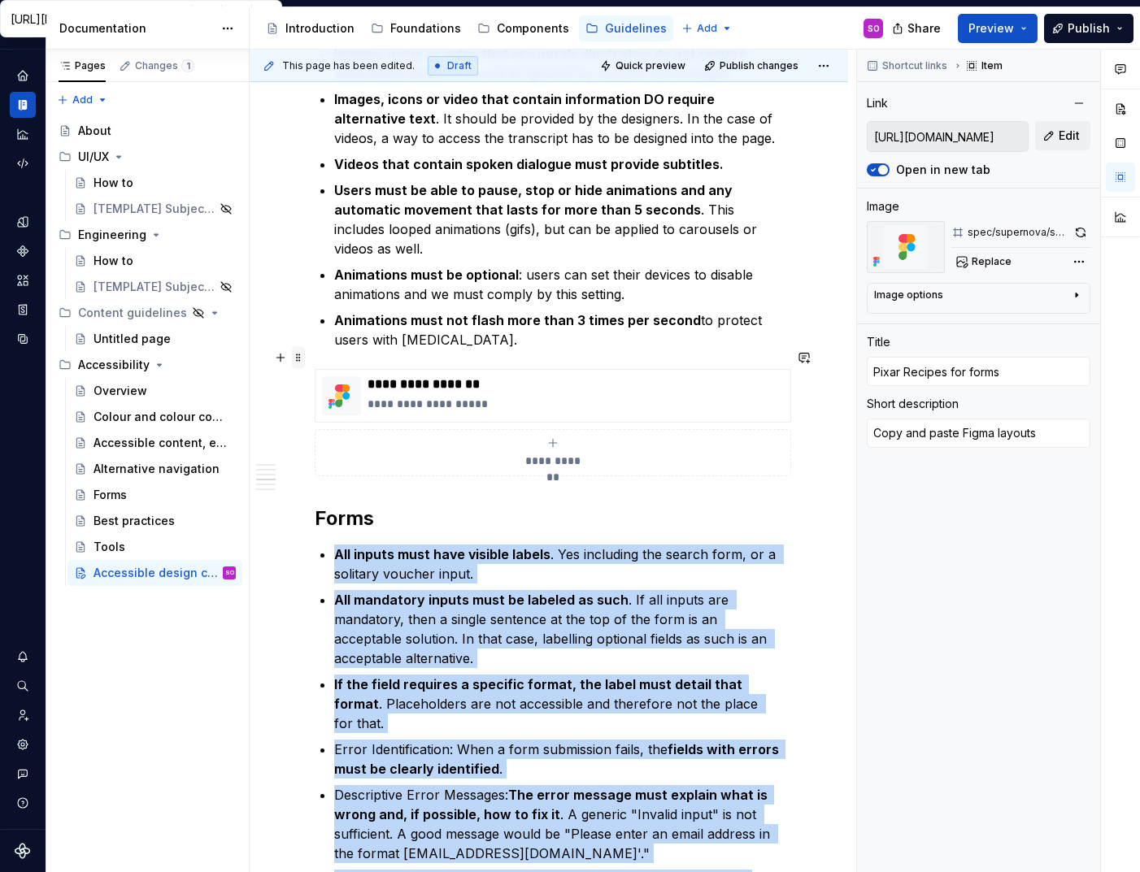
click at [300, 353] on span at bounding box center [298, 357] width 13 height 23
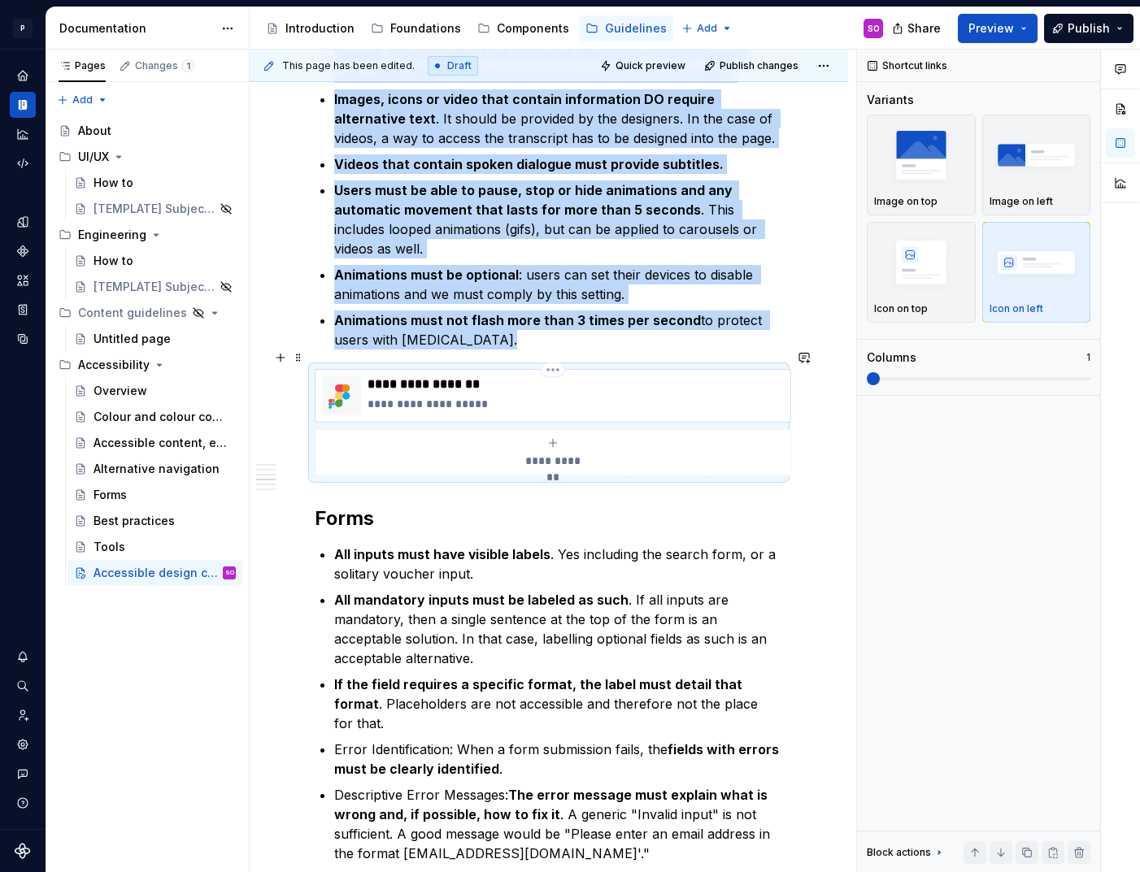
copy ul "Images, icons or video that are purely illustrative do not require alternative …"
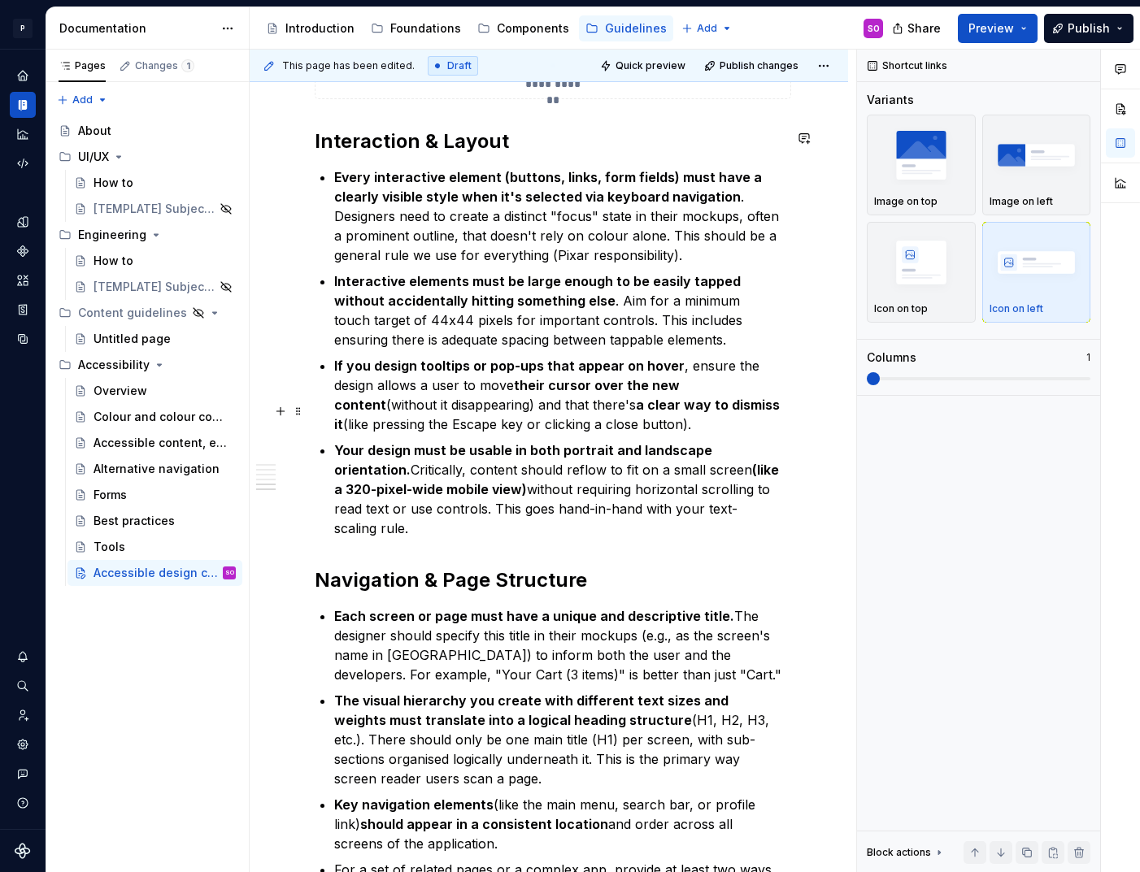
scroll to position [2748, 0]
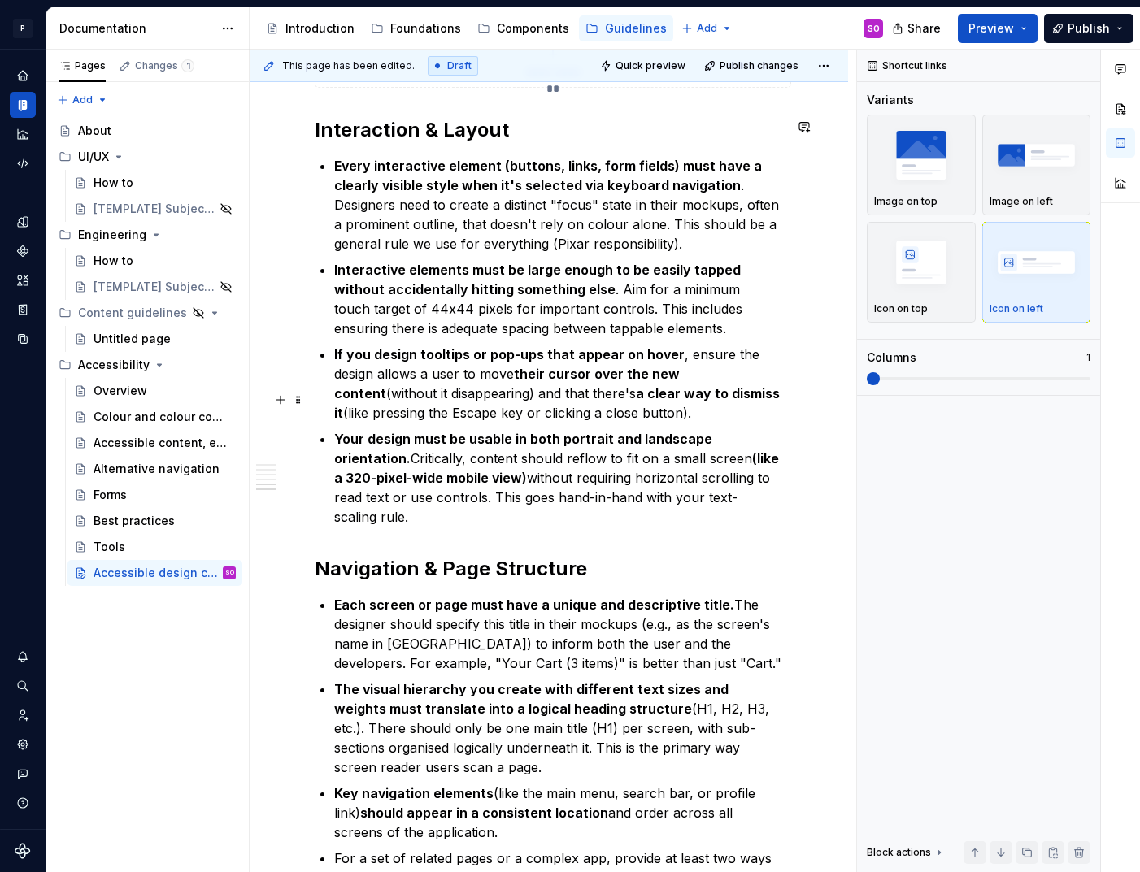
click at [734, 455] on p "Your design must be usable in both portrait and landscape orientation. Critical…" at bounding box center [558, 478] width 449 height 98
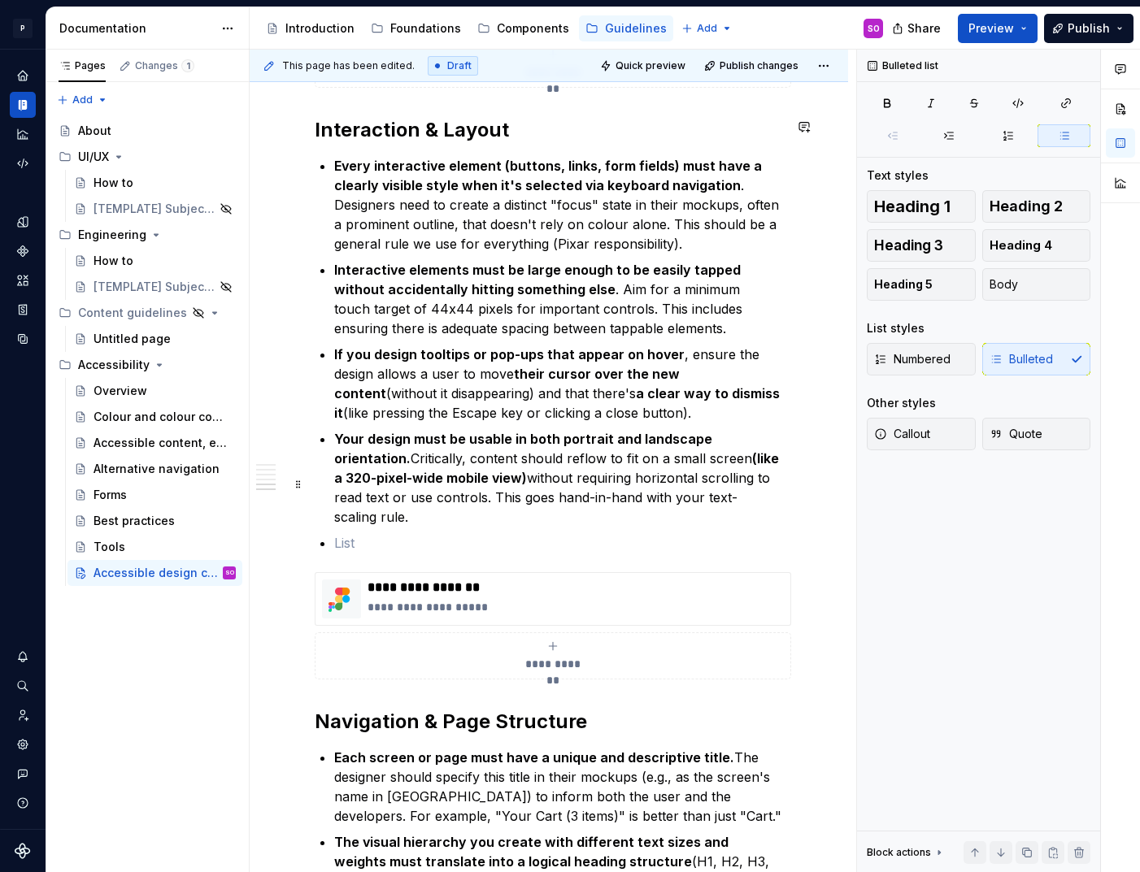
click at [515, 533] on p at bounding box center [558, 543] width 449 height 20
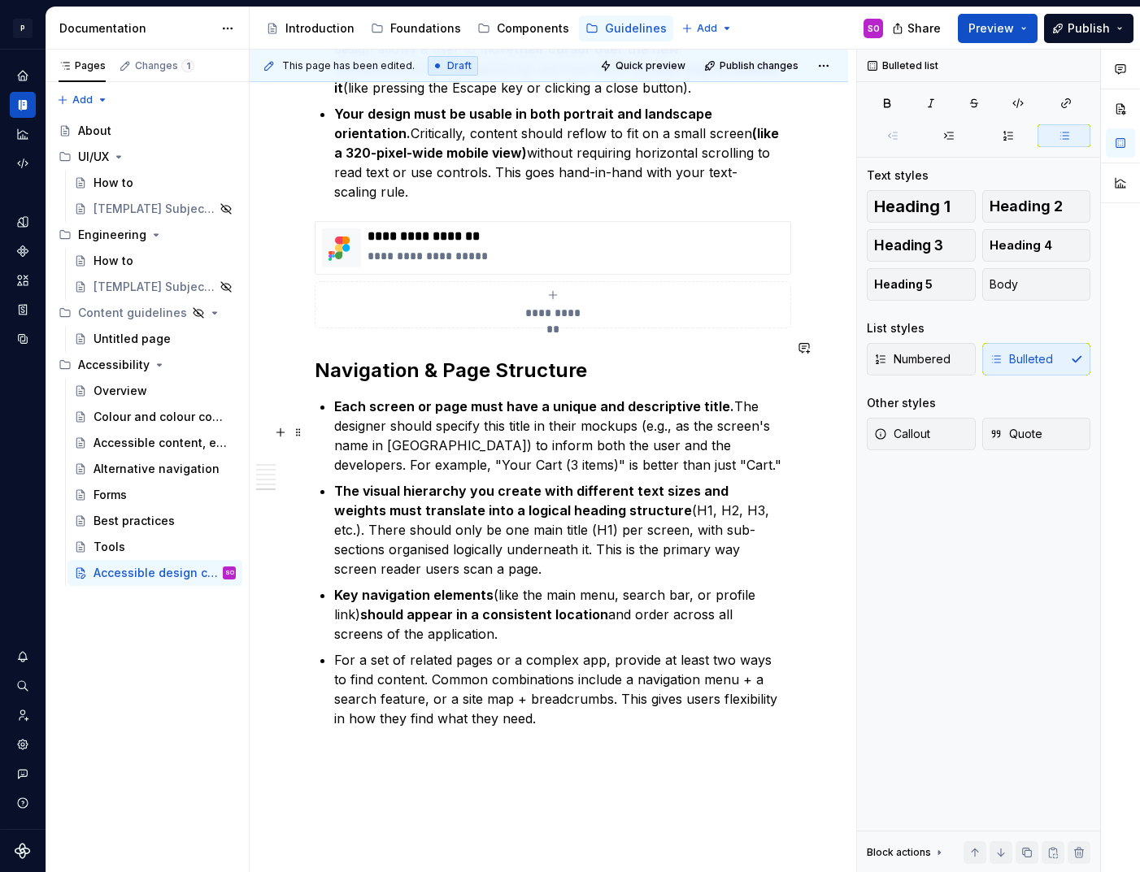
scroll to position [3116, 0]
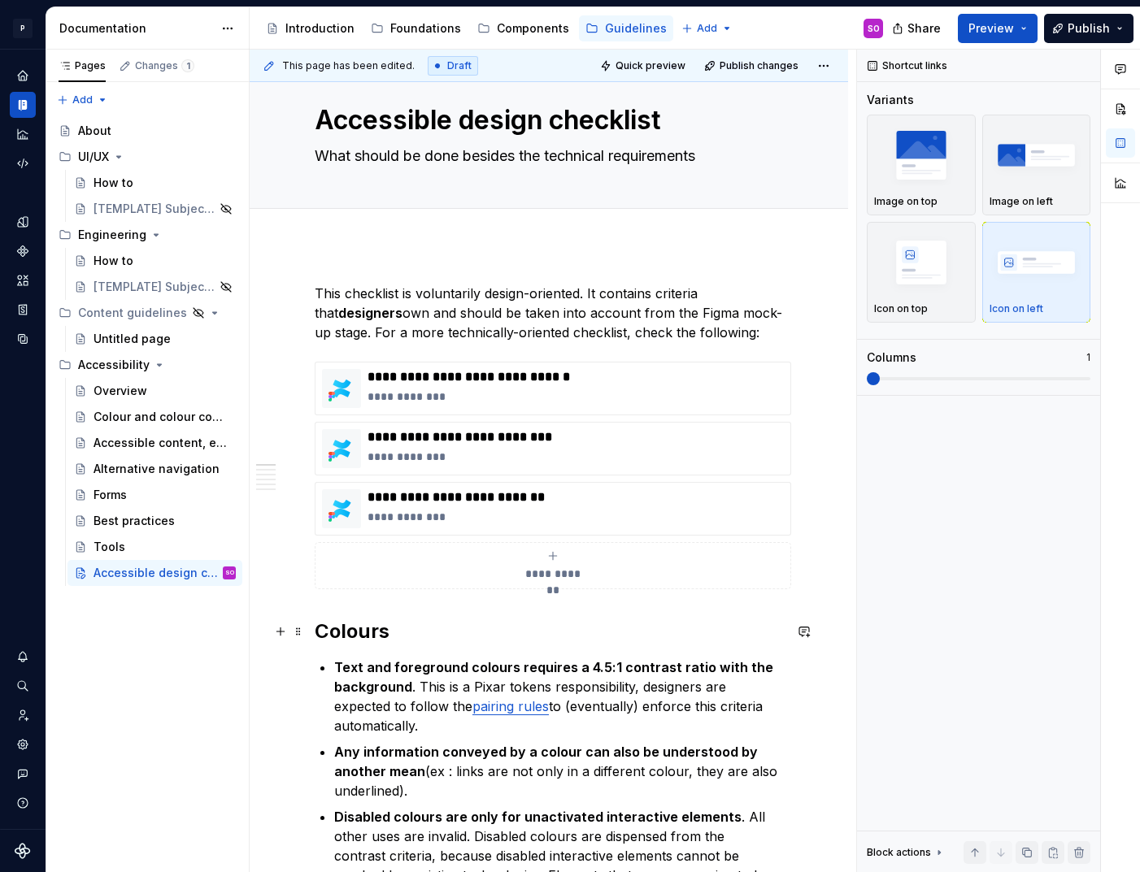
scroll to position [0, 0]
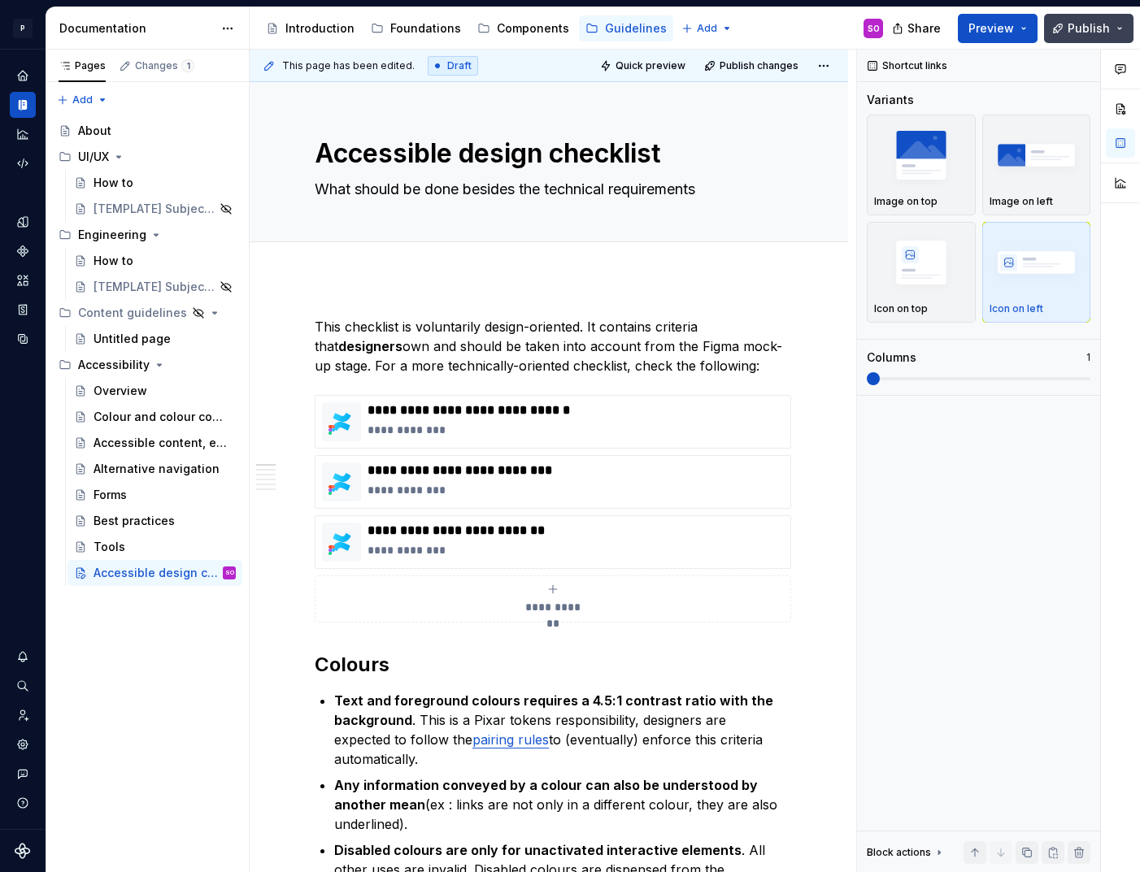
click at [1093, 31] on span "Publish" at bounding box center [1089, 28] width 42 height 16
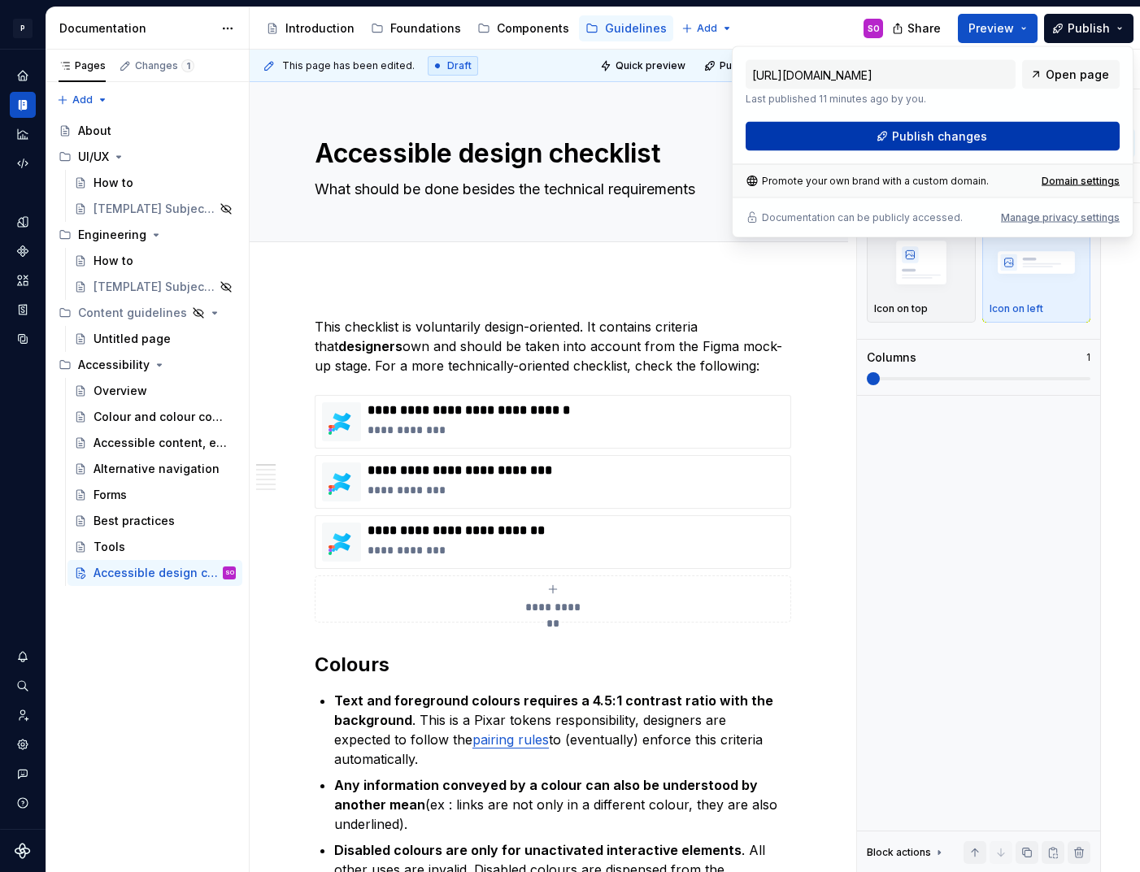
click at [953, 133] on span "Publish changes" at bounding box center [939, 136] width 95 height 16
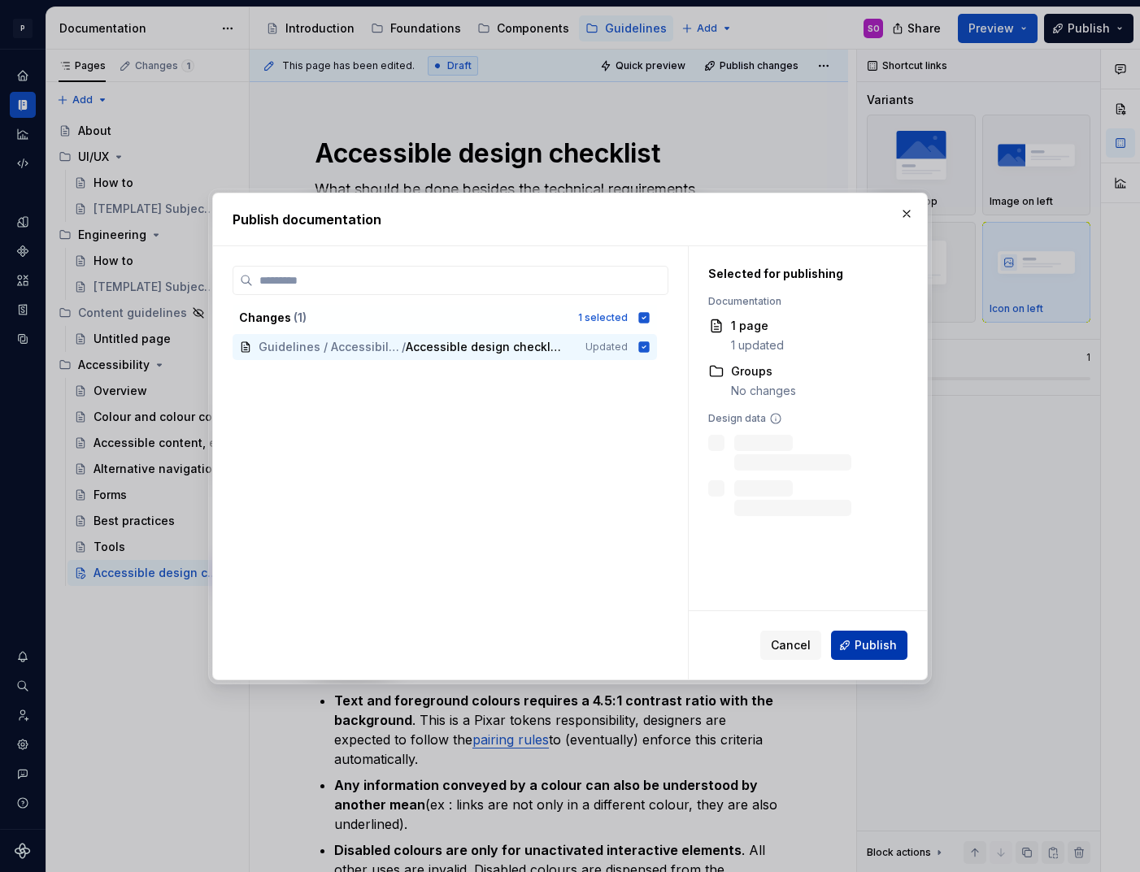
click at [880, 636] on button "Publish" at bounding box center [869, 645] width 76 height 29
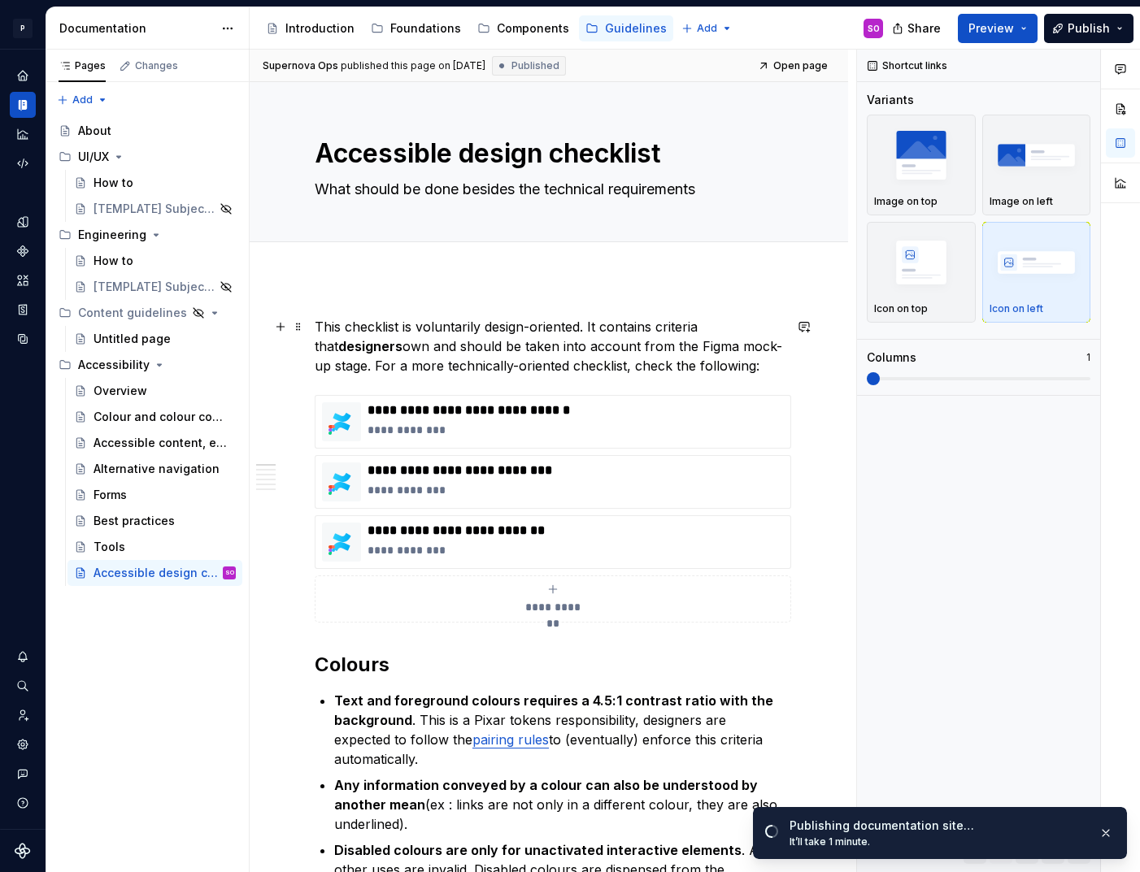
click at [608, 363] on p "This checklist is voluntarily design-oriented. It contains criteria that design…" at bounding box center [549, 346] width 468 height 59
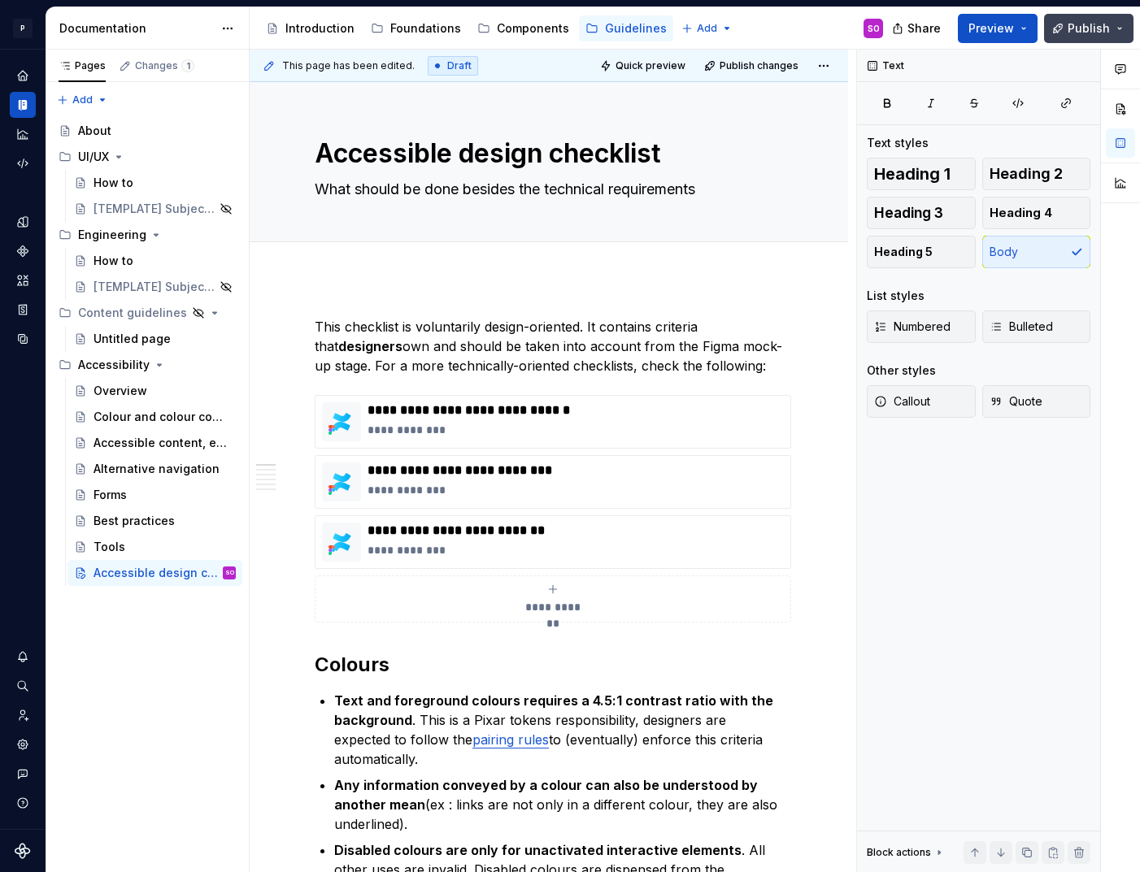
click at [1085, 24] on span "Publish" at bounding box center [1089, 28] width 42 height 16
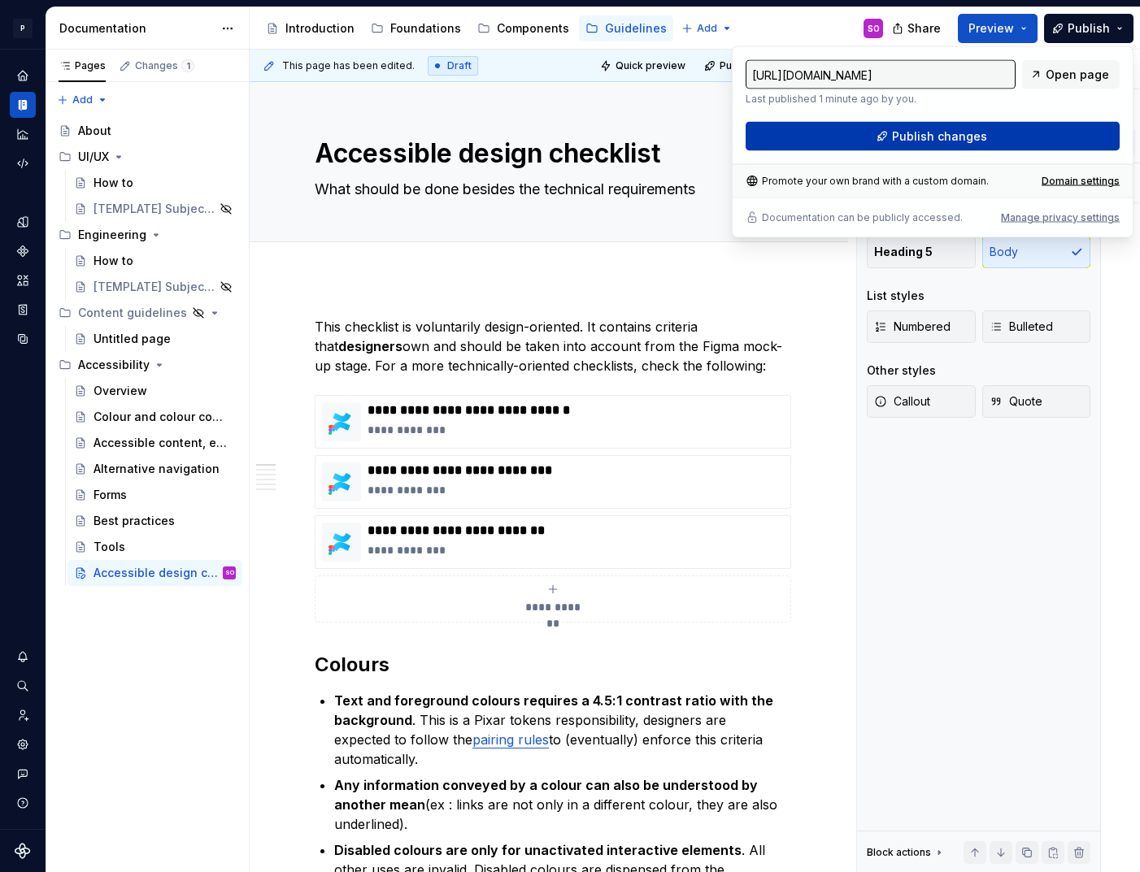
click at [954, 142] on span "Publish changes" at bounding box center [939, 136] width 95 height 16
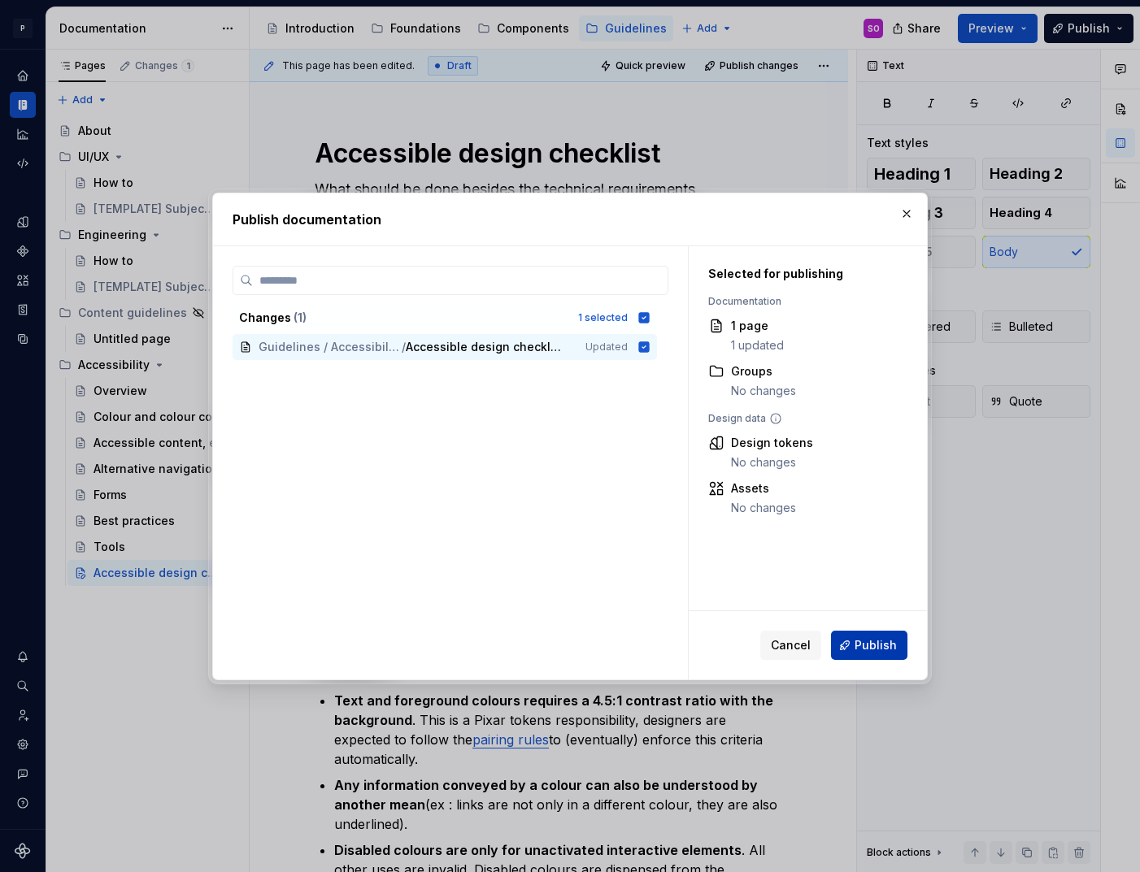
click at [868, 636] on button "Publish" at bounding box center [869, 645] width 76 height 29
